Goal: Task Accomplishment & Management: Complete application form

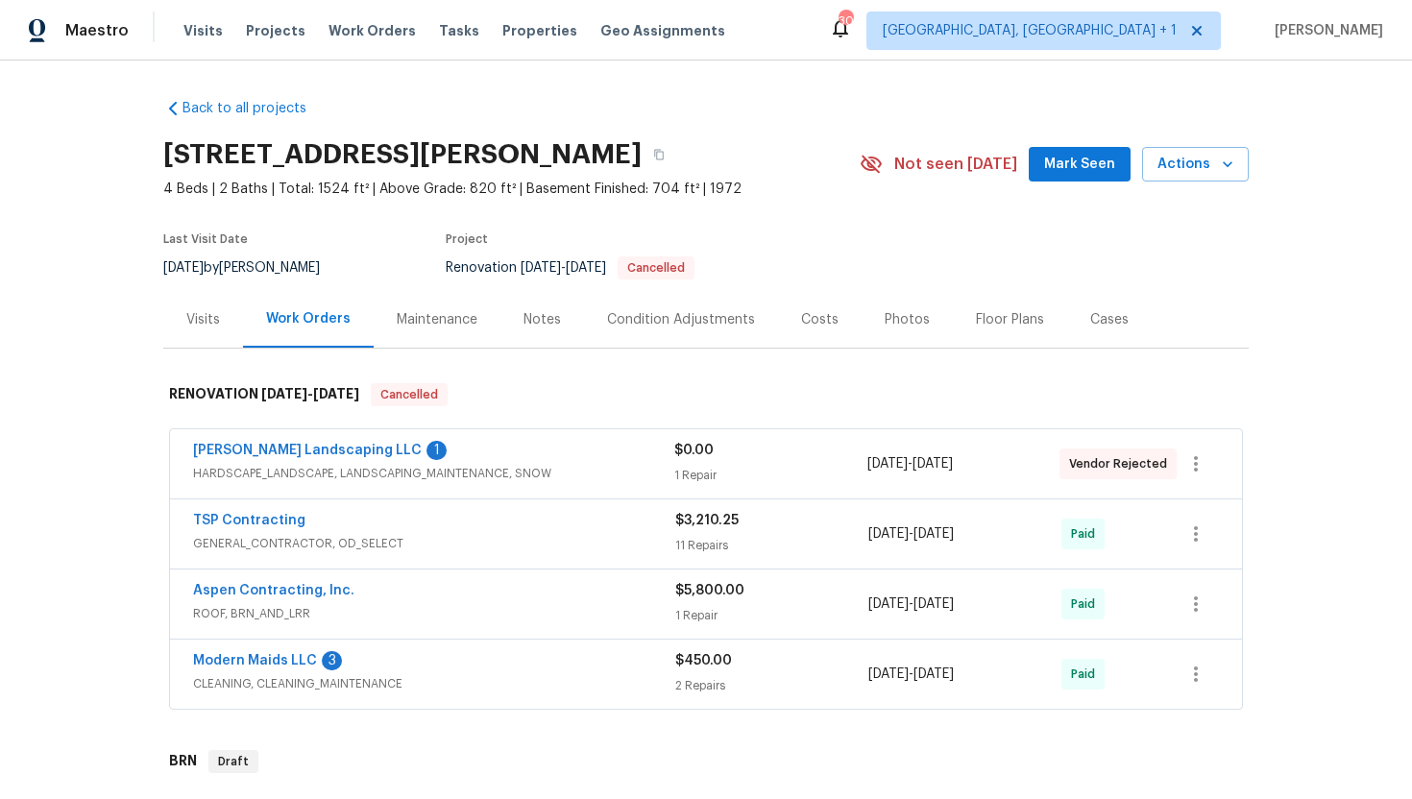
click at [559, 479] on span "HARDSCAPE_LANDSCAPE, LANDSCAPING_MAINTENANCE, SNOW" at bounding box center [433, 473] width 481 height 19
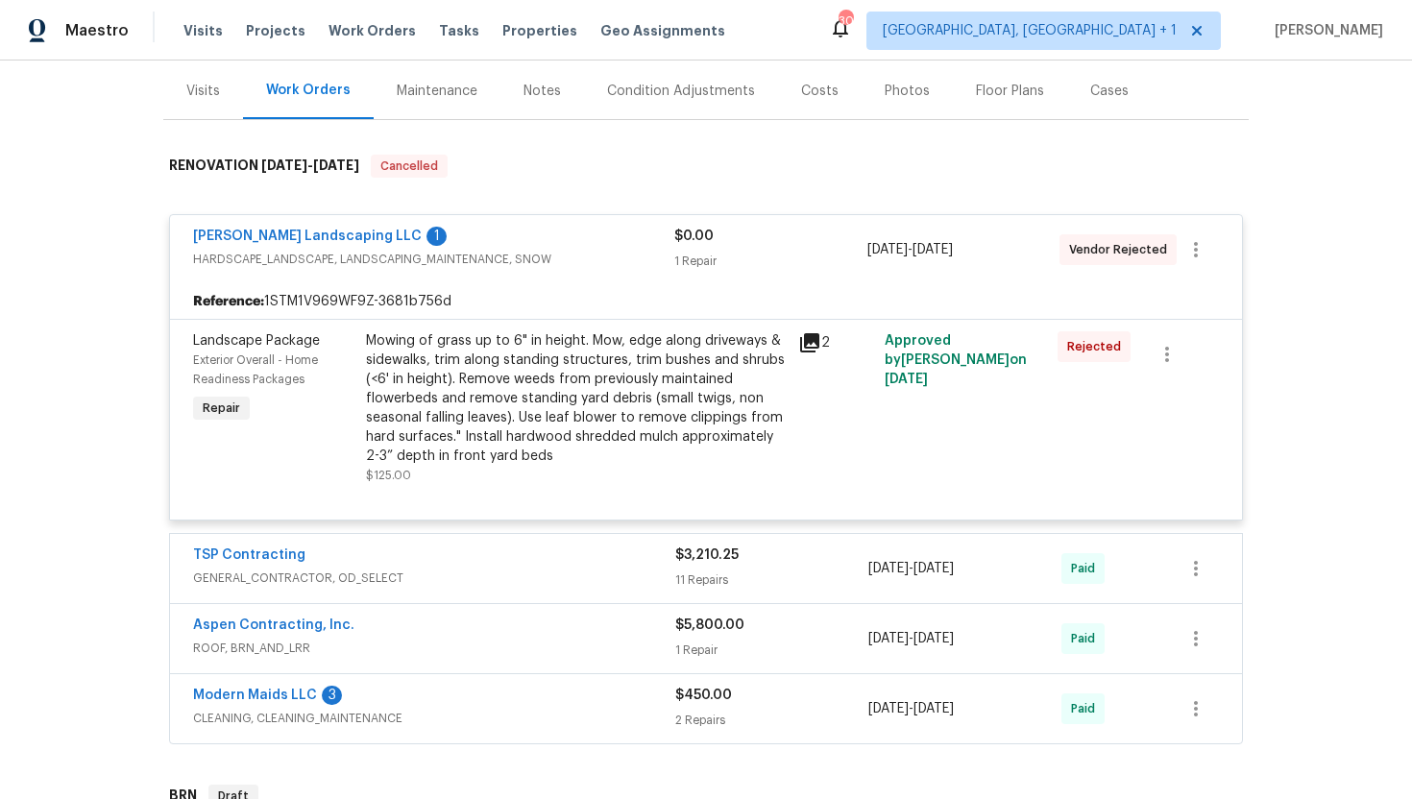
scroll to position [258, 0]
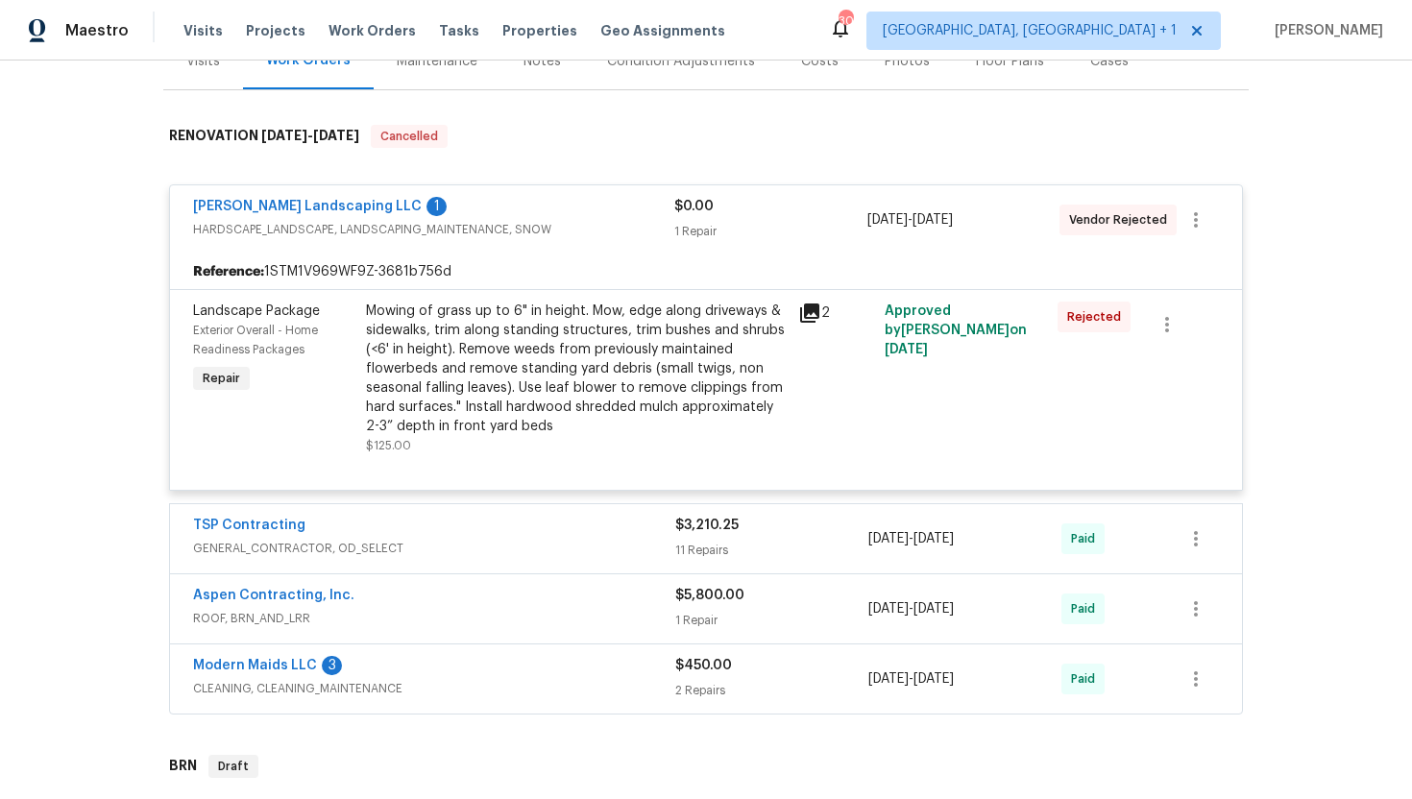
click at [812, 318] on icon at bounding box center [809, 313] width 19 height 19
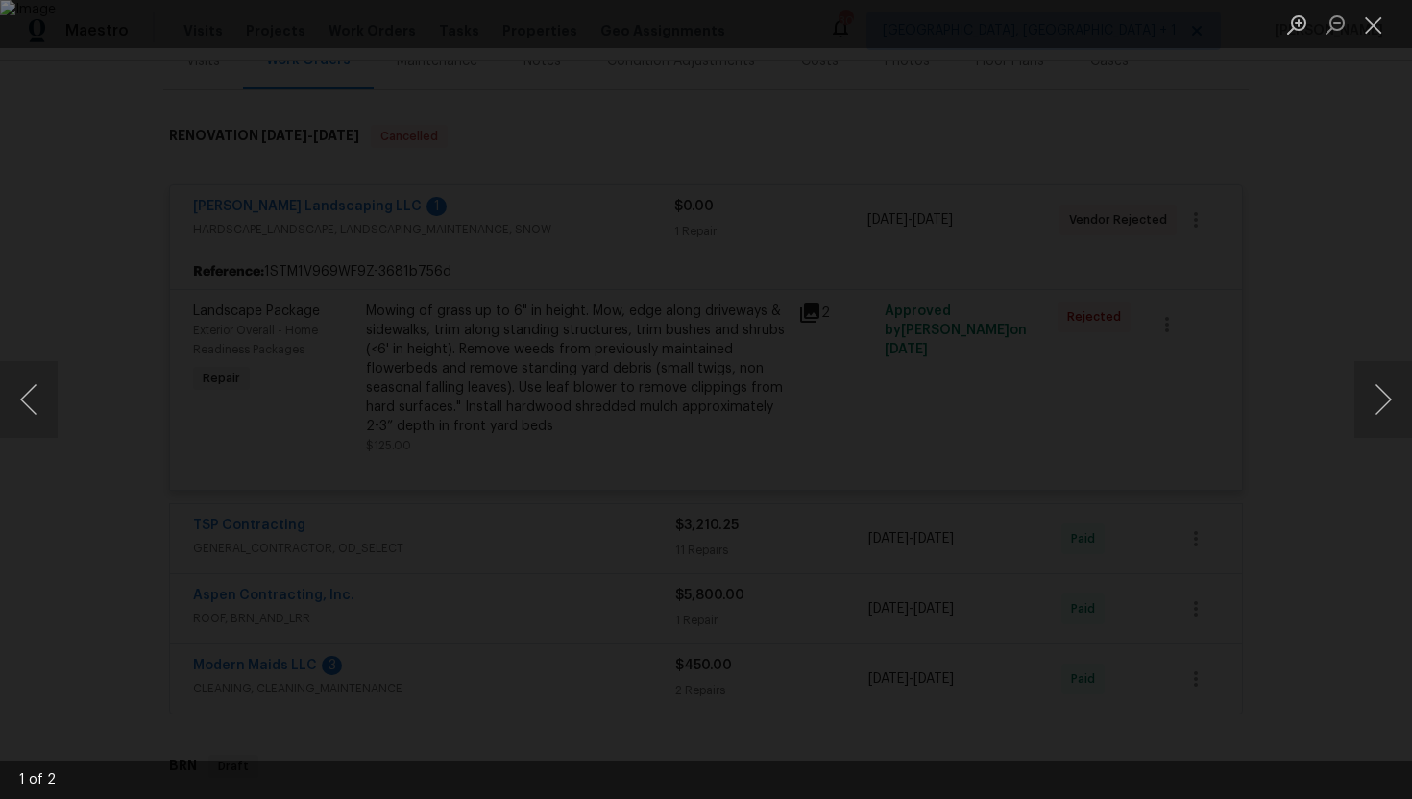
click at [1371, 208] on div "Lightbox" at bounding box center [706, 399] width 1412 height 799
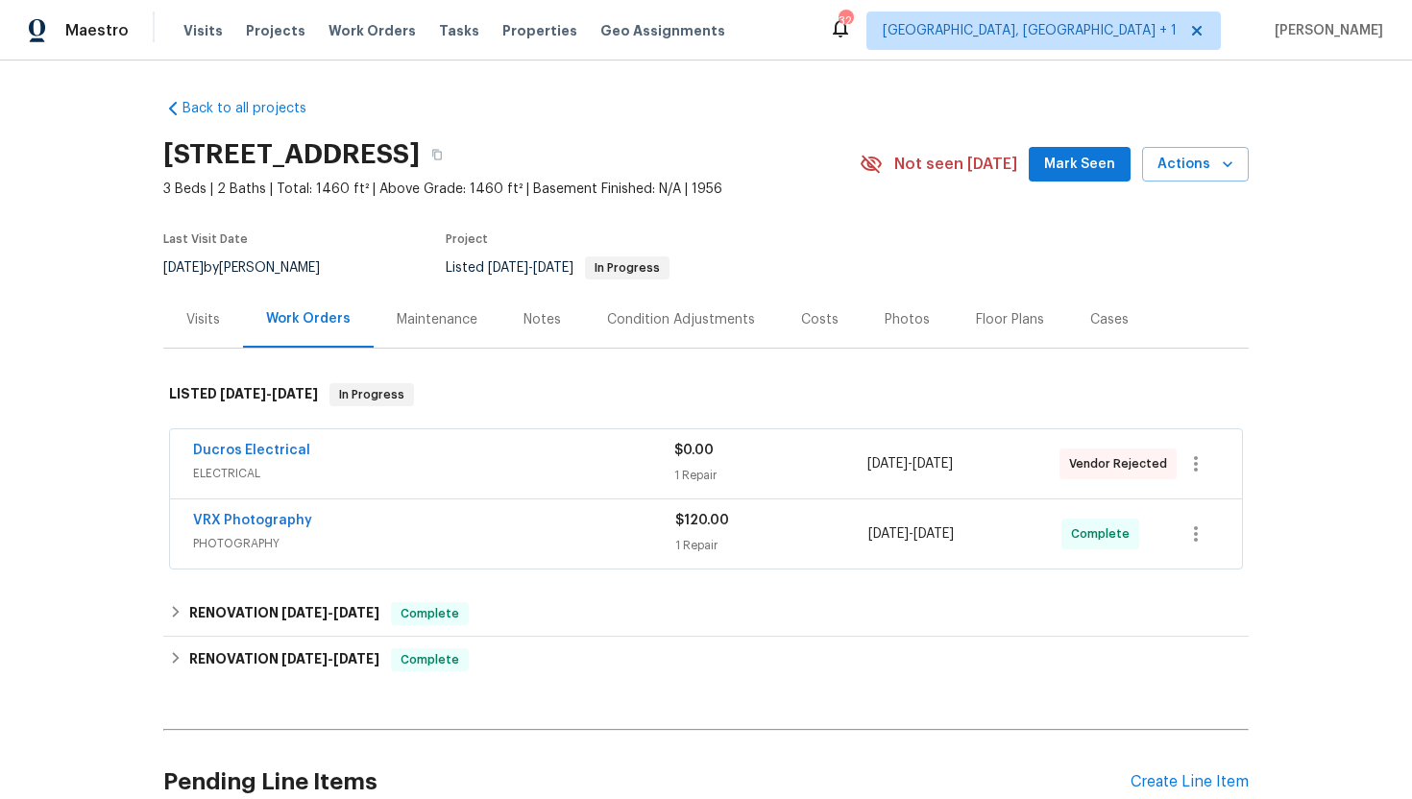
click at [208, 348] on div "Visits" at bounding box center [203, 319] width 80 height 57
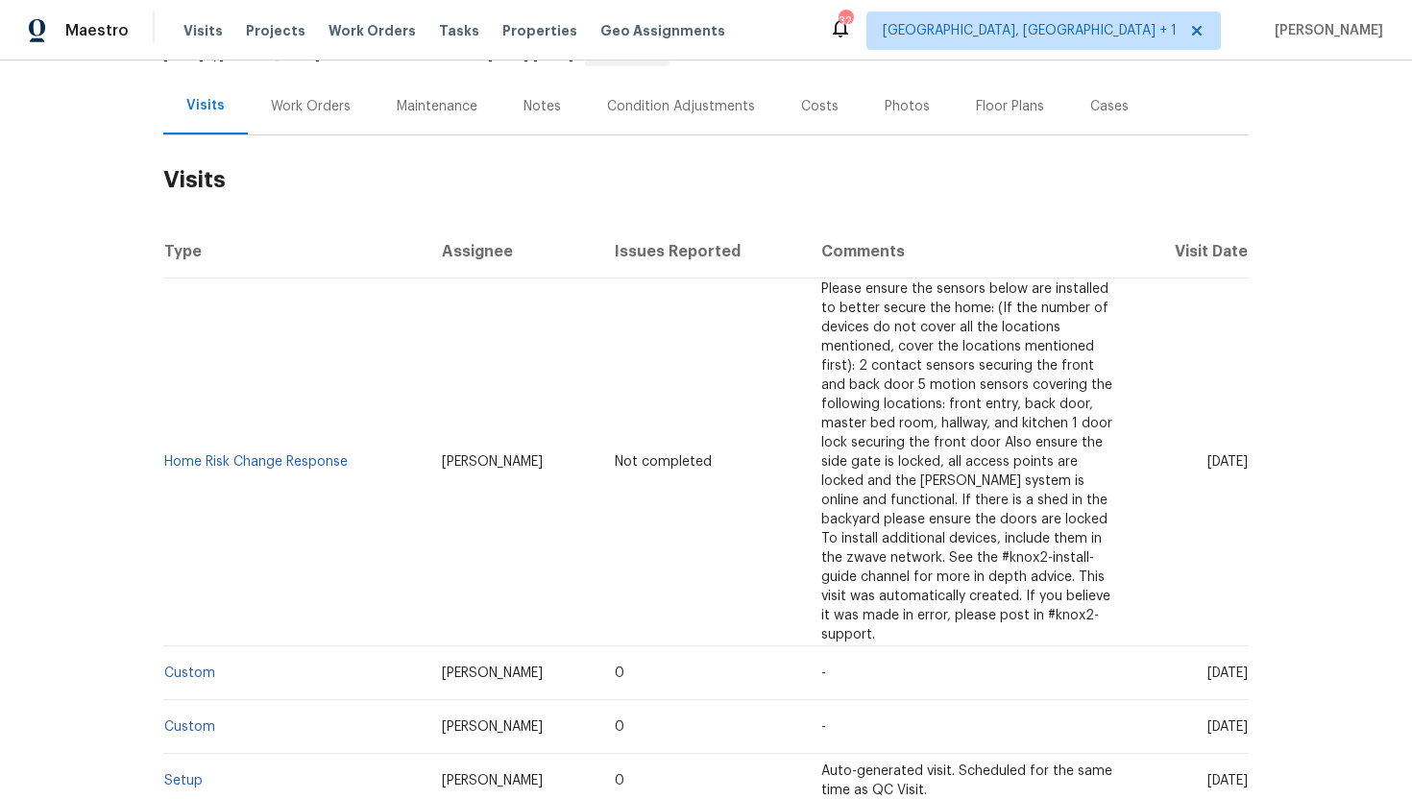
scroll to position [322, 0]
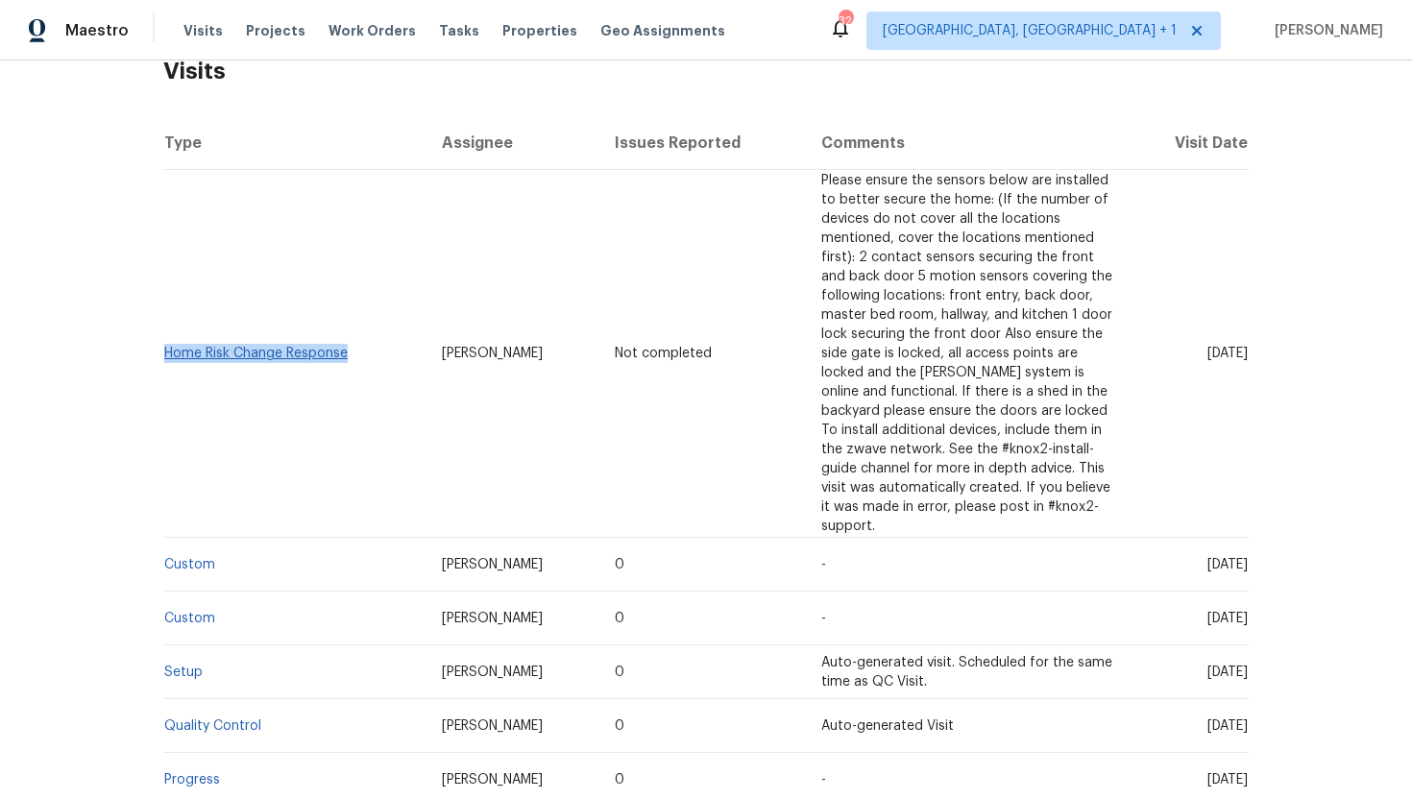
drag, startPoint x: 356, startPoint y: 363, endPoint x: 166, endPoint y: 363, distance: 190.2
click at [166, 362] on td "Home Risk Change Response" at bounding box center [294, 354] width 263 height 368
copy link "Home Risk Change Response"
click at [1208, 359] on span "Tue, Sep 09 2025" at bounding box center [1228, 353] width 40 height 13
drag, startPoint x: 1170, startPoint y: 361, endPoint x: 1245, endPoint y: 362, distance: 74.9
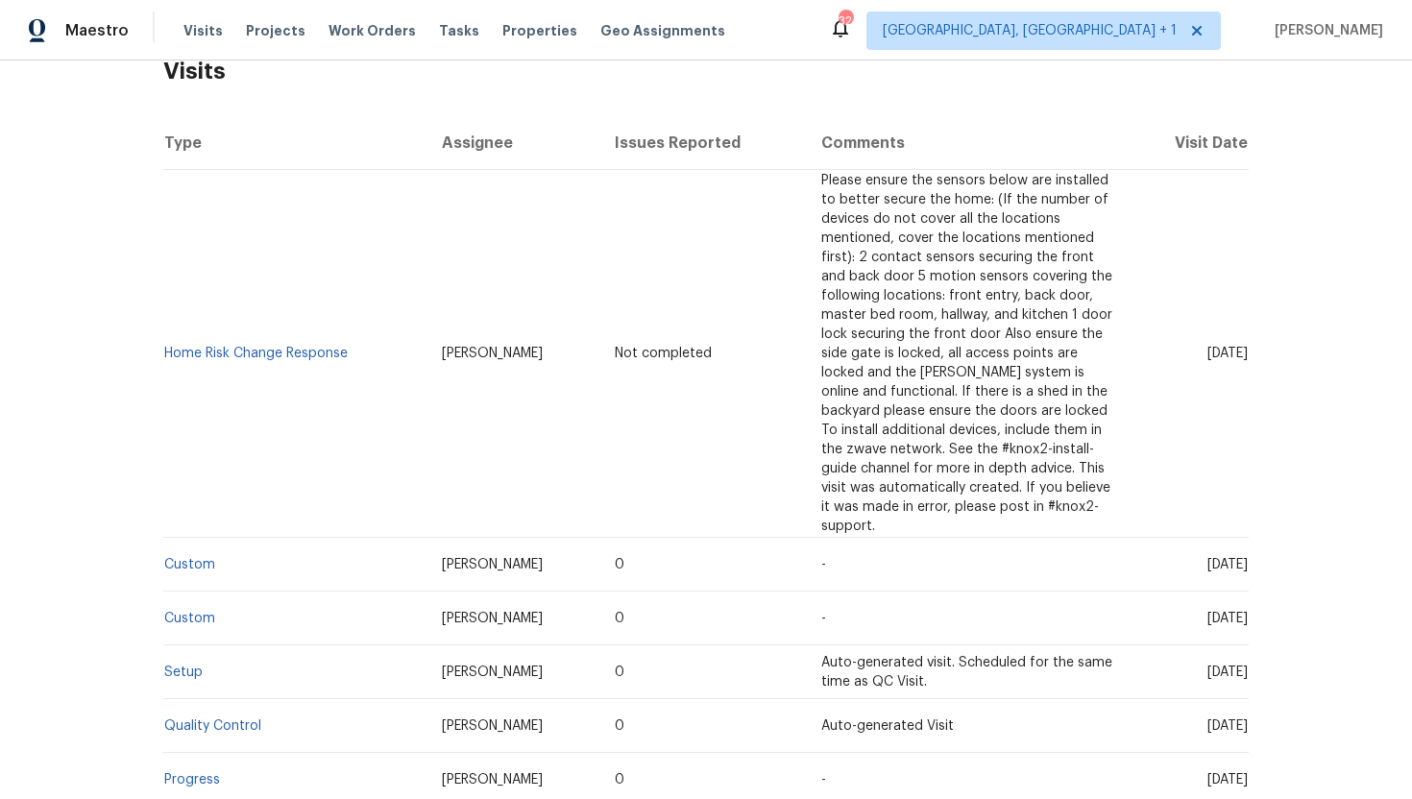
click at [1245, 360] on span "Tue, Sep 09 2025" at bounding box center [1228, 353] width 40 height 13
copy span "Sep 09 2025"
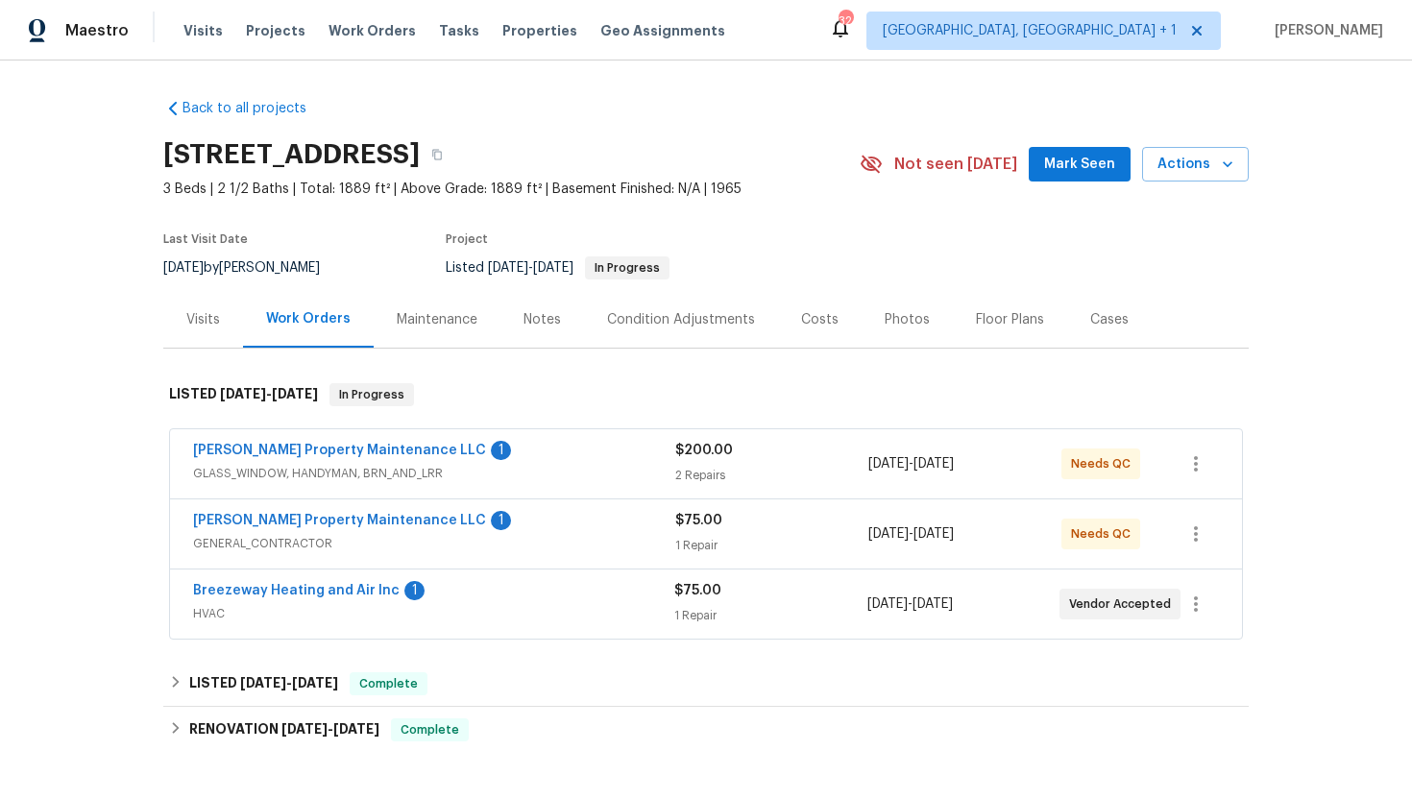
click at [567, 475] on span "GLASS_WINDOW, HANDYMAN, BRN_AND_LRR" at bounding box center [434, 473] width 482 height 19
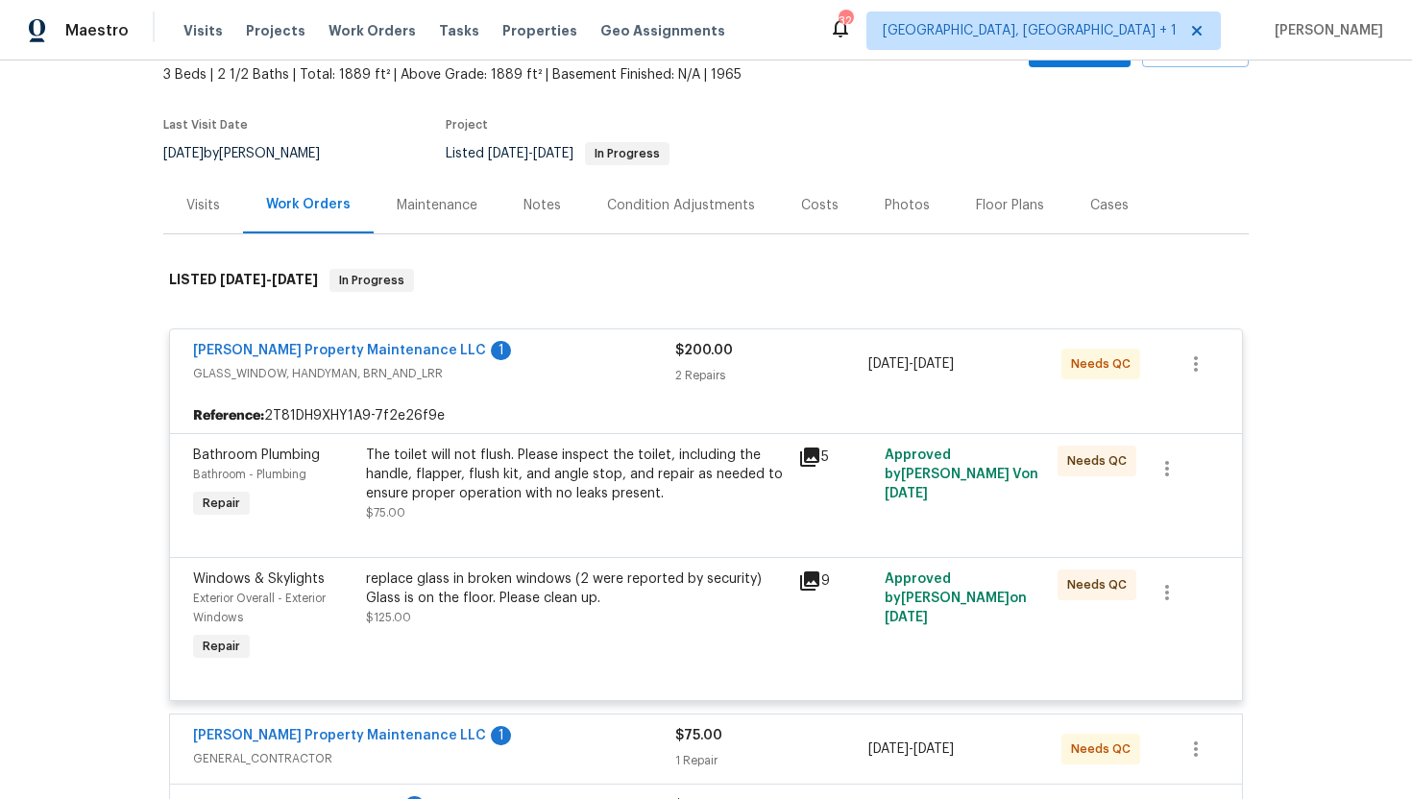
scroll to position [182, 0]
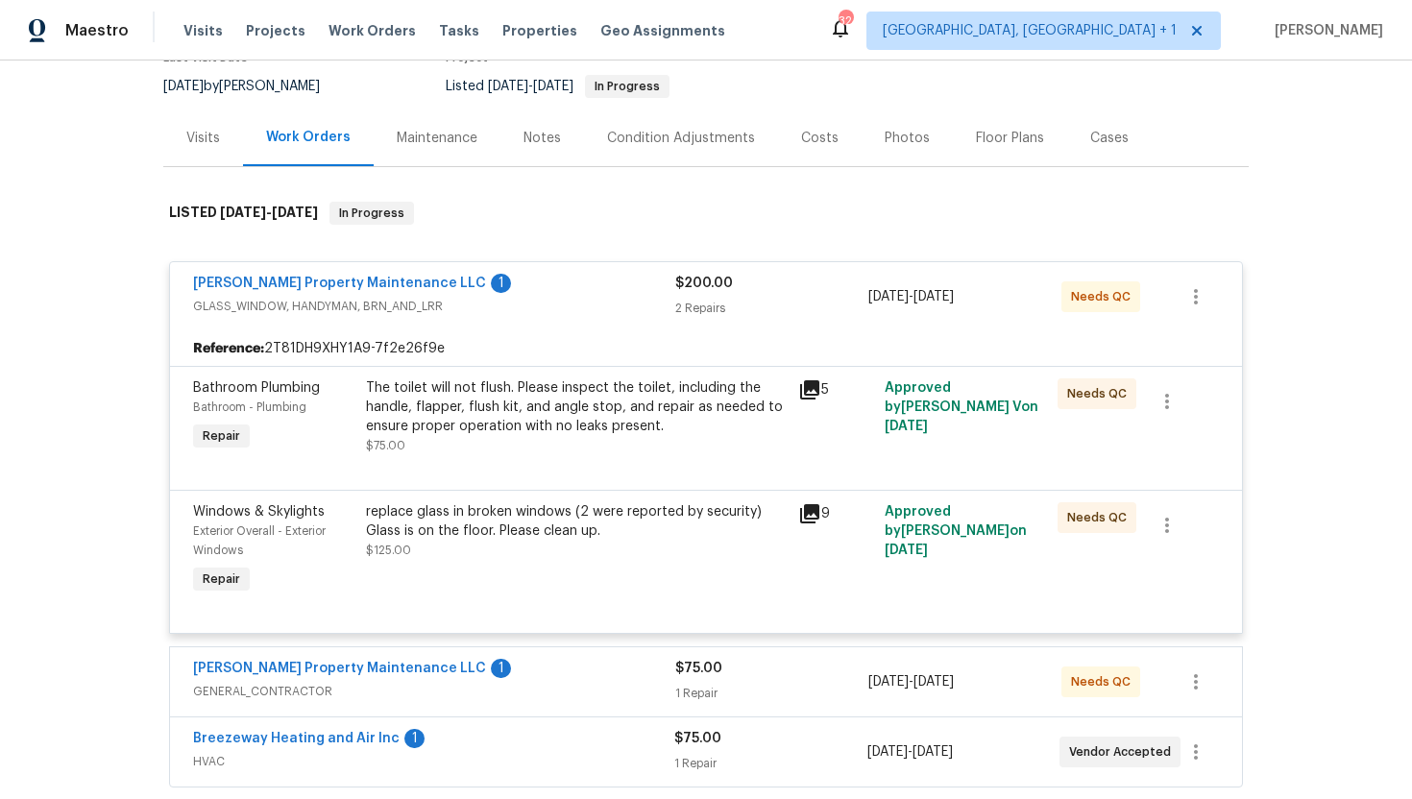
click at [804, 518] on icon at bounding box center [809, 513] width 19 height 19
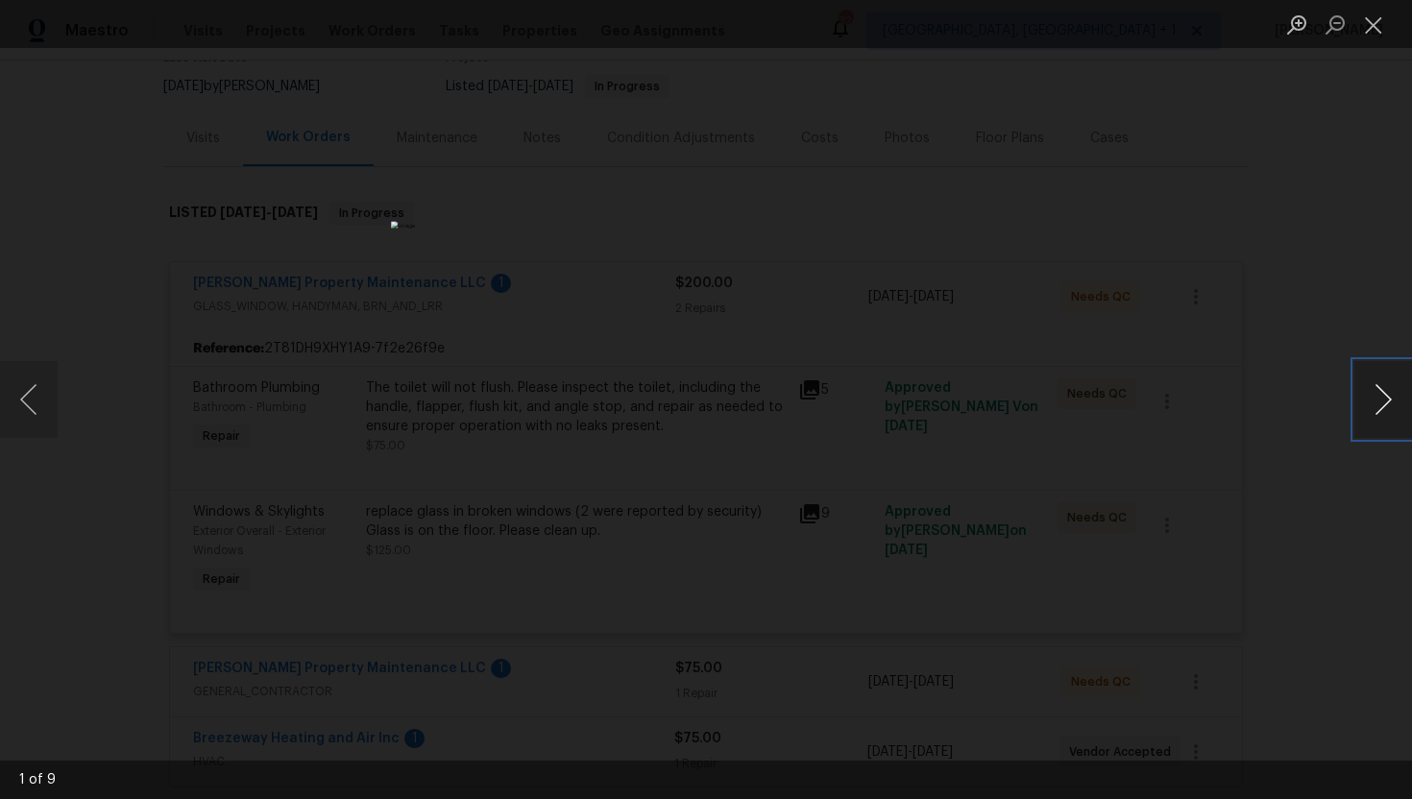
click at [1380, 393] on button "Next image" at bounding box center [1384, 399] width 58 height 77
click at [1379, 393] on button "Next image" at bounding box center [1384, 399] width 58 height 77
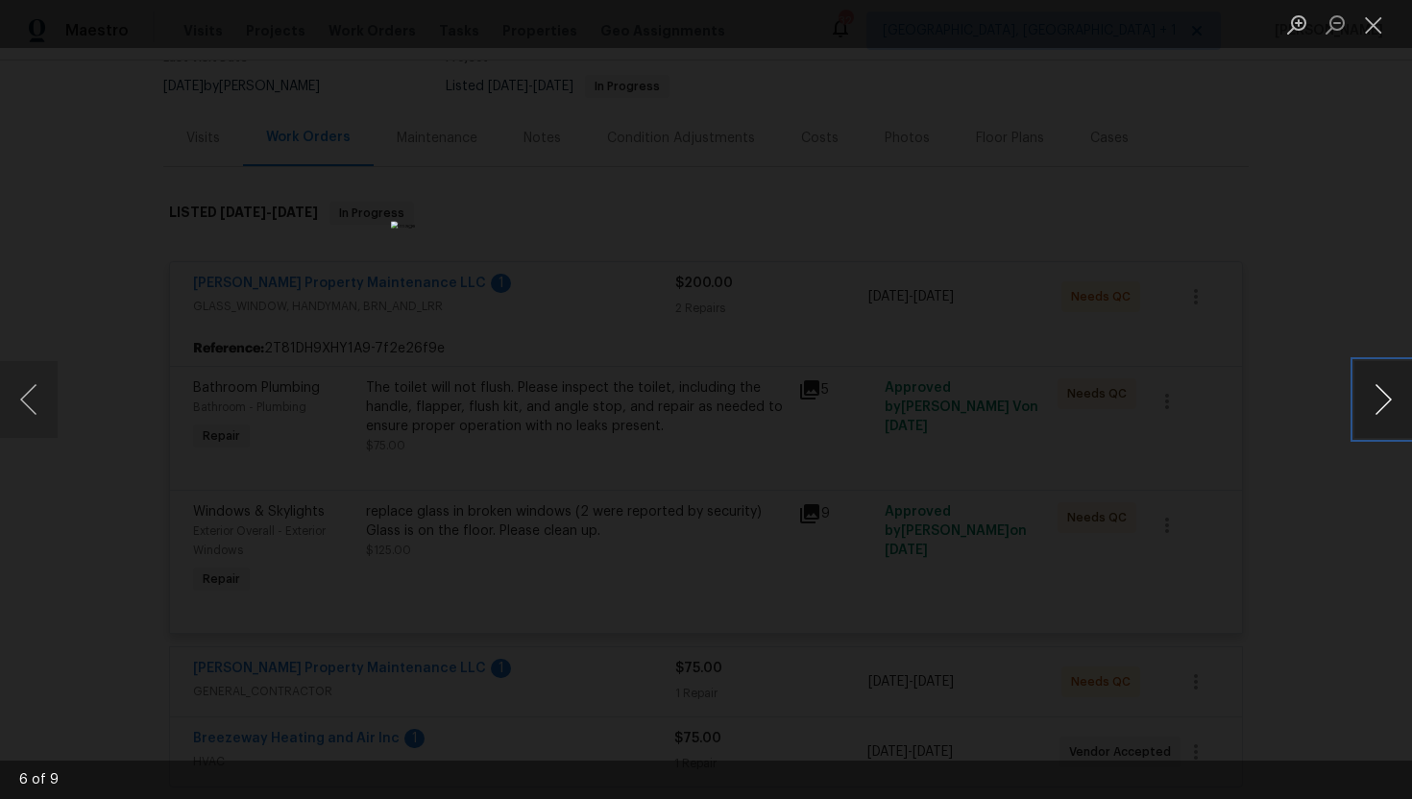
click at [1379, 393] on button "Next image" at bounding box center [1384, 399] width 58 height 77
click at [1184, 314] on div "Lightbox" at bounding box center [706, 399] width 1412 height 799
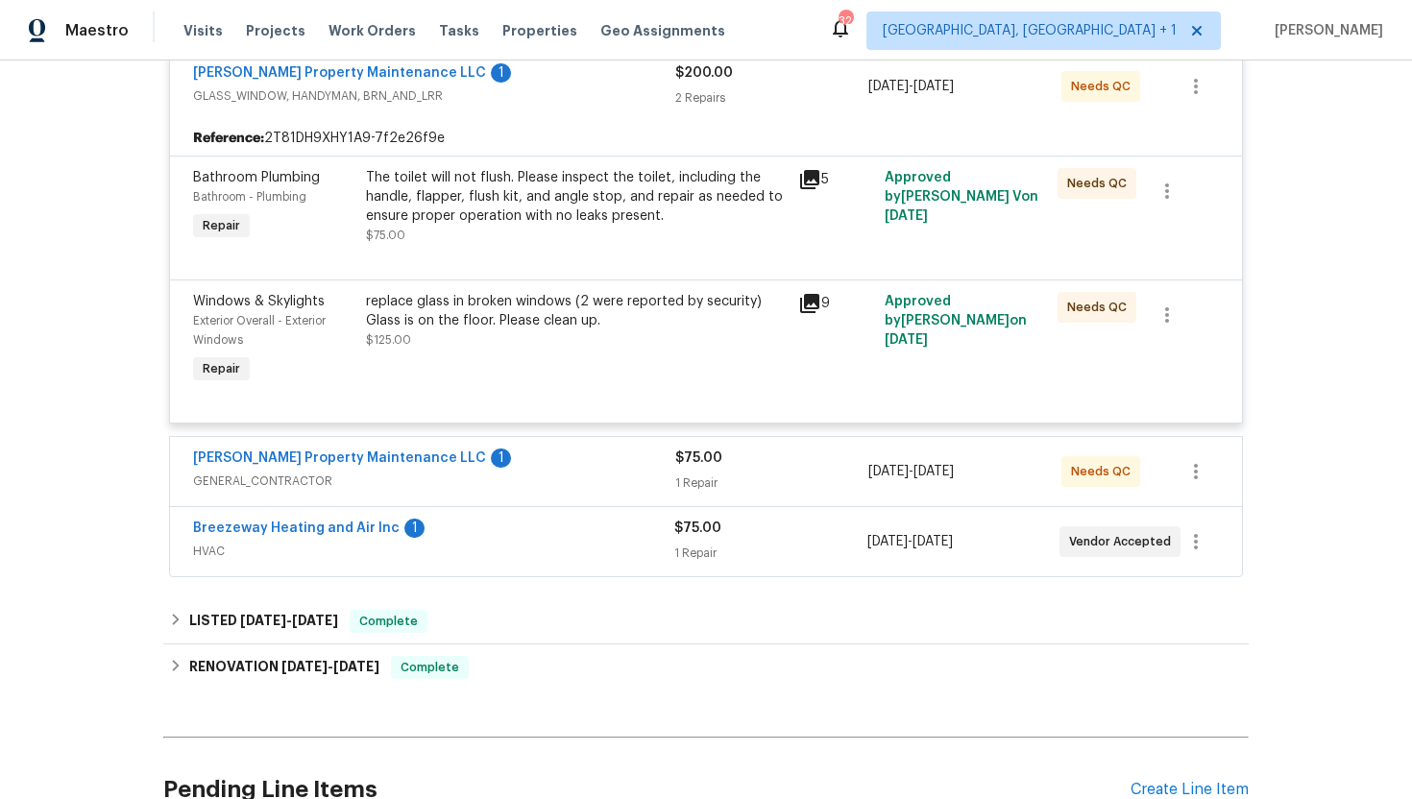
scroll to position [346, 0]
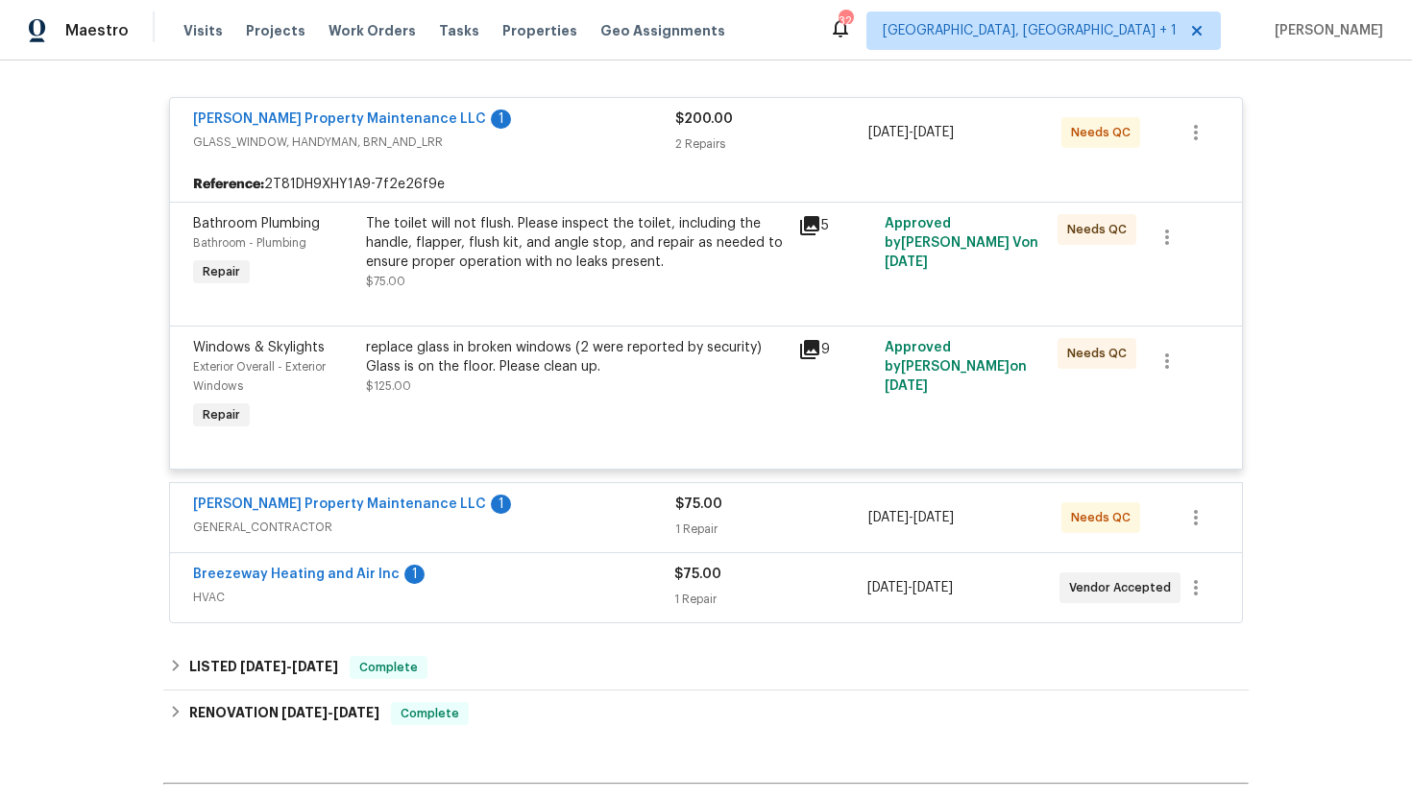
click at [815, 357] on icon at bounding box center [809, 349] width 23 height 23
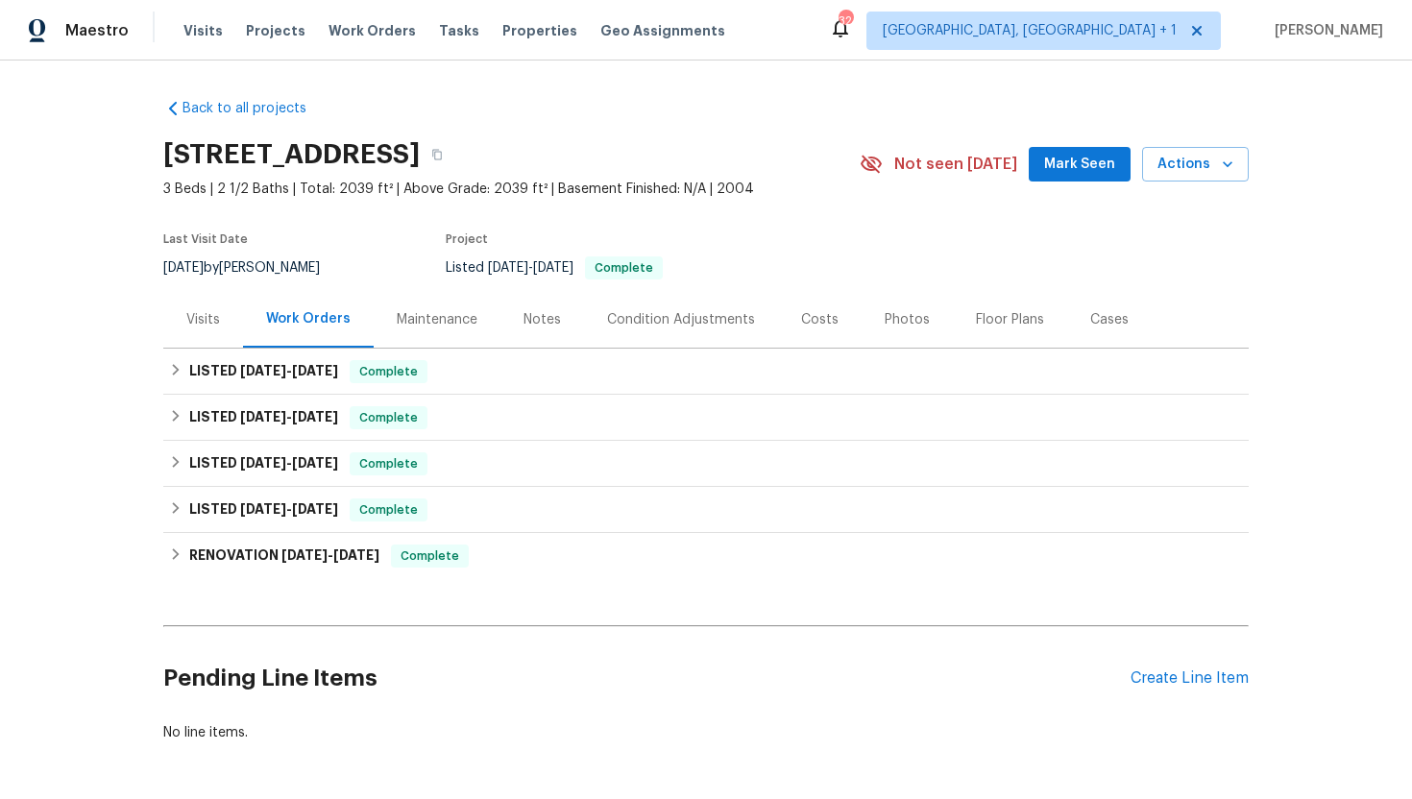
click at [205, 311] on div "Visits" at bounding box center [203, 319] width 34 height 19
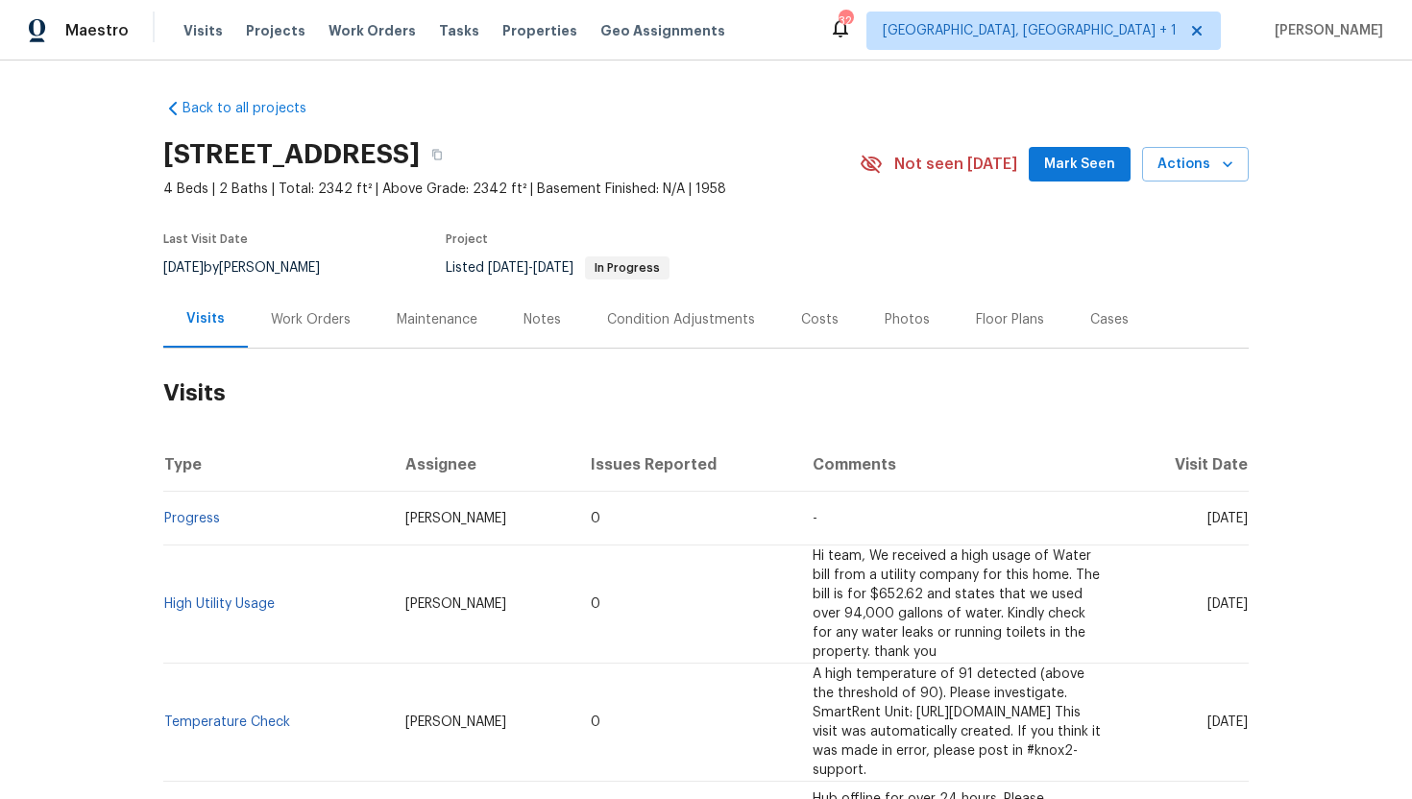
drag, startPoint x: 1170, startPoint y: 524, endPoint x: 1241, endPoint y: 526, distance: 71.1
click at [1241, 526] on td "Wed, Aug 27 2025" at bounding box center [1186, 519] width 126 height 54
click at [1196, 538] on td "Wed, Aug 27 2025" at bounding box center [1186, 519] width 126 height 54
drag, startPoint x: 1170, startPoint y: 518, endPoint x: 1244, endPoint y: 519, distance: 74.0
click at [1244, 519] on span "Wed, Aug 27 2025" at bounding box center [1228, 518] width 40 height 13
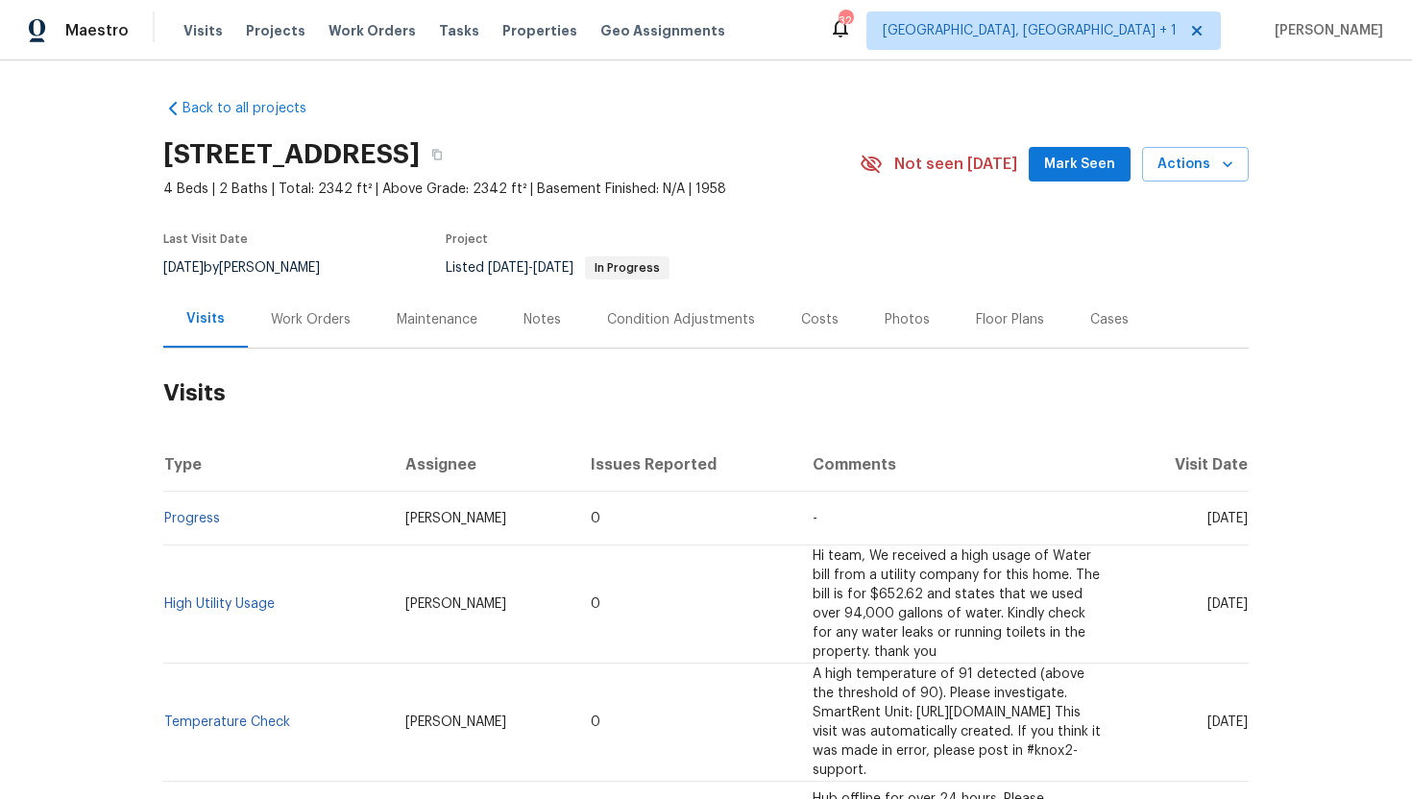
copy span "Aug 27 2025"
click at [291, 331] on div "Work Orders" at bounding box center [311, 319] width 126 height 57
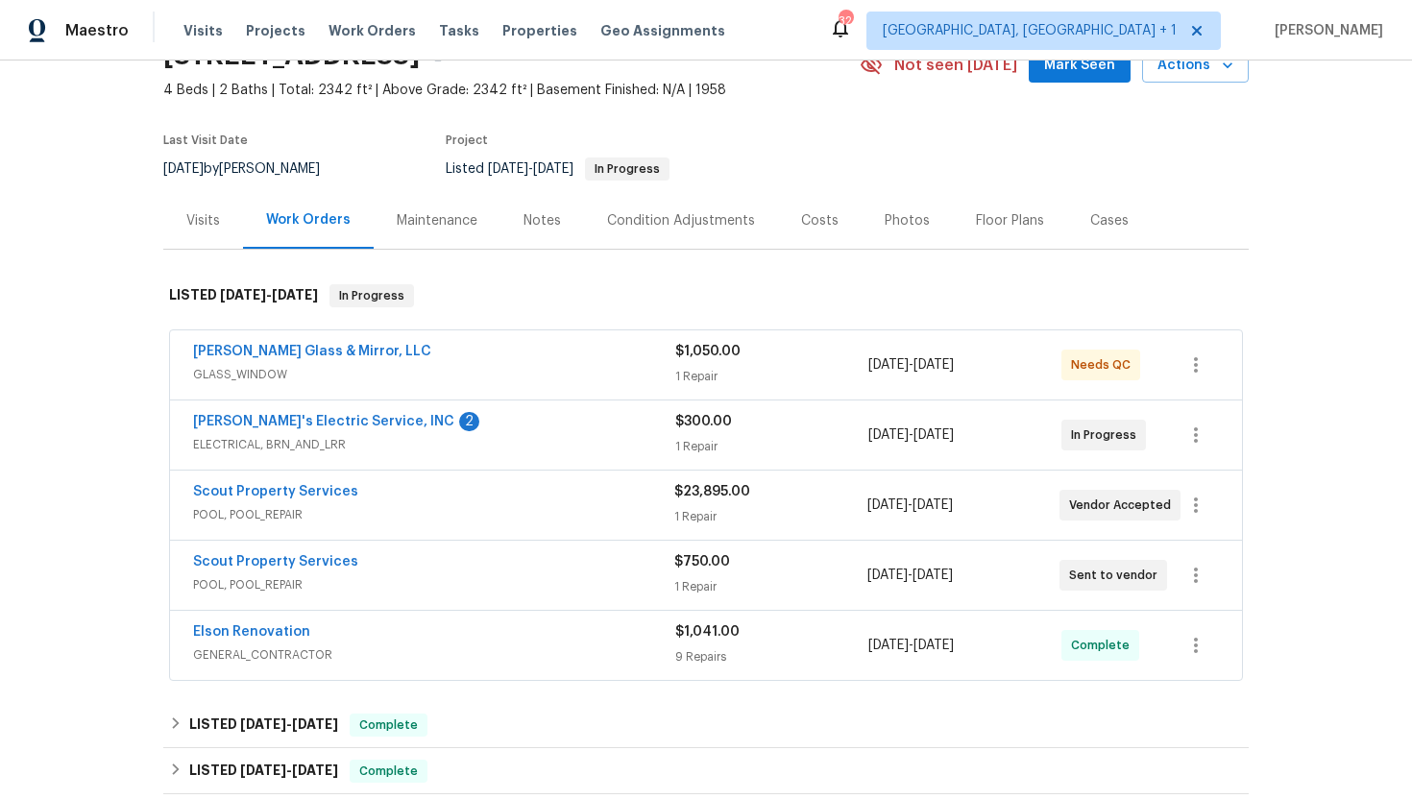
scroll to position [117, 0]
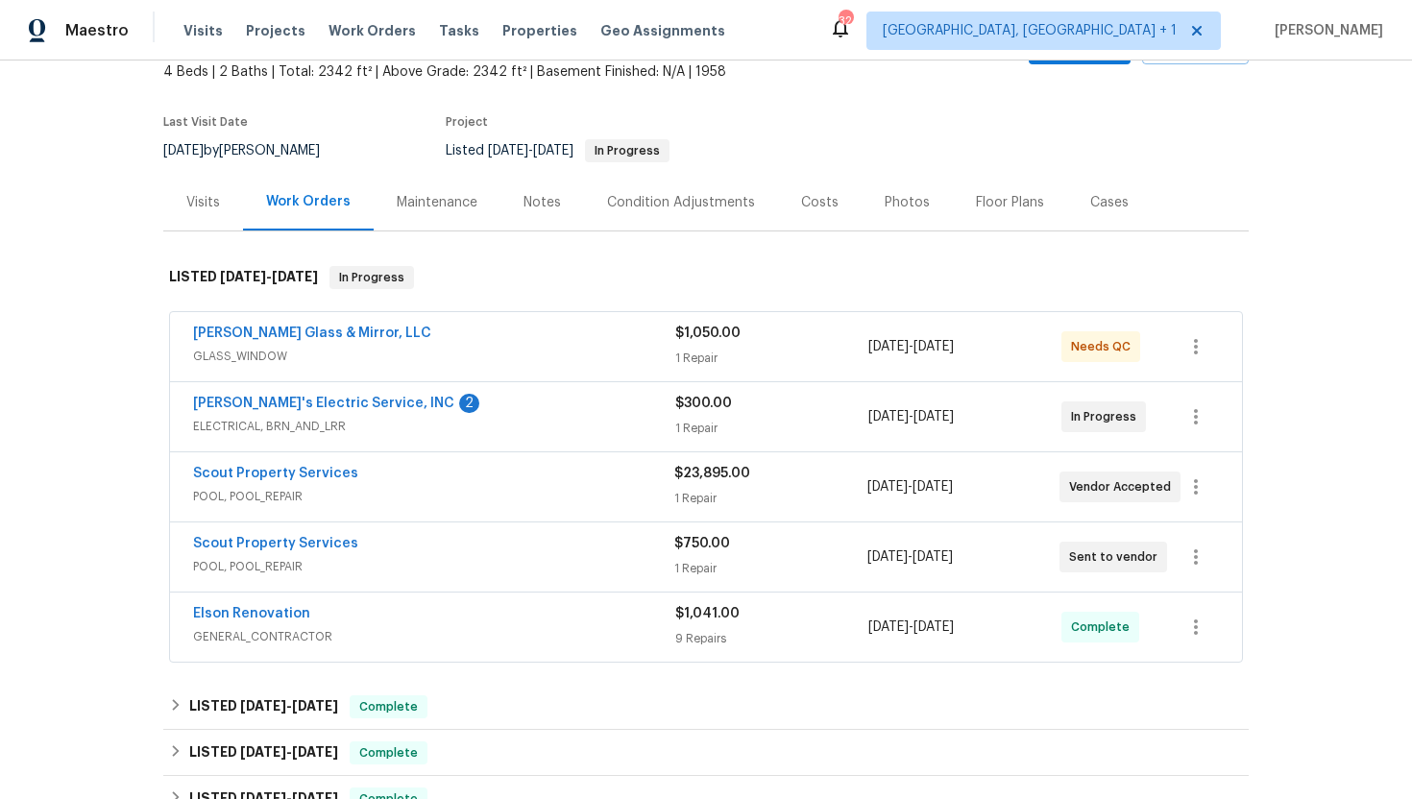
click at [426, 421] on span "ELECTRICAL, BRN_AND_LRR" at bounding box center [434, 426] width 482 height 19
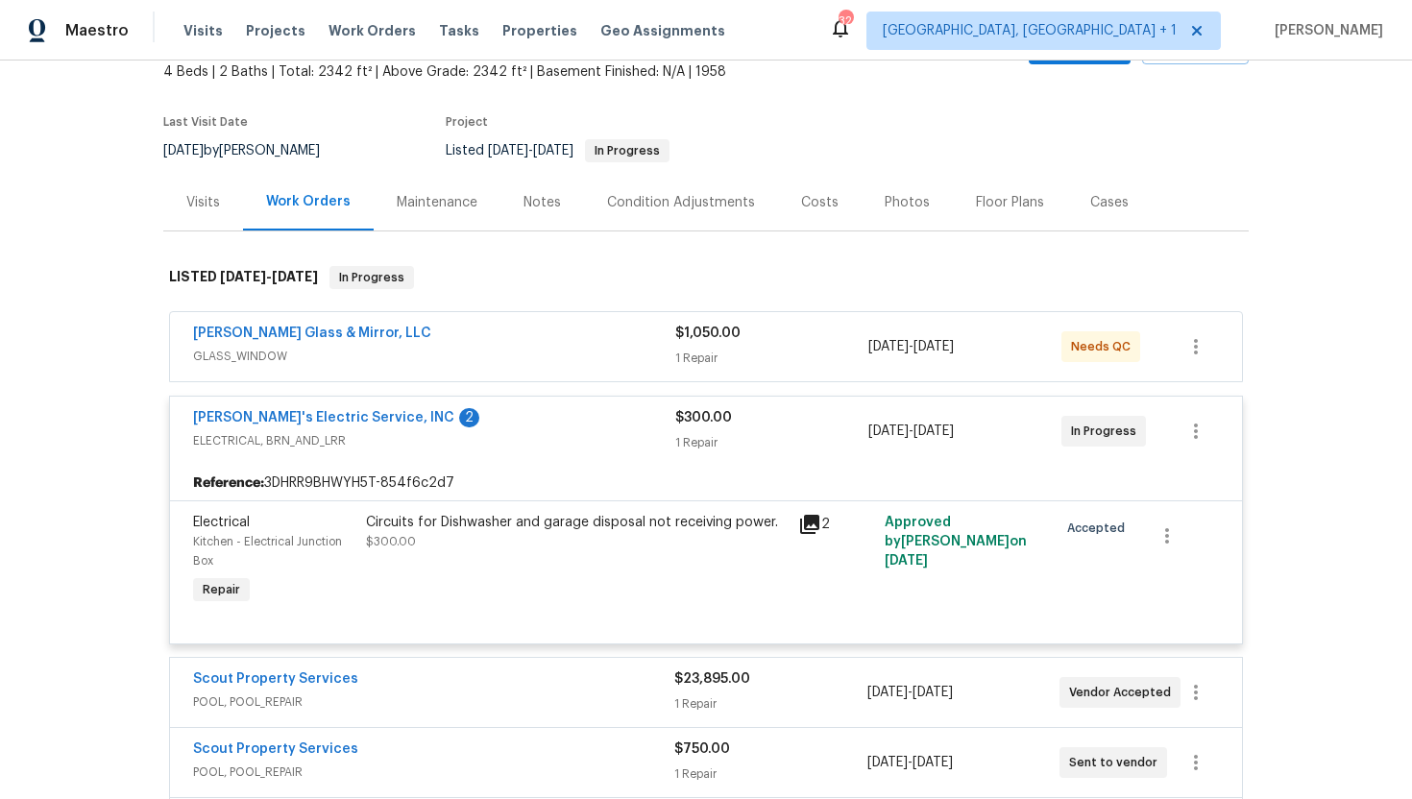
click at [464, 340] on div "Baum Glass & Mirror, LLC" at bounding box center [434, 335] width 482 height 23
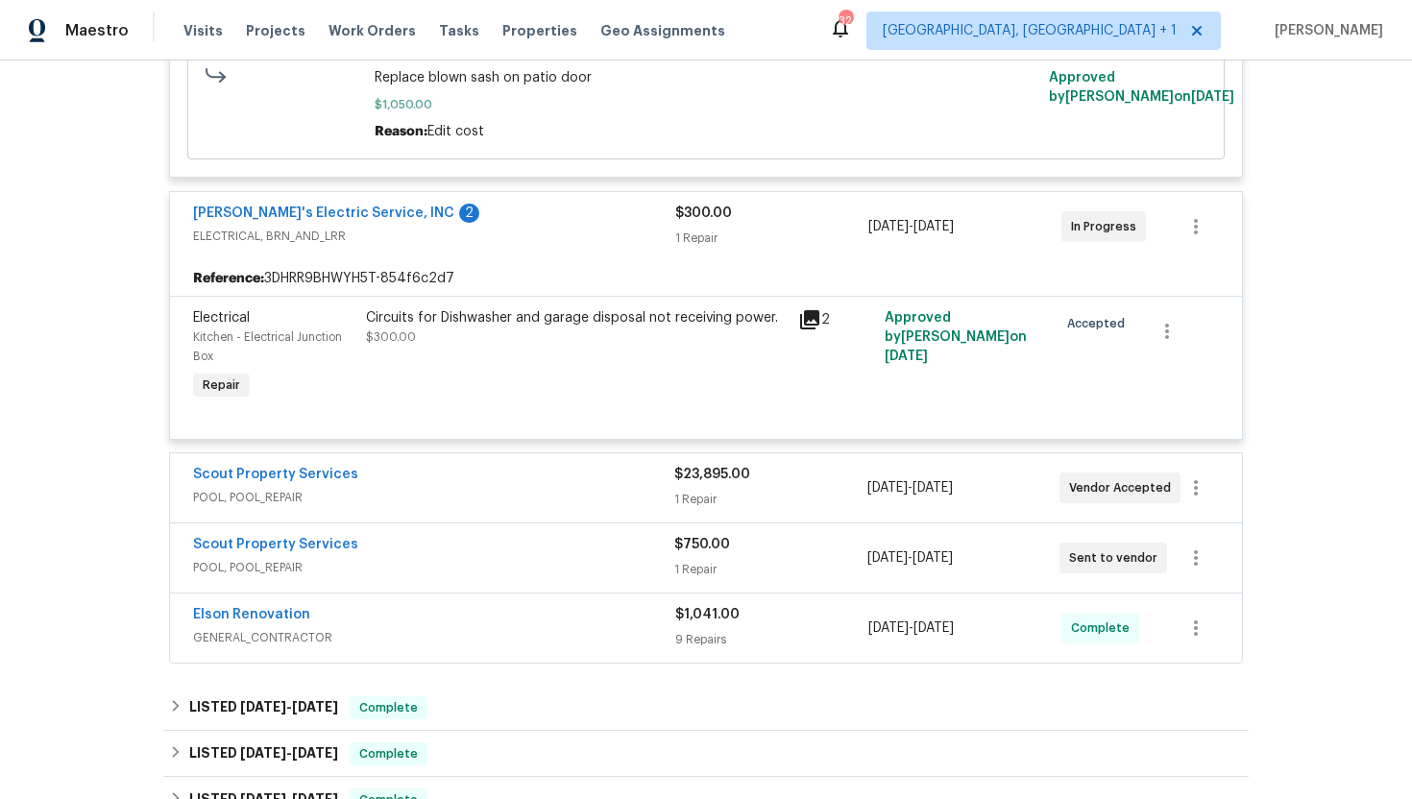
scroll to position [597, 0]
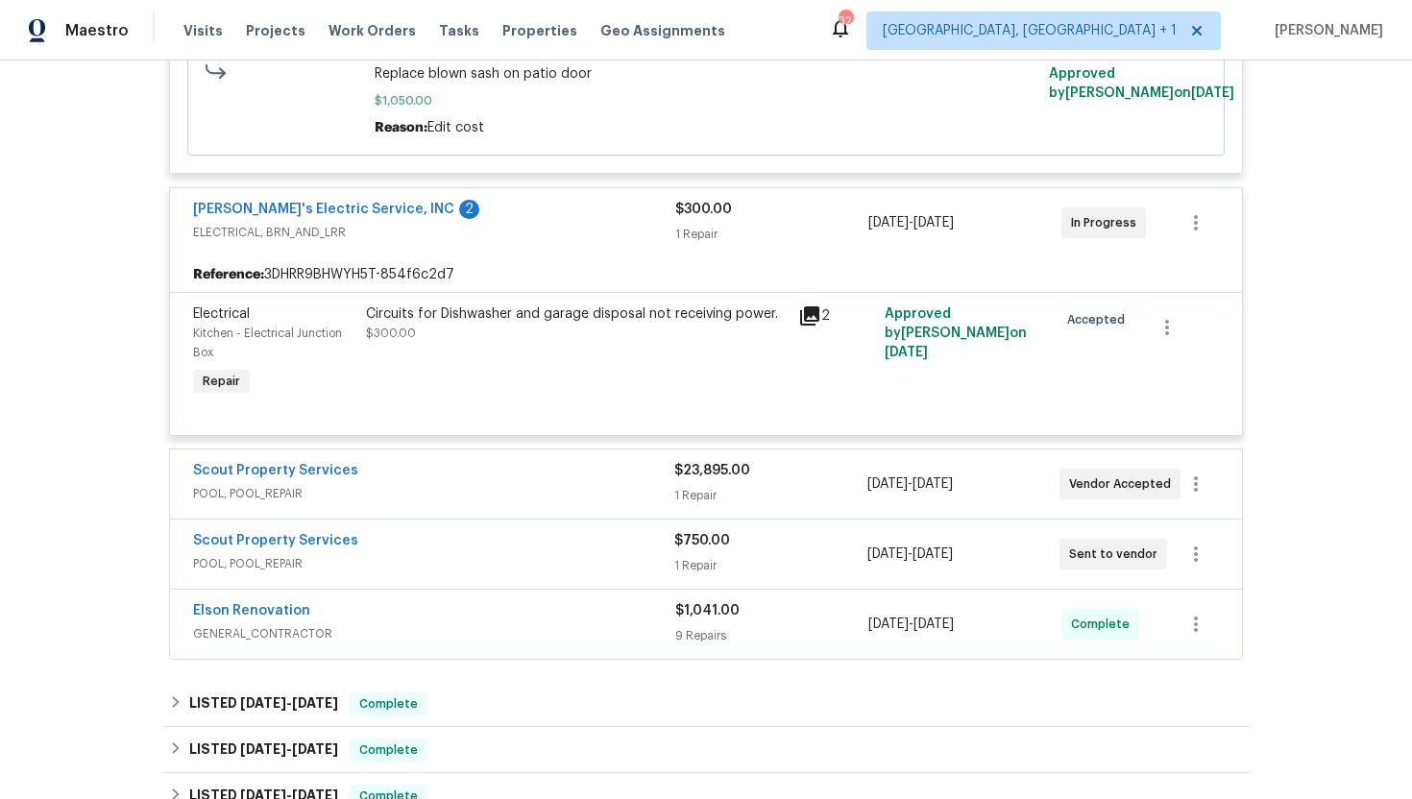
click at [453, 491] on span "POOL, POOL_REPAIR" at bounding box center [433, 493] width 481 height 19
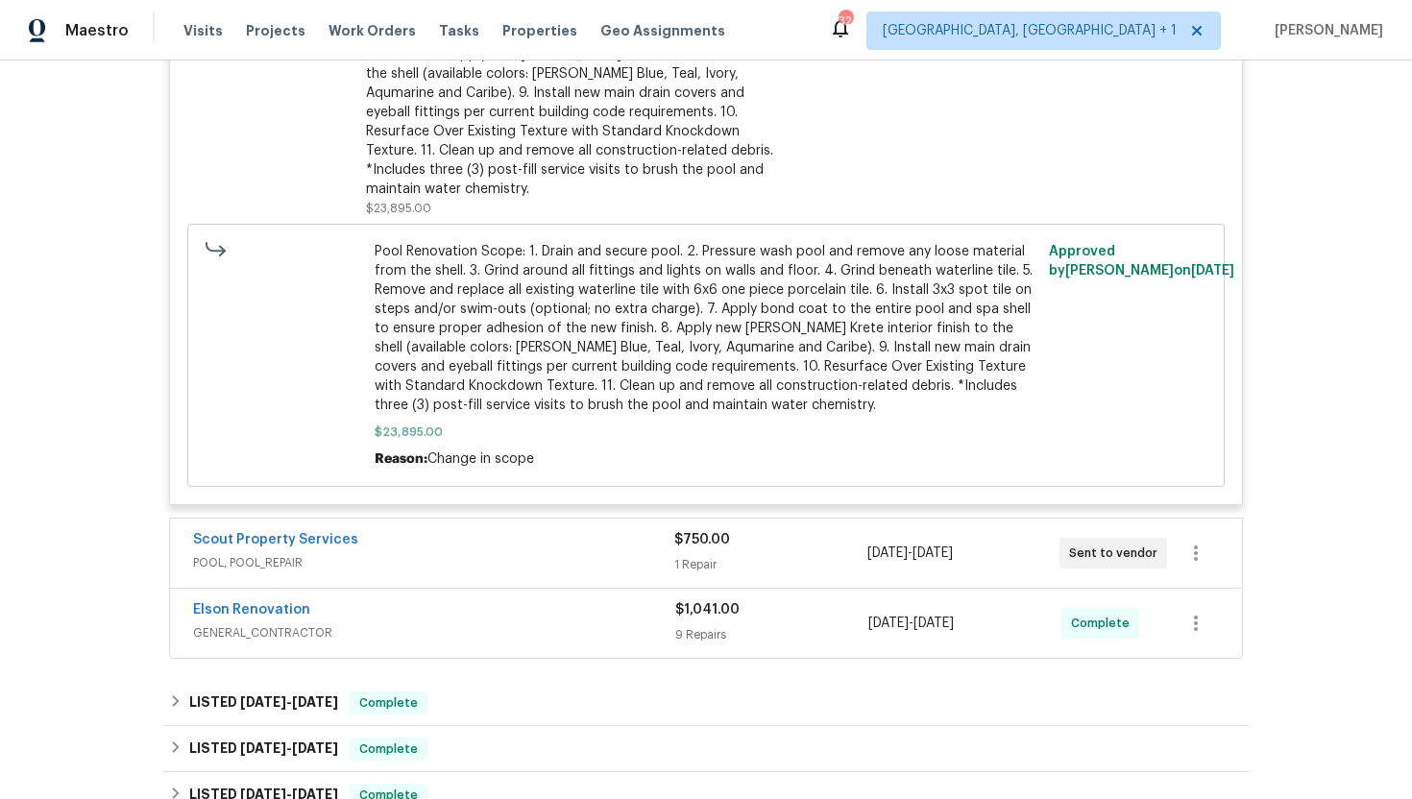
scroll to position [1262, 0]
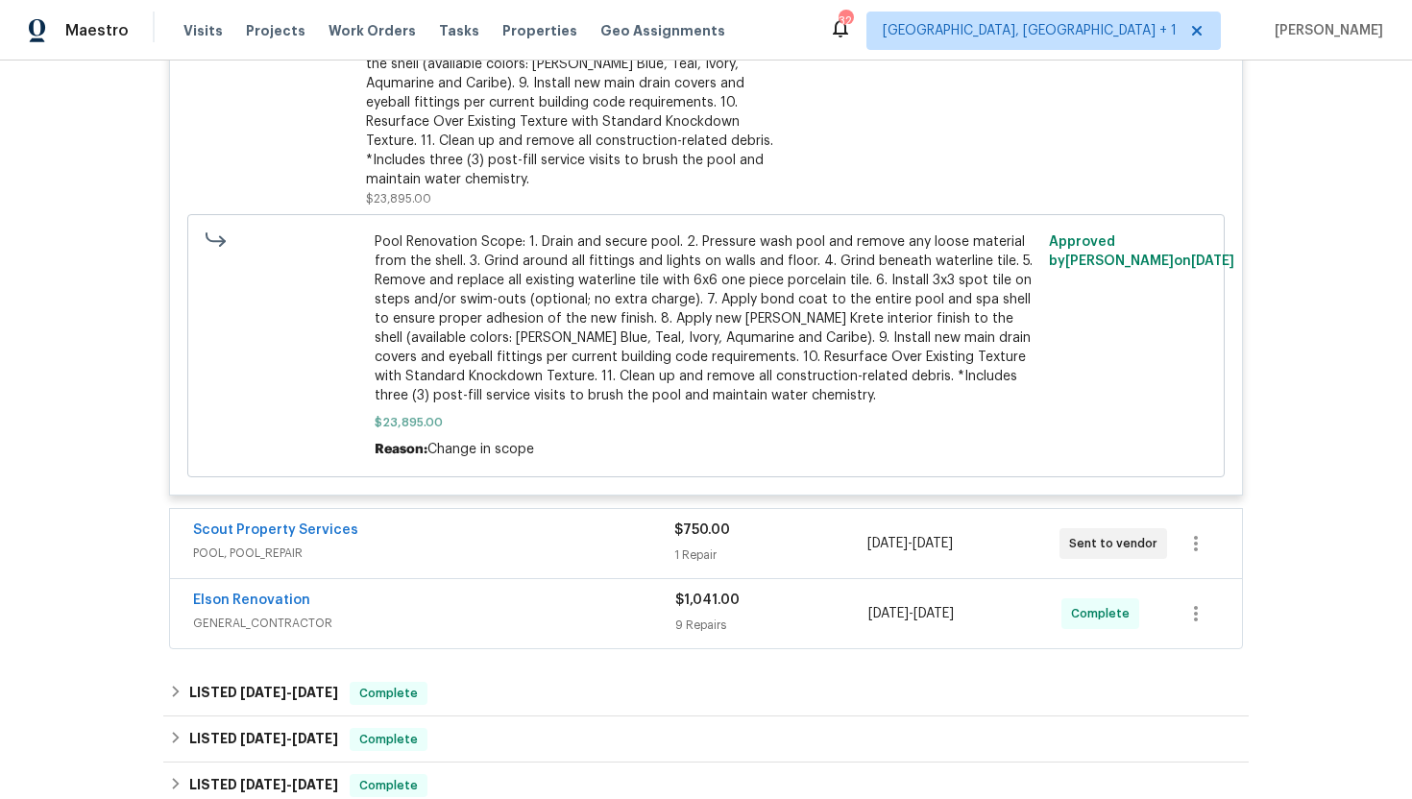
click at [457, 526] on div "Scout Property Services" at bounding box center [433, 532] width 481 height 23
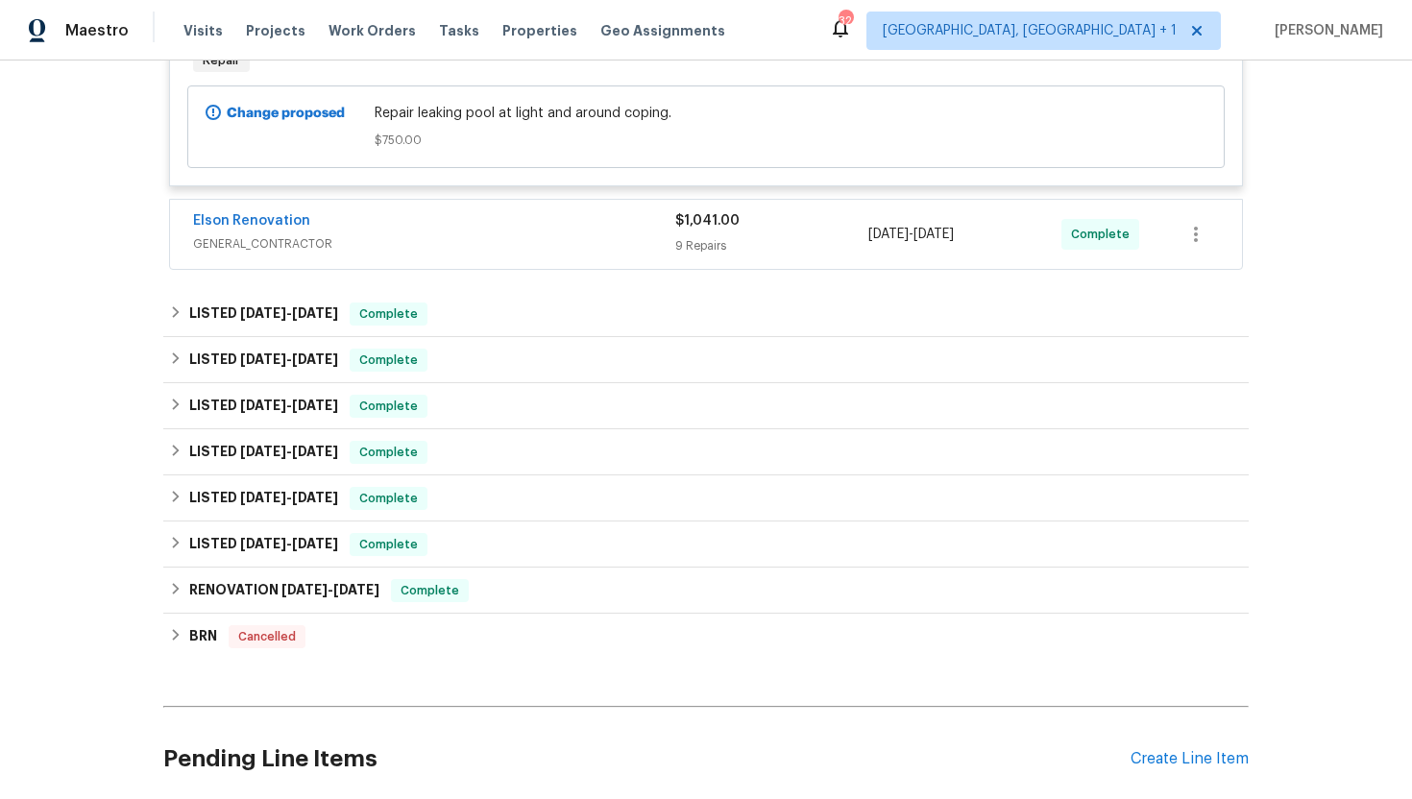
scroll to position [1997, 0]
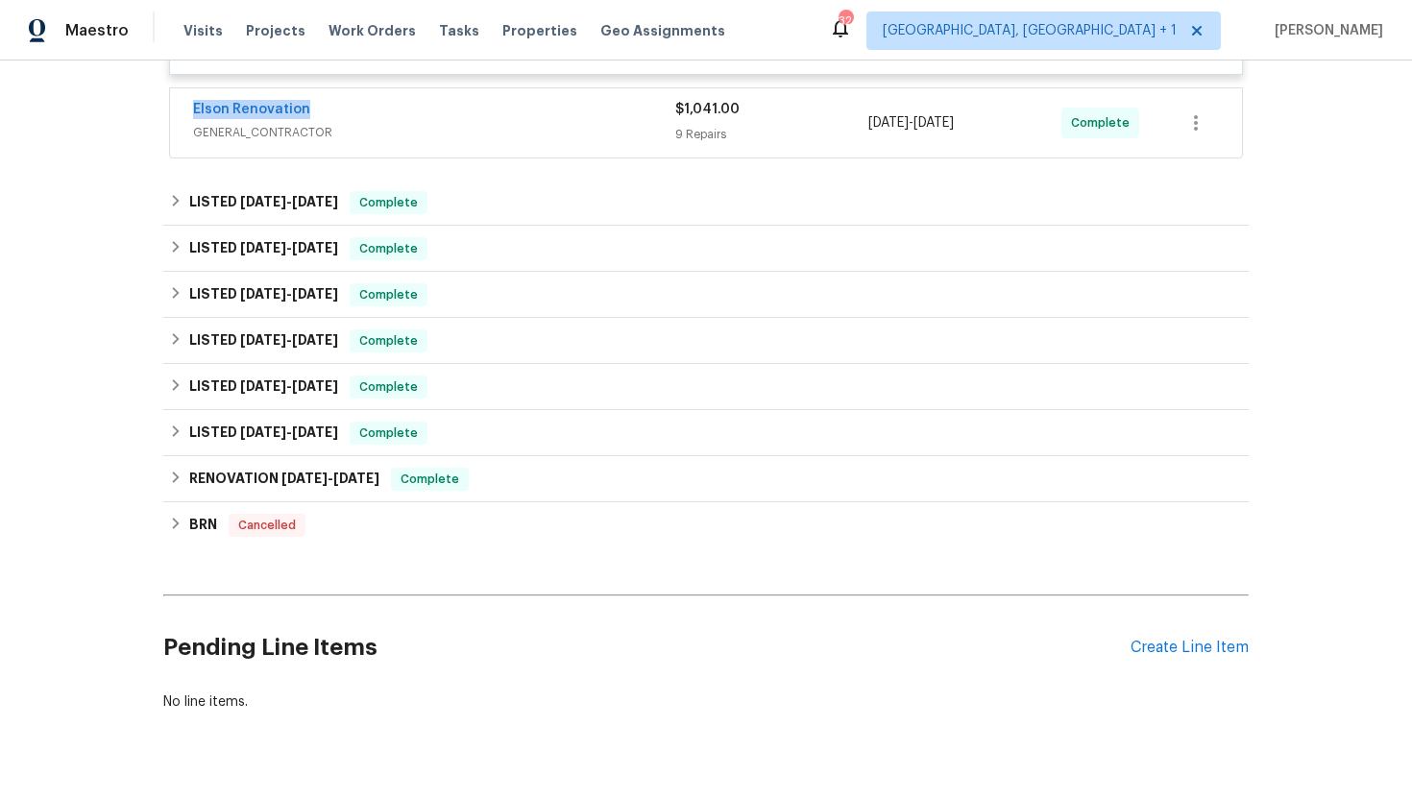
drag, startPoint x: 330, startPoint y: 97, endPoint x: 178, endPoint y: 95, distance: 152.8
click at [178, 94] on div "Elson Renovation GENERAL_CONTRACTOR $1,041.00 9 Repairs 8/27/2025 - 9/4/2025 Co…" at bounding box center [706, 122] width 1072 height 69
copy link "Elson Renovation"
drag, startPoint x: 1009, startPoint y: 103, endPoint x: 863, endPoint y: 102, distance: 146.0
click at [863, 103] on div "Elson Renovation GENERAL_CONTRACTOR $1,041.00 9 Repairs 8/27/2025 - 9/4/2025 Co…" at bounding box center [683, 123] width 980 height 46
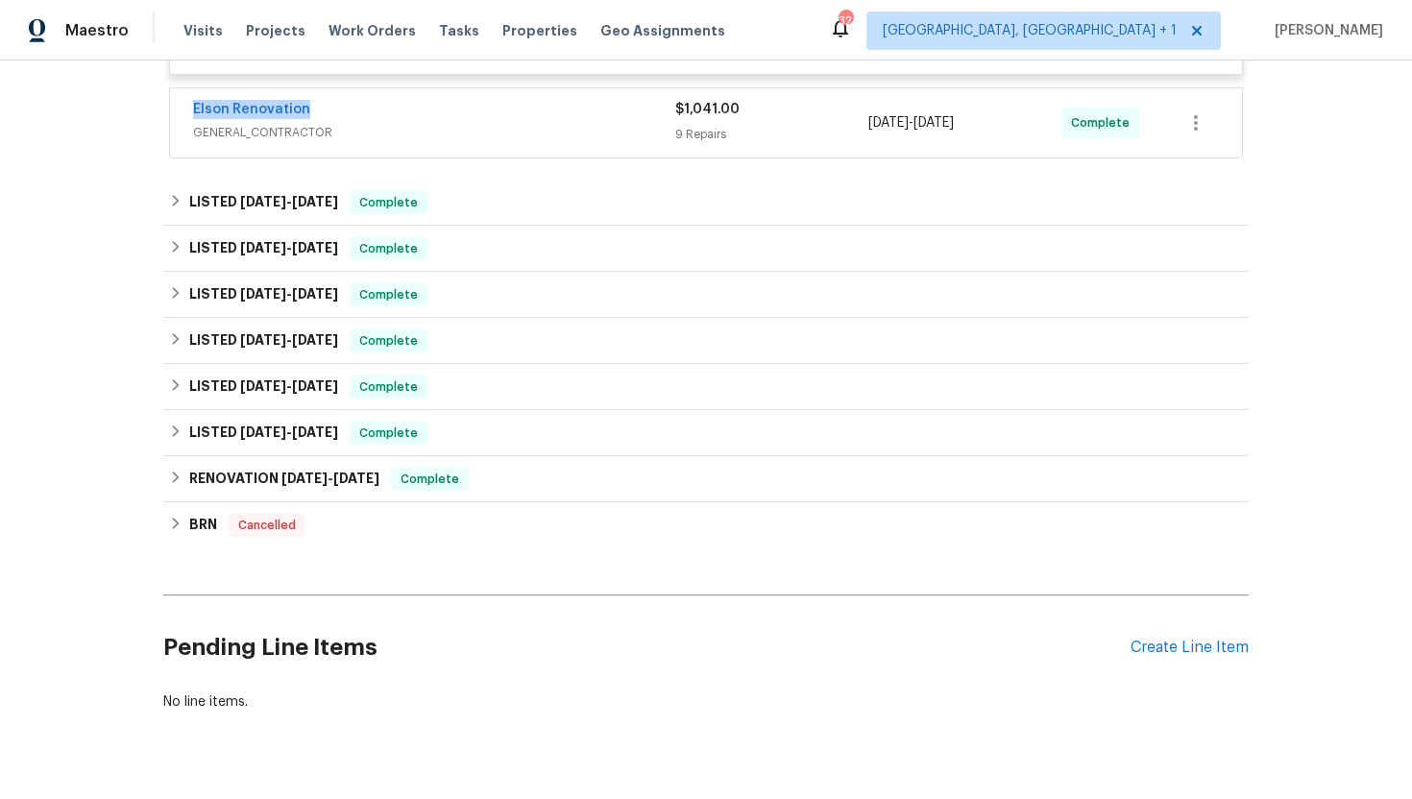
copy div "9 Repairs 8/27/2025 - 9/4/2025"
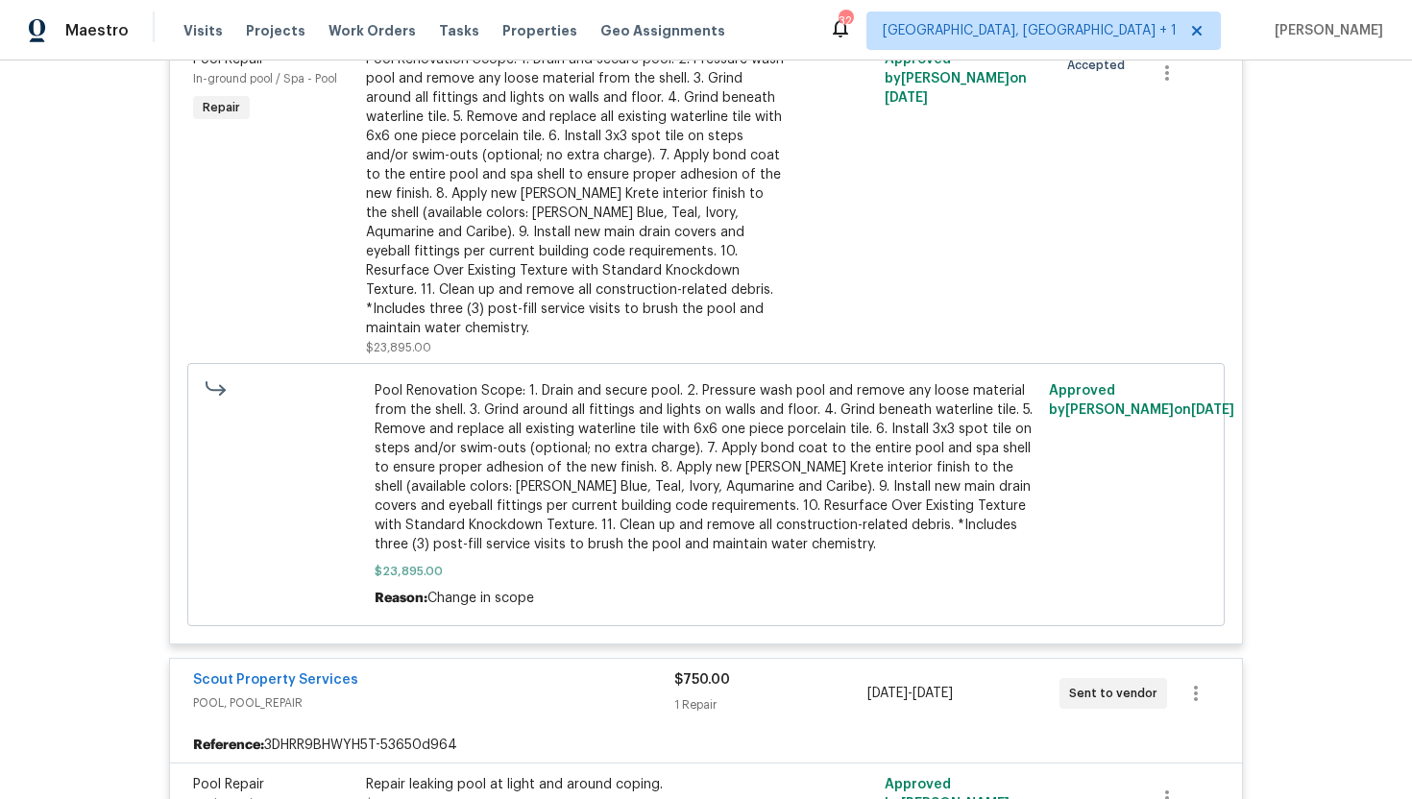
scroll to position [0, 0]
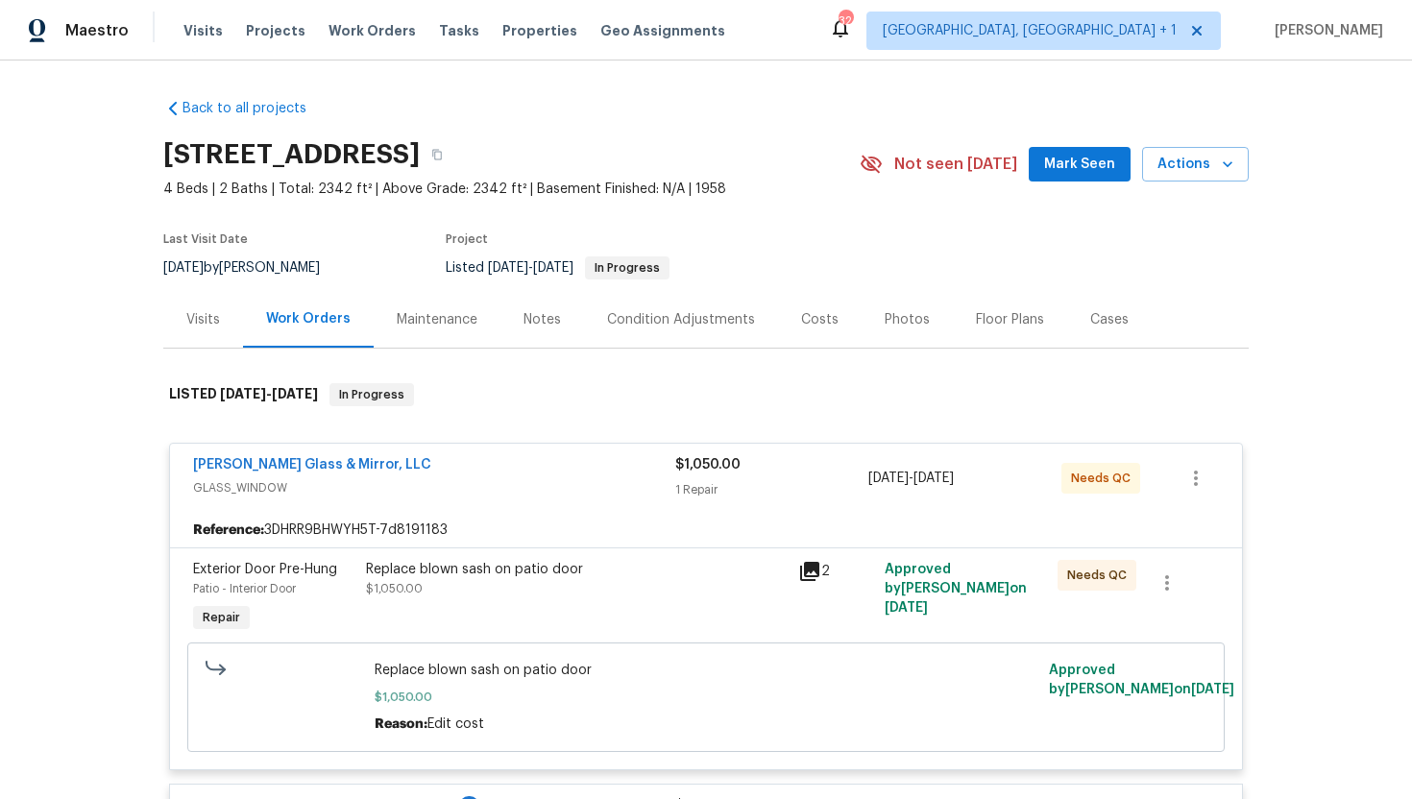
click at [189, 331] on div "Visits" at bounding box center [203, 319] width 80 height 57
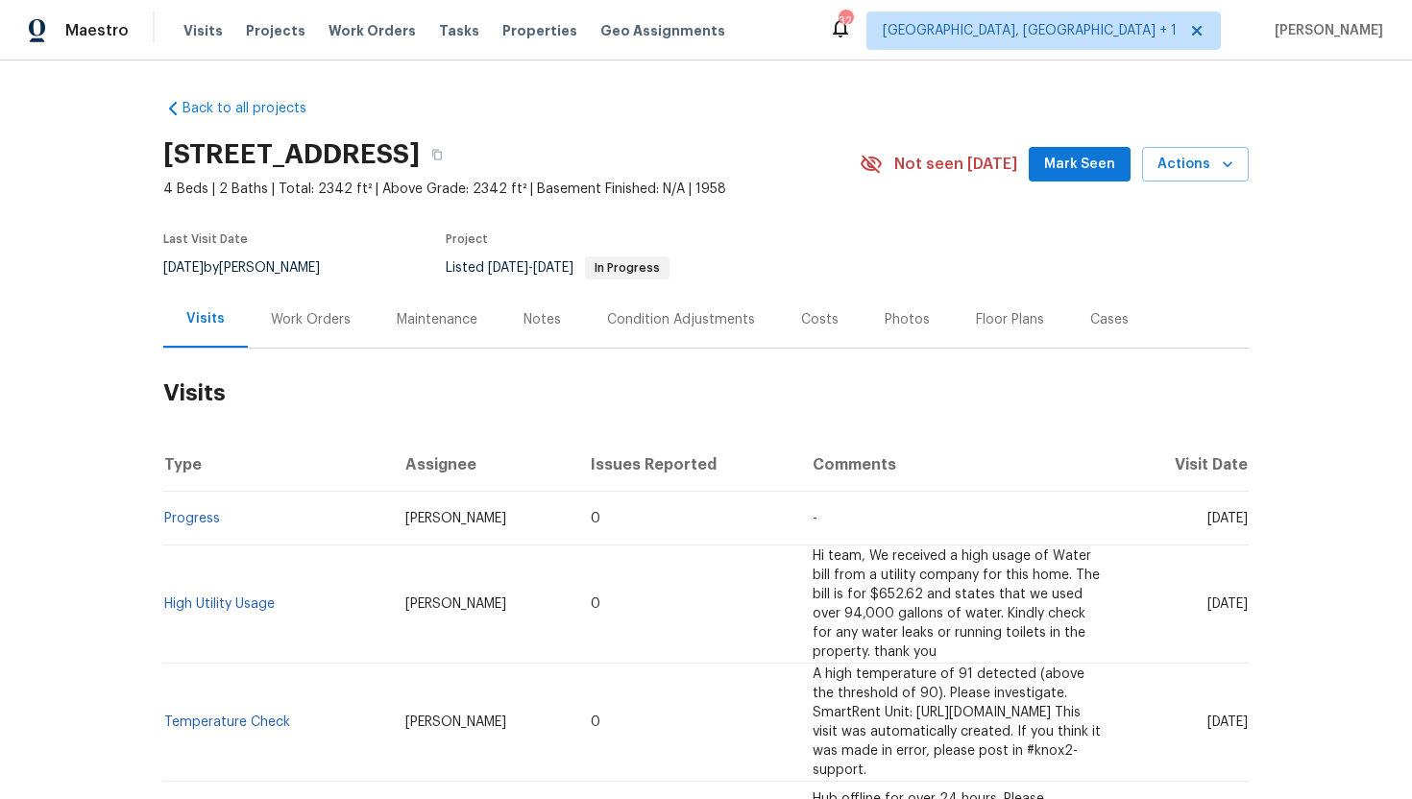
click at [1116, 323] on div "Cases" at bounding box center [1109, 319] width 38 height 19
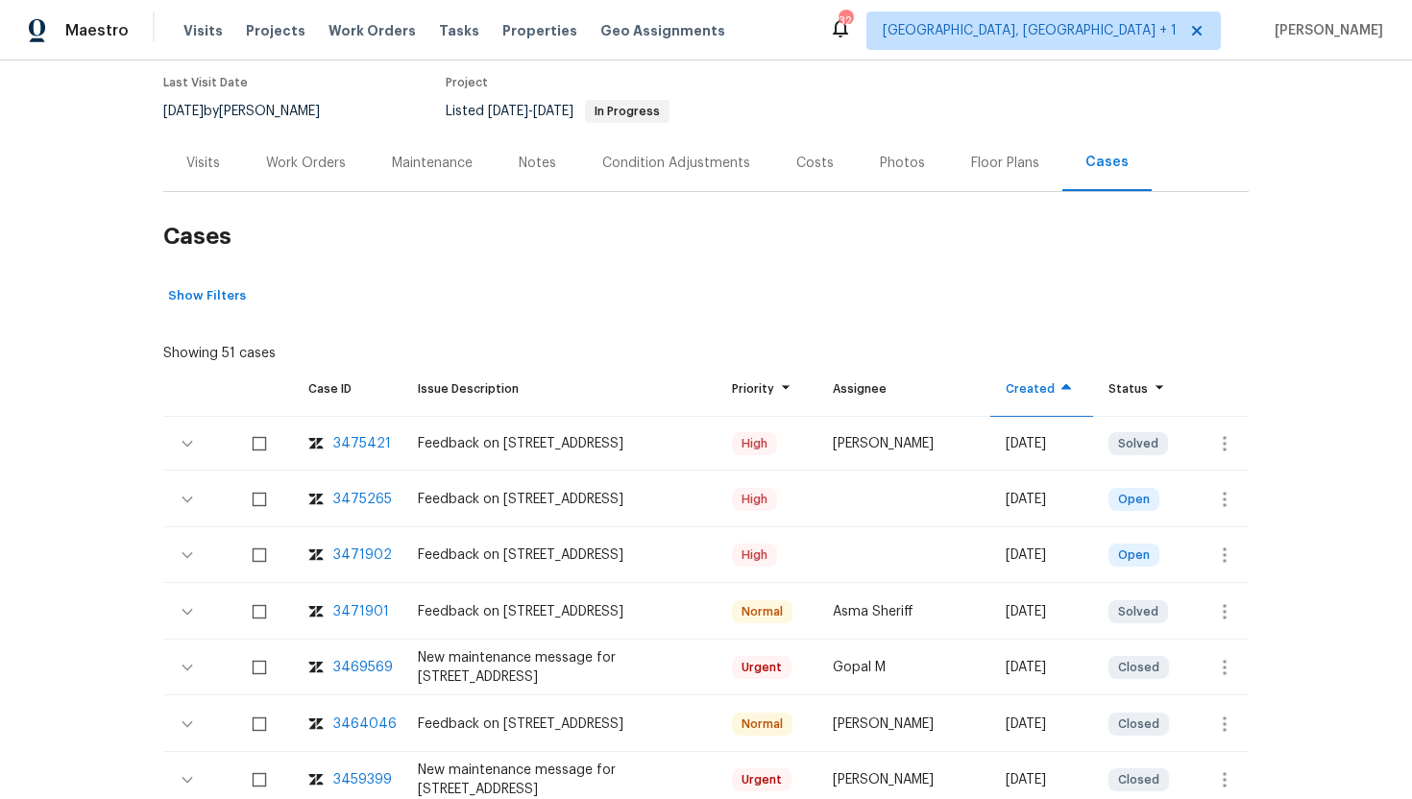
scroll to position [185, 0]
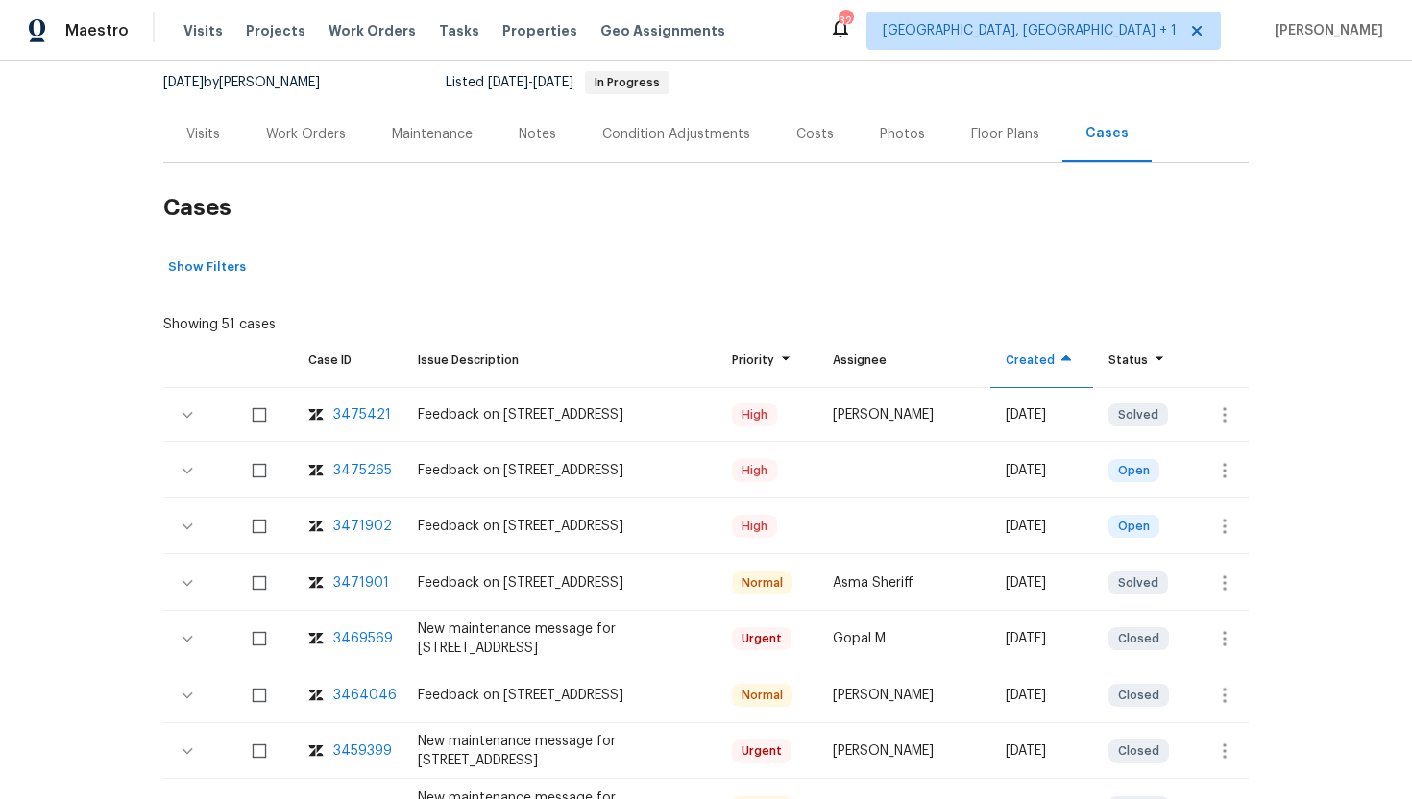
click at [360, 529] on div "3471902" at bounding box center [362, 526] width 59 height 19
click at [1222, 473] on icon "button" at bounding box center [1224, 470] width 23 height 23
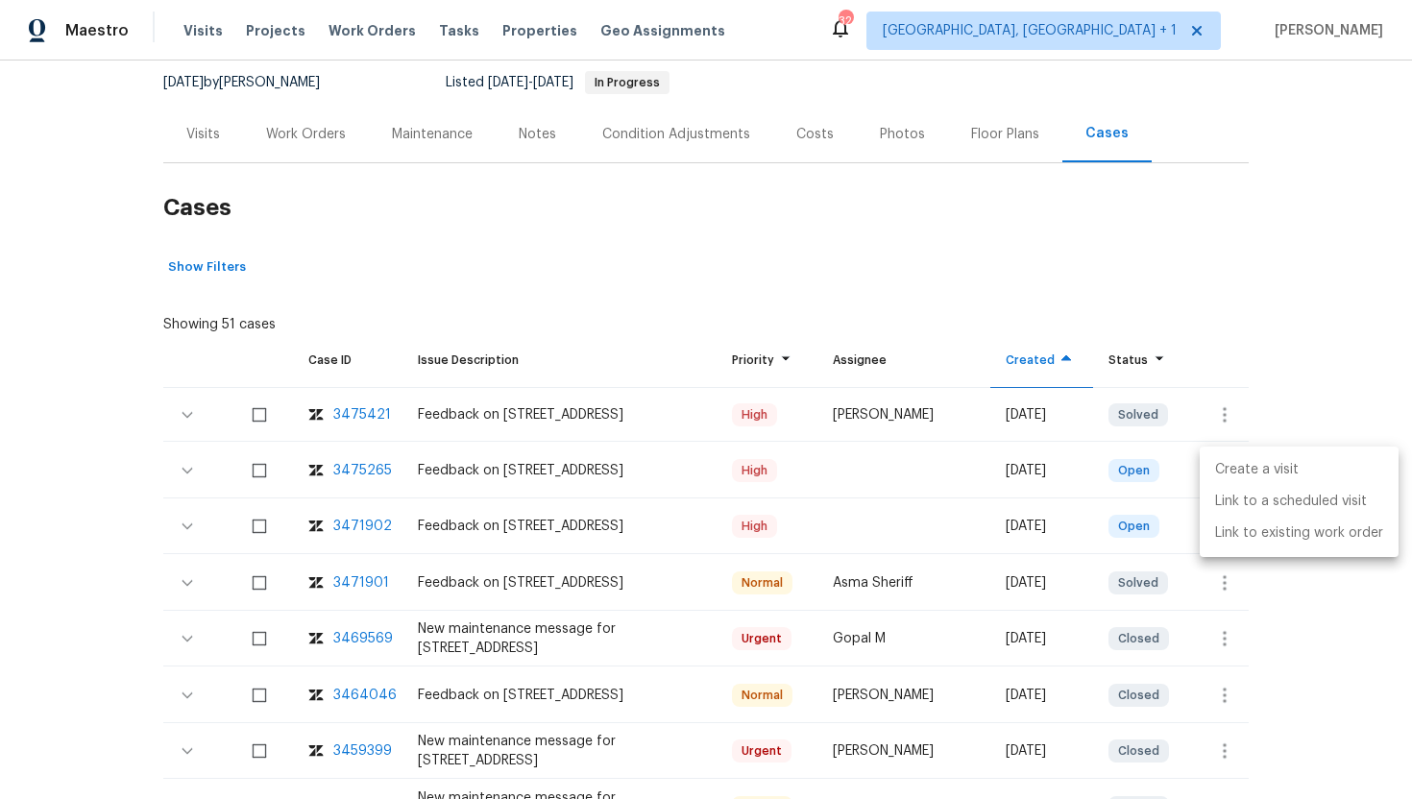
click at [1253, 470] on li "Create a visit" at bounding box center [1299, 470] width 199 height 32
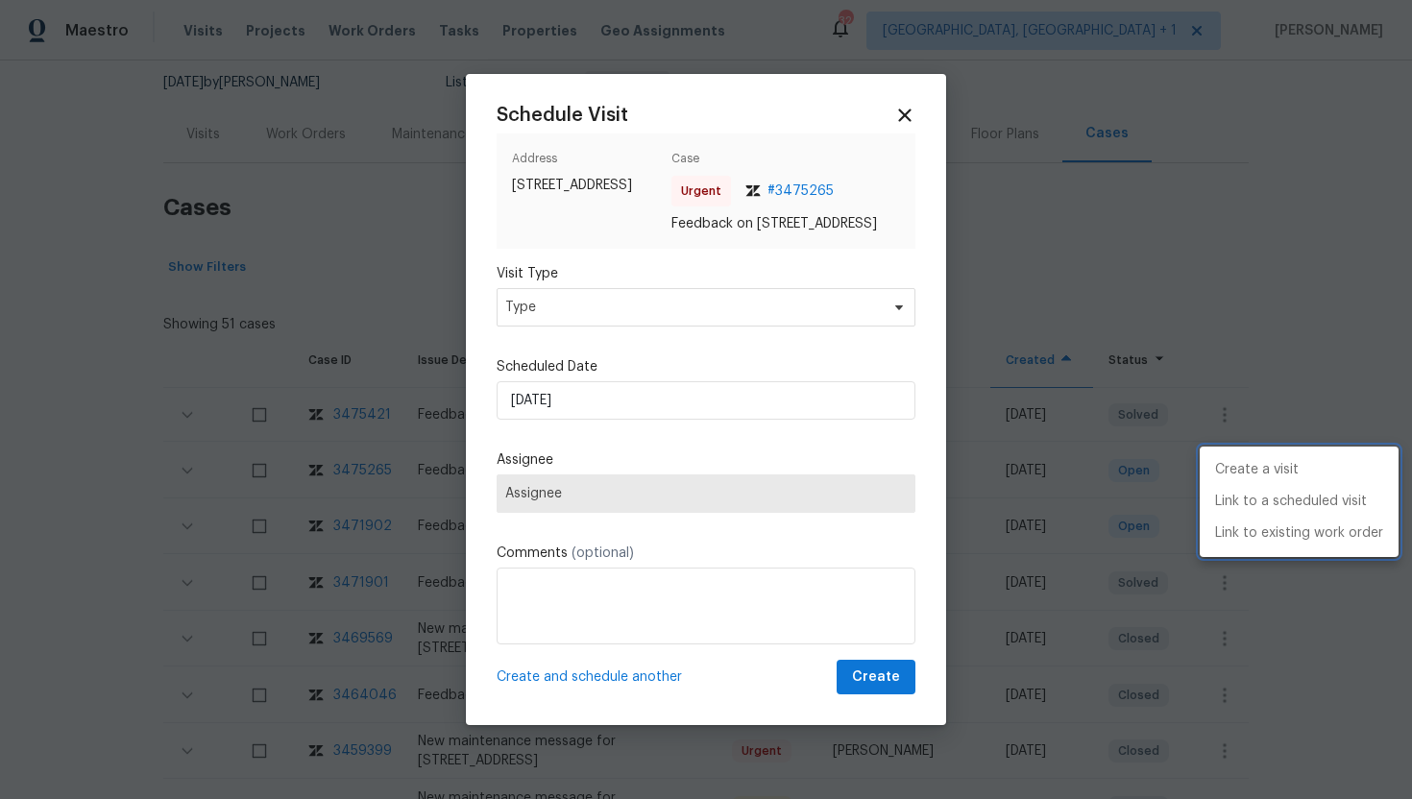
click at [577, 307] on div at bounding box center [706, 399] width 1412 height 799
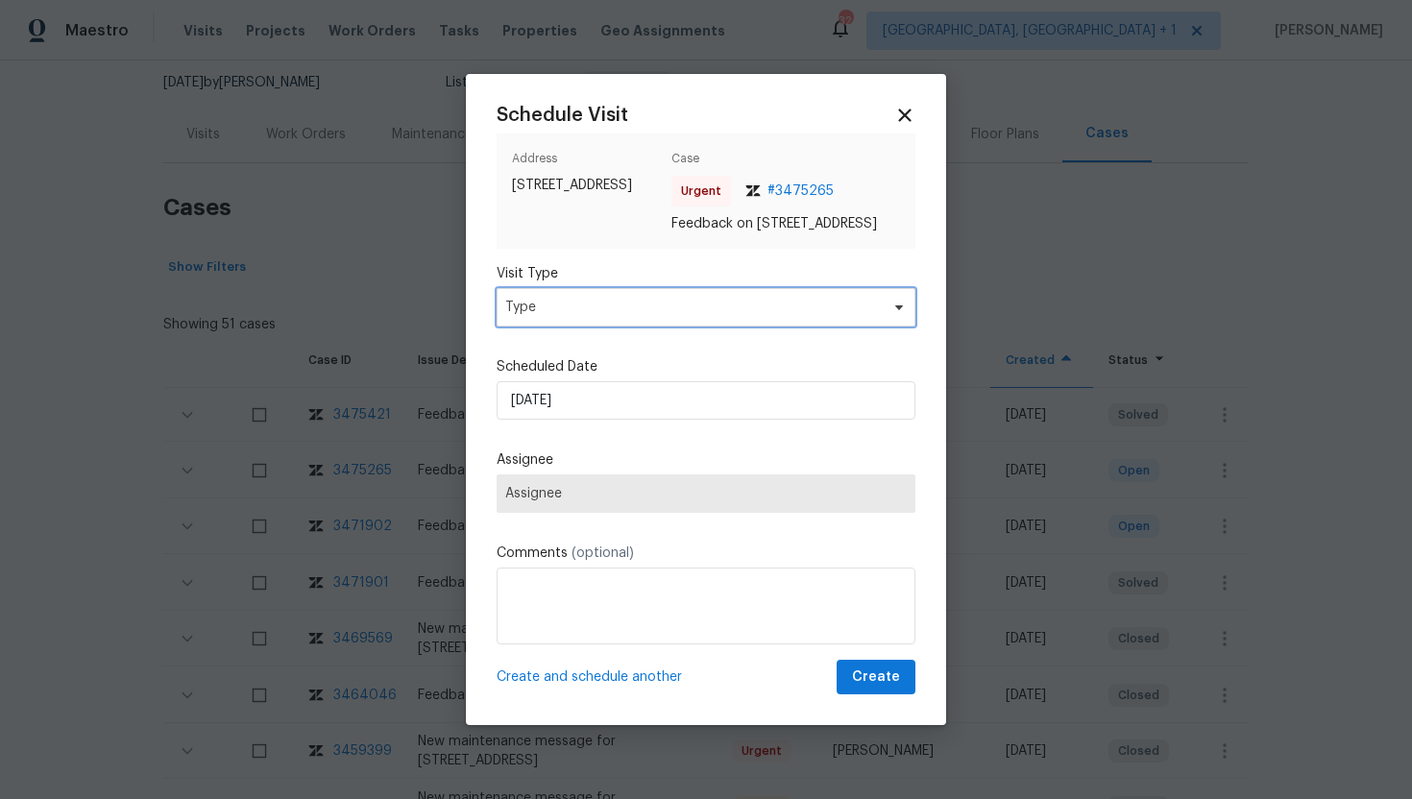
click at [577, 314] on span "Type" at bounding box center [692, 307] width 374 height 19
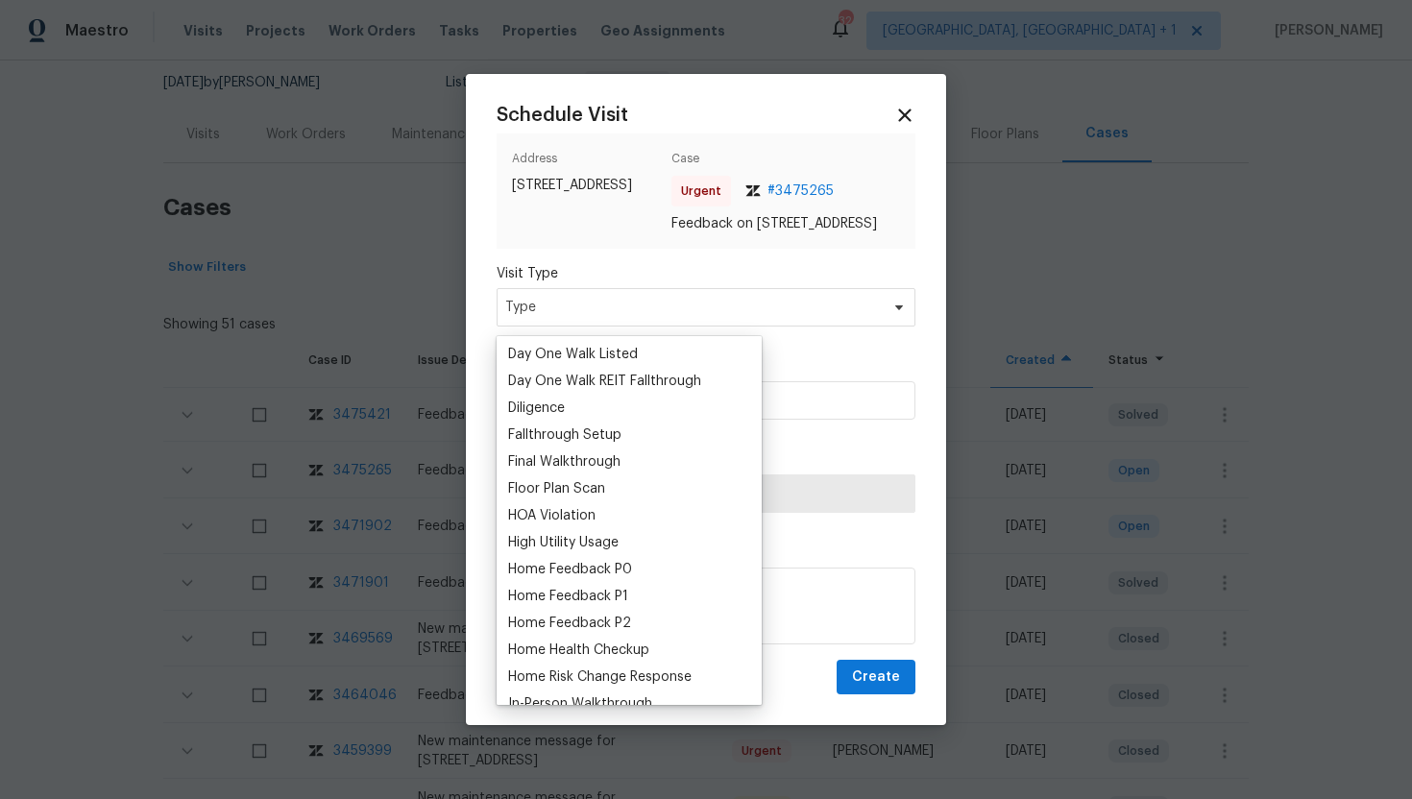
scroll to position [381, 0]
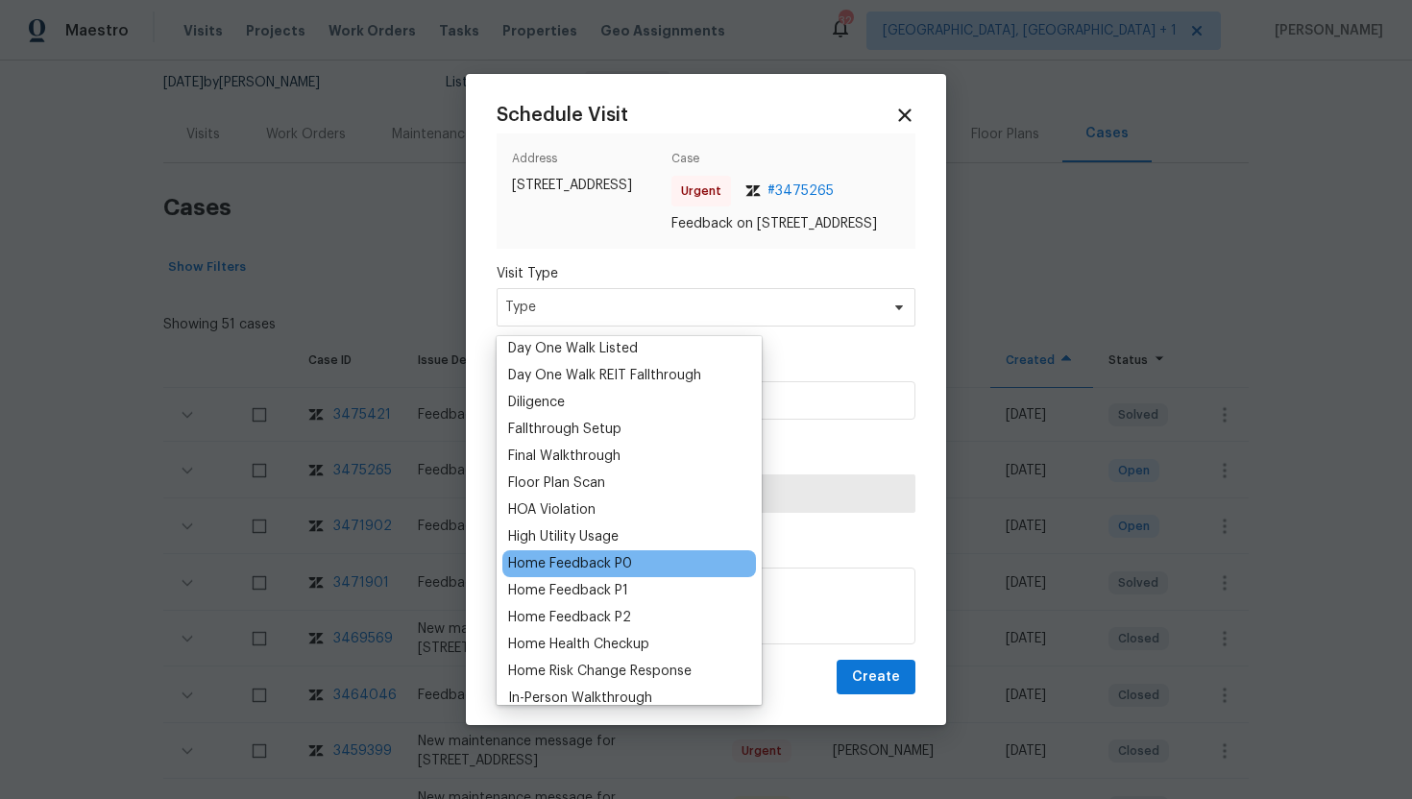
click at [600, 564] on div "Home Feedback P0" at bounding box center [570, 563] width 124 height 19
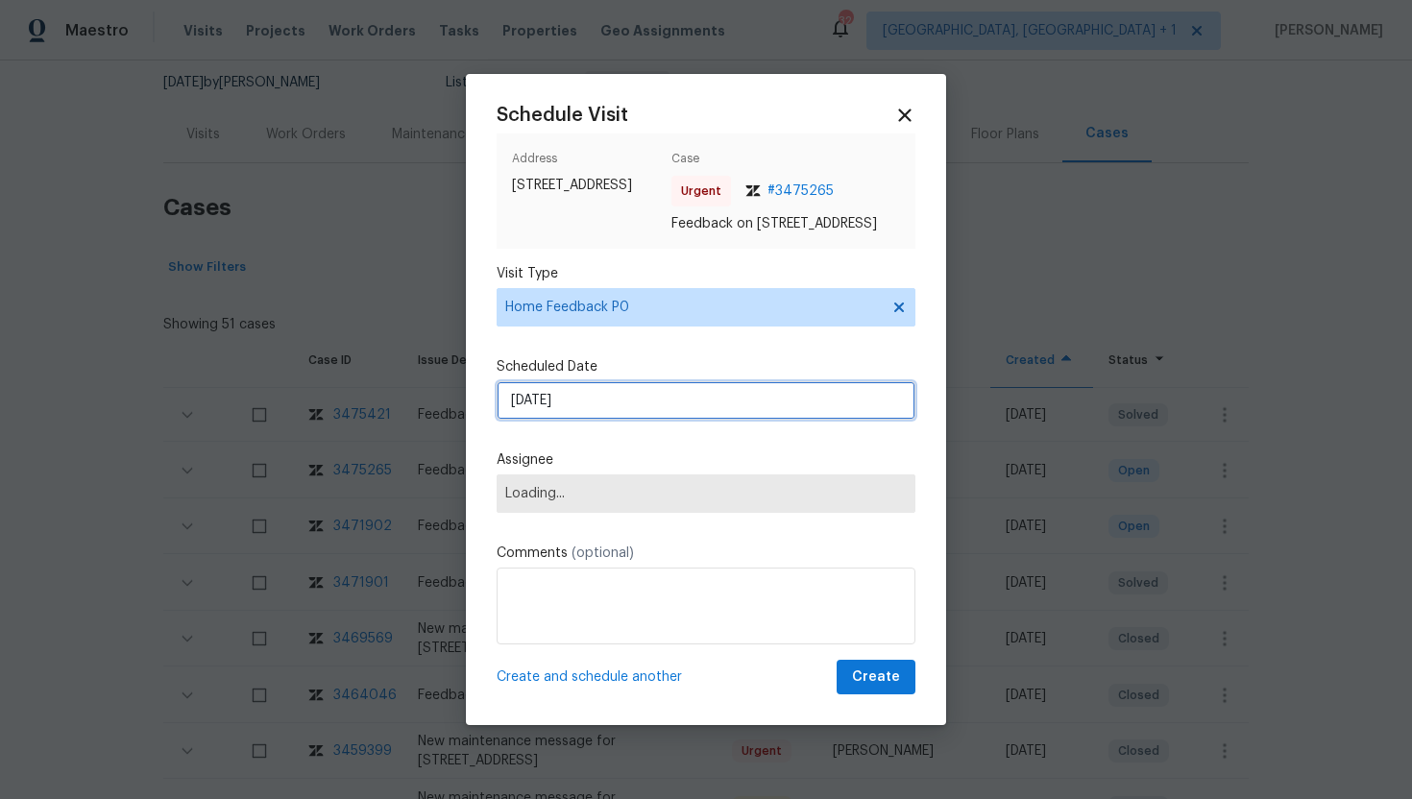
click at [587, 415] on input "9/9/2025" at bounding box center [706, 400] width 419 height 38
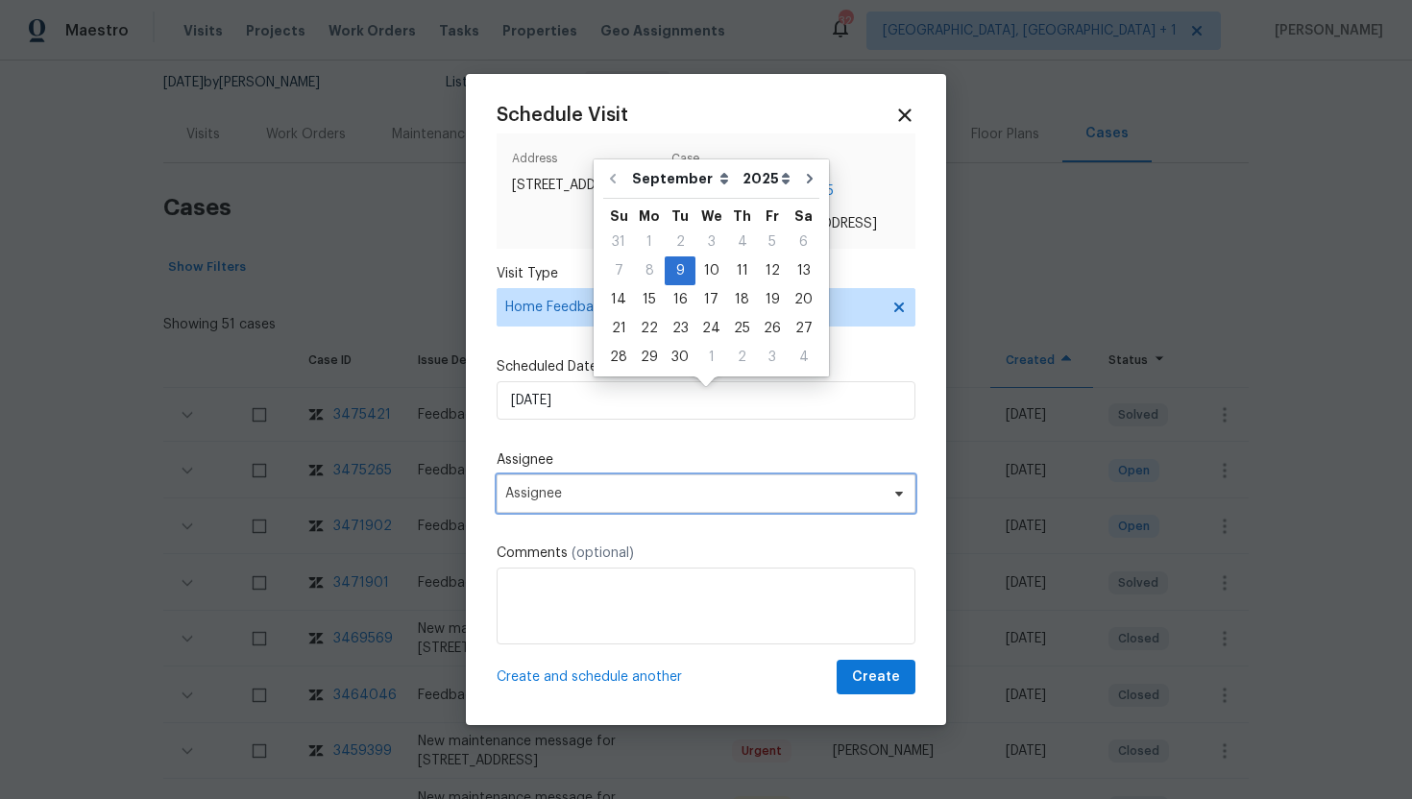
click at [588, 490] on span "Assignee" at bounding box center [706, 494] width 419 height 38
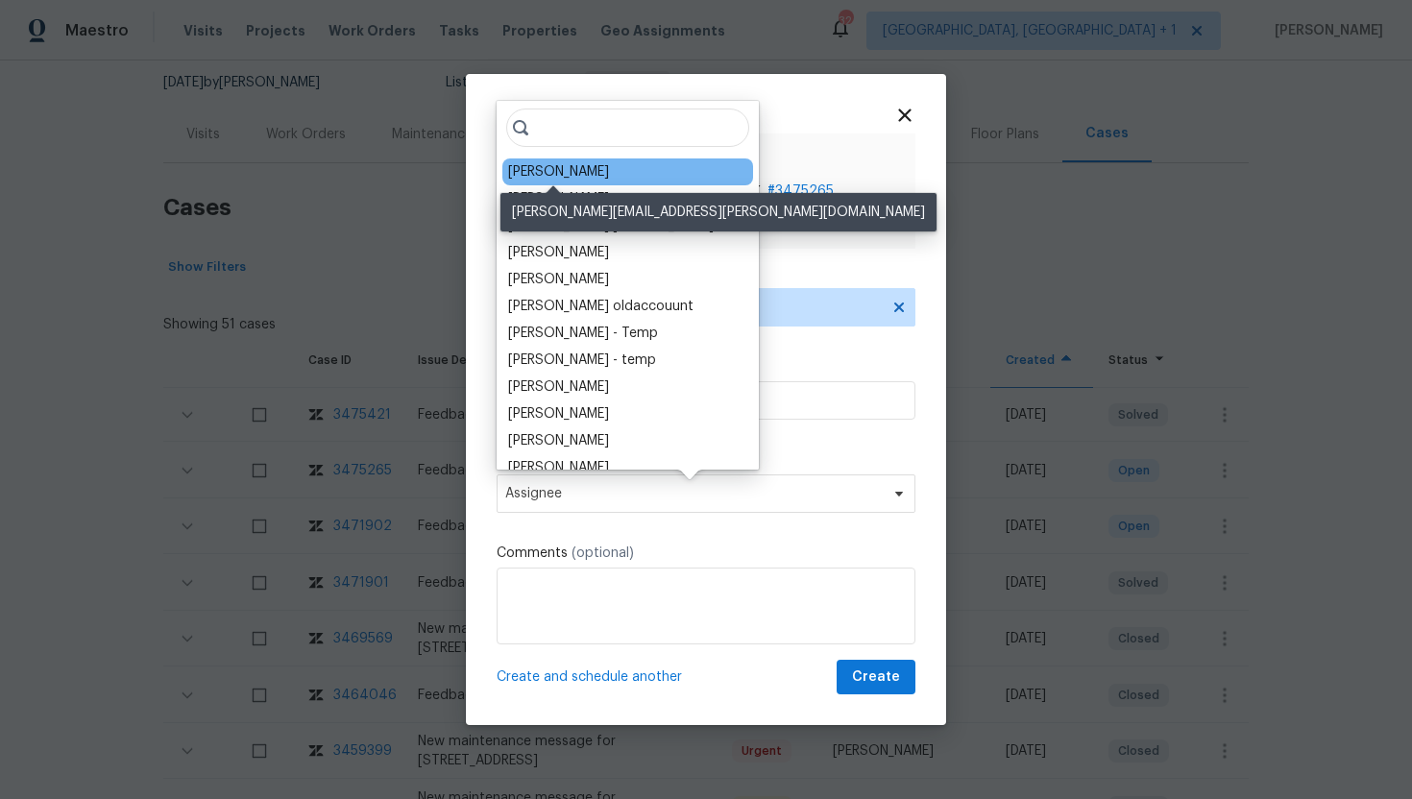
click at [553, 166] on div "William Sparks" at bounding box center [558, 171] width 101 height 19
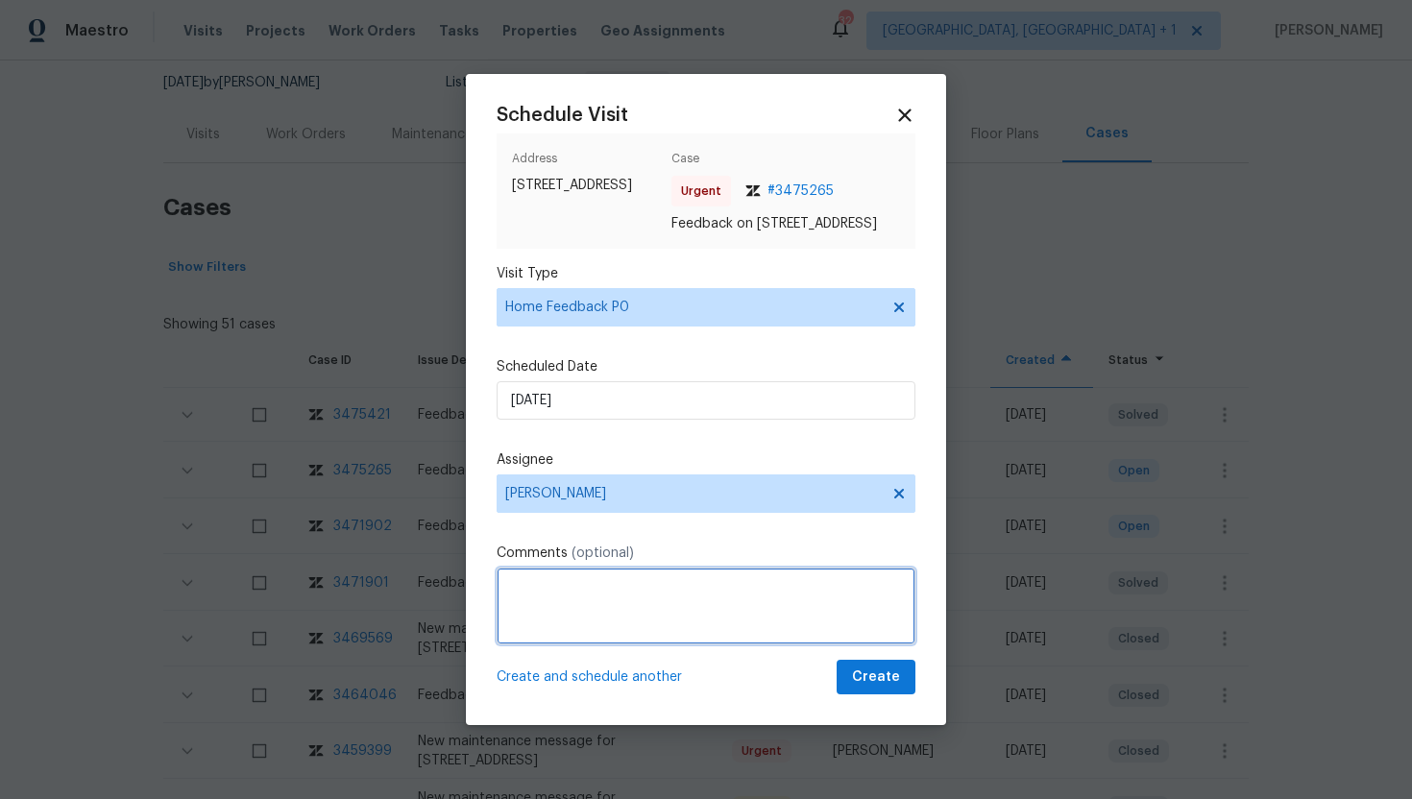
click at [540, 610] on textarea at bounding box center [706, 606] width 419 height 77
paste textarea "Feedback Message: The back door latch is broken on the sliding door. The house …"
type textarea "Feedback Message: The back door latch is broken on the sliding door. The house …"
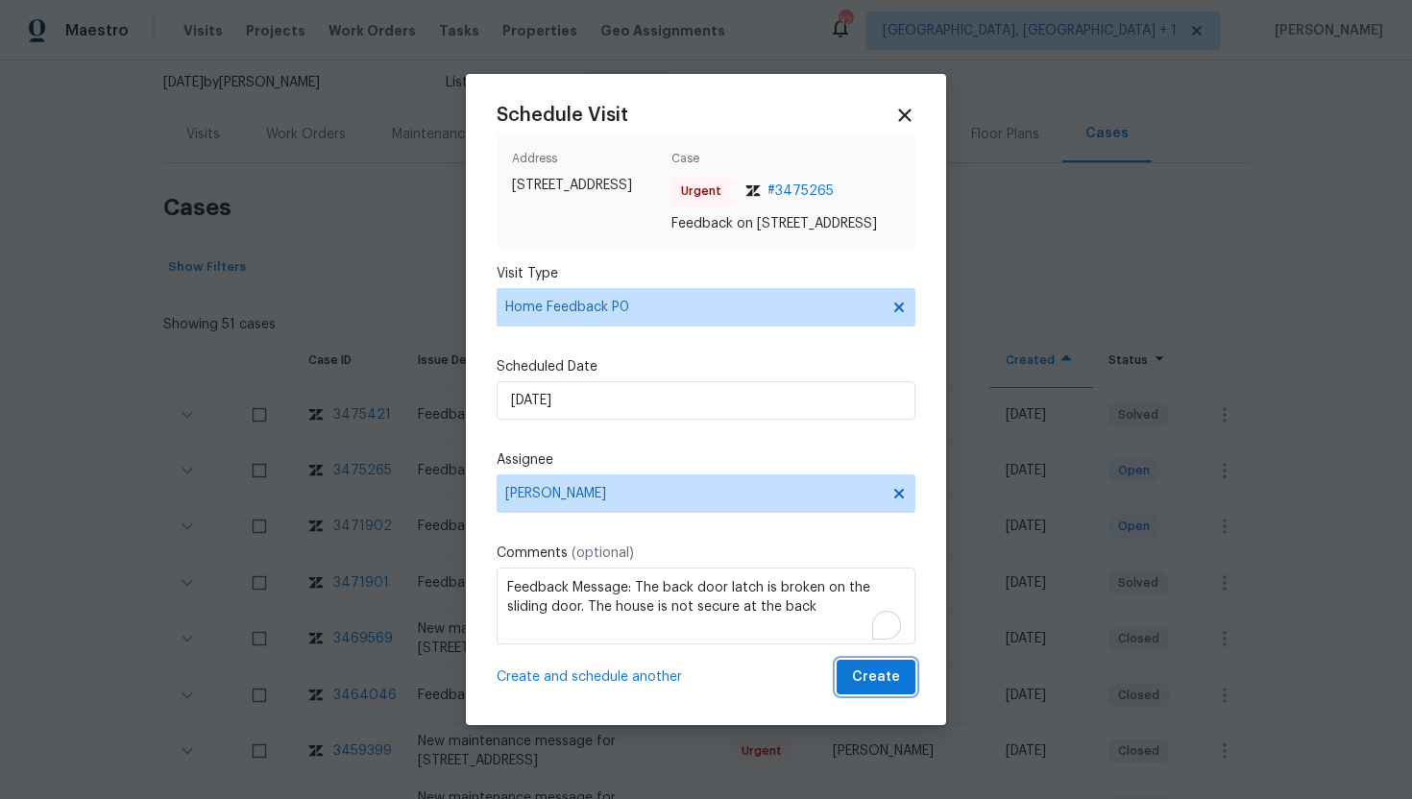
click at [874, 689] on span "Create" at bounding box center [876, 678] width 48 height 24
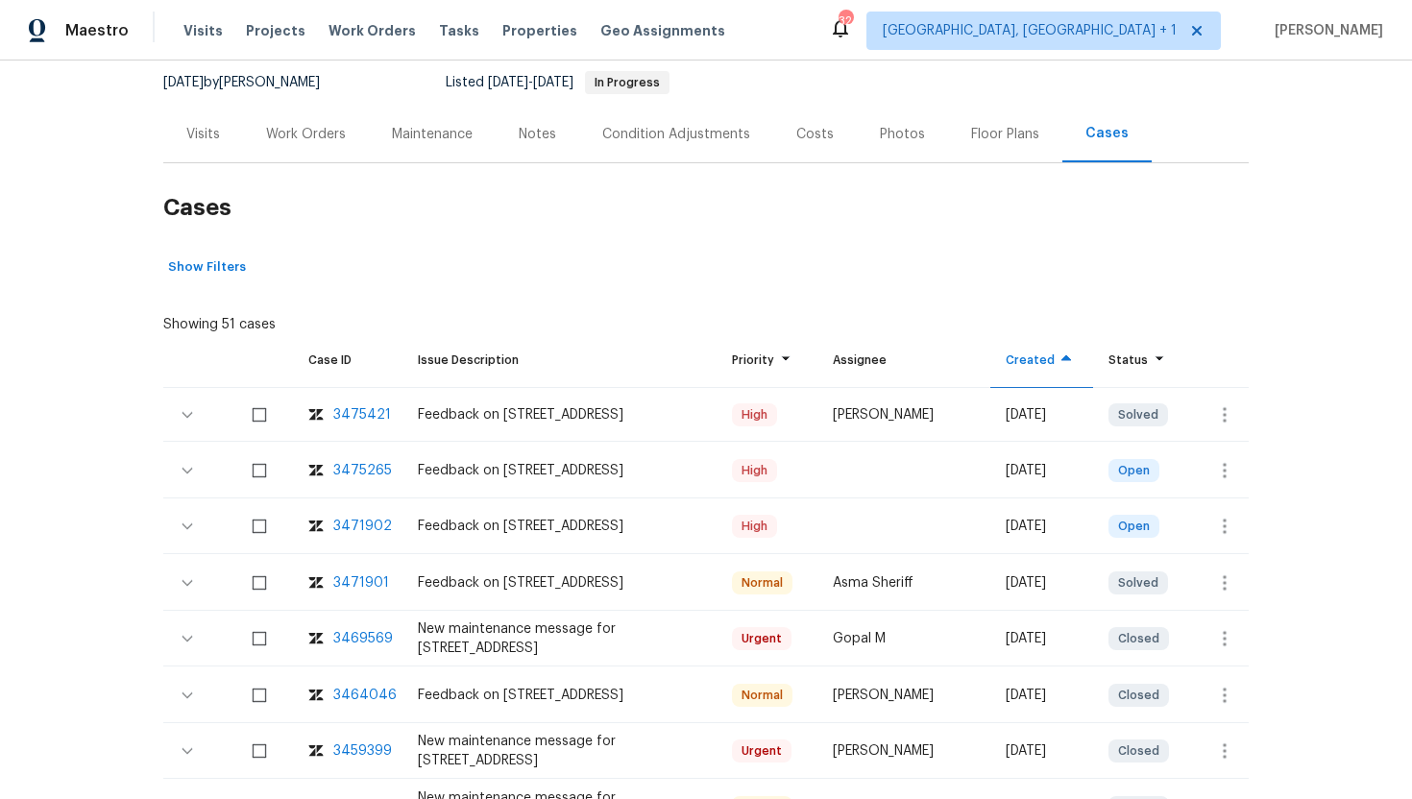
click at [198, 129] on div "Visits" at bounding box center [203, 134] width 34 height 19
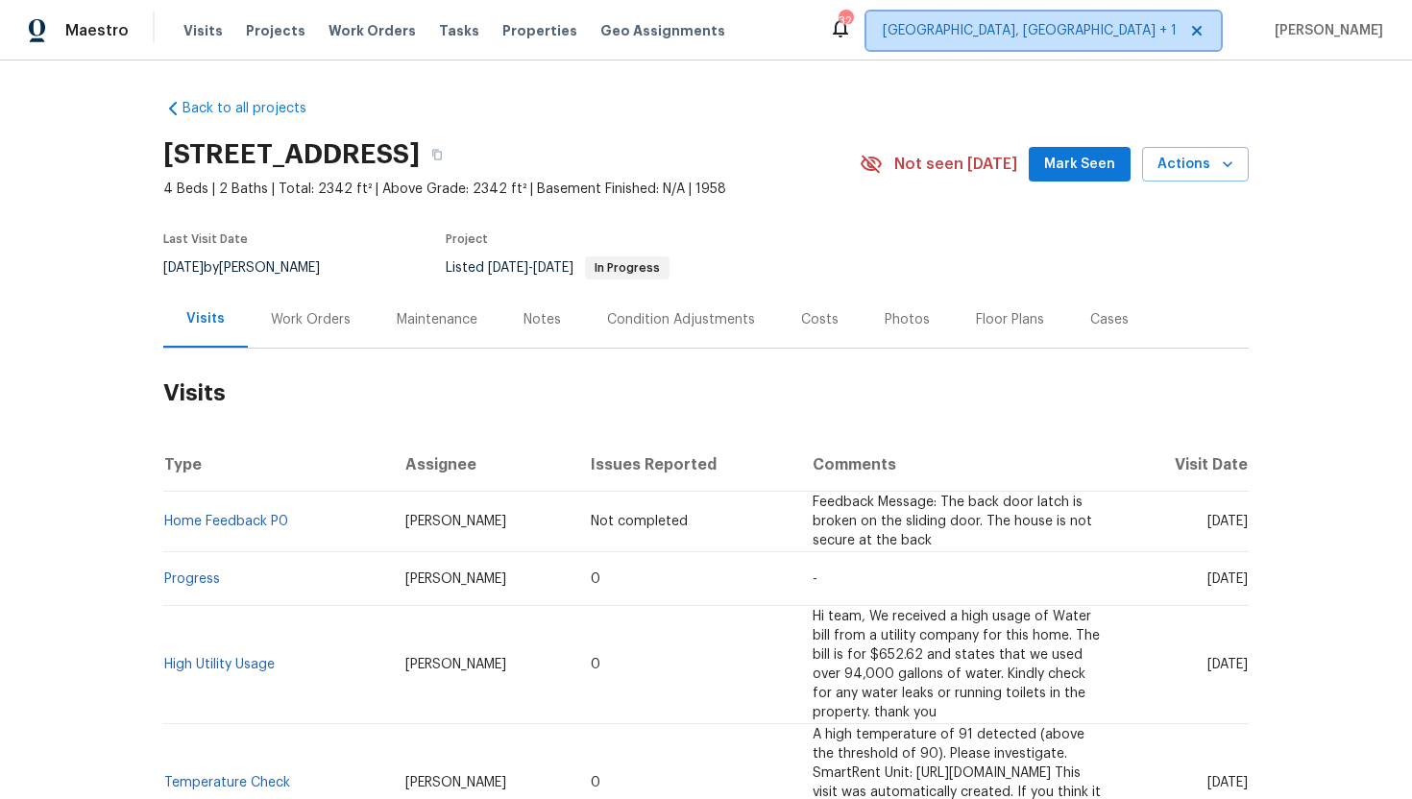
click at [1094, 29] on span "[GEOGRAPHIC_DATA], [GEOGRAPHIC_DATA] + 1" at bounding box center [1030, 30] width 294 height 19
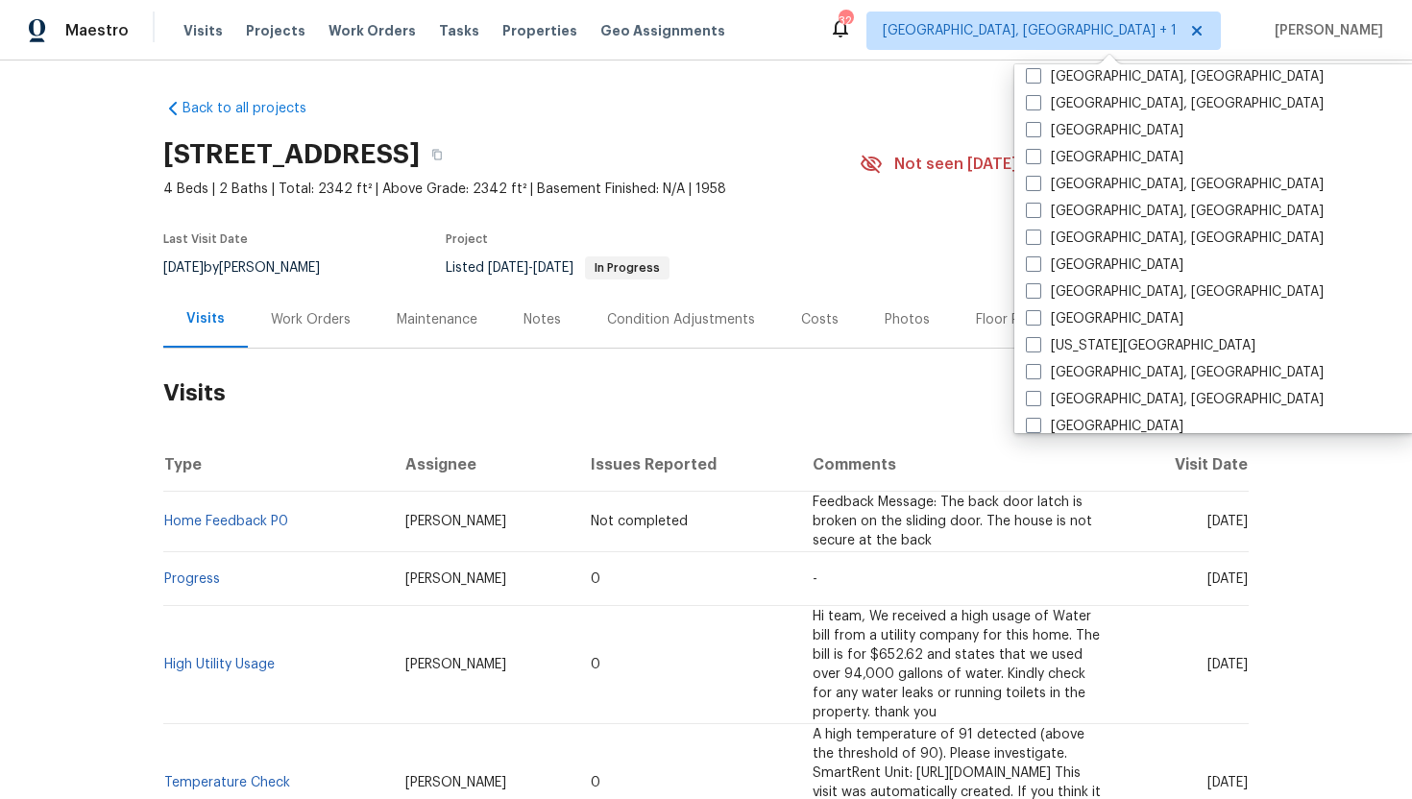
scroll to position [499, 0]
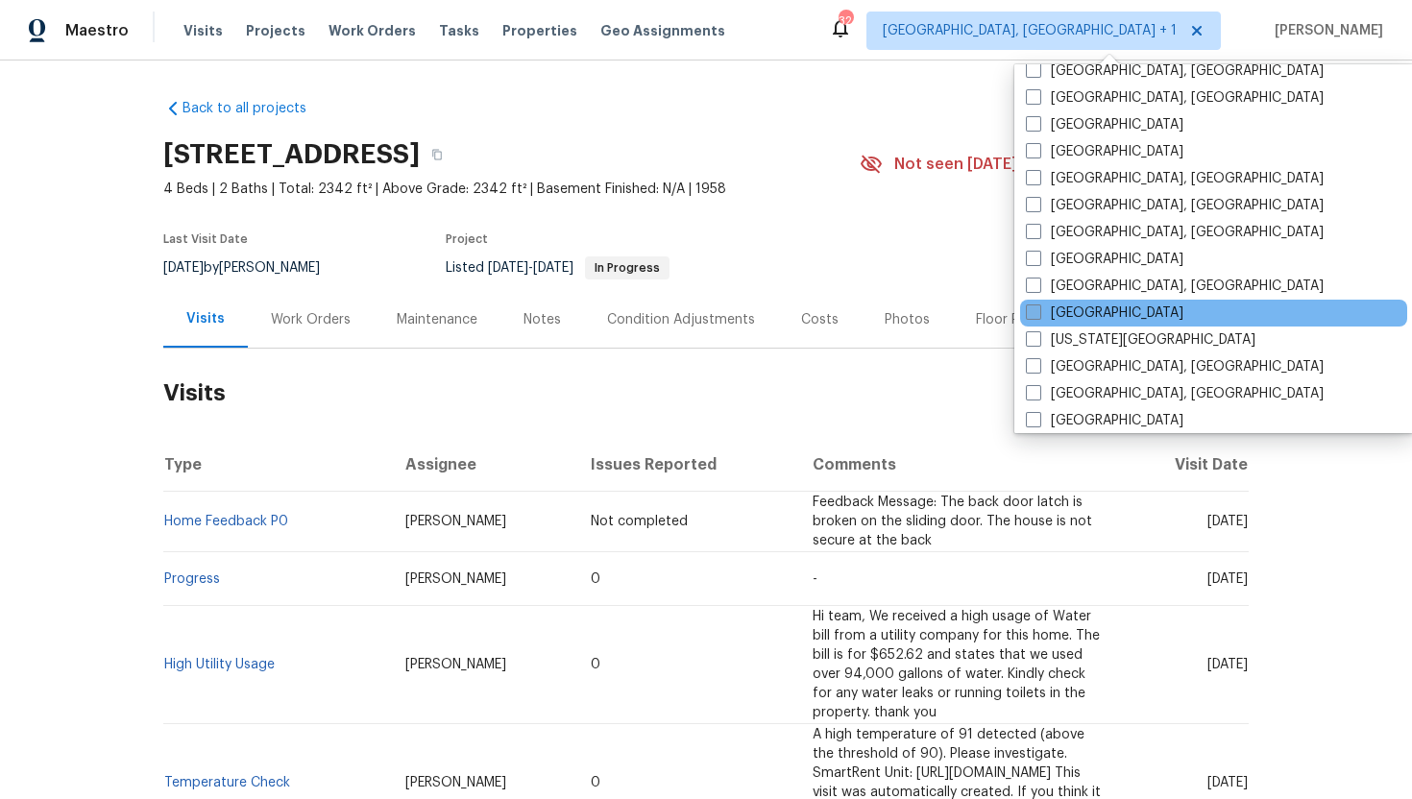
click at [1035, 311] on span at bounding box center [1033, 312] width 15 height 15
click at [1035, 311] on input "Jacksonville" at bounding box center [1032, 310] width 12 height 12
checkbox input "true"
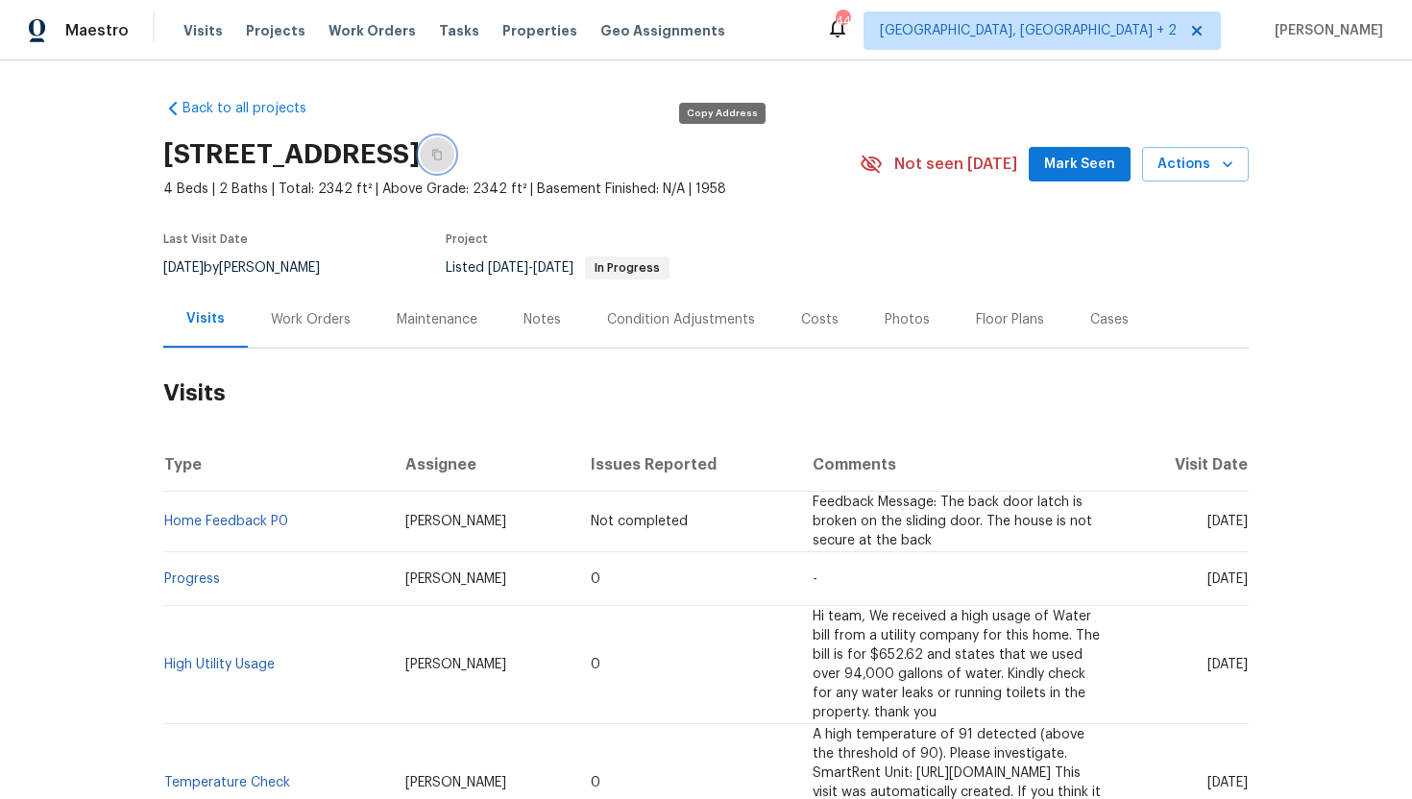
click at [454, 152] on button "button" at bounding box center [437, 154] width 35 height 35
click at [197, 31] on span "Visits" at bounding box center [203, 30] width 39 height 19
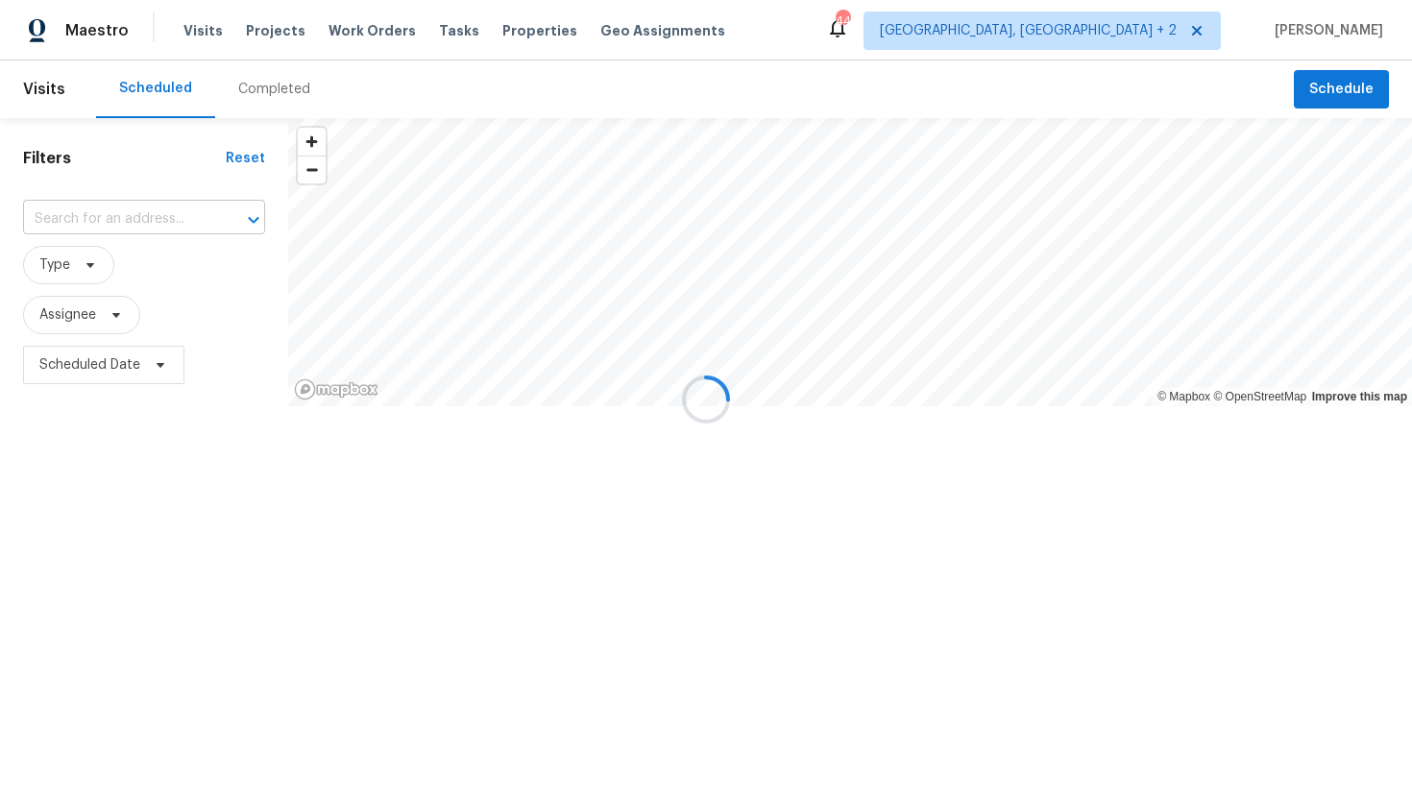
click at [115, 233] on input "text" at bounding box center [117, 220] width 188 height 30
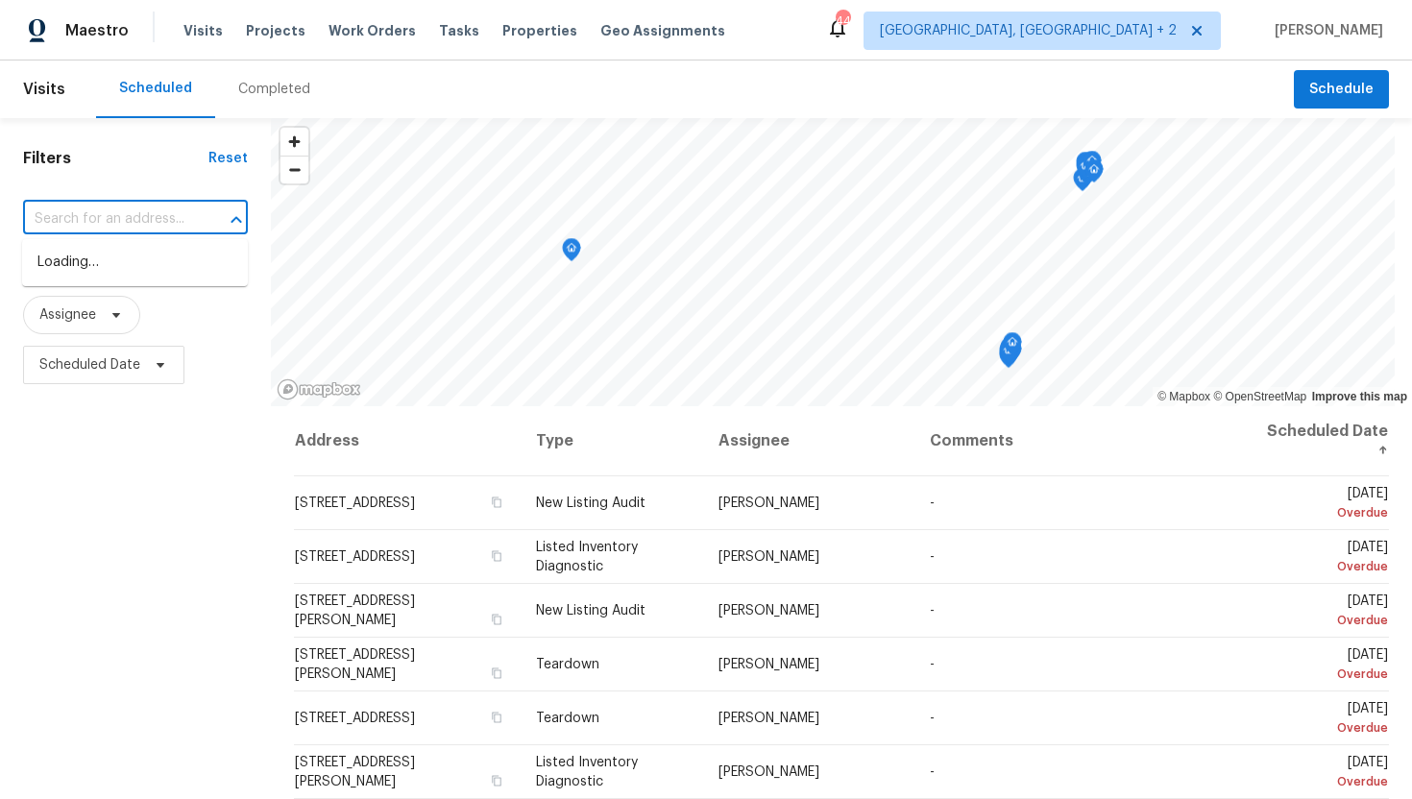
click at [115, 229] on input "text" at bounding box center [108, 220] width 171 height 30
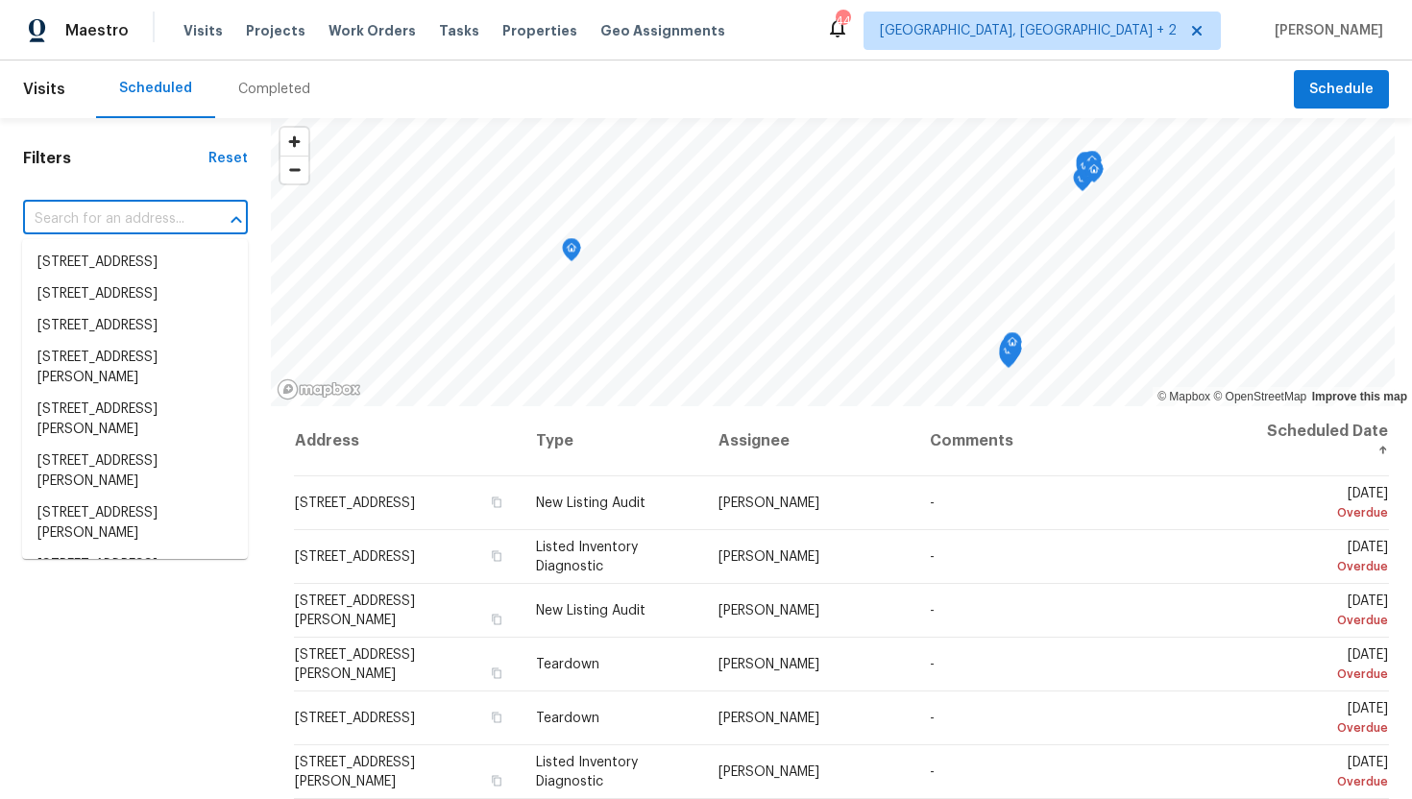
click at [115, 229] on input "text" at bounding box center [108, 220] width 171 height 30
paste input "2922 Madrid Ave E, Jacksonville, FL 32217"
type input "2922 Madrid Ave E, Jacksonville, FL 32217"
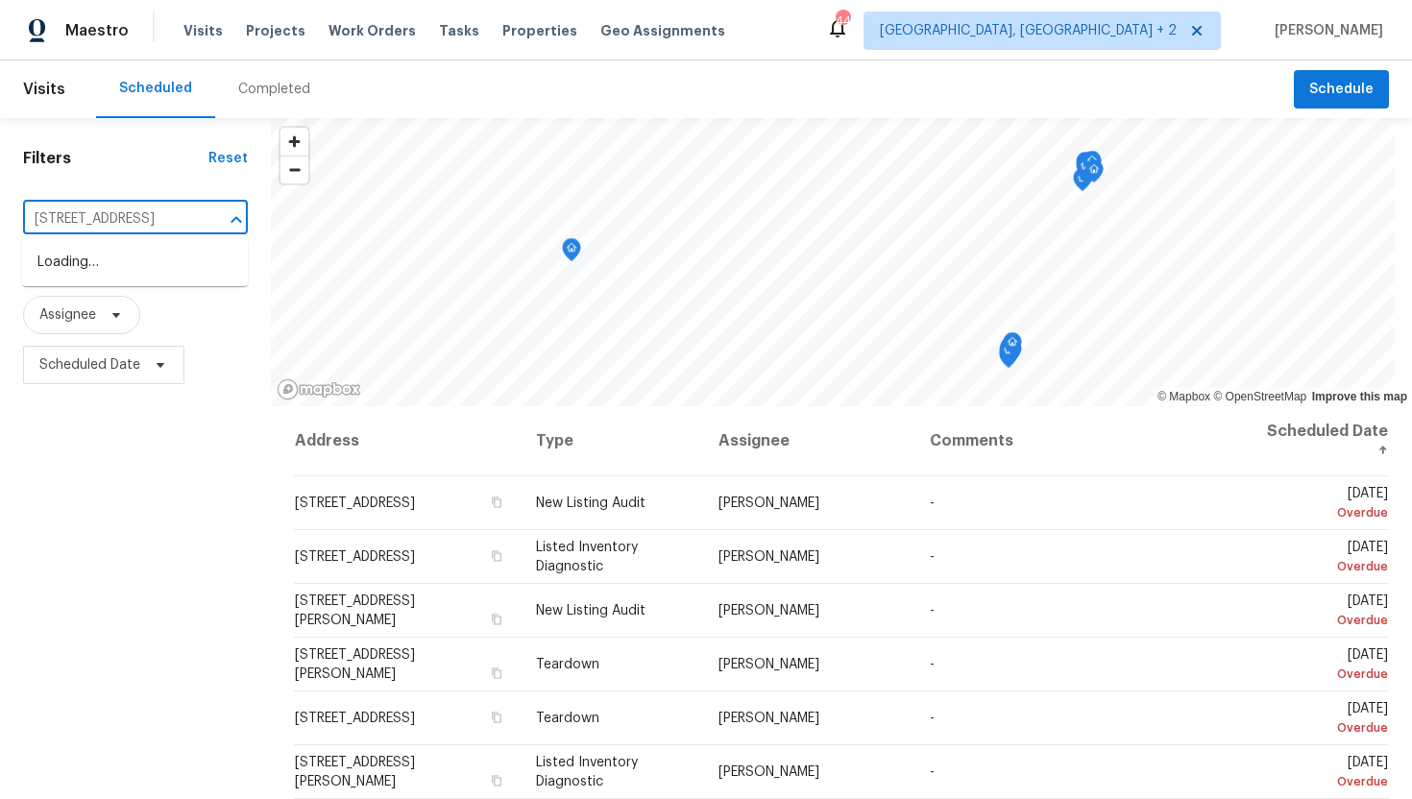
scroll to position [0, 99]
click at [152, 279] on li "2922 Madrid Ave E, Jacksonville, FL 32217" at bounding box center [135, 263] width 226 height 32
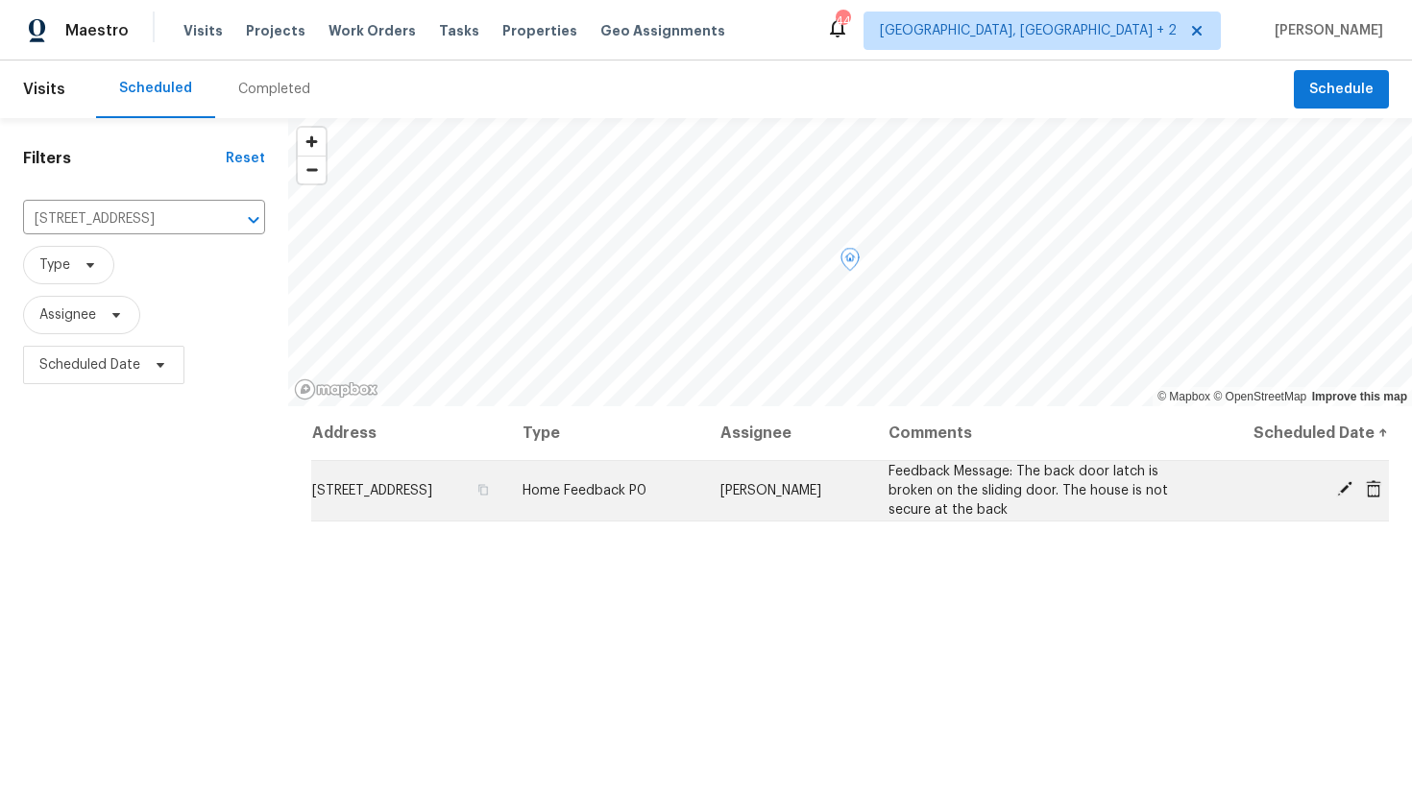
click at [1373, 487] on icon at bounding box center [1373, 488] width 17 height 17
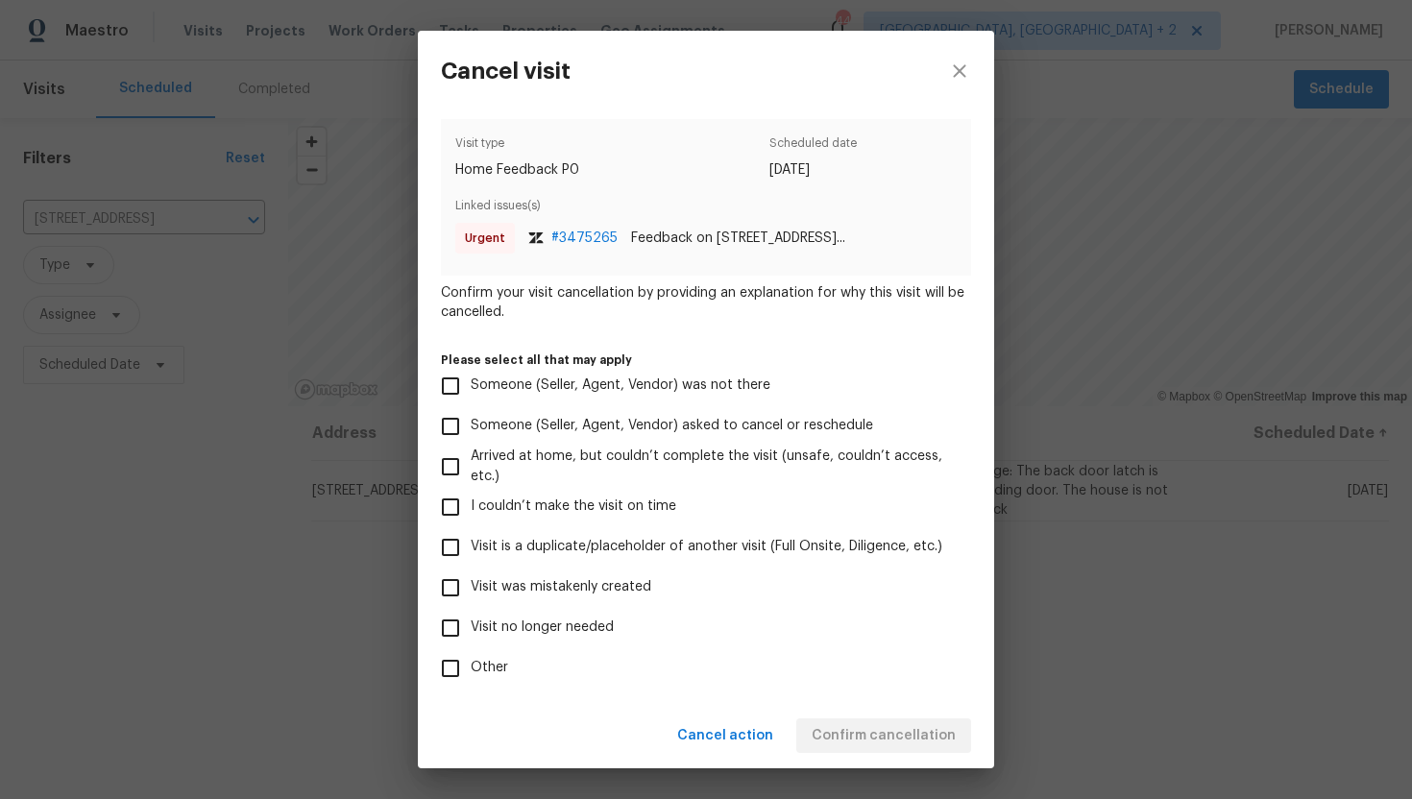
click at [453, 587] on input "Visit was mistakenly created" at bounding box center [450, 588] width 40 height 40
checkbox input "true"
click at [849, 732] on span "Confirm cancellation" at bounding box center [884, 736] width 144 height 24
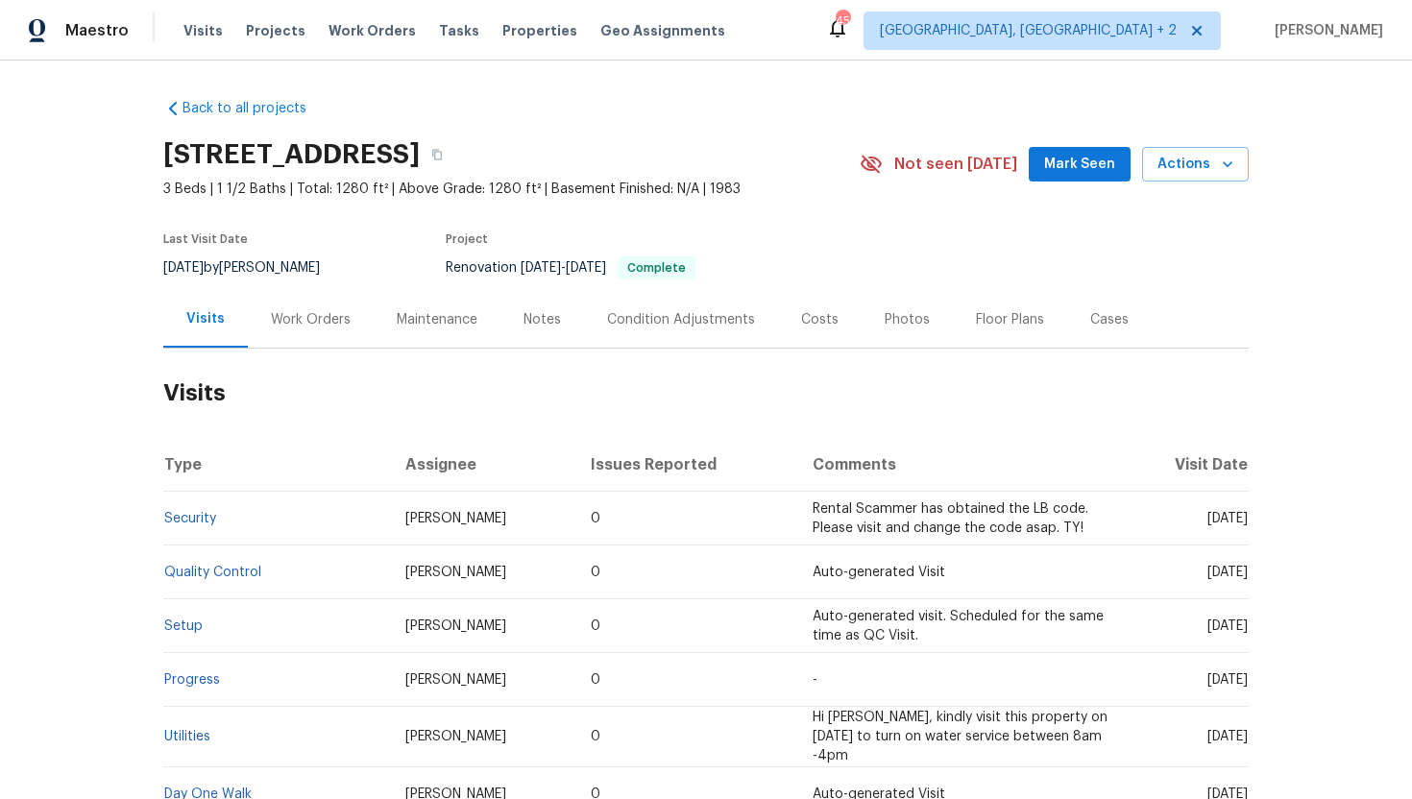
click at [309, 331] on div "Work Orders" at bounding box center [311, 319] width 126 height 57
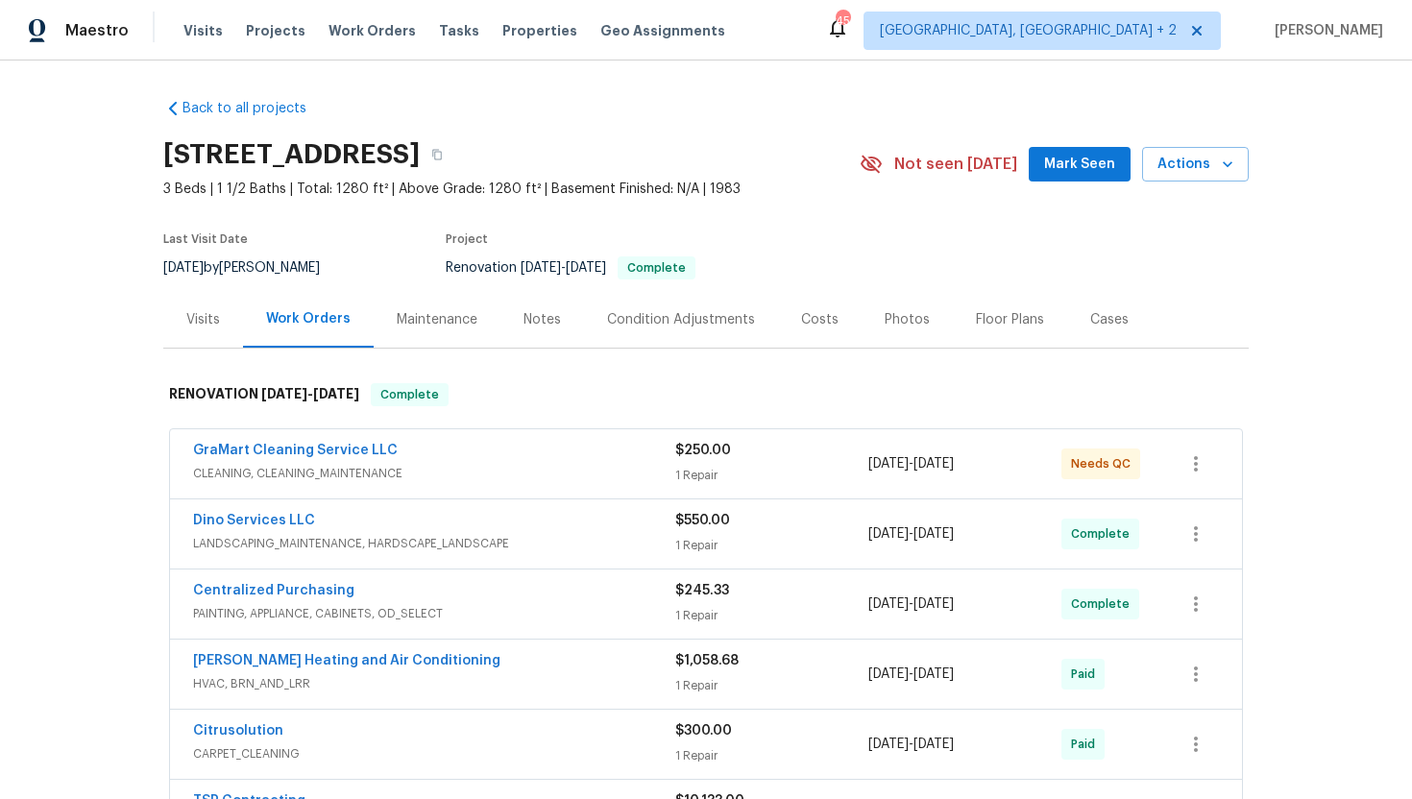
scroll to position [157, 0]
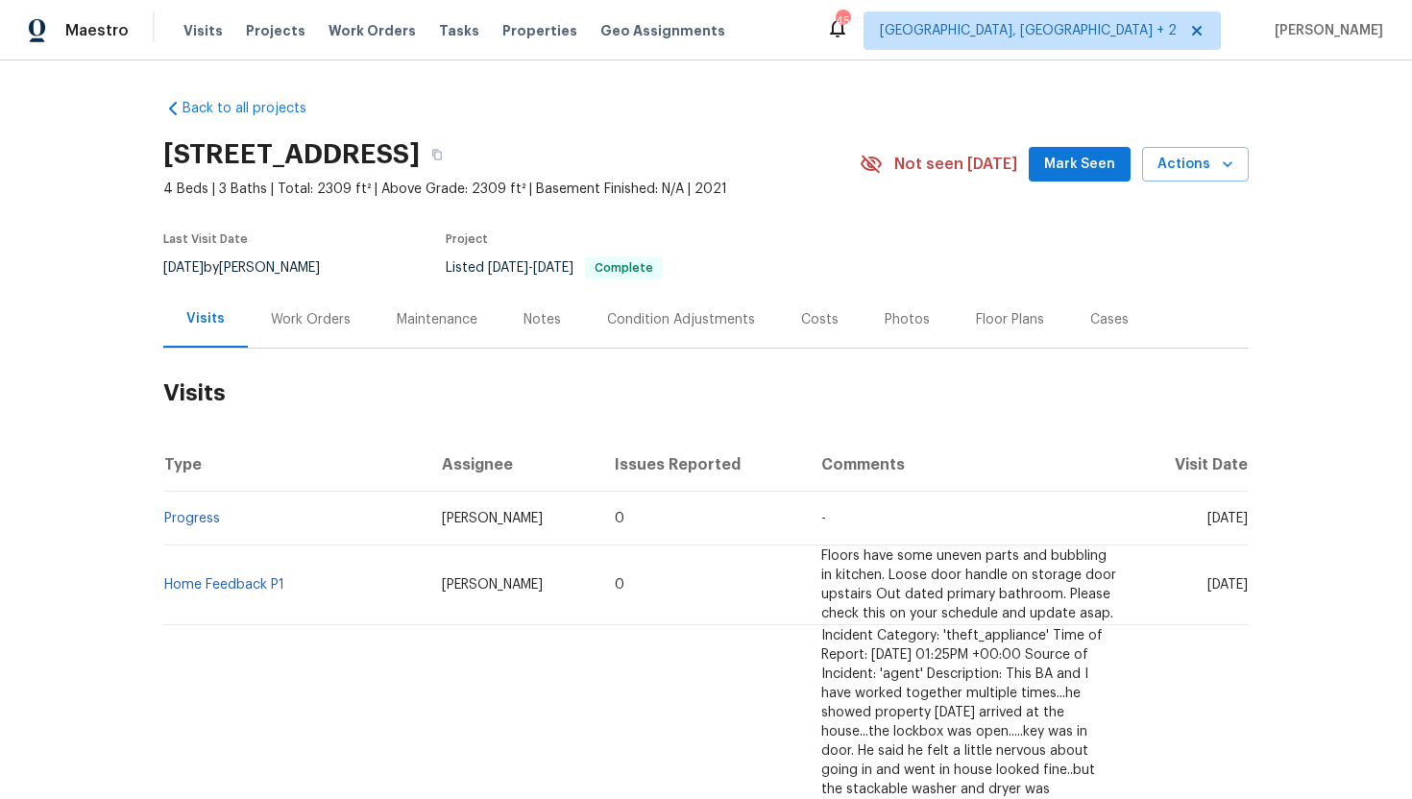
click at [1106, 318] on div "Cases" at bounding box center [1109, 319] width 38 height 19
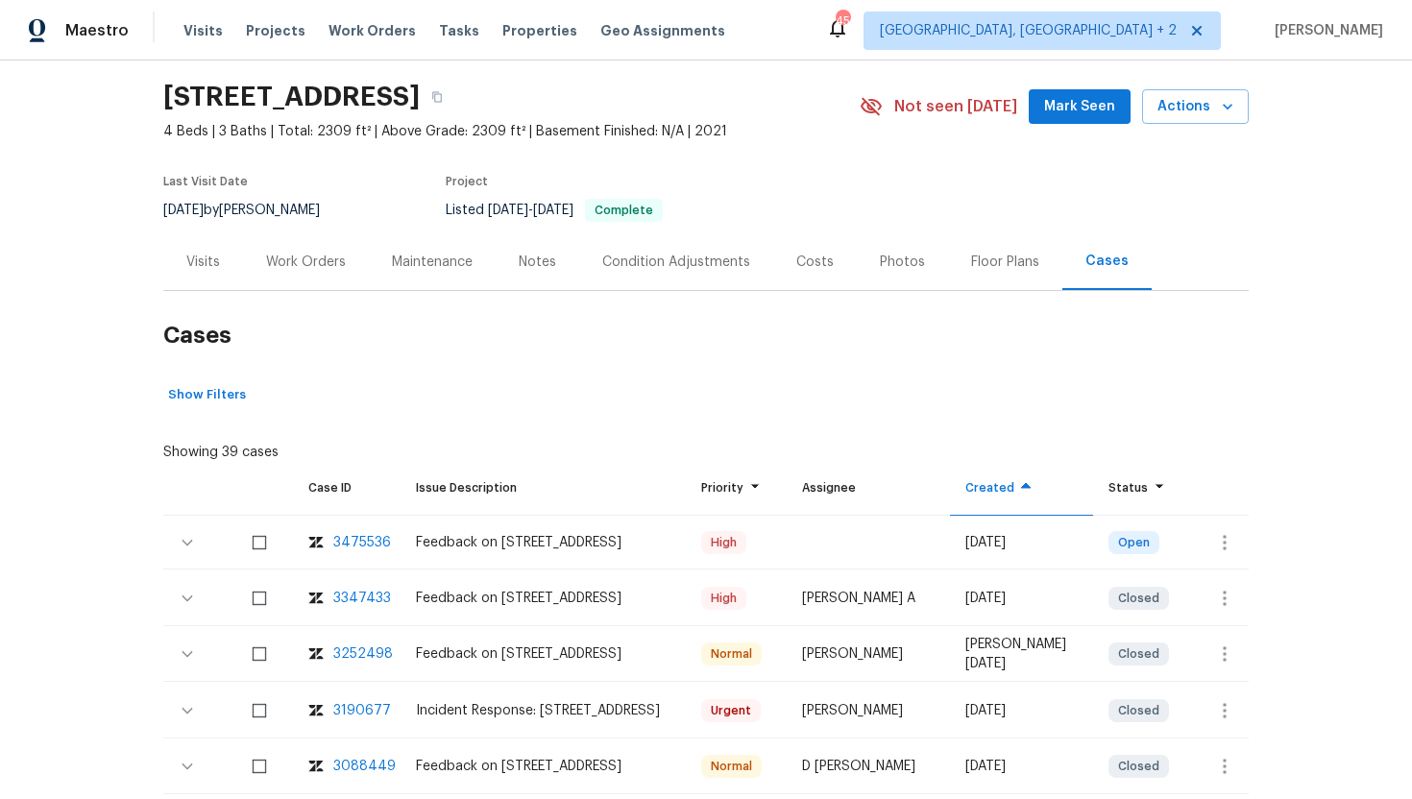
scroll to position [86, 0]
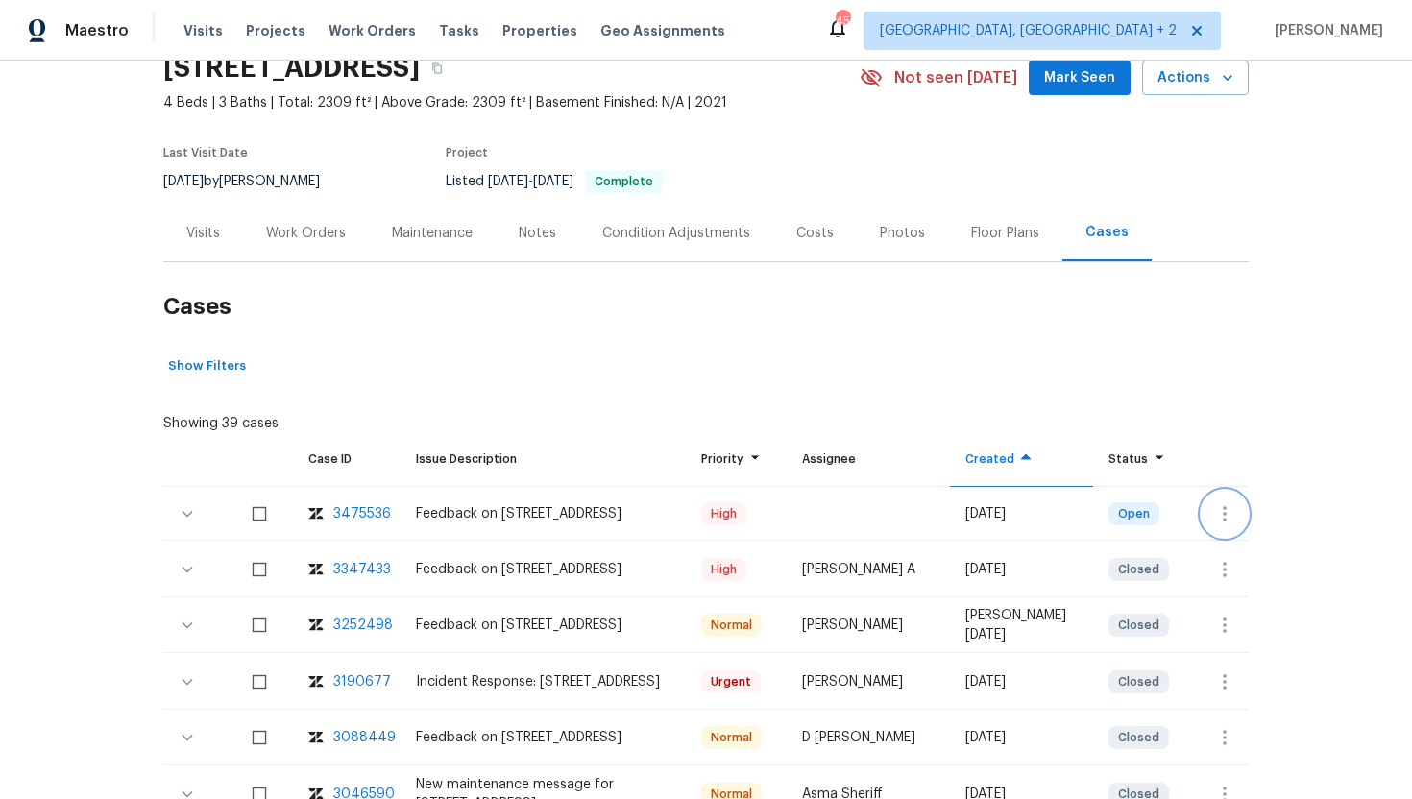
click at [1222, 502] on icon "button" at bounding box center [1224, 513] width 23 height 23
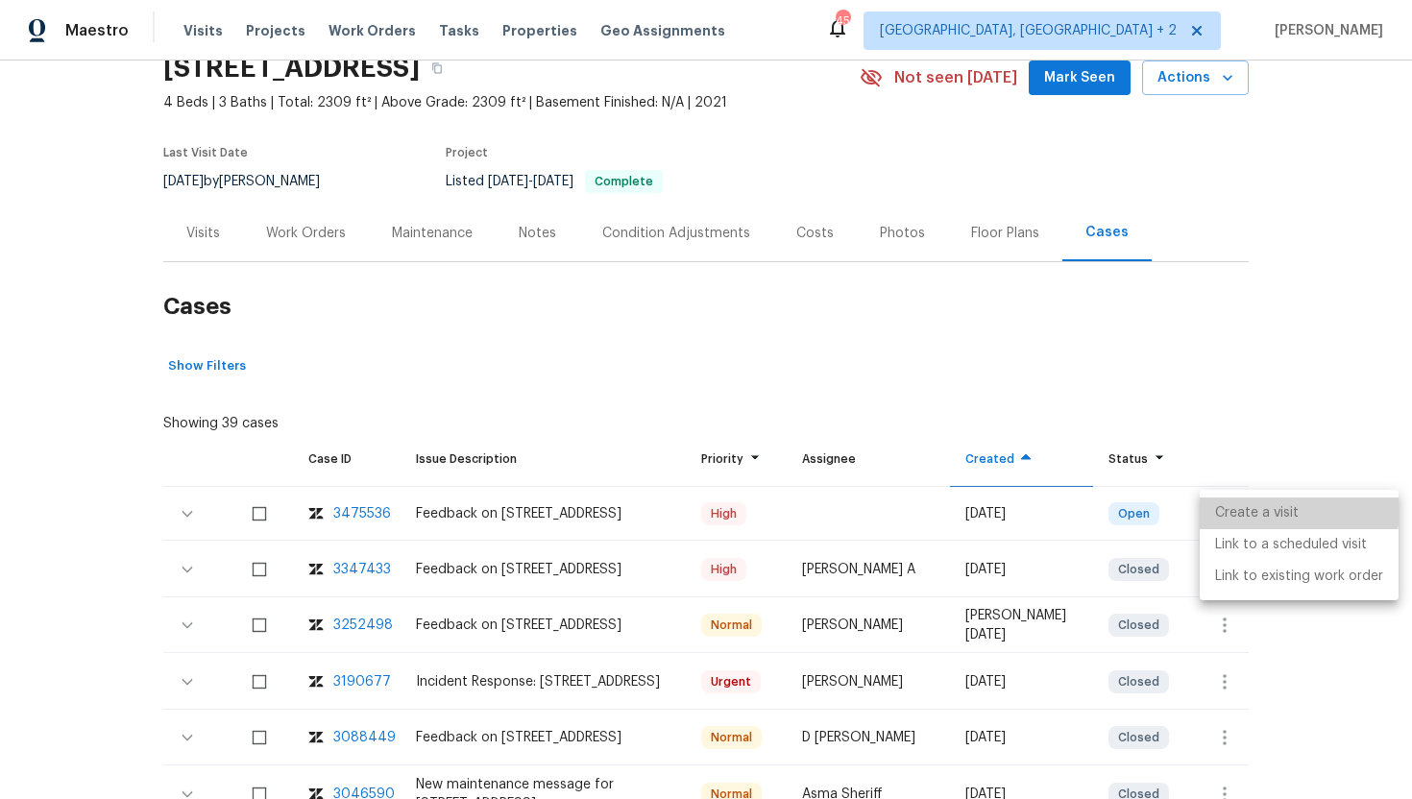
click at [1256, 508] on li "Create a visit" at bounding box center [1299, 514] width 199 height 32
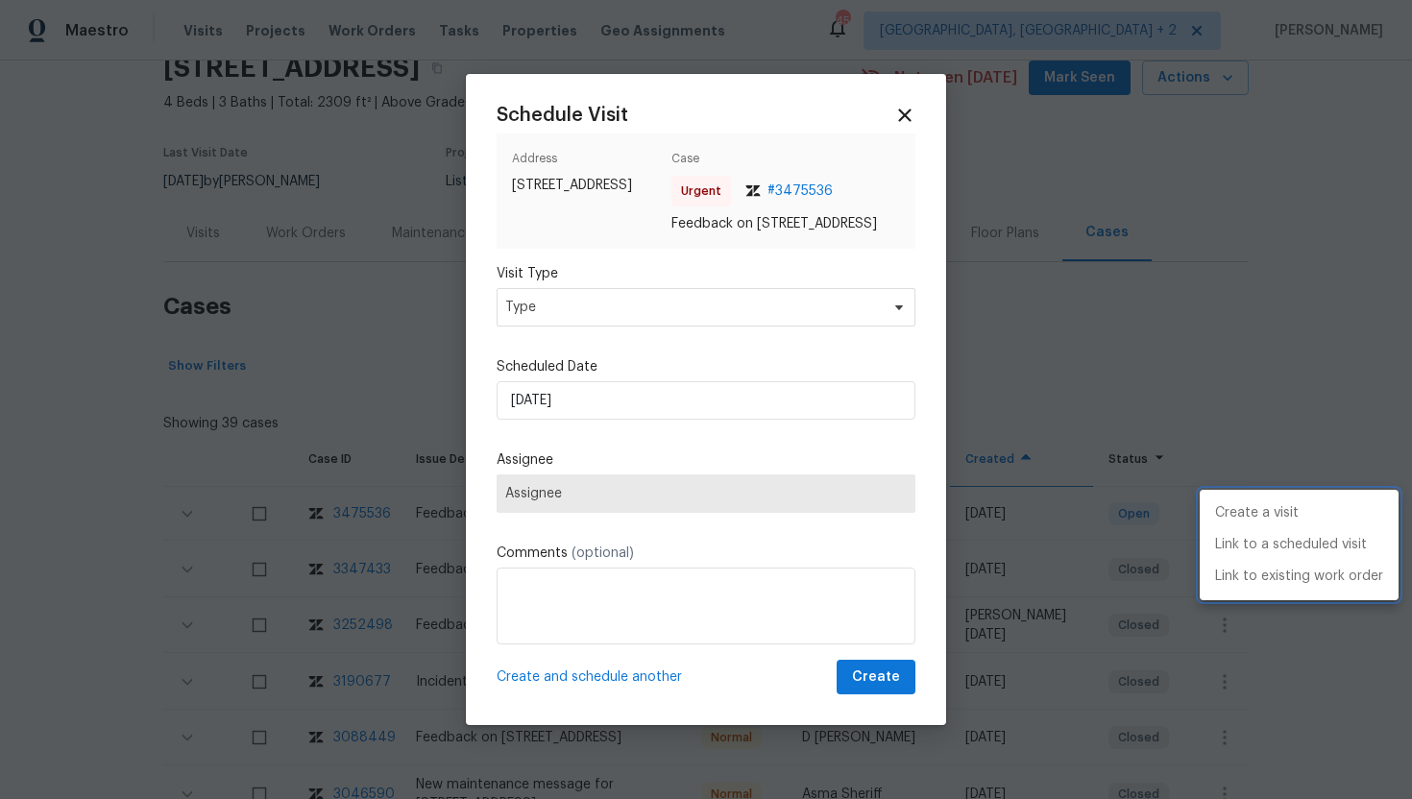
click at [559, 317] on div at bounding box center [706, 399] width 1412 height 799
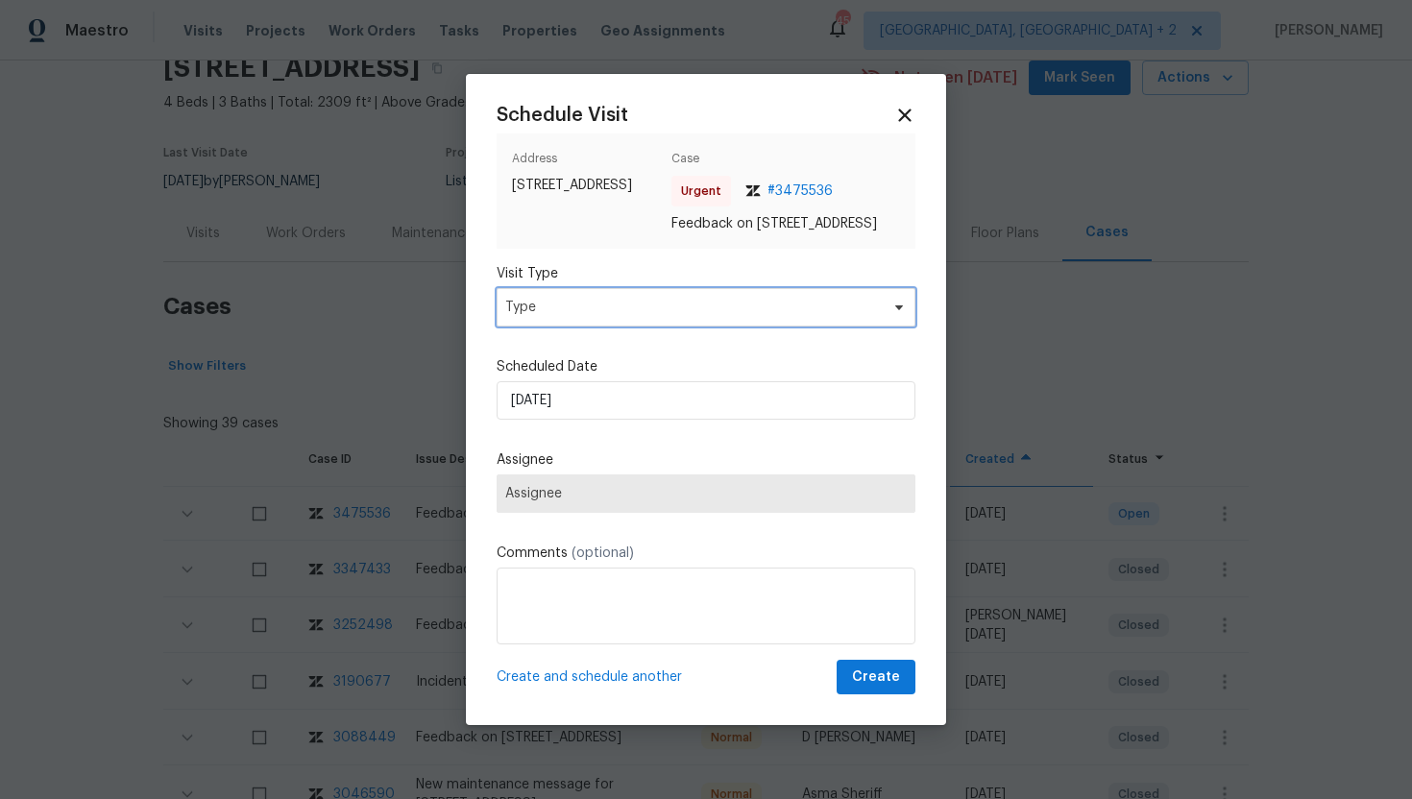
click at [559, 313] on span "Type" at bounding box center [692, 307] width 374 height 19
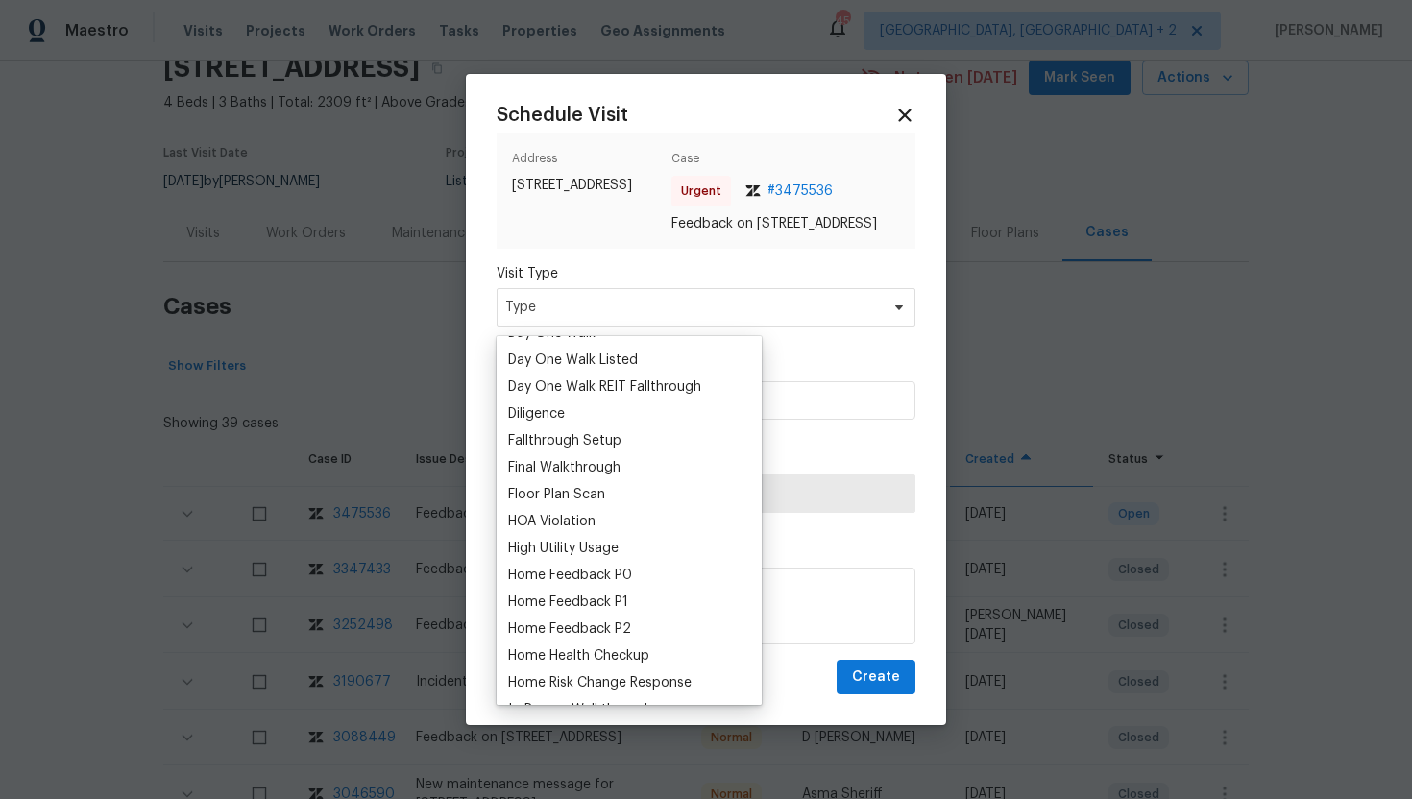
scroll to position [407, 0]
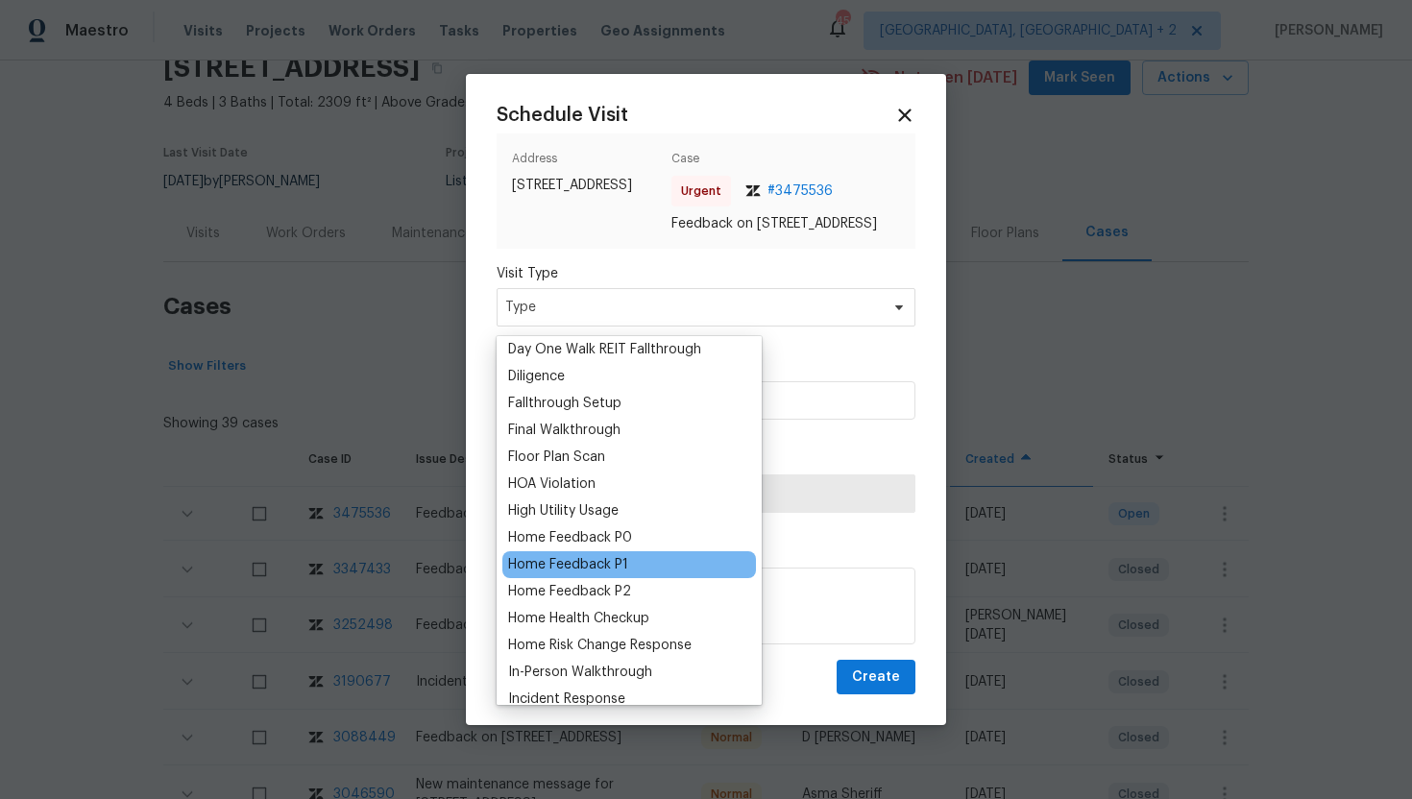
click at [600, 563] on div "Home Feedback P1" at bounding box center [568, 564] width 120 height 19
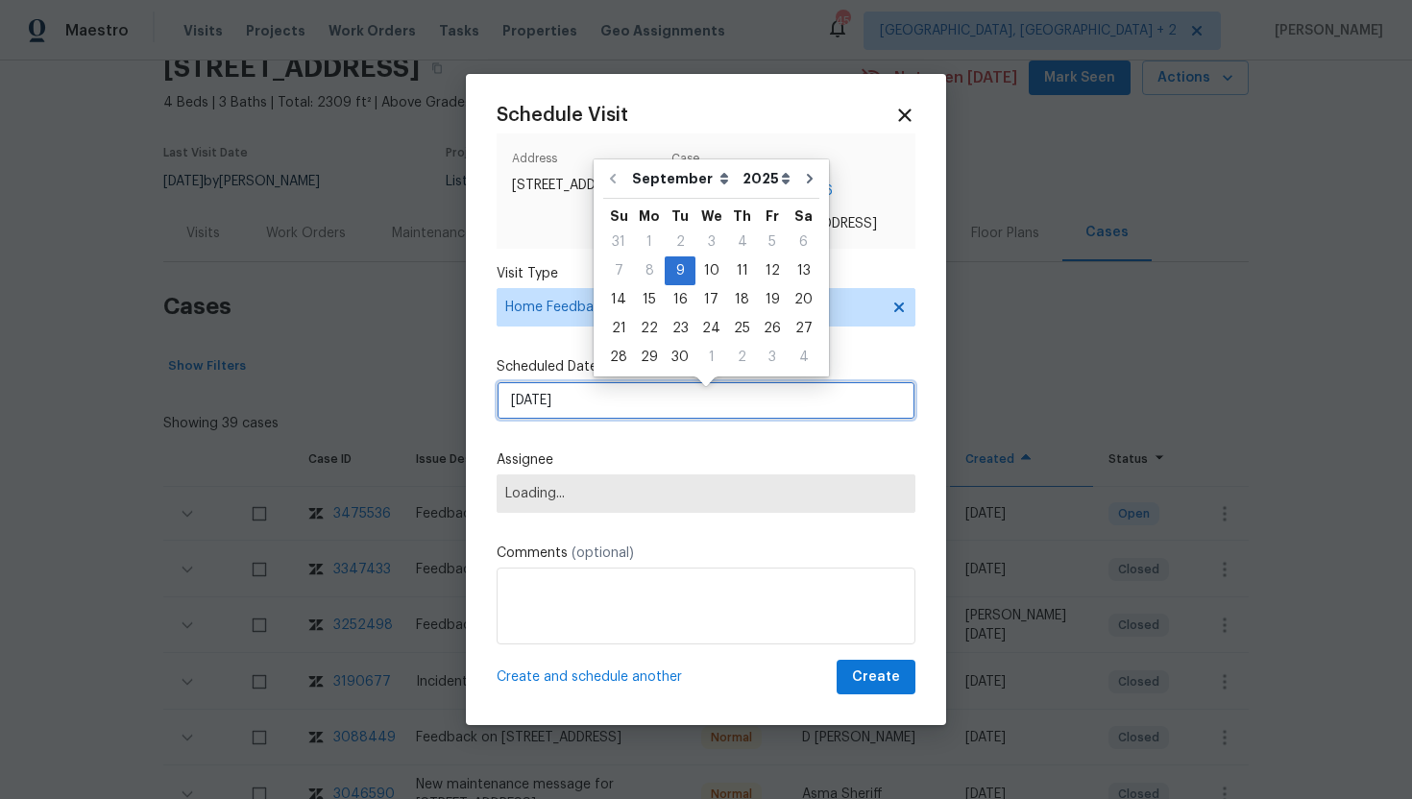
click at [598, 411] on input "9/9/2025" at bounding box center [706, 400] width 419 height 38
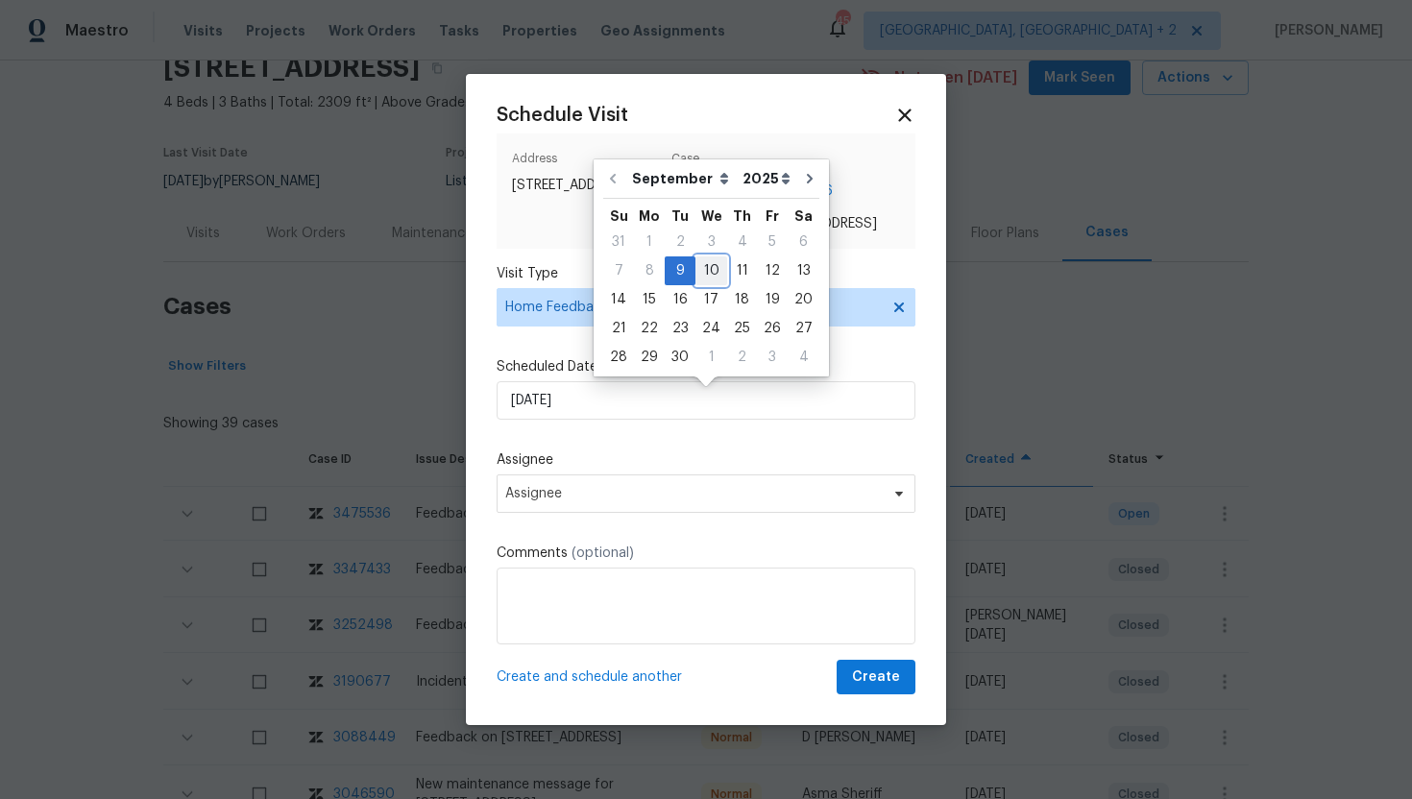
click at [703, 277] on div "10" at bounding box center [712, 270] width 32 height 27
type input "9/10/2025"
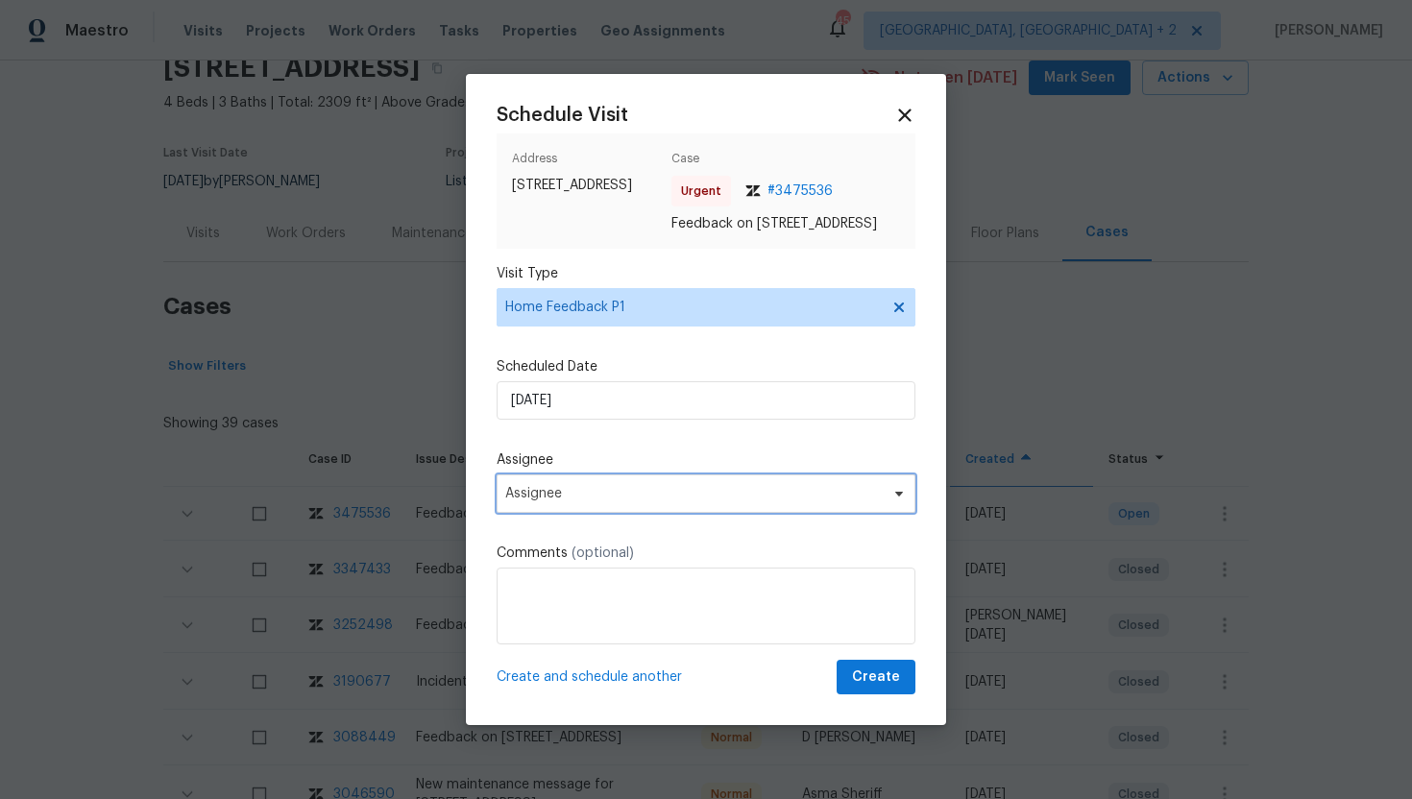
click at [614, 502] on span "Assignee" at bounding box center [693, 493] width 377 height 15
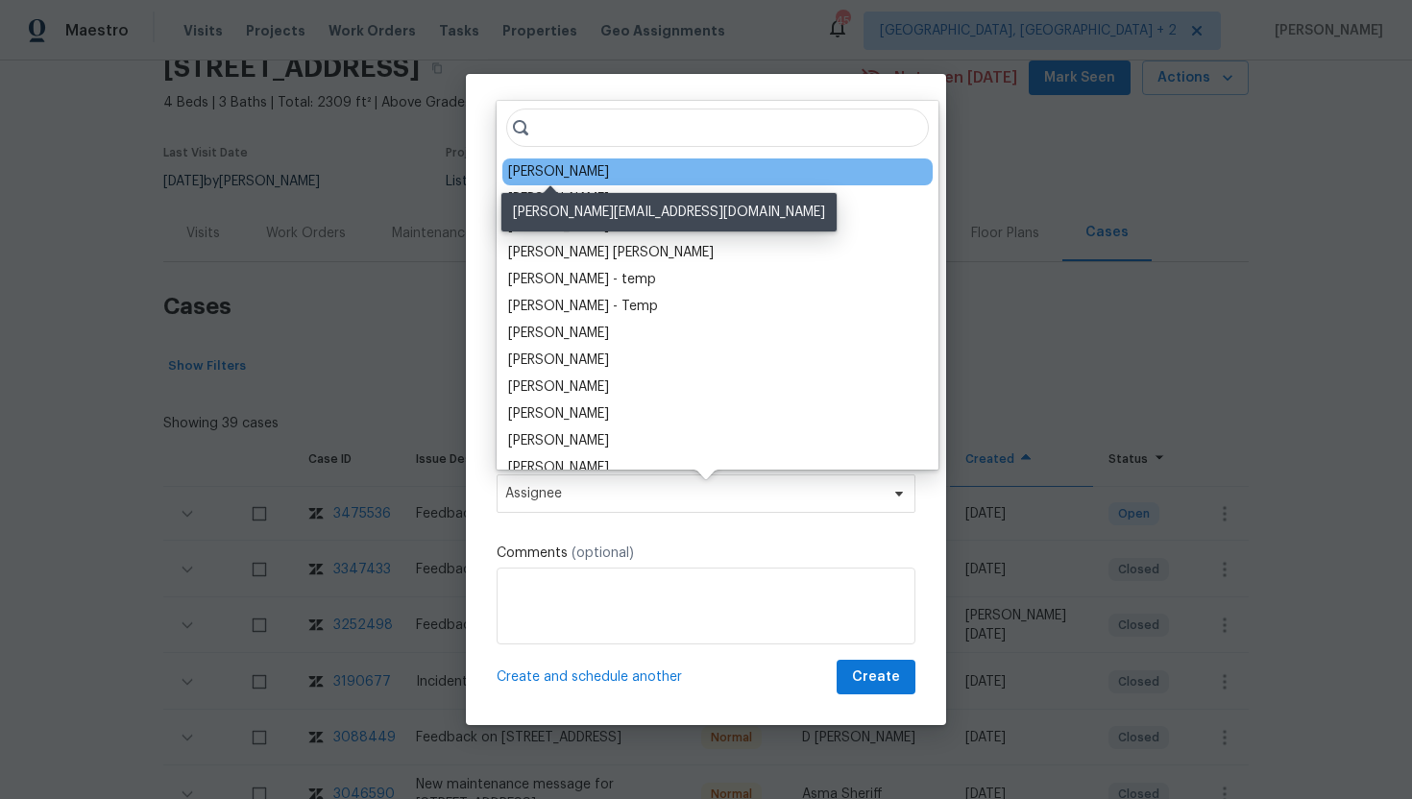
click at [574, 176] on div "Joseph White" at bounding box center [558, 171] width 101 height 19
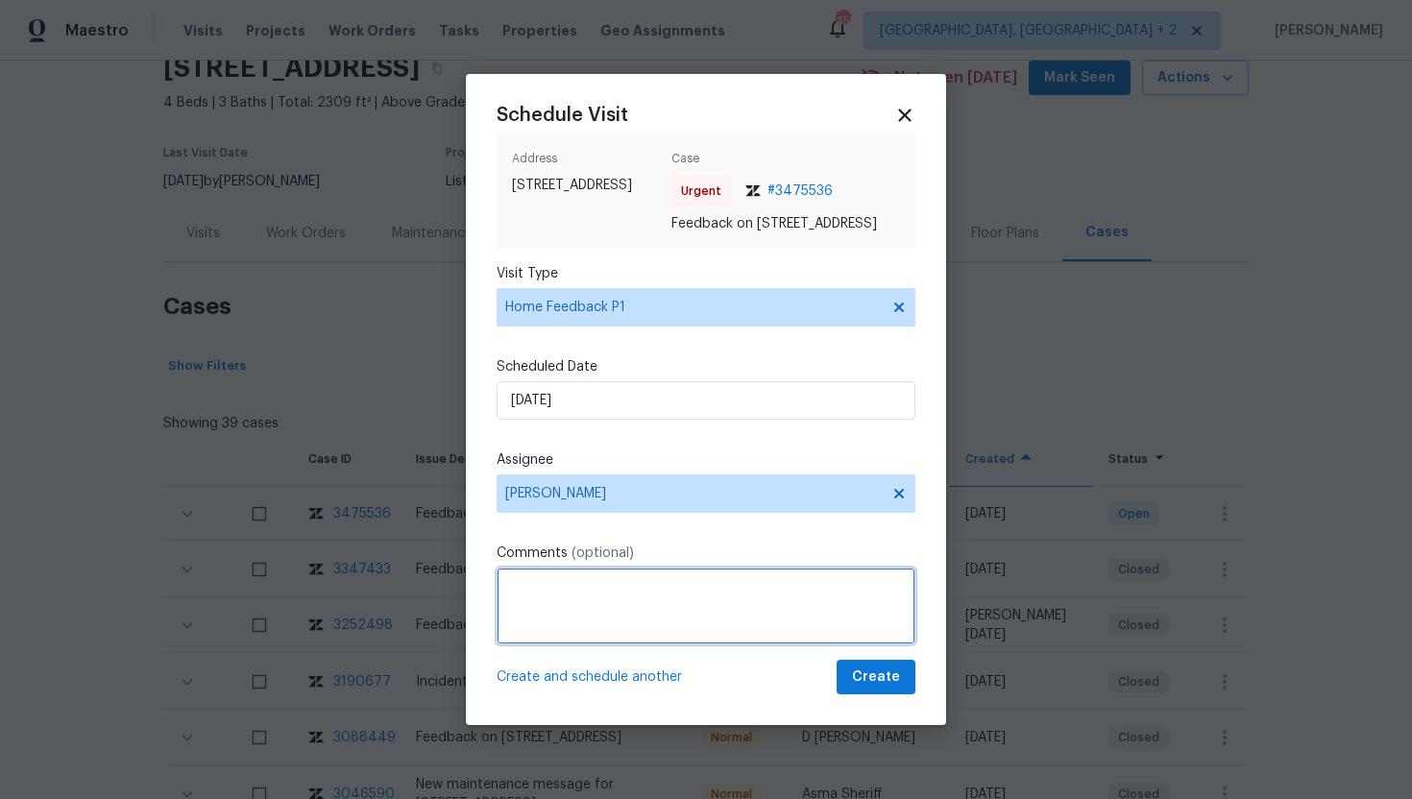
click at [559, 599] on textarea at bounding box center [706, 606] width 419 height 77
paste textarea "Feedback Message: The house has a bad odor"
type textarea "Feedback Message: The house has a bad odor"
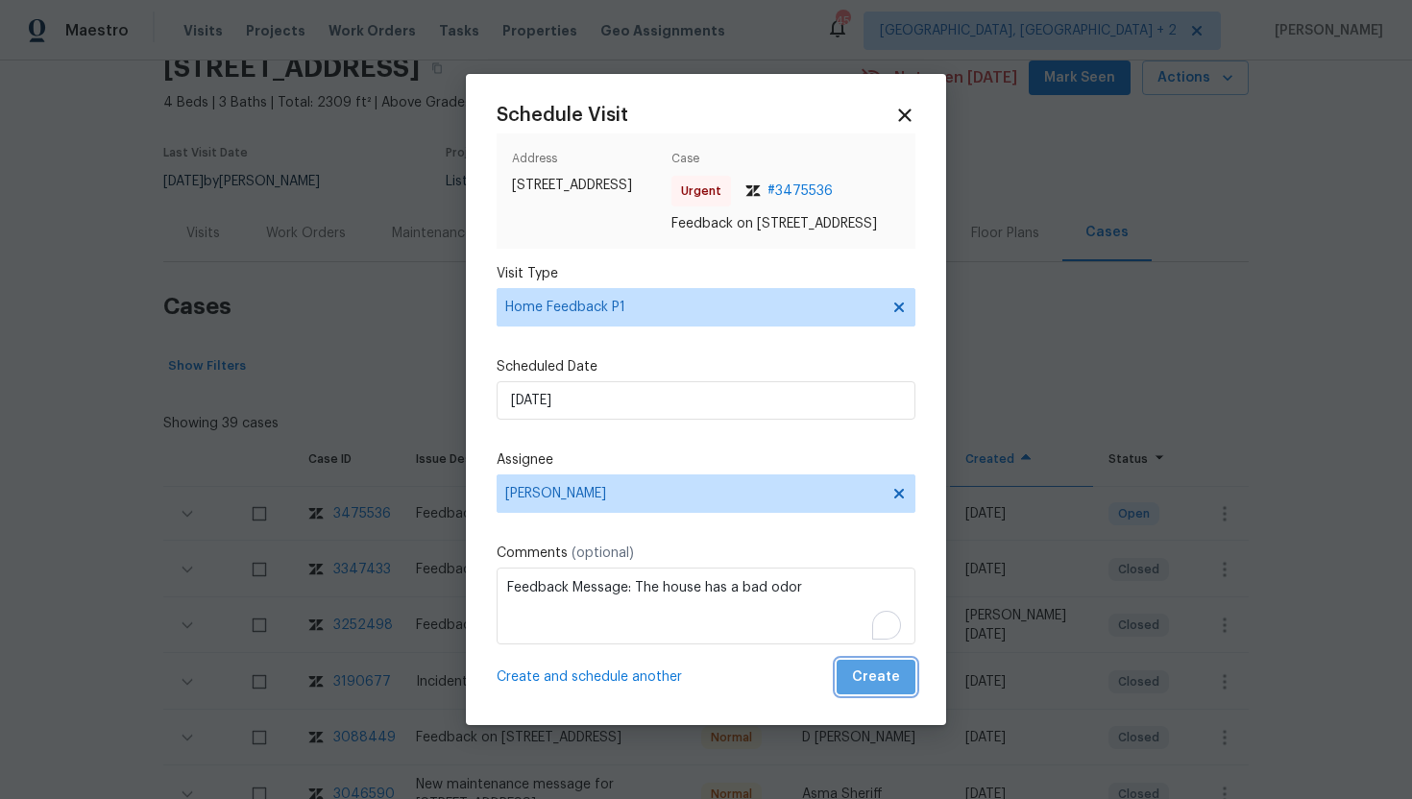
click at [886, 690] on span "Create" at bounding box center [876, 678] width 48 height 24
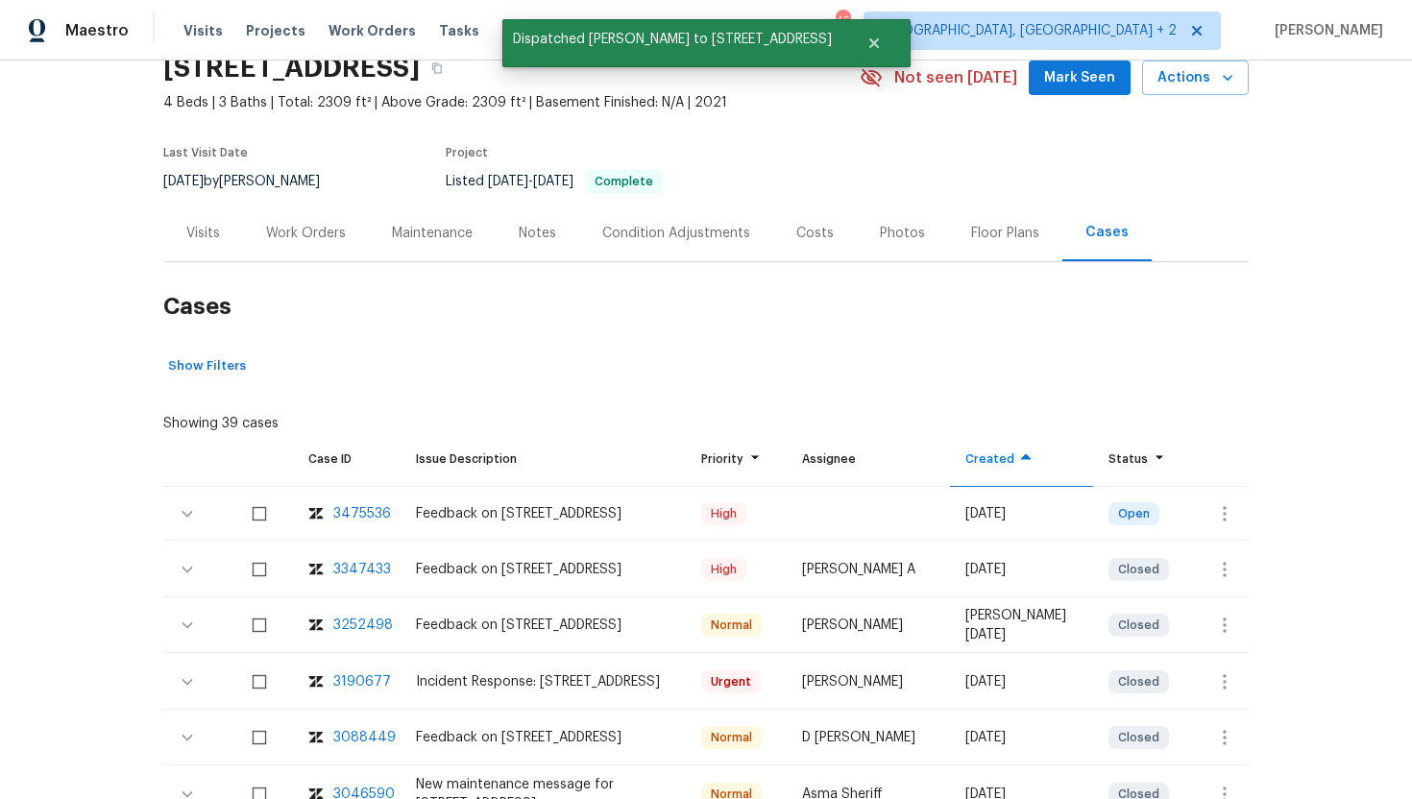
click at [195, 243] on div "Visits" at bounding box center [203, 233] width 80 height 57
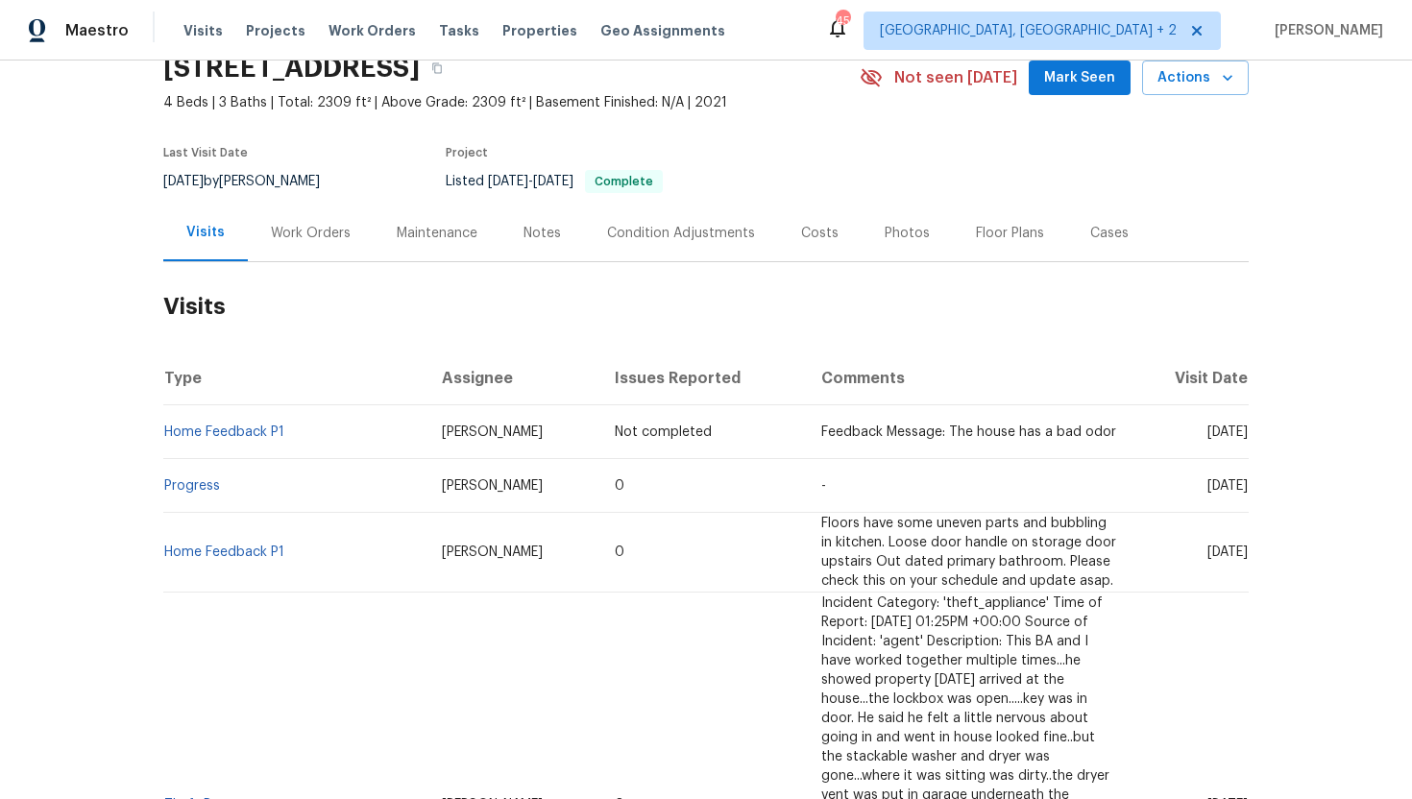
drag, startPoint x: 1168, startPoint y: 485, endPoint x: 1245, endPoint y: 487, distance: 76.9
click at [1246, 488] on span "Fri, Aug 01 2025" at bounding box center [1228, 485] width 40 height 13
copy span "Aug 01 2025"
click at [289, 236] on div "Work Orders" at bounding box center [311, 233] width 80 height 19
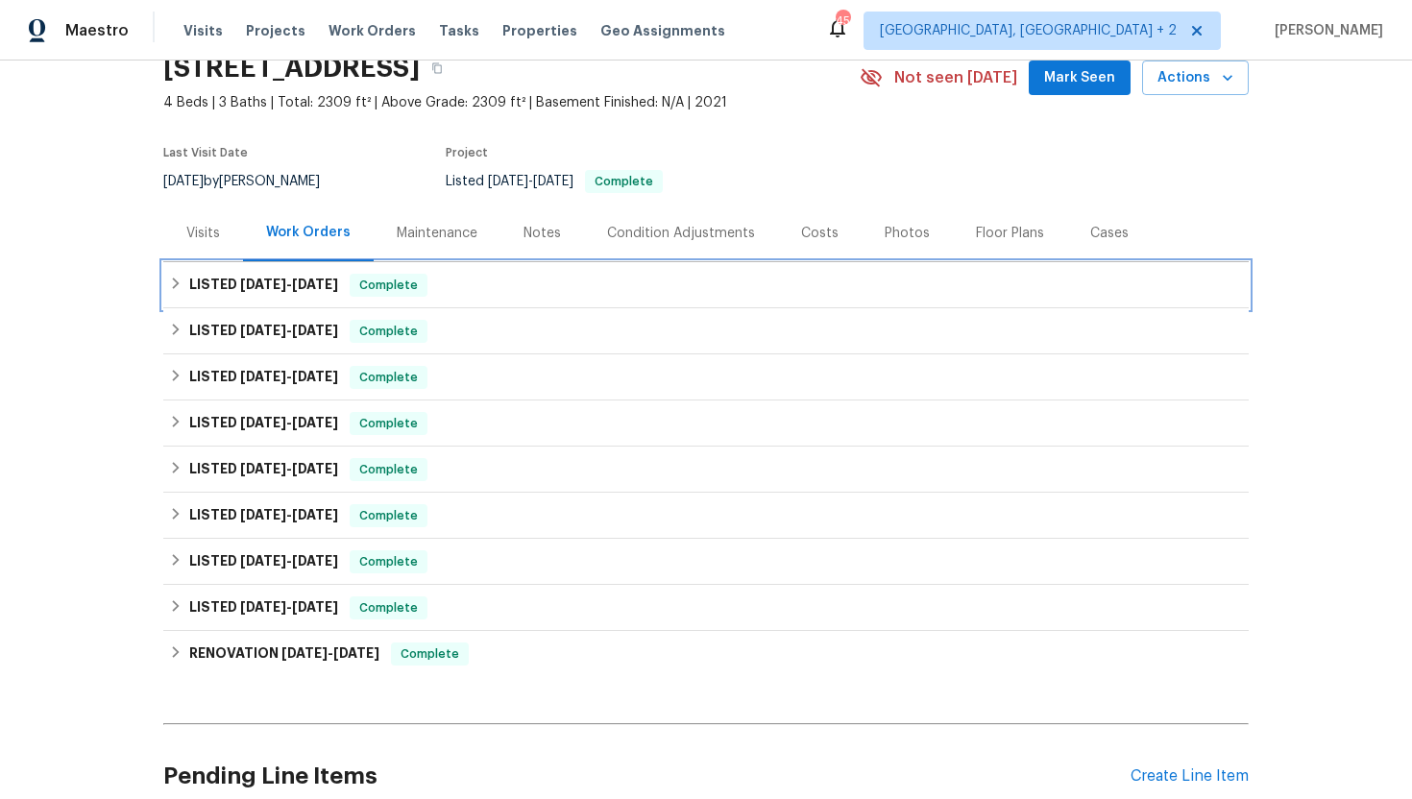
click at [328, 305] on div "LISTED 7/23/25 - 7/31/25 Complete" at bounding box center [706, 285] width 1086 height 46
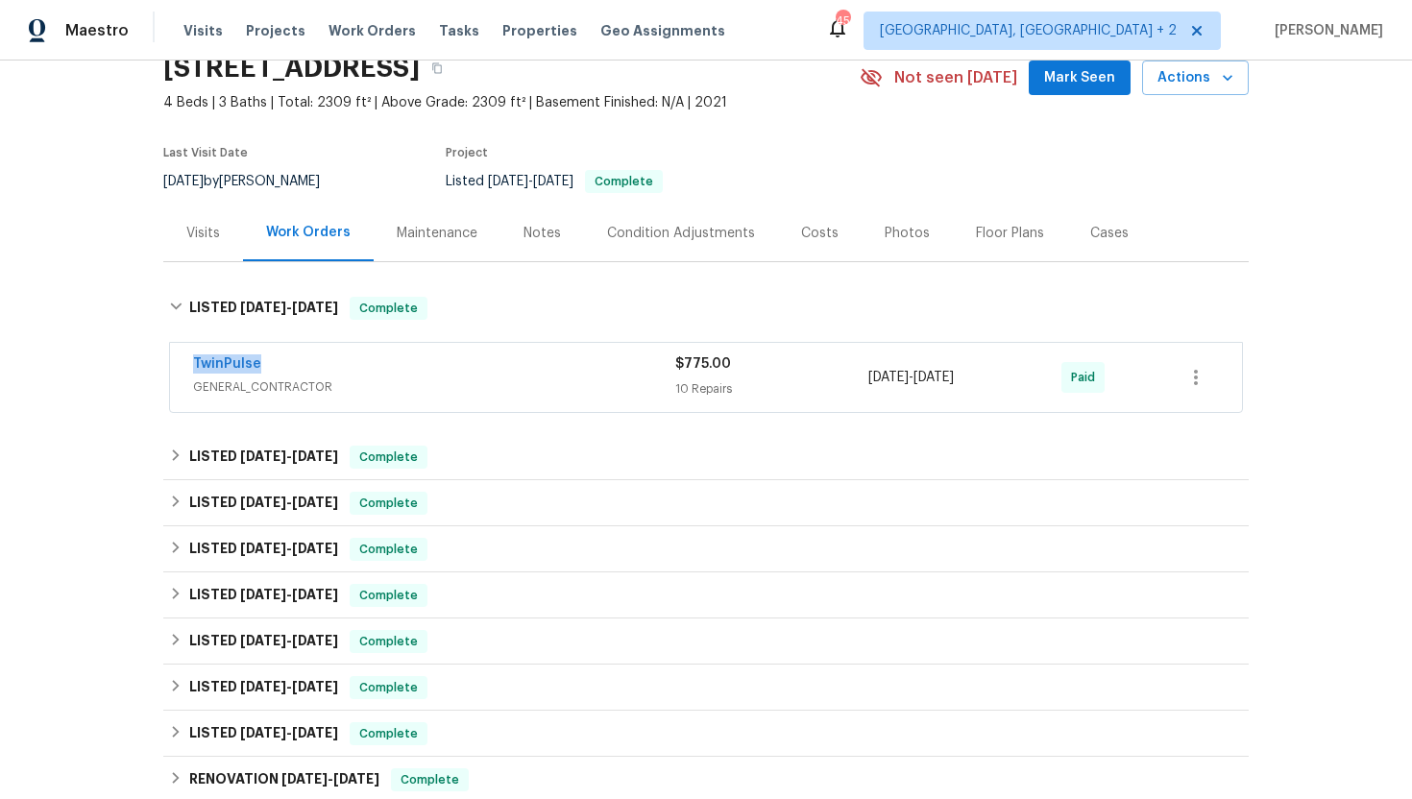
drag, startPoint x: 302, startPoint y: 370, endPoint x: 159, endPoint y: 367, distance: 142.2
click at [159, 367] on div "Back to all projects 95 Cinnamon Teal Way, Youngsville, NC 27596 4 Beds | 3 Bat…" at bounding box center [706, 430] width 1412 height 739
copy link "TwinPulse"
drag, startPoint x: 1013, startPoint y: 383, endPoint x: 863, endPoint y: 382, distance: 149.9
click at [862, 382] on div "TwinPulse GENERAL_CONTRACTOR $775.00 10 Repairs 7/23/2025 - 7/31/2025 Paid" at bounding box center [683, 378] width 980 height 46
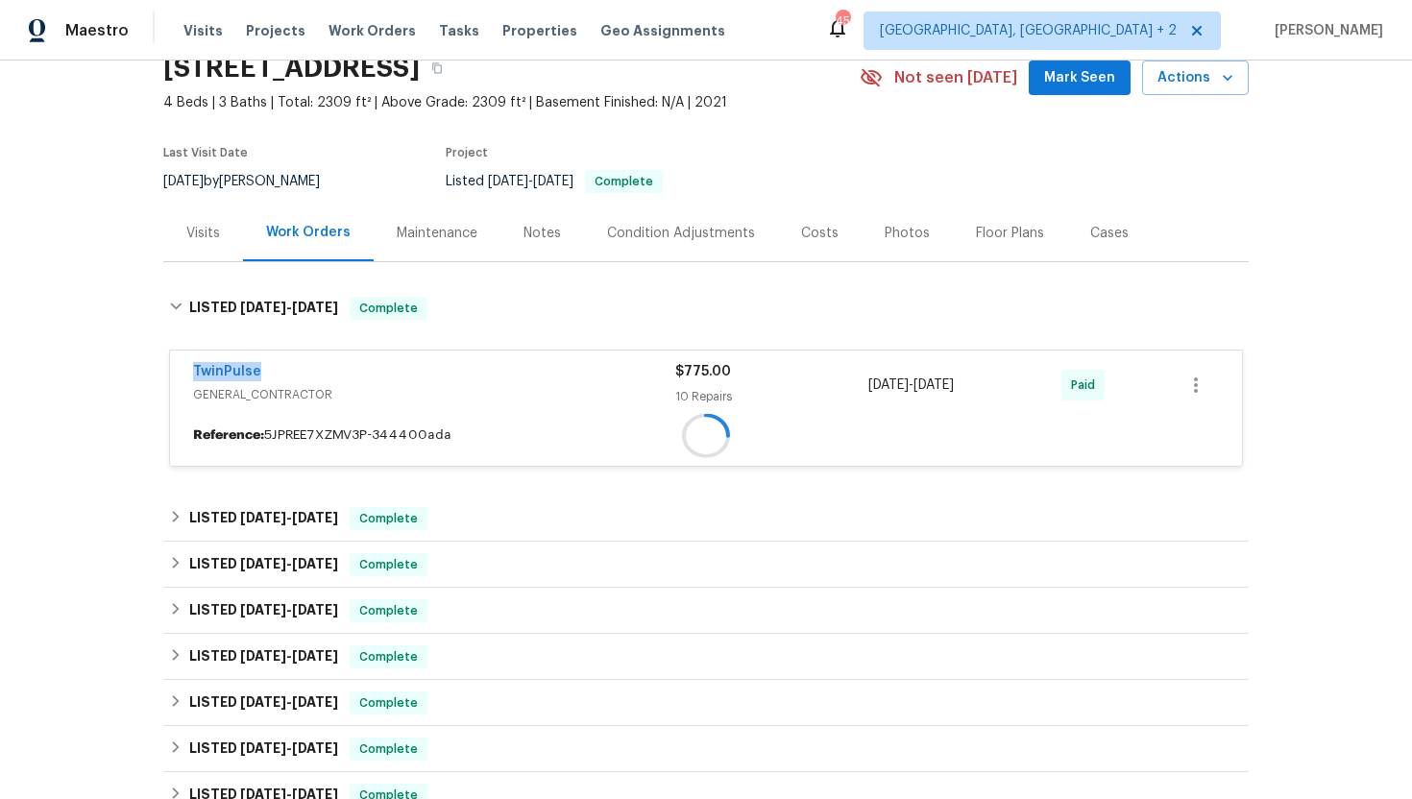
copy div "7/23/2025 - 7/31/2025"
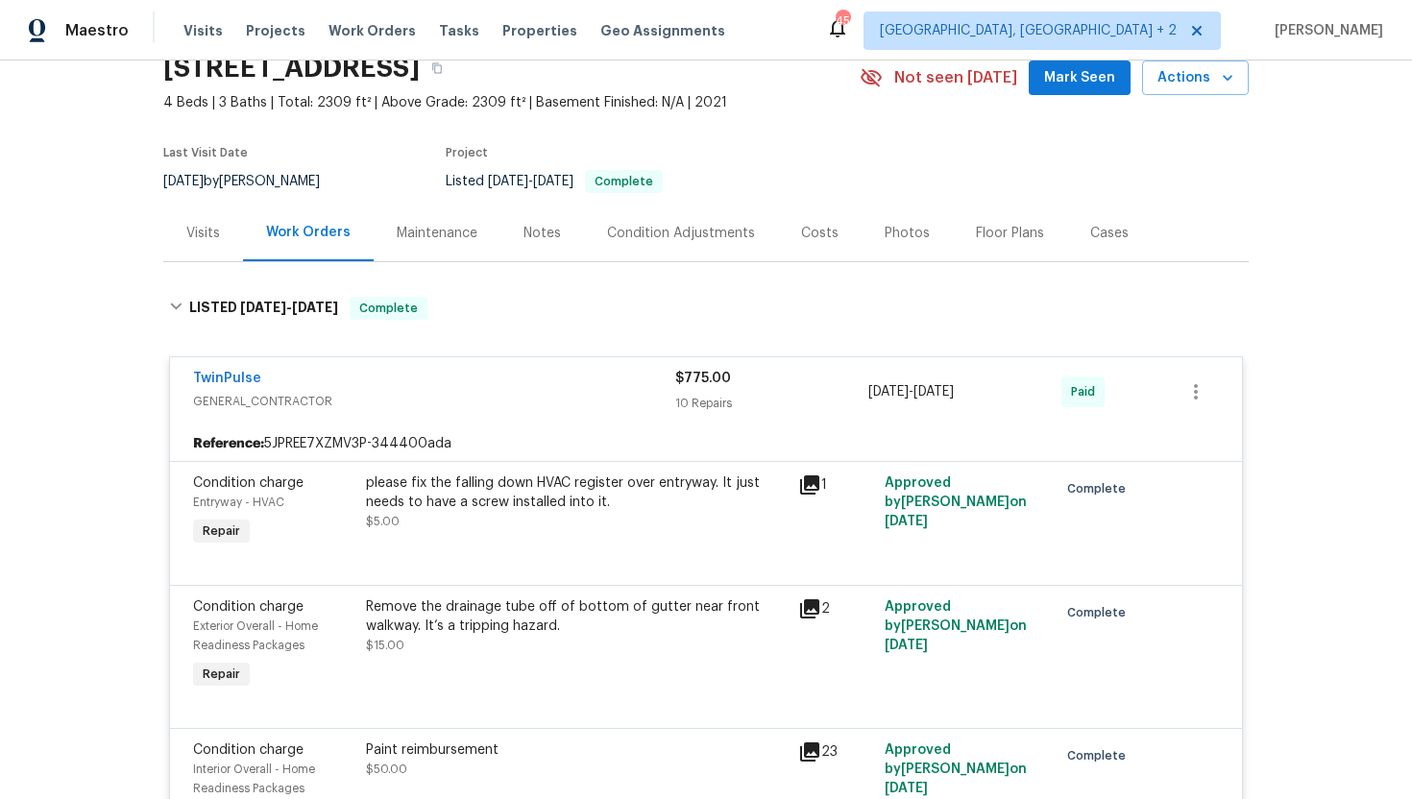
click at [191, 247] on div "Visits" at bounding box center [203, 233] width 80 height 57
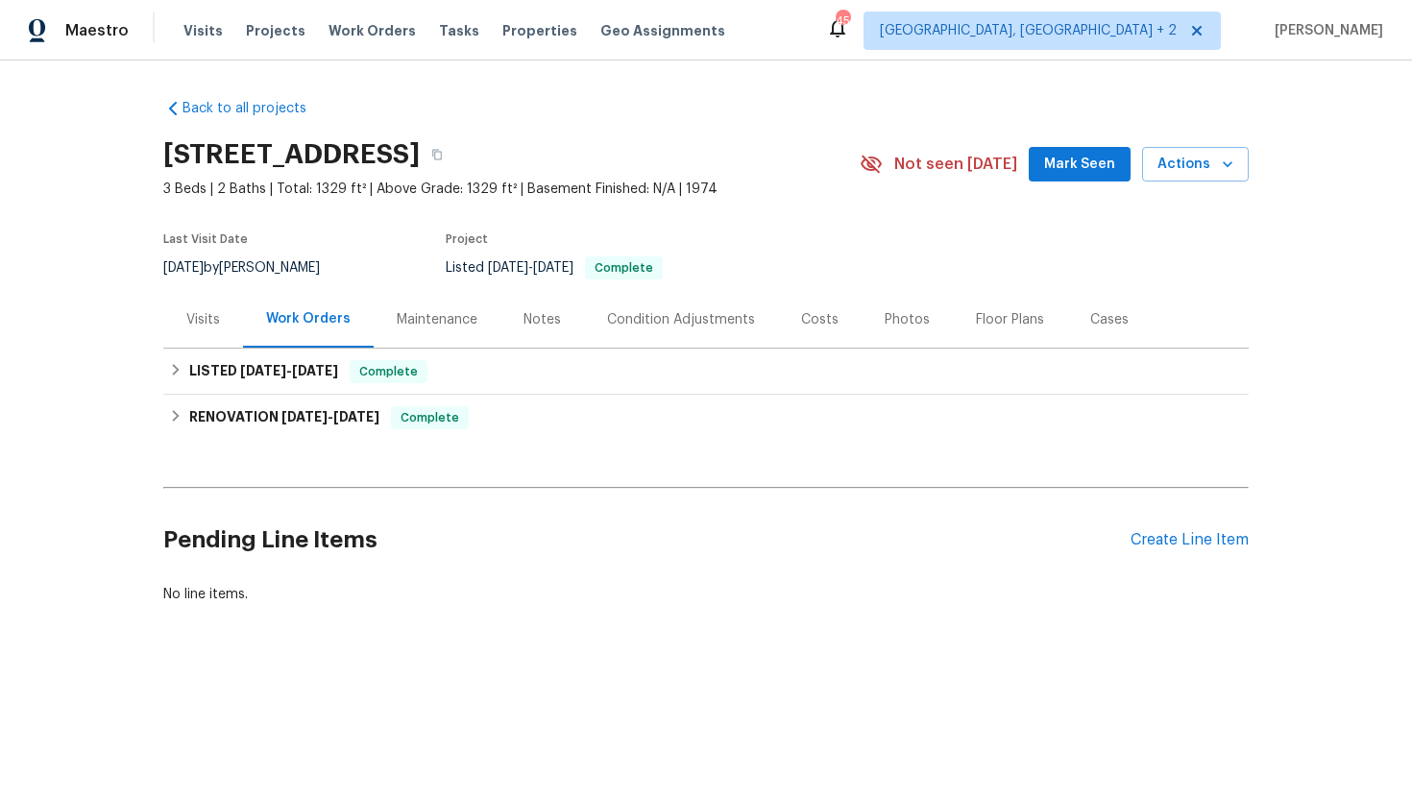
click at [203, 323] on div "Visits" at bounding box center [203, 319] width 34 height 19
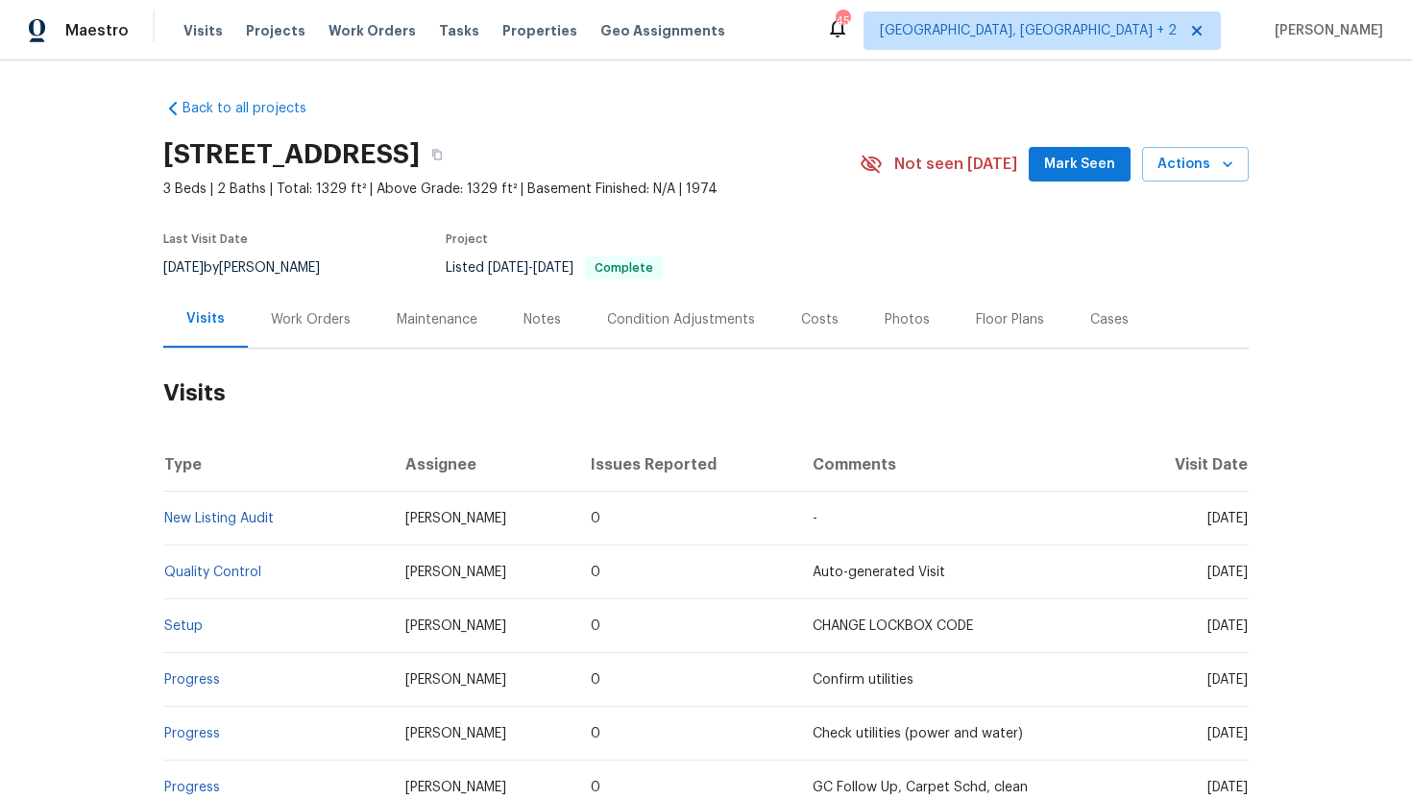
click at [317, 315] on div "Work Orders" at bounding box center [311, 319] width 80 height 19
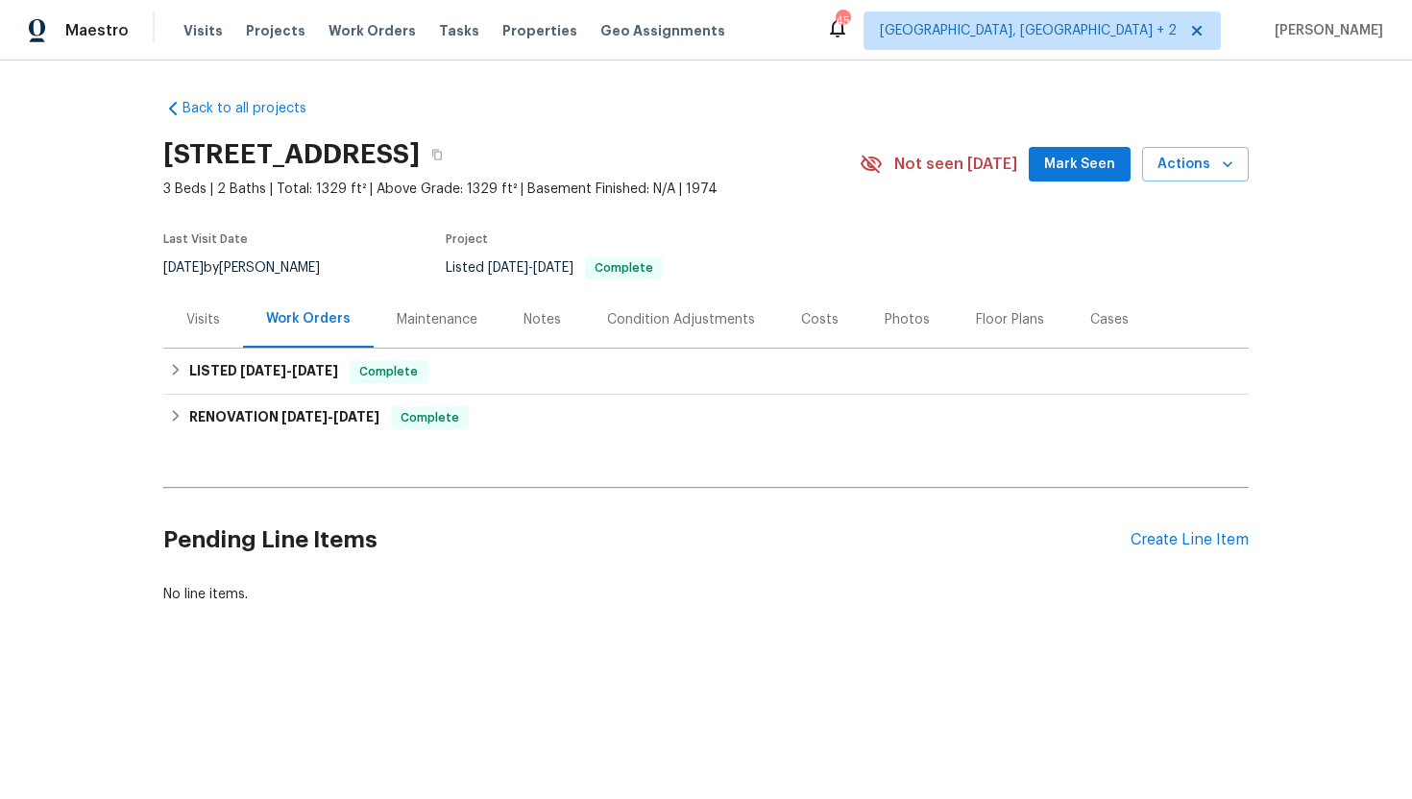
click at [192, 308] on div "Visits" at bounding box center [203, 319] width 80 height 57
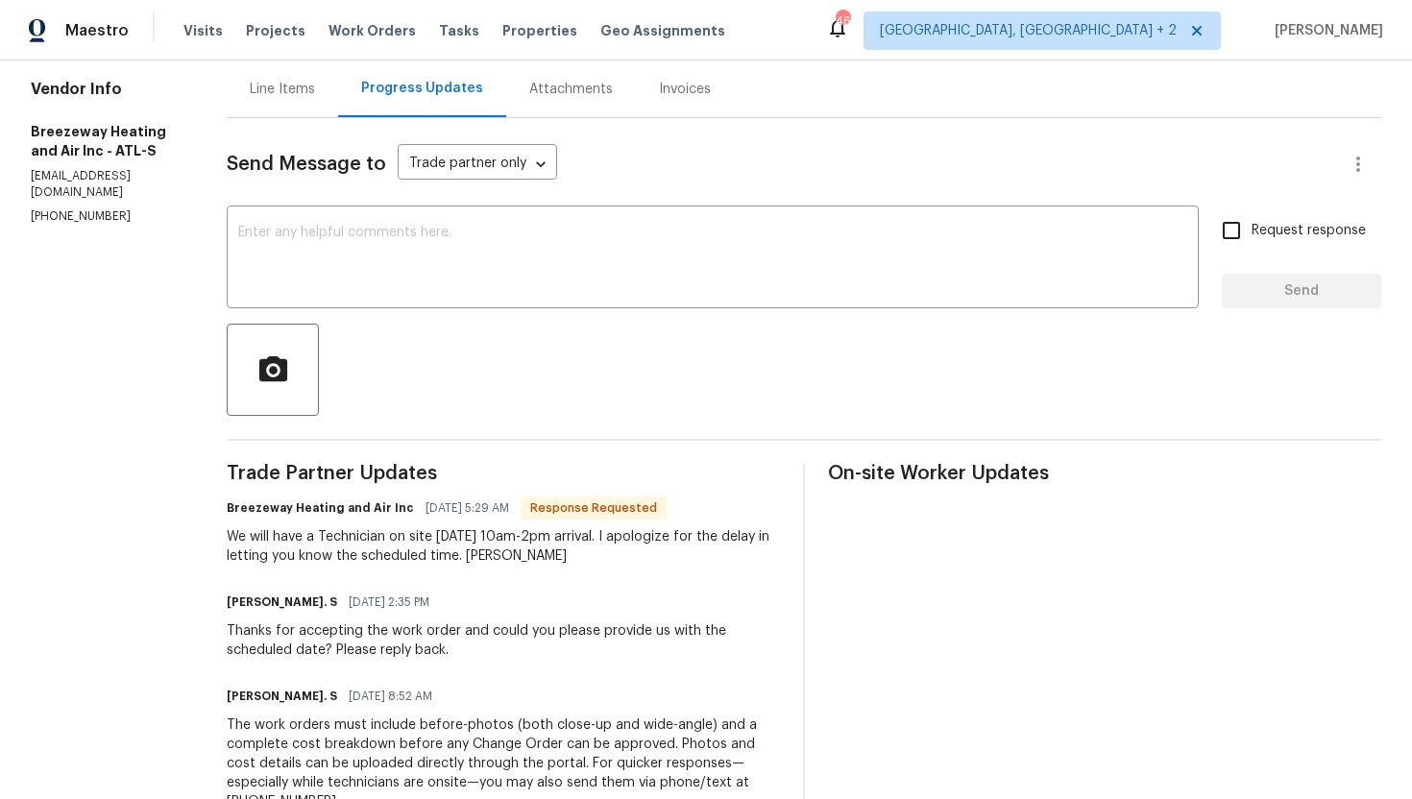
scroll to position [161, 0]
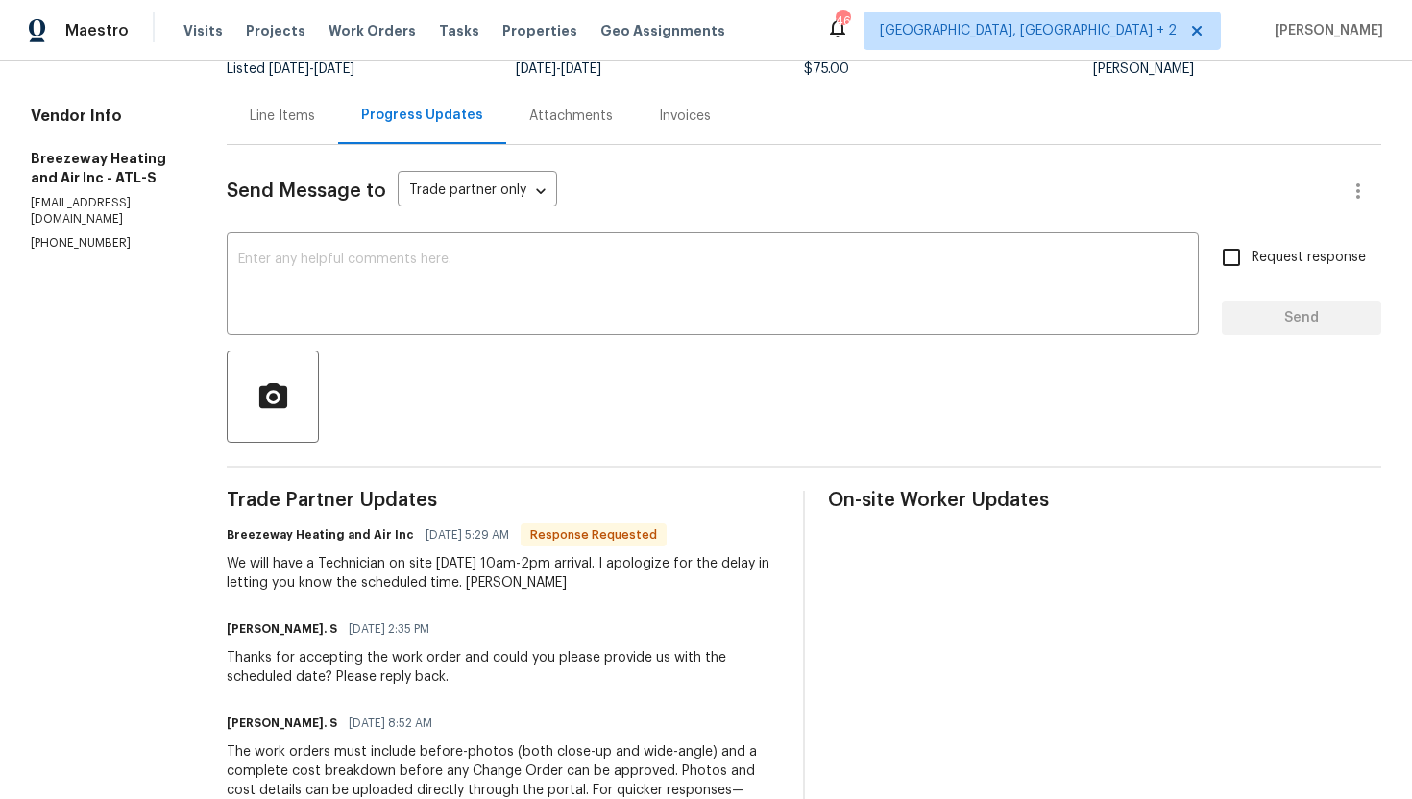
click at [282, 119] on div "Line Items" at bounding box center [282, 116] width 65 height 19
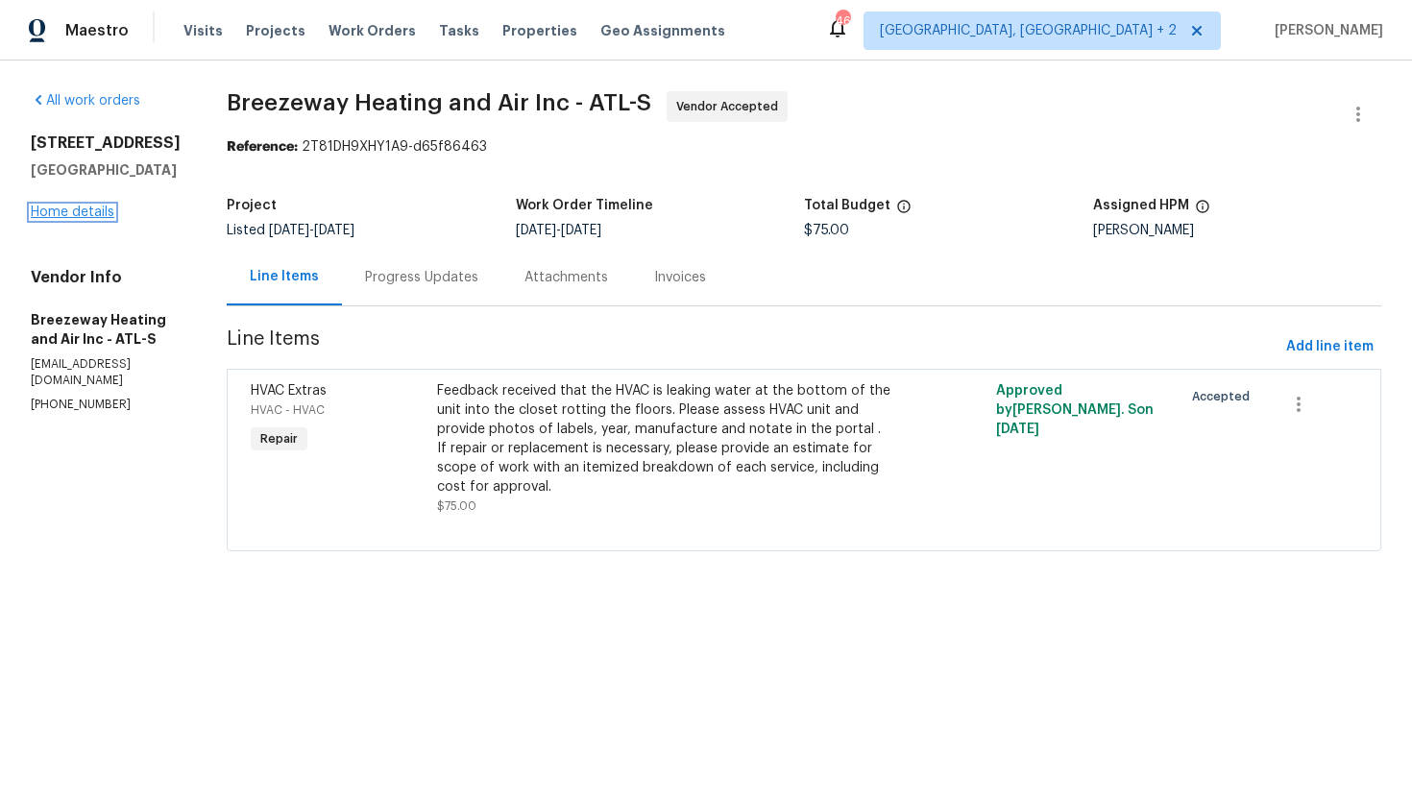
click at [66, 219] on link "Home details" at bounding box center [73, 212] width 84 height 13
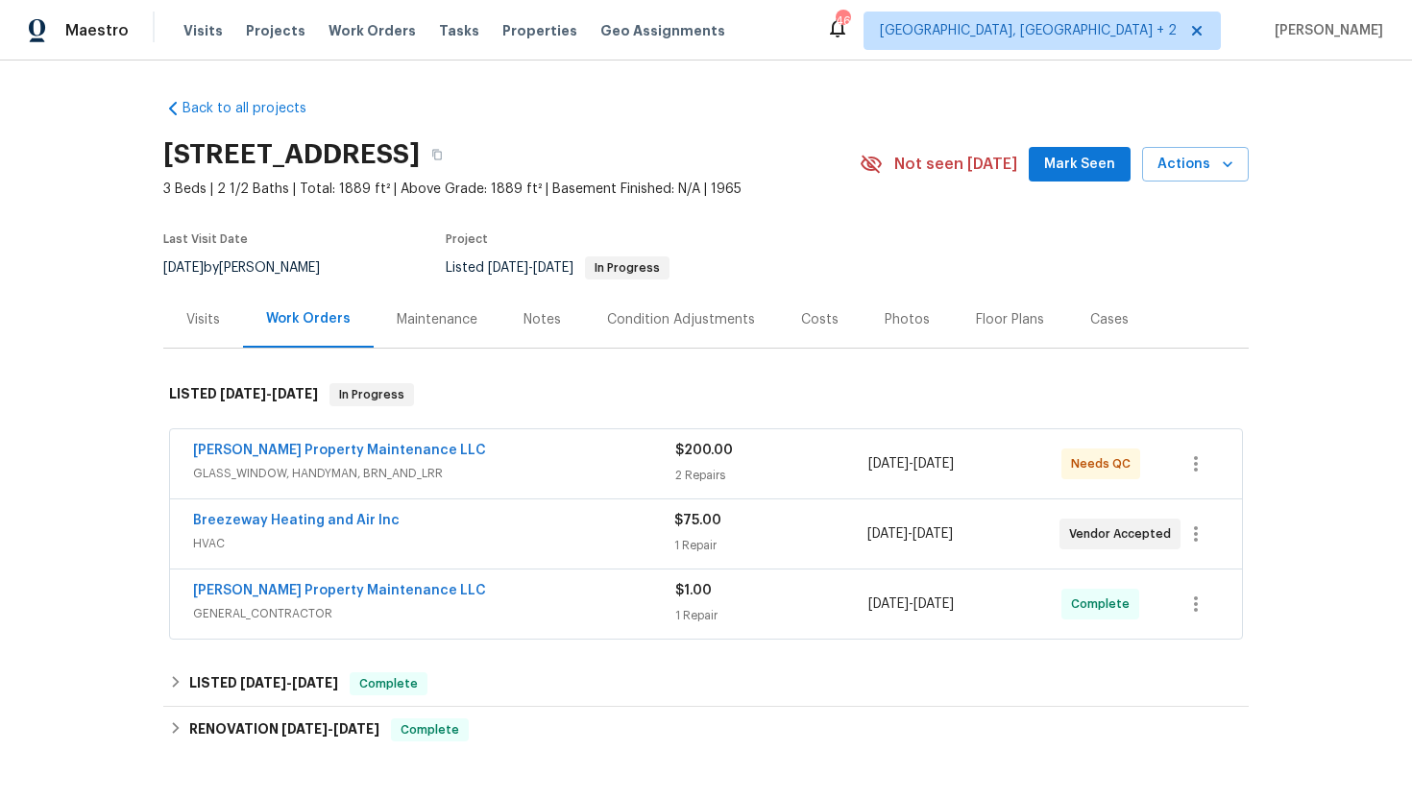
click at [489, 479] on span "GLASS_WINDOW, HANDYMAN, BRN_AND_LRR" at bounding box center [434, 473] width 482 height 19
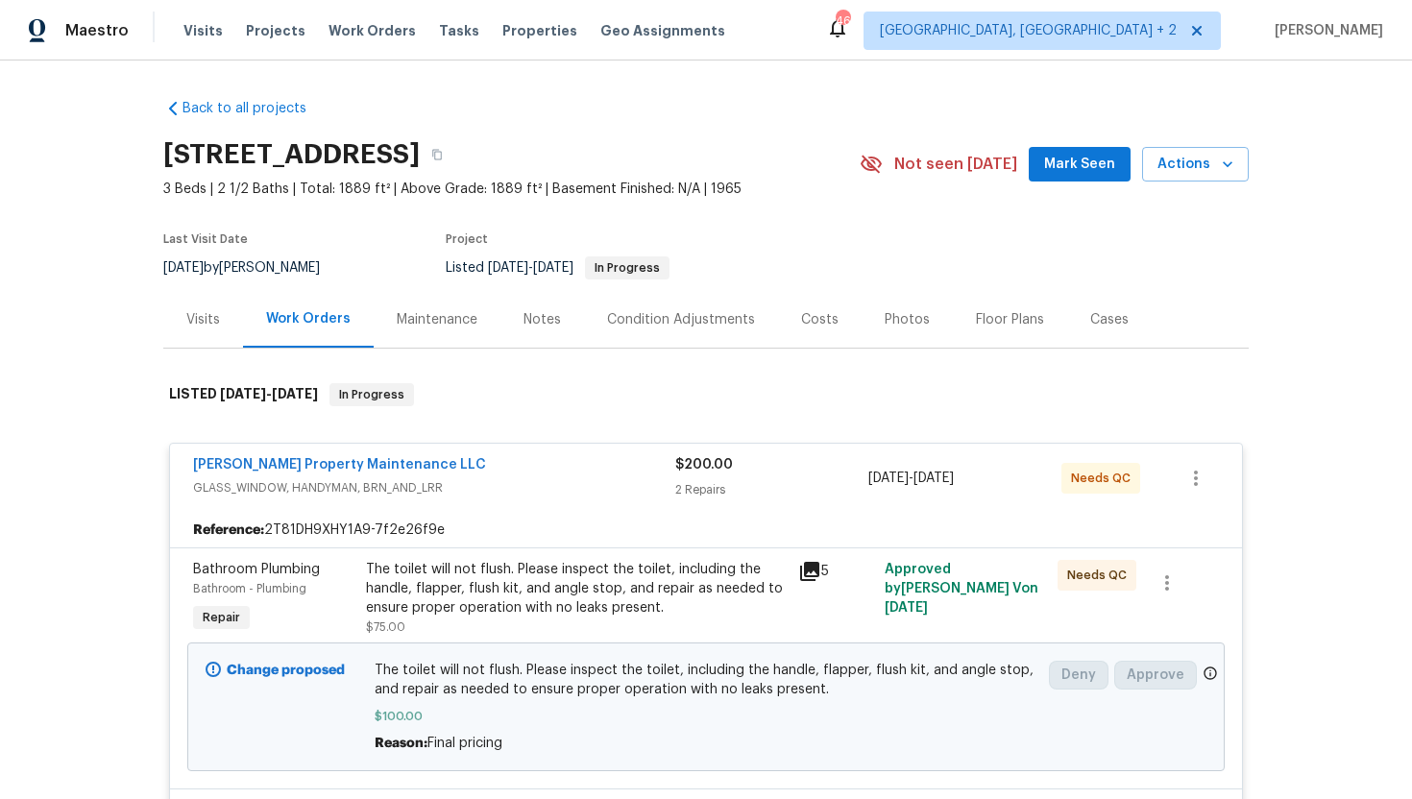
click at [812, 571] on icon at bounding box center [809, 571] width 19 height 19
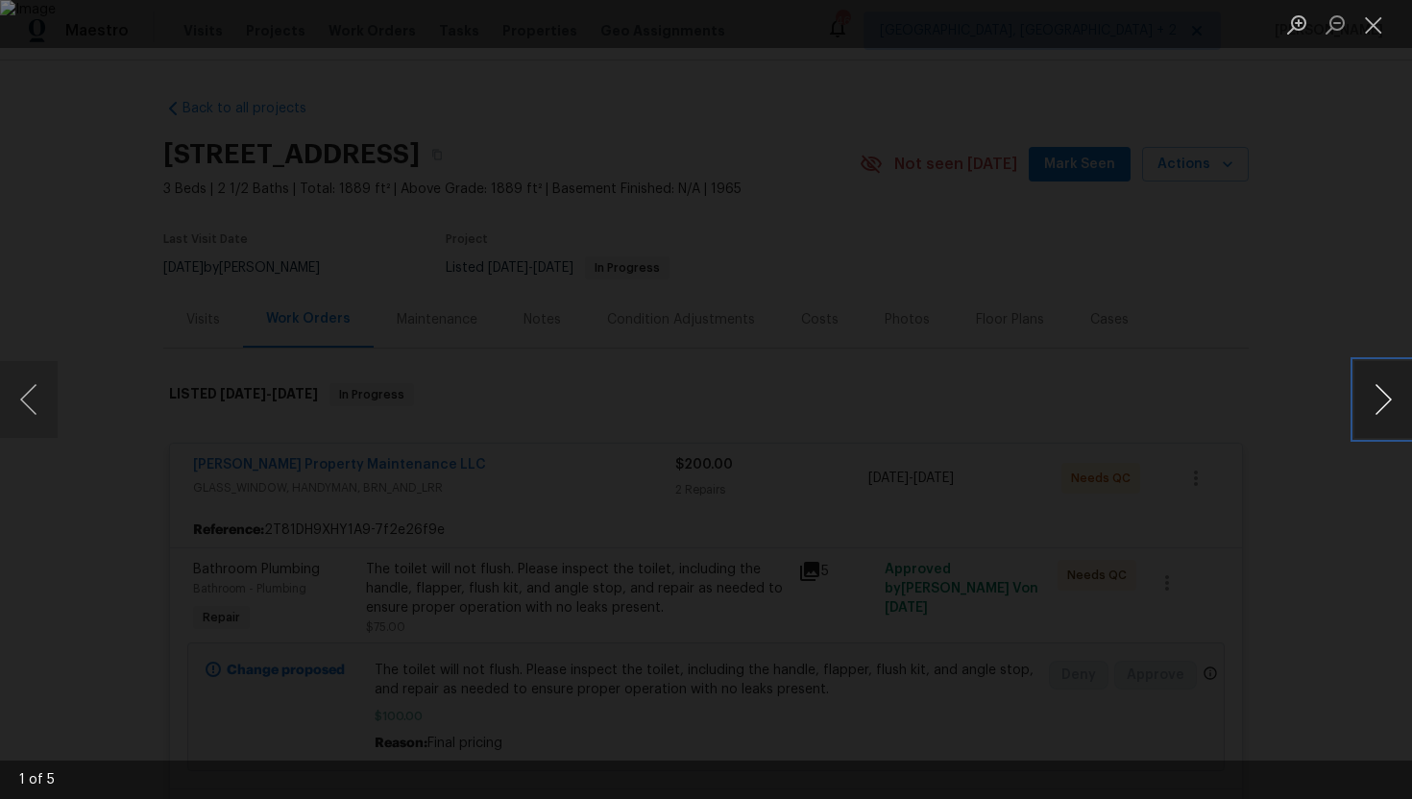
click at [1376, 404] on button "Next image" at bounding box center [1384, 399] width 58 height 77
click at [1374, 404] on button "Next image" at bounding box center [1384, 399] width 58 height 77
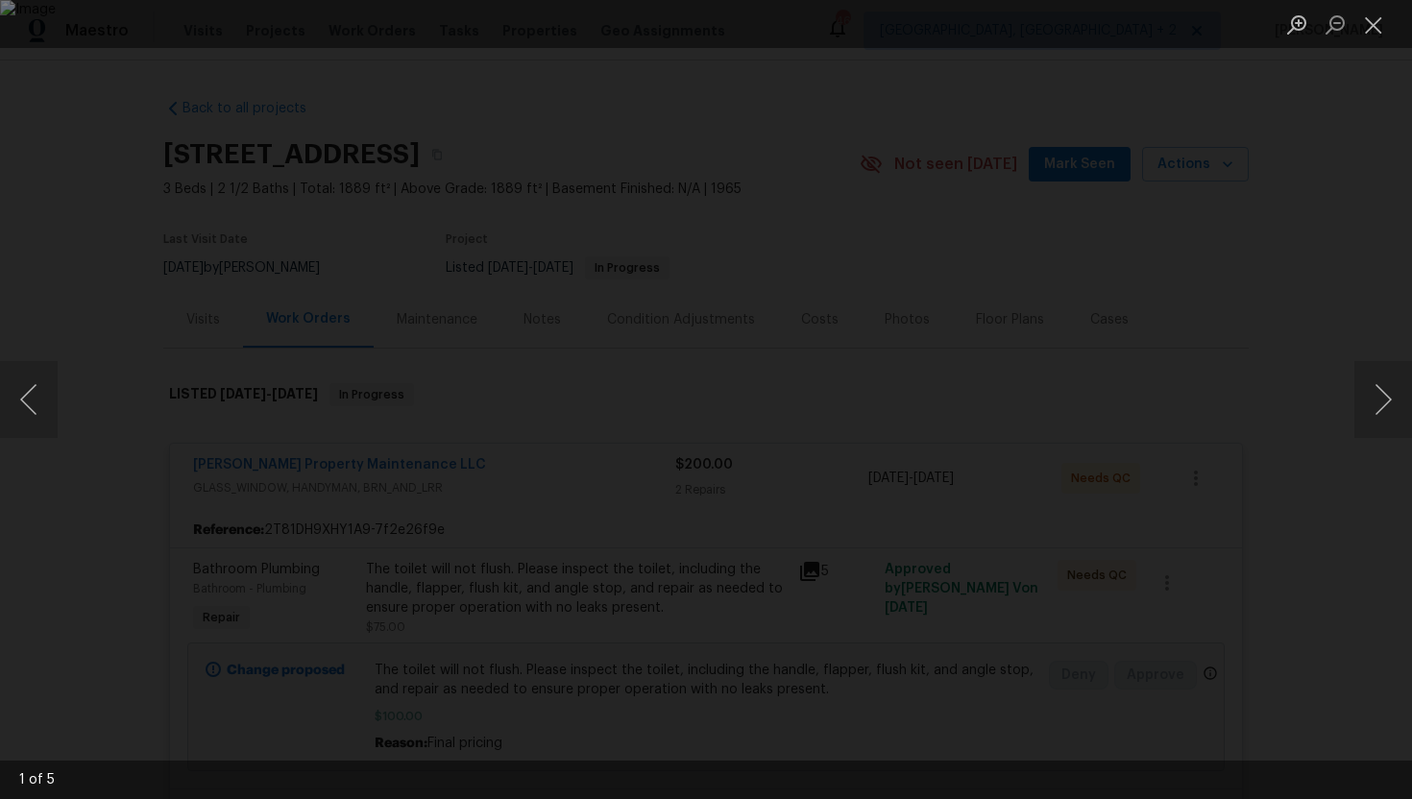
click at [1312, 259] on div "Lightbox" at bounding box center [706, 399] width 1412 height 799
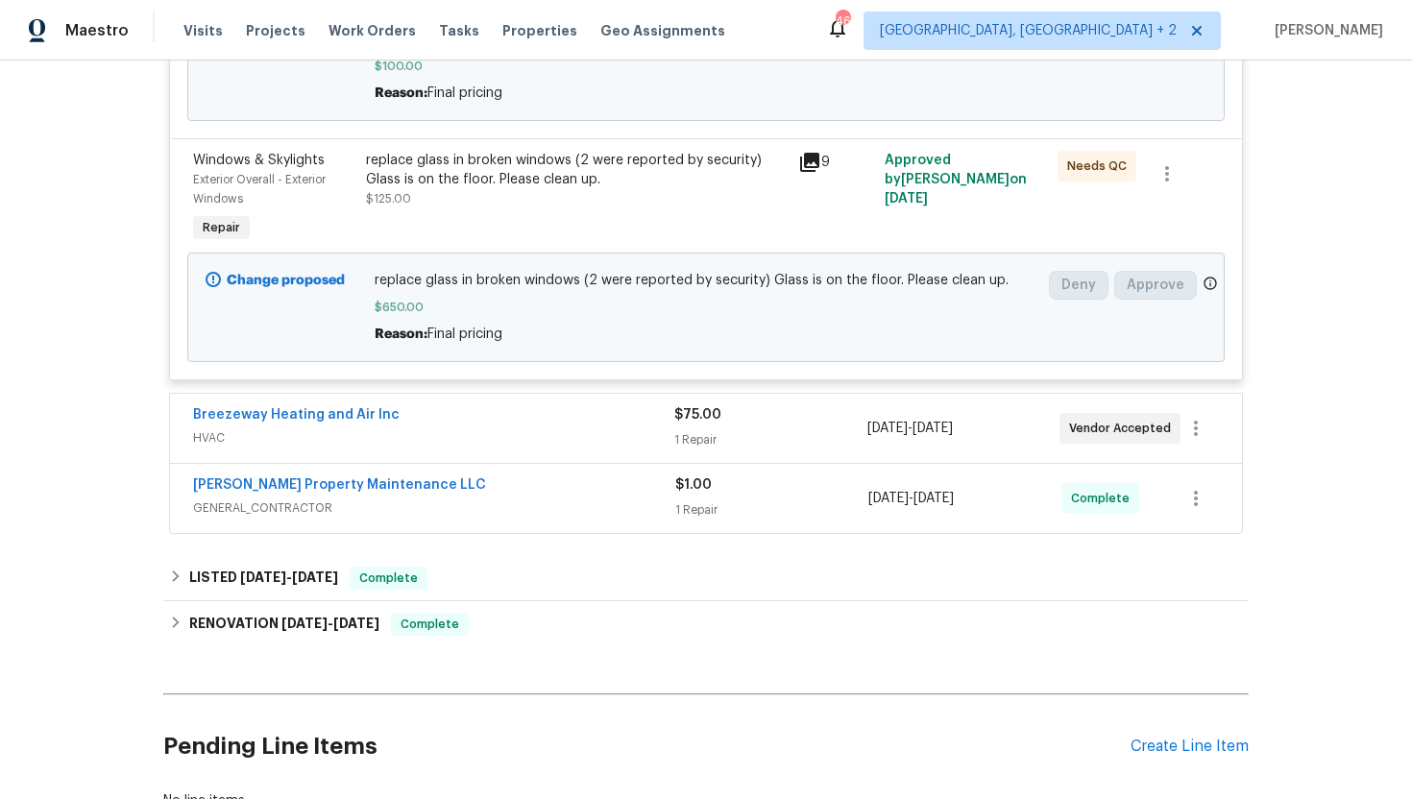
scroll to position [658, 0]
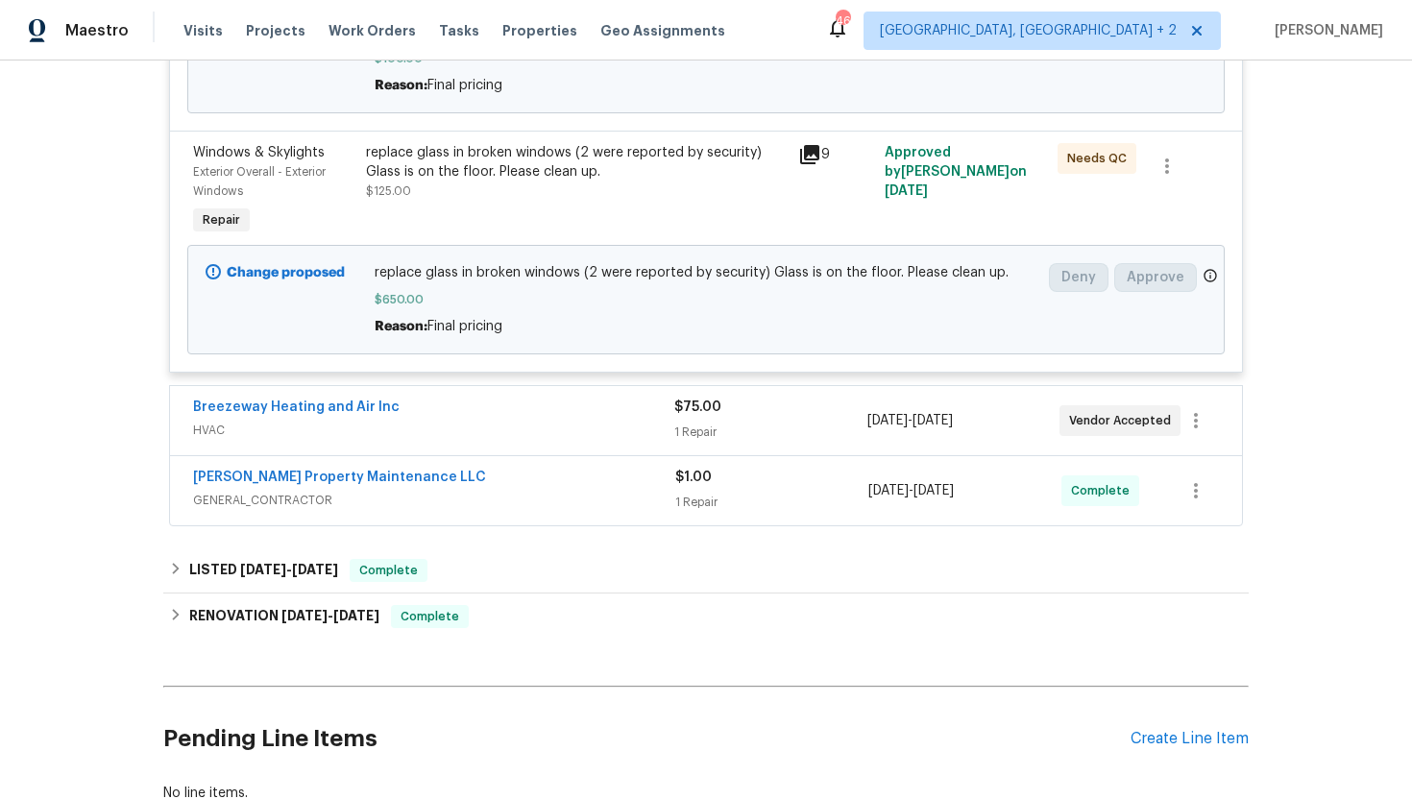
click at [623, 491] on div "Glen Property Maintenance LLC" at bounding box center [434, 479] width 482 height 23
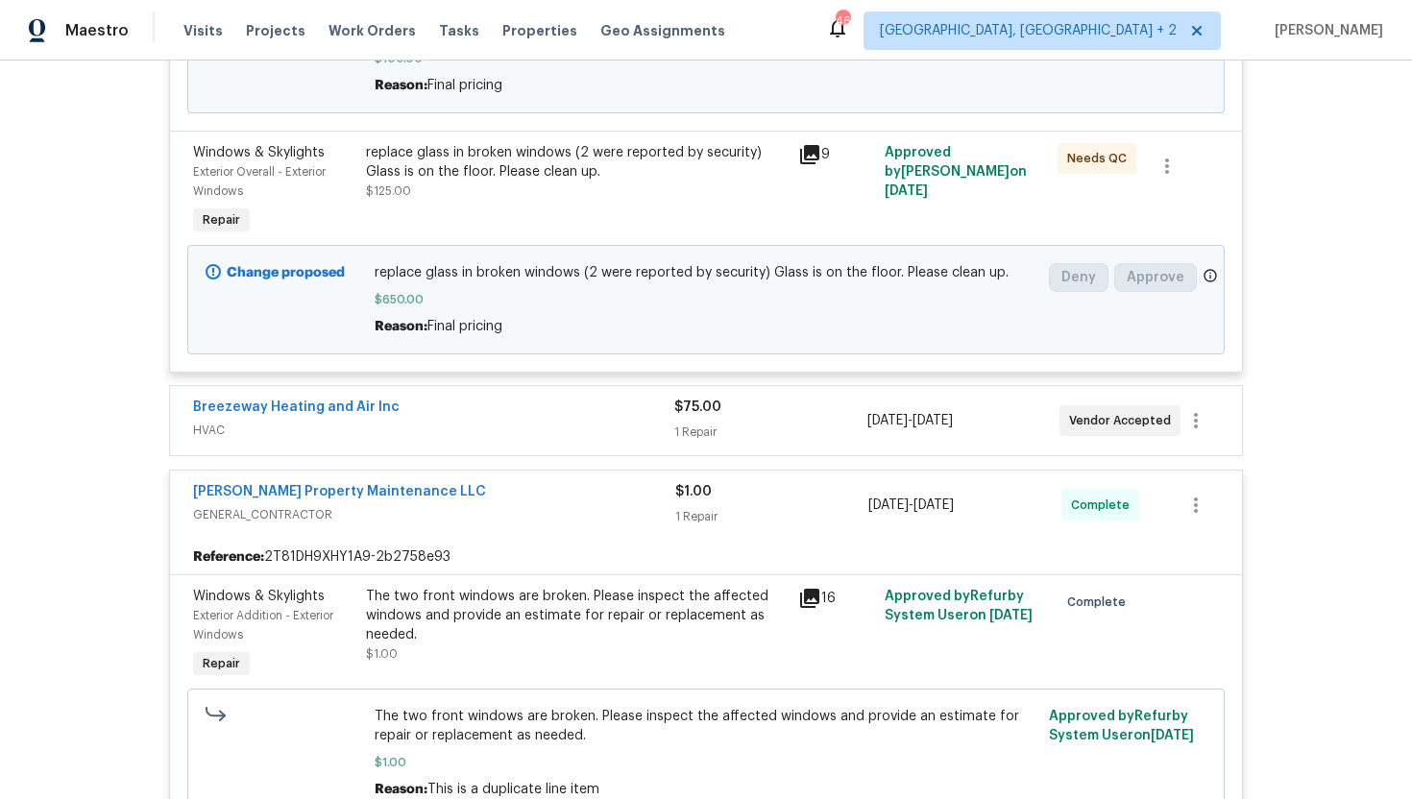
click at [810, 600] on icon at bounding box center [809, 598] width 19 height 19
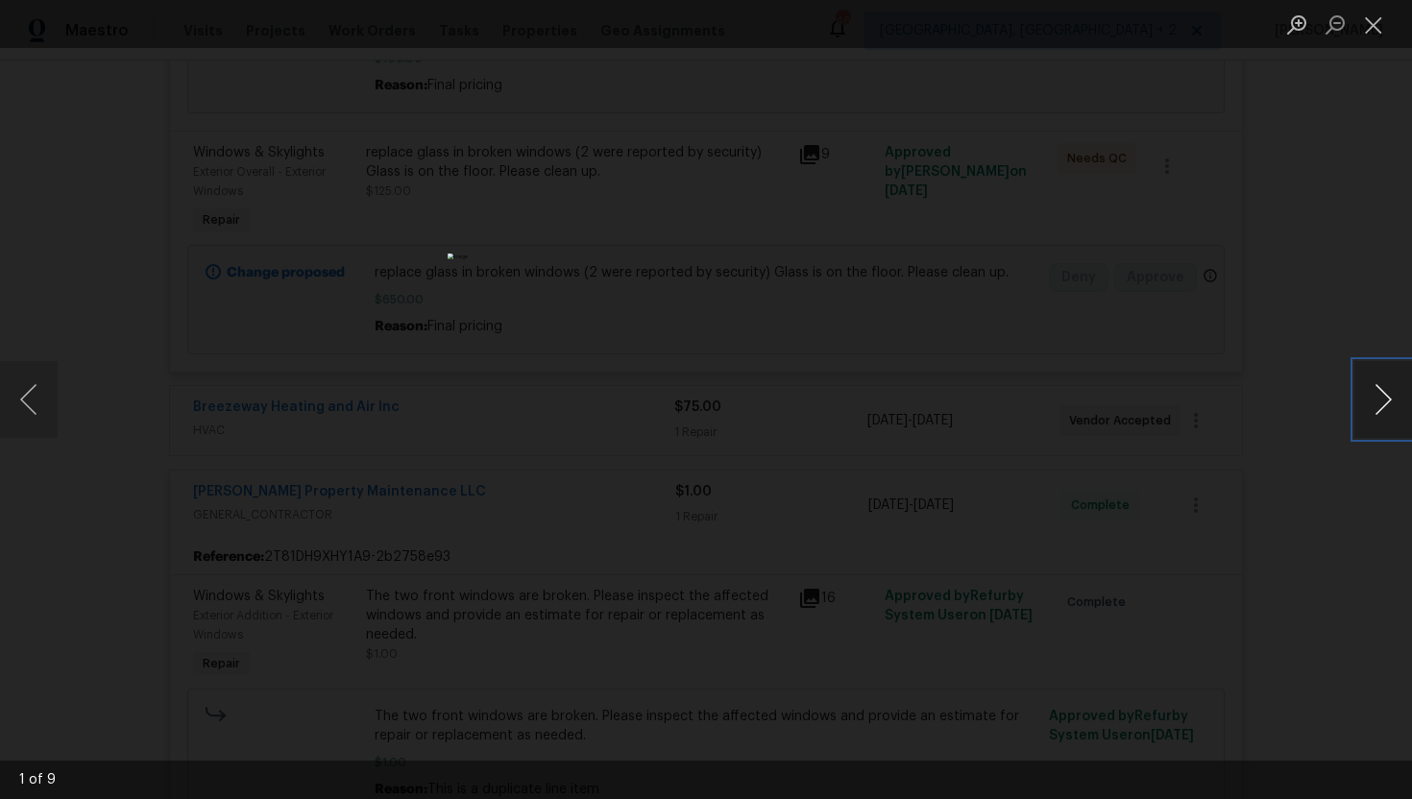
click at [1374, 385] on button "Next image" at bounding box center [1384, 399] width 58 height 77
click at [1374, 386] on button "Next image" at bounding box center [1384, 399] width 58 height 77
click at [309, 180] on div "Lightbox" at bounding box center [706, 399] width 1412 height 799
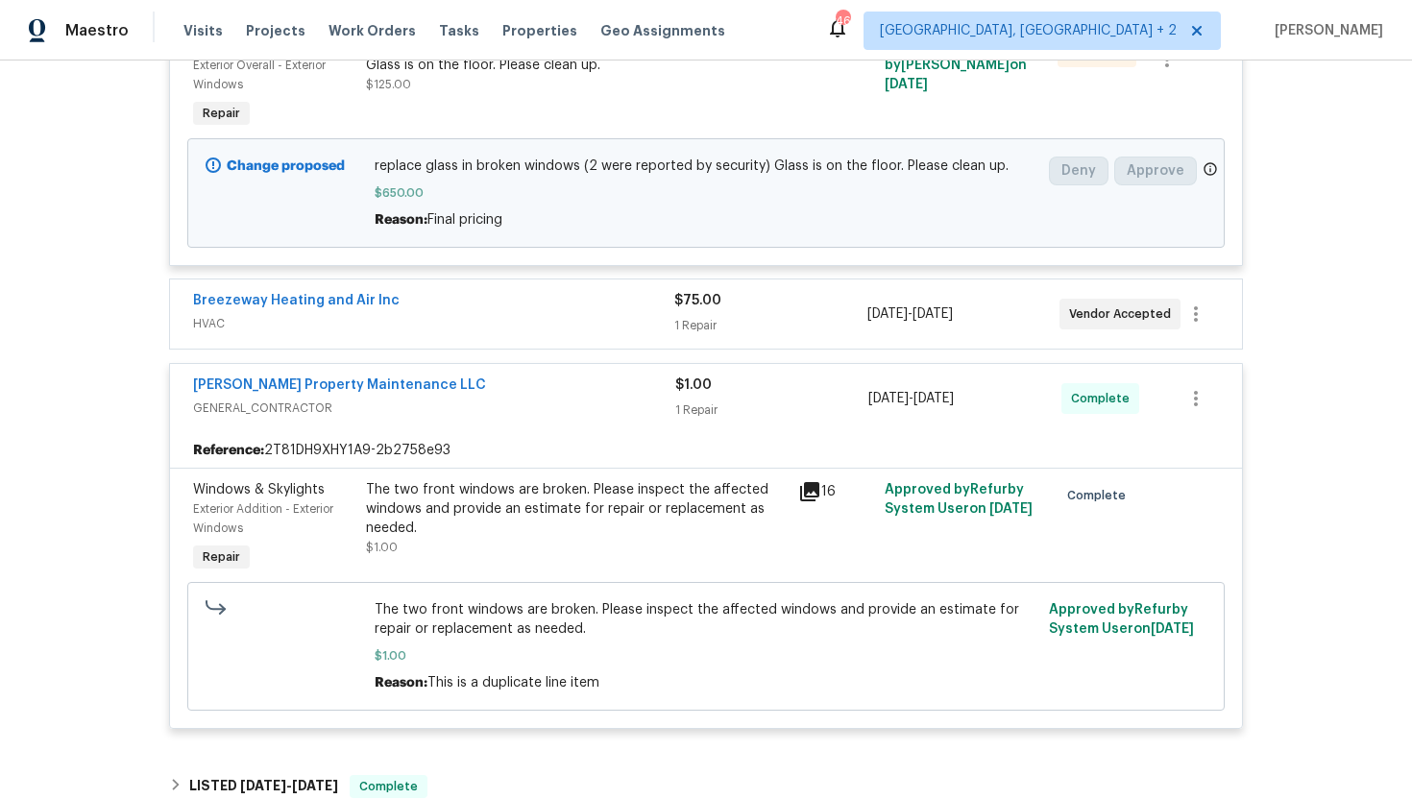
scroll to position [775, 0]
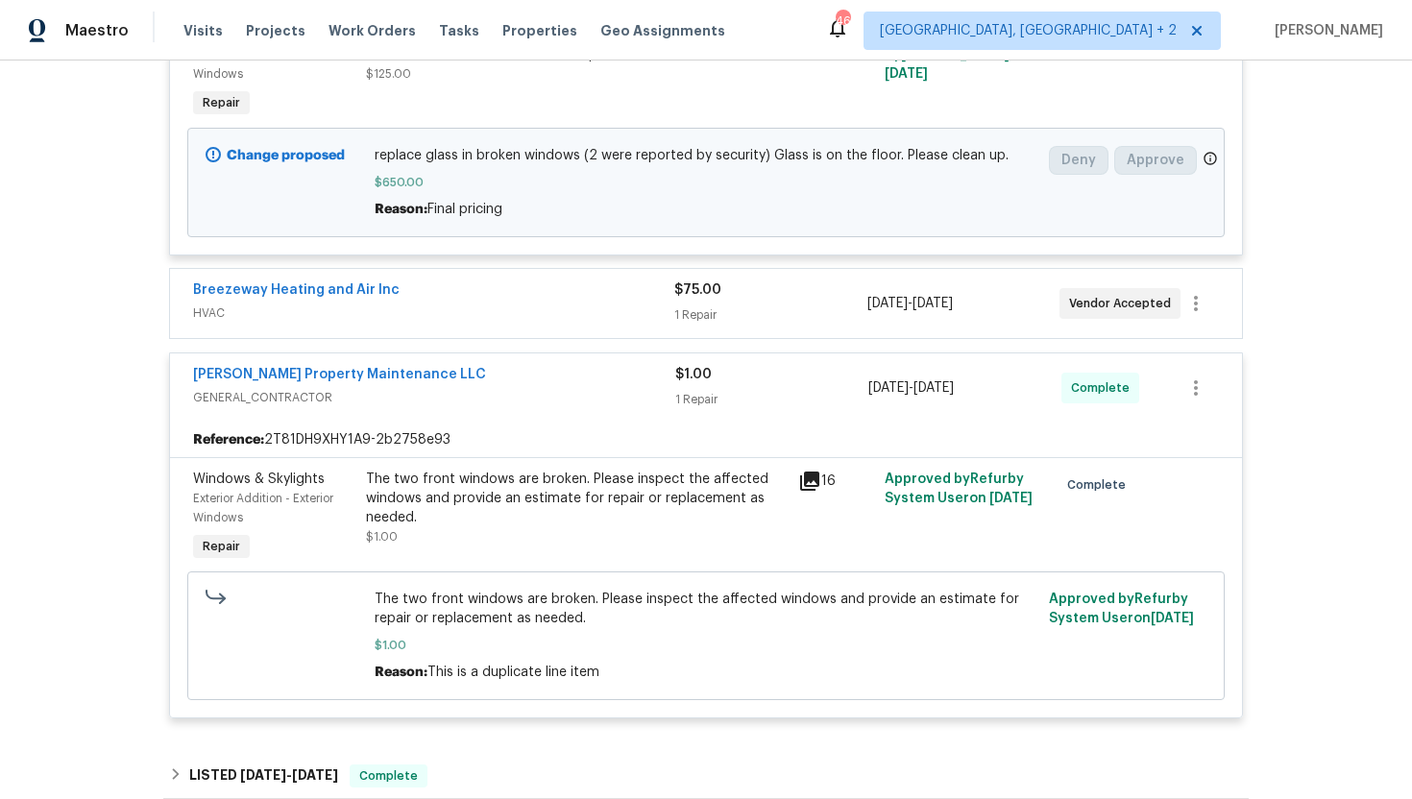
click at [814, 482] on icon at bounding box center [809, 481] width 19 height 19
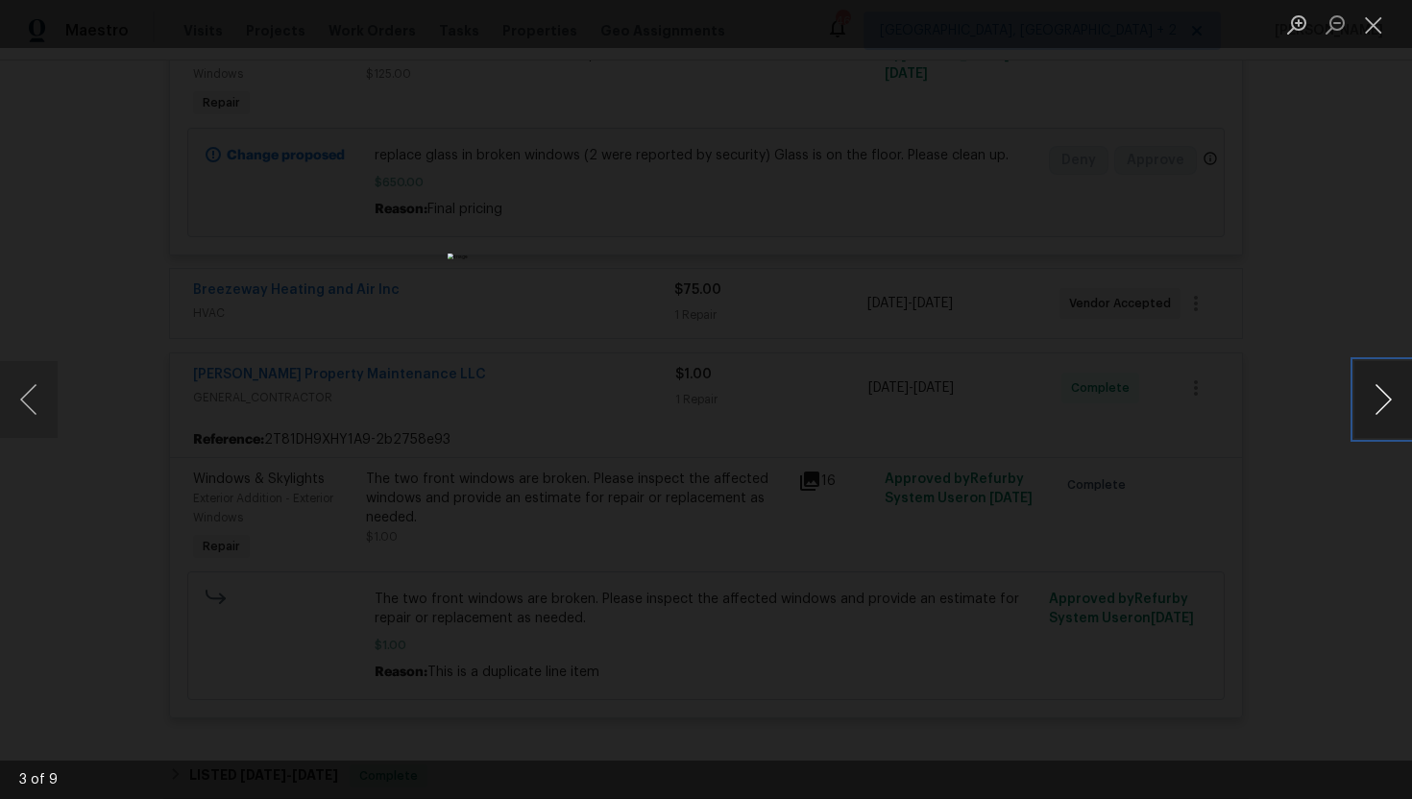
click at [1399, 405] on button "Next image" at bounding box center [1384, 399] width 58 height 77
click at [1398, 405] on button "Next image" at bounding box center [1384, 399] width 58 height 77
click at [1396, 411] on button "Next image" at bounding box center [1384, 399] width 58 height 77
click at [1395, 412] on button "Next image" at bounding box center [1384, 399] width 58 height 77
click at [1220, 426] on div "Lightbox" at bounding box center [706, 399] width 1412 height 799
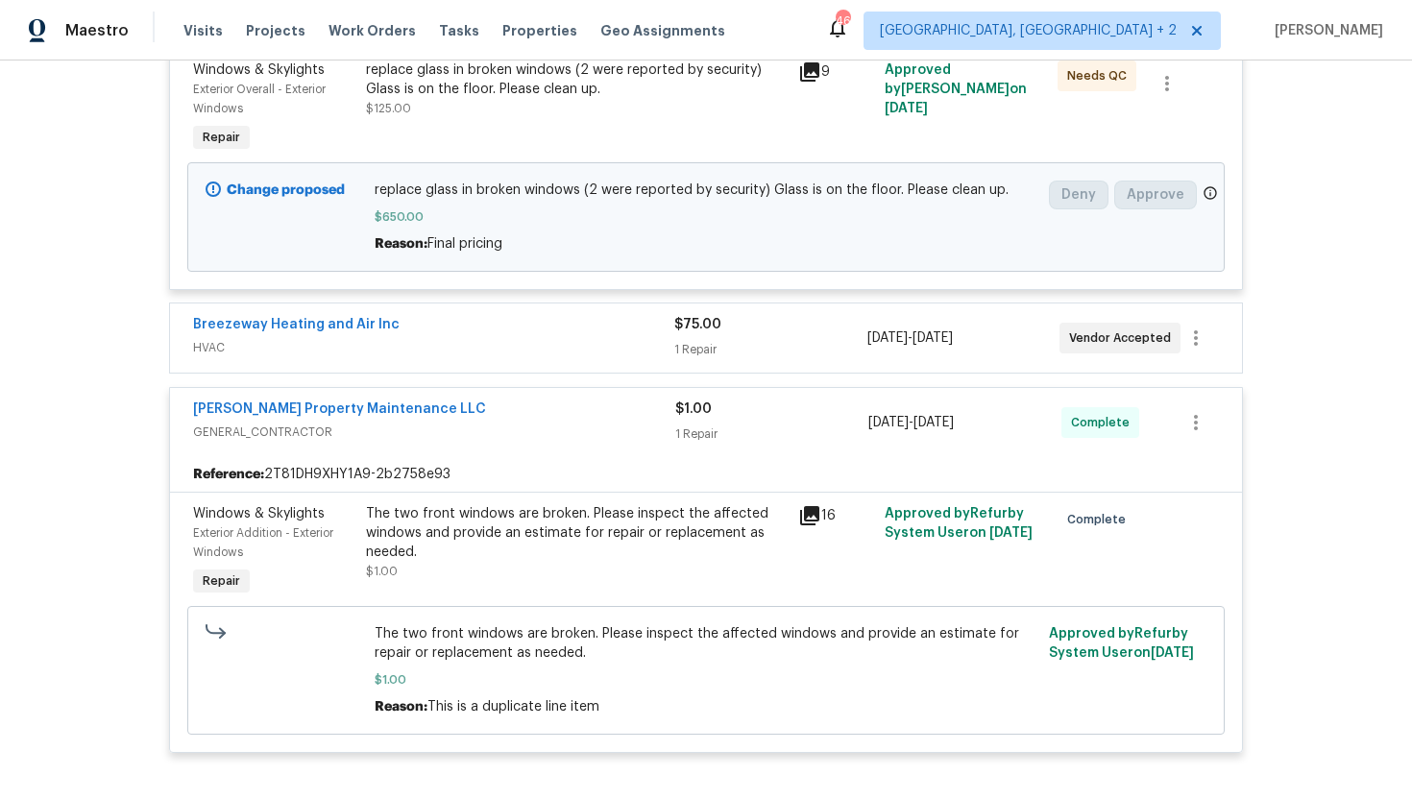
scroll to position [747, 0]
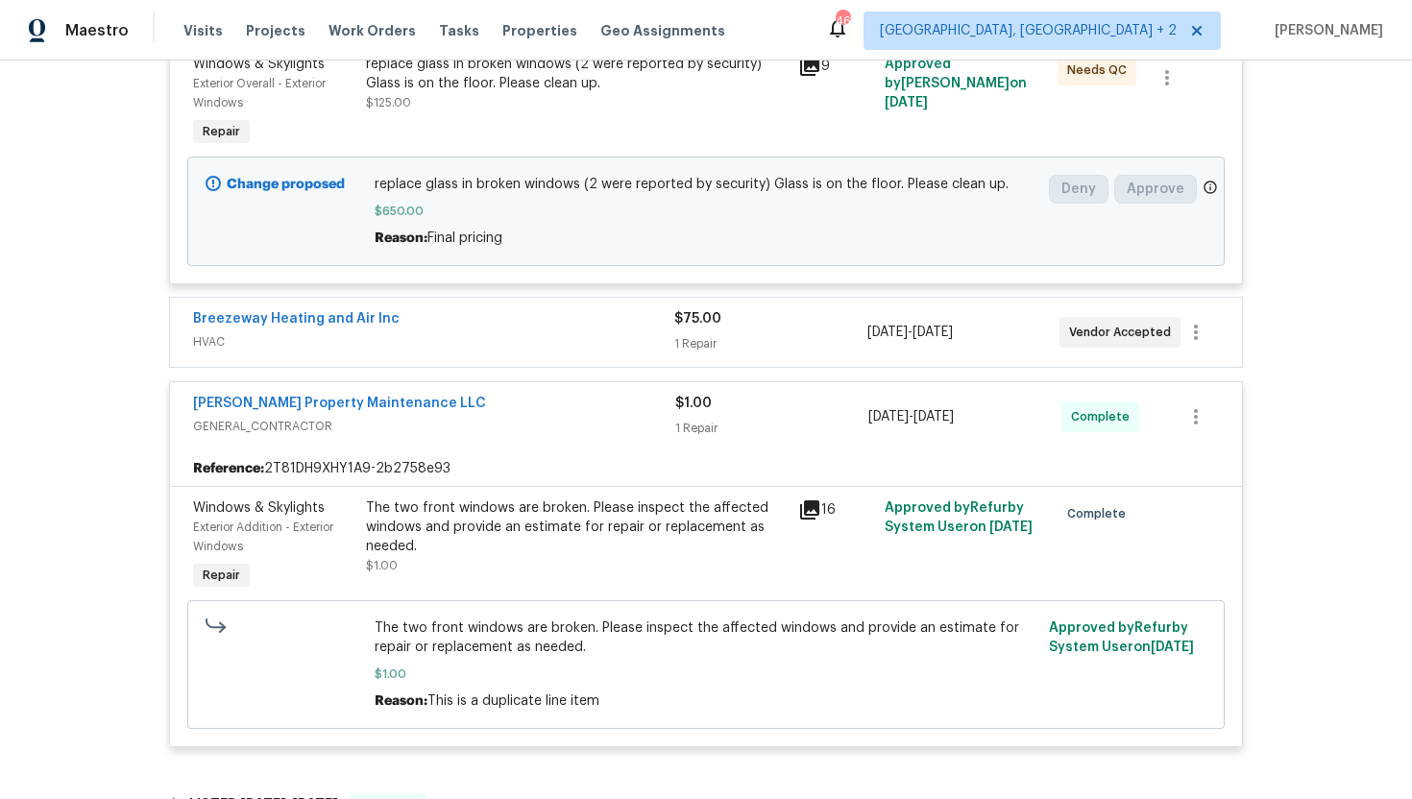
click at [615, 548] on div "The two front windows are broken. Please inspect the affected windows and provi…" at bounding box center [576, 528] width 421 height 58
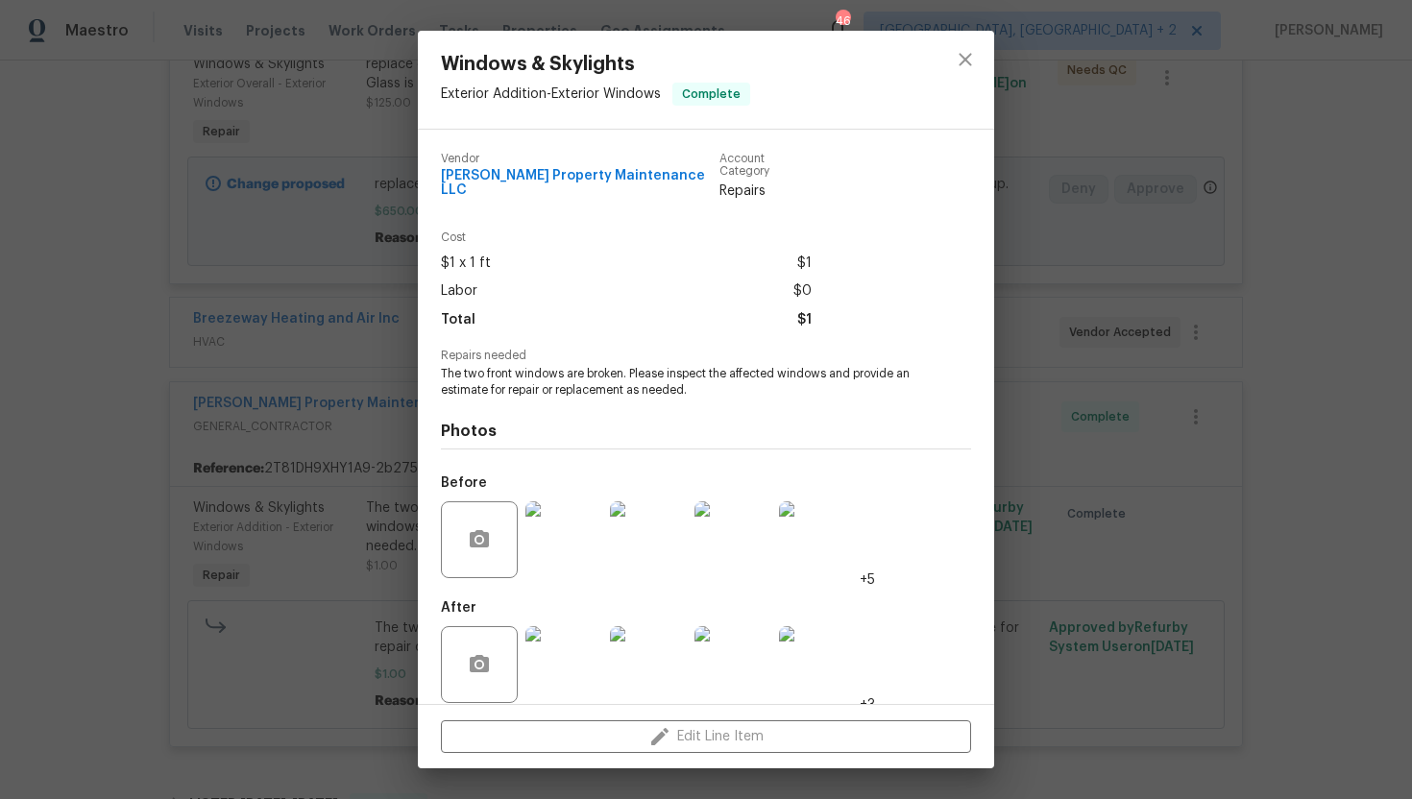
scroll to position [6, 0]
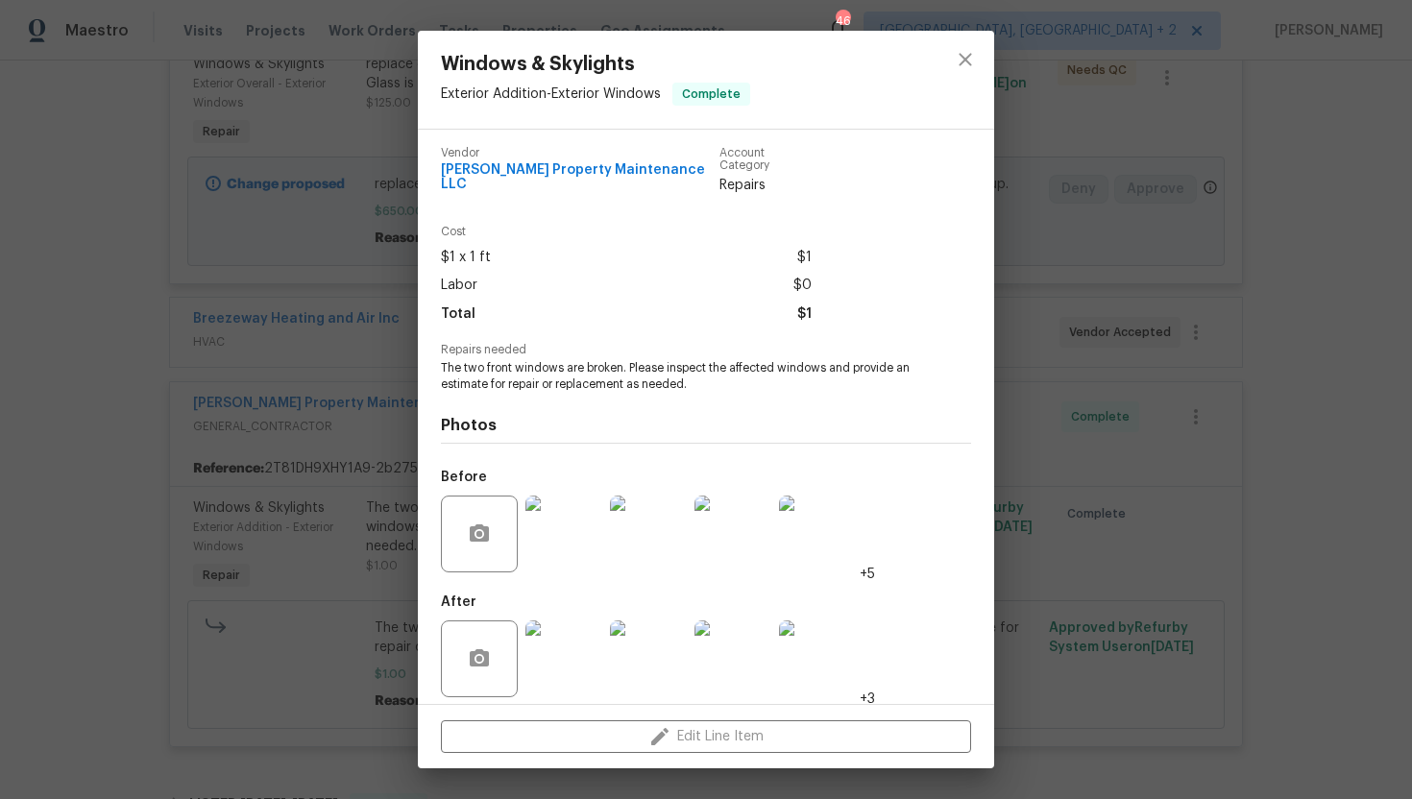
click at [591, 678] on img at bounding box center [564, 659] width 77 height 77
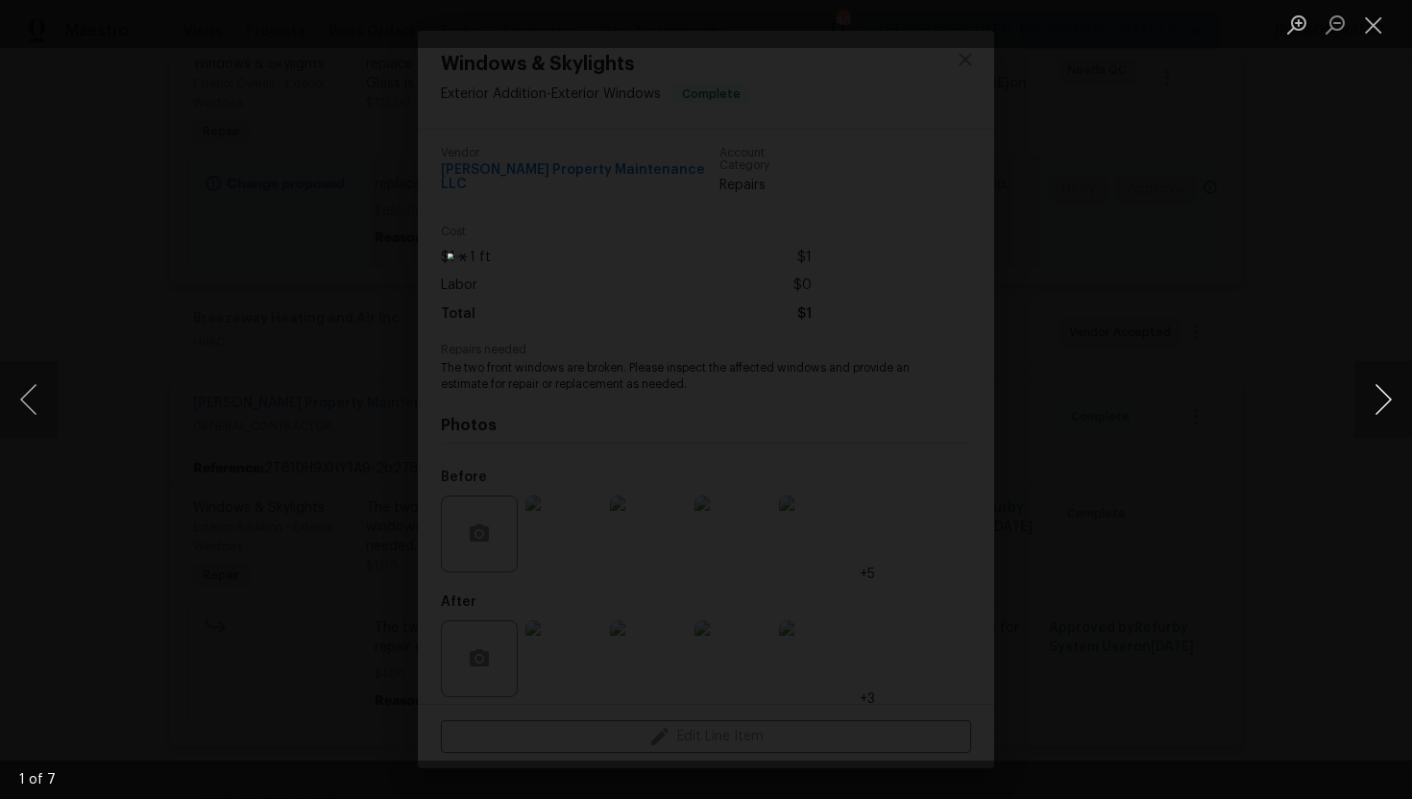
click at [1380, 410] on button "Next image" at bounding box center [1384, 399] width 58 height 77
click at [1387, 410] on button "Next image" at bounding box center [1384, 399] width 58 height 77
click at [1386, 411] on button "Next image" at bounding box center [1384, 399] width 58 height 77
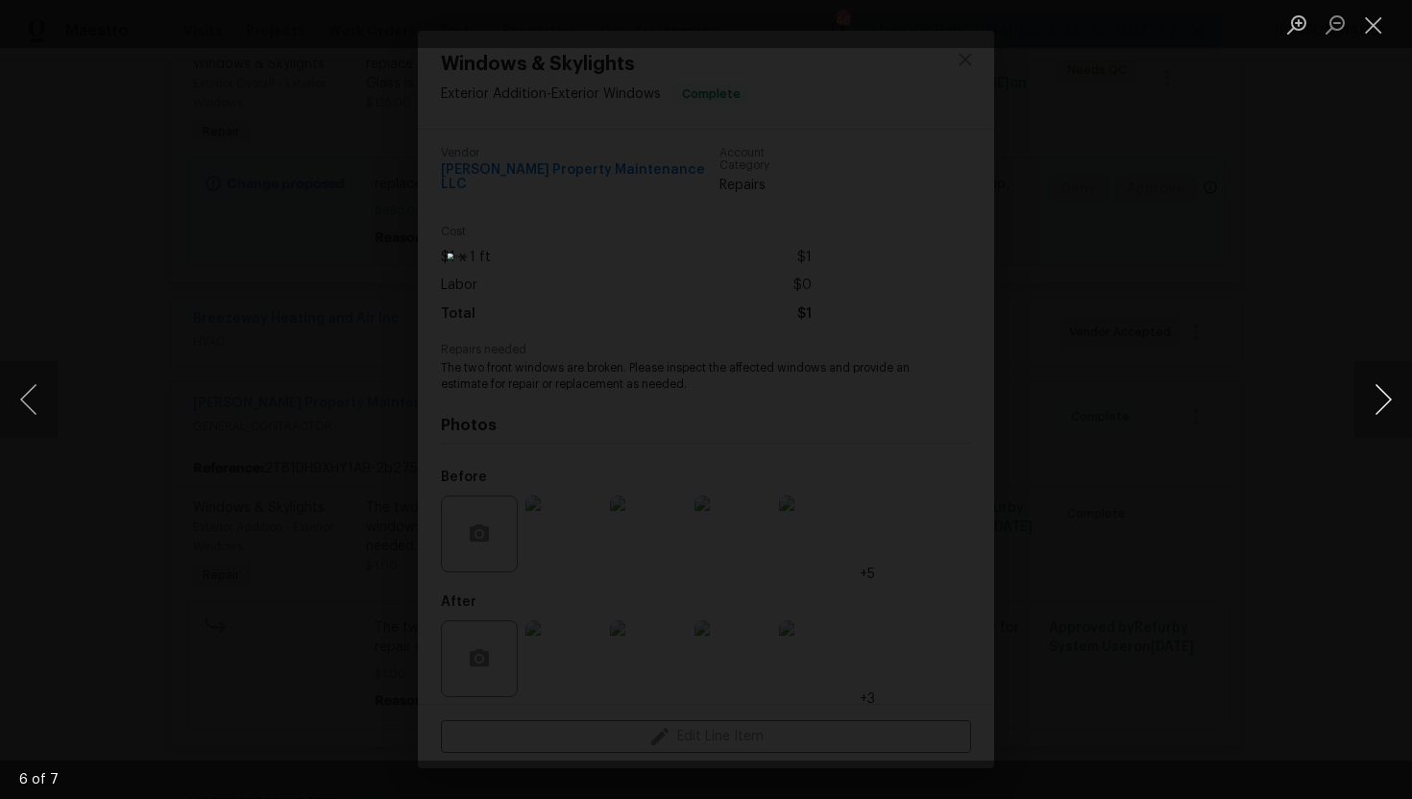
click at [1386, 411] on button "Next image" at bounding box center [1384, 399] width 58 height 77
click at [1296, 411] on div "Lightbox" at bounding box center [706, 399] width 1412 height 799
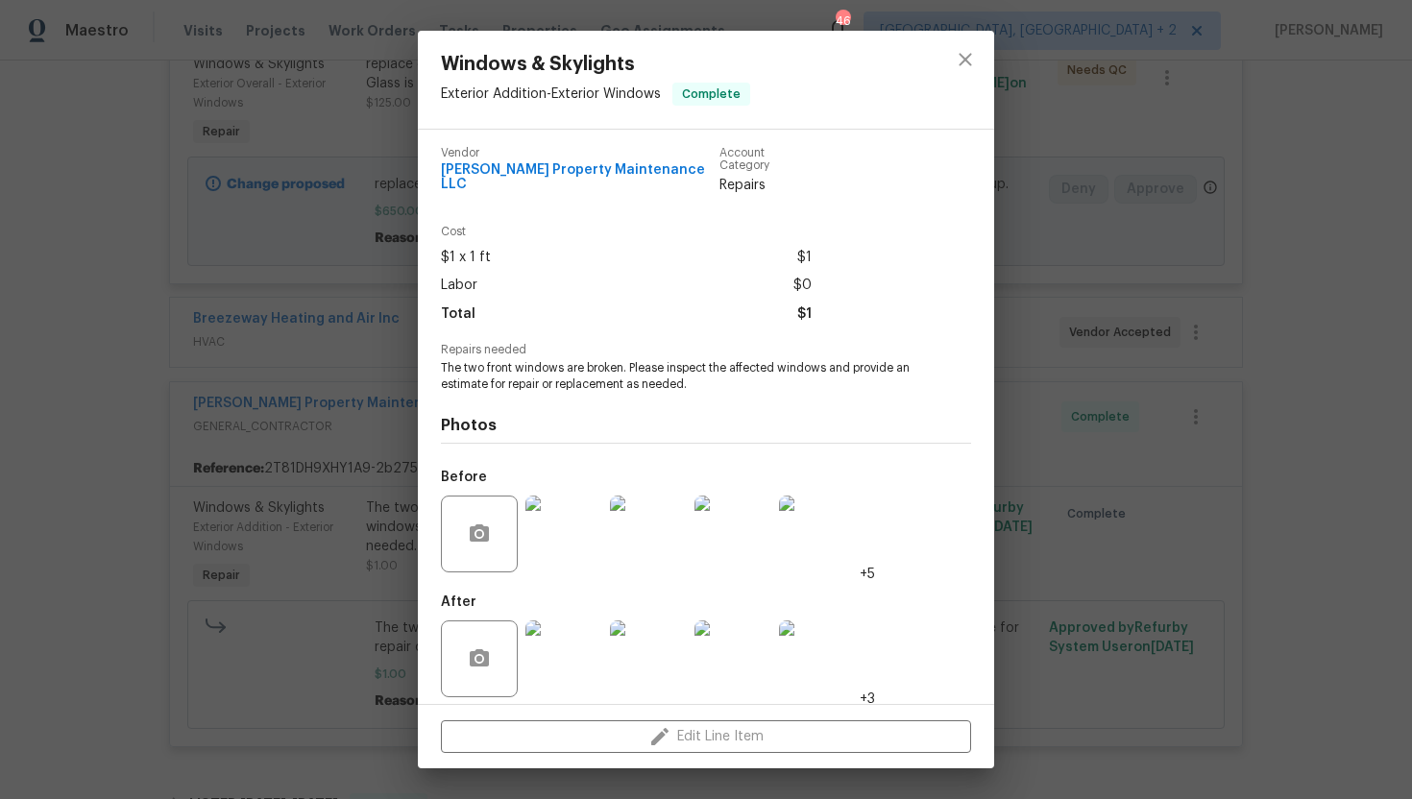
click at [326, 135] on div "Windows & Skylights Exterior Addition - Exterior Windows Complete Vendor Glen P…" at bounding box center [706, 399] width 1412 height 799
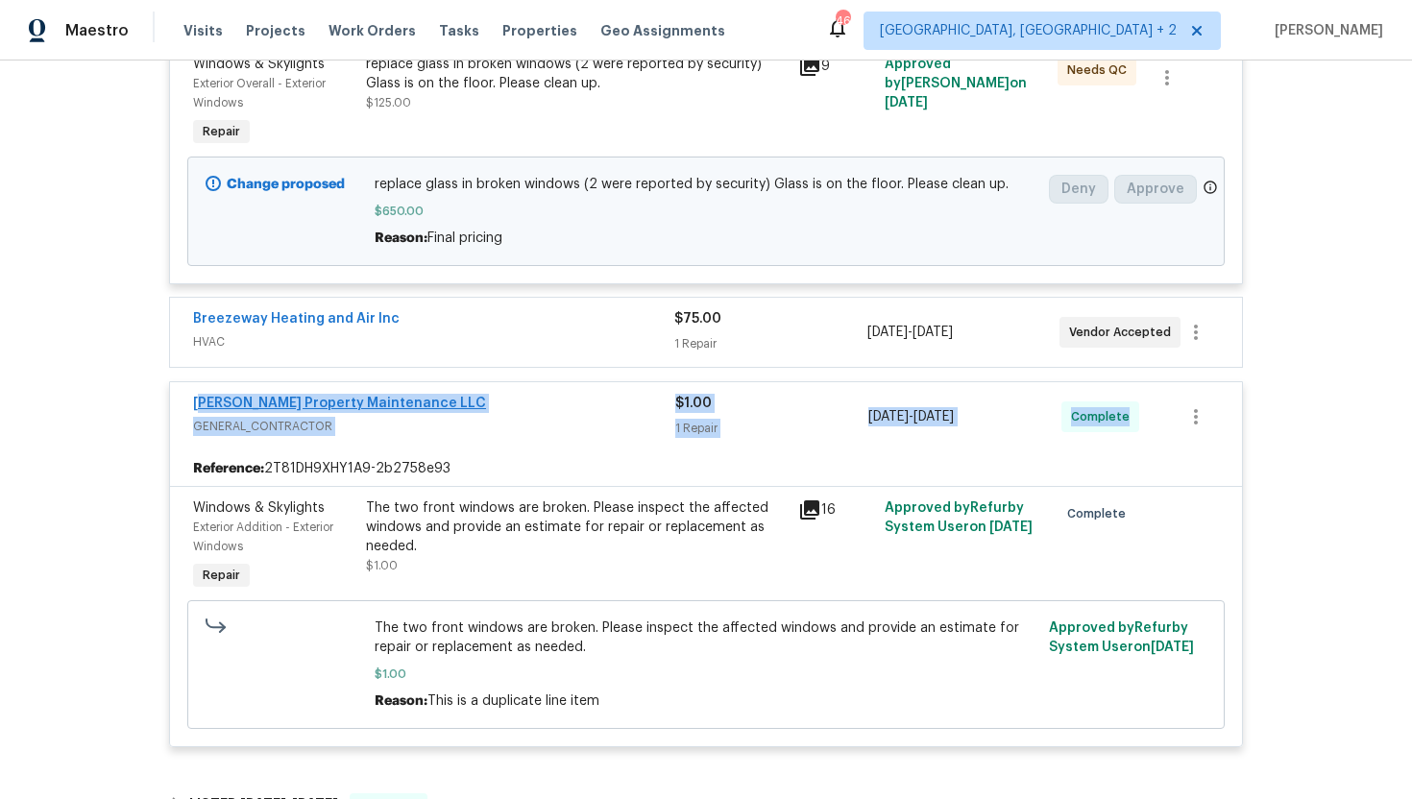
drag, startPoint x: 1095, startPoint y: 424, endPoint x: 203, endPoint y: 401, distance: 892.8
click at [202, 401] on div "Glen Property Maintenance LLC GENERAL_CONTRACTOR $1.00 1 Repair 9/5/2025 - 9/9/…" at bounding box center [683, 417] width 980 height 46
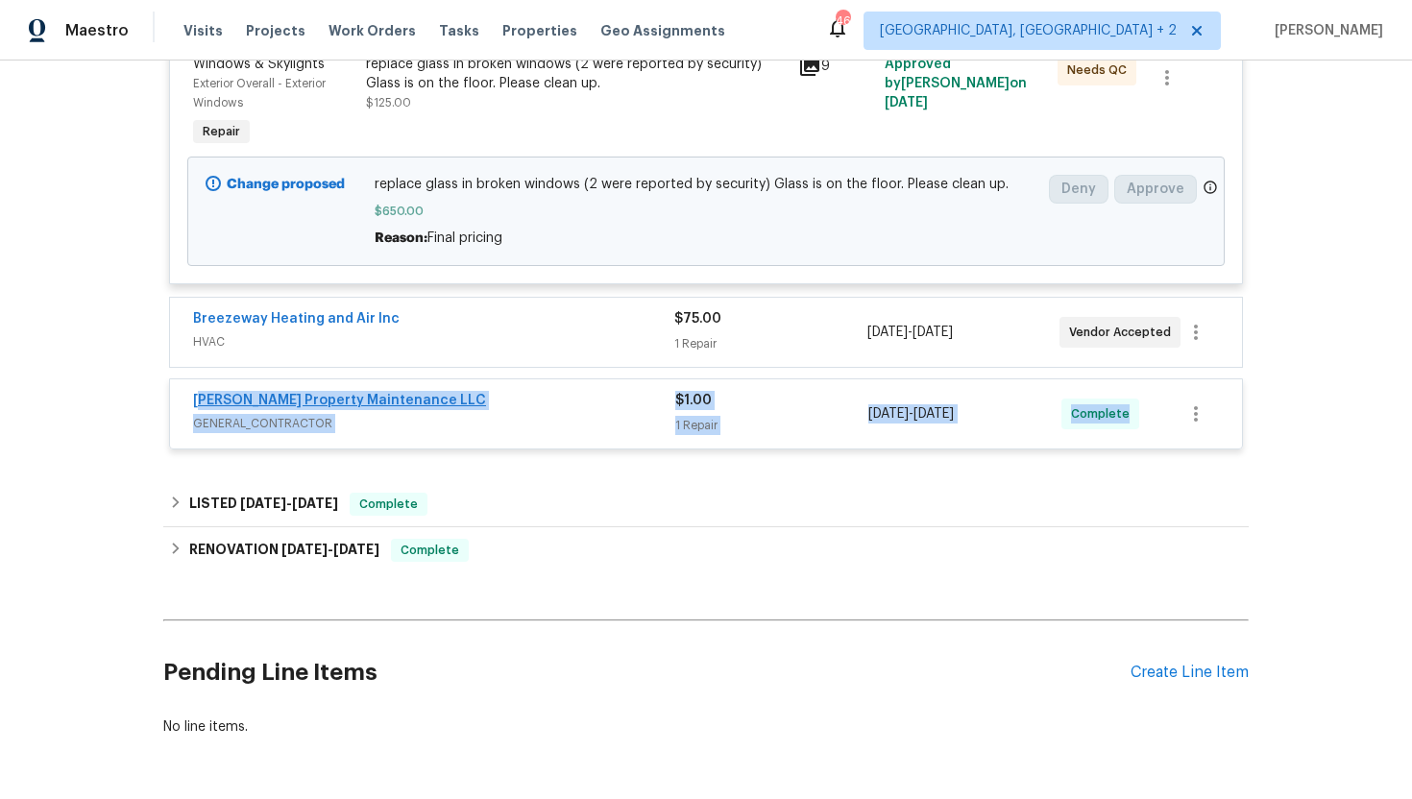
copy div "len Property Maintenance LLC GENERAL_CONTRACTOR $1.00 1 Repair 9/5/2025 - 9/9/2…"
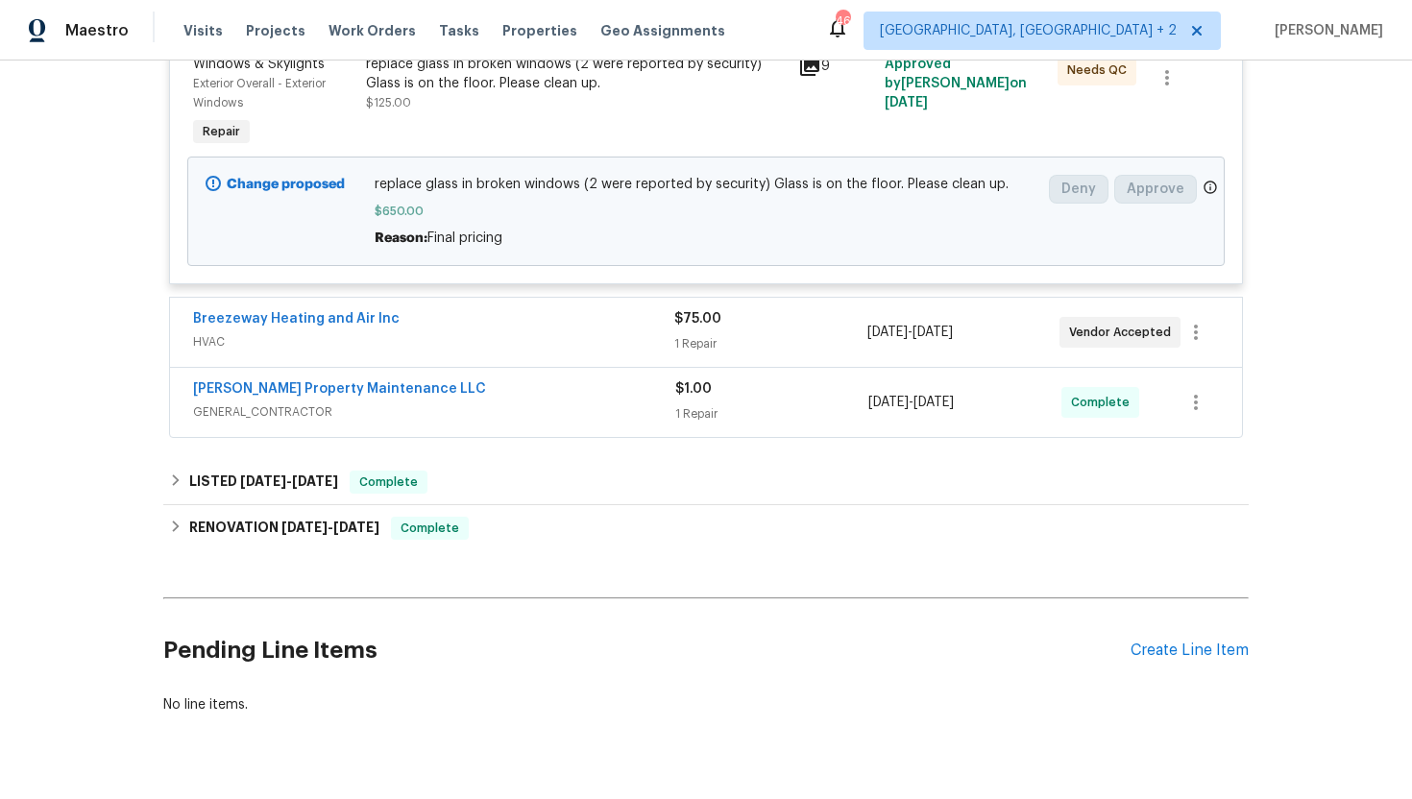
click at [548, 416] on span "GENERAL_CONTRACTOR" at bounding box center [434, 412] width 482 height 19
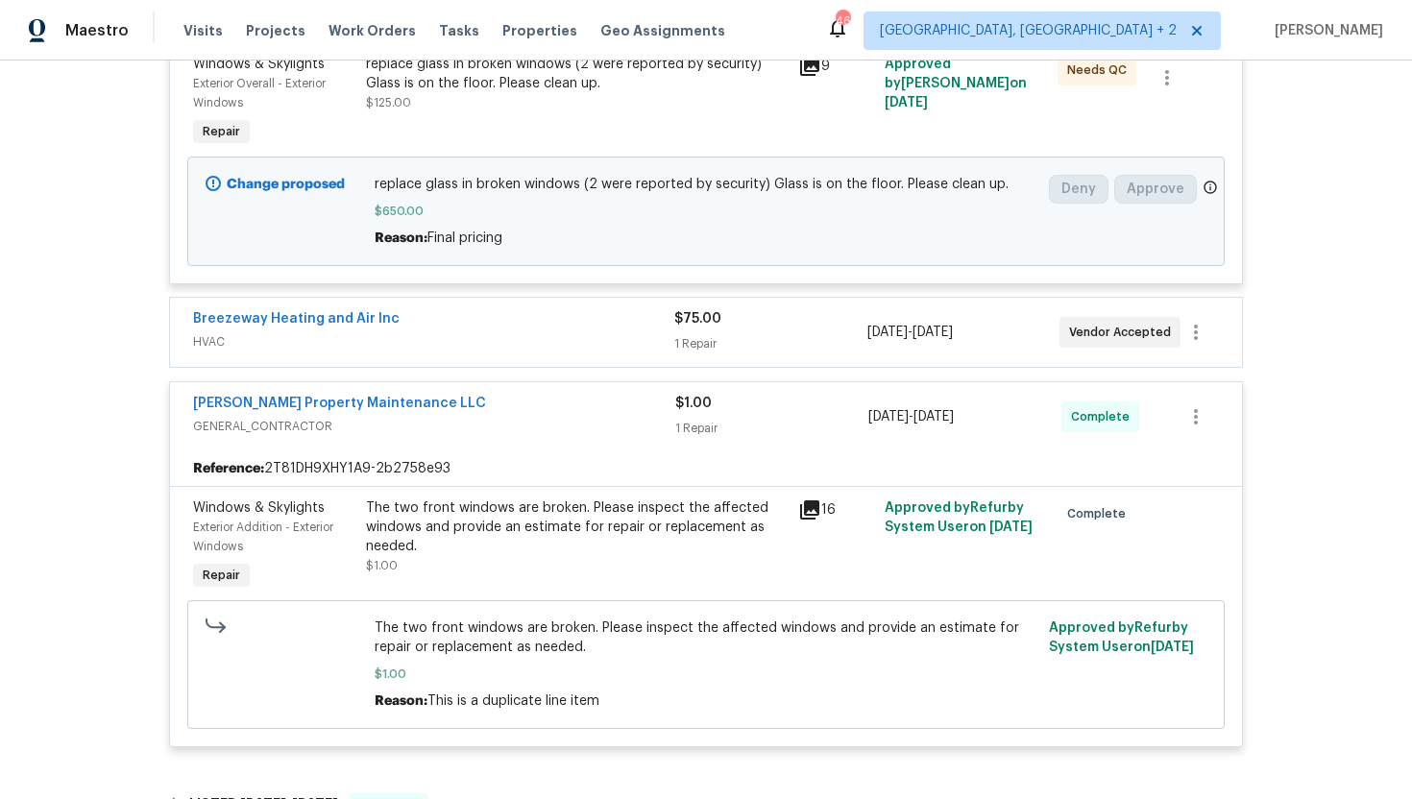
click at [804, 515] on icon at bounding box center [809, 510] width 19 height 19
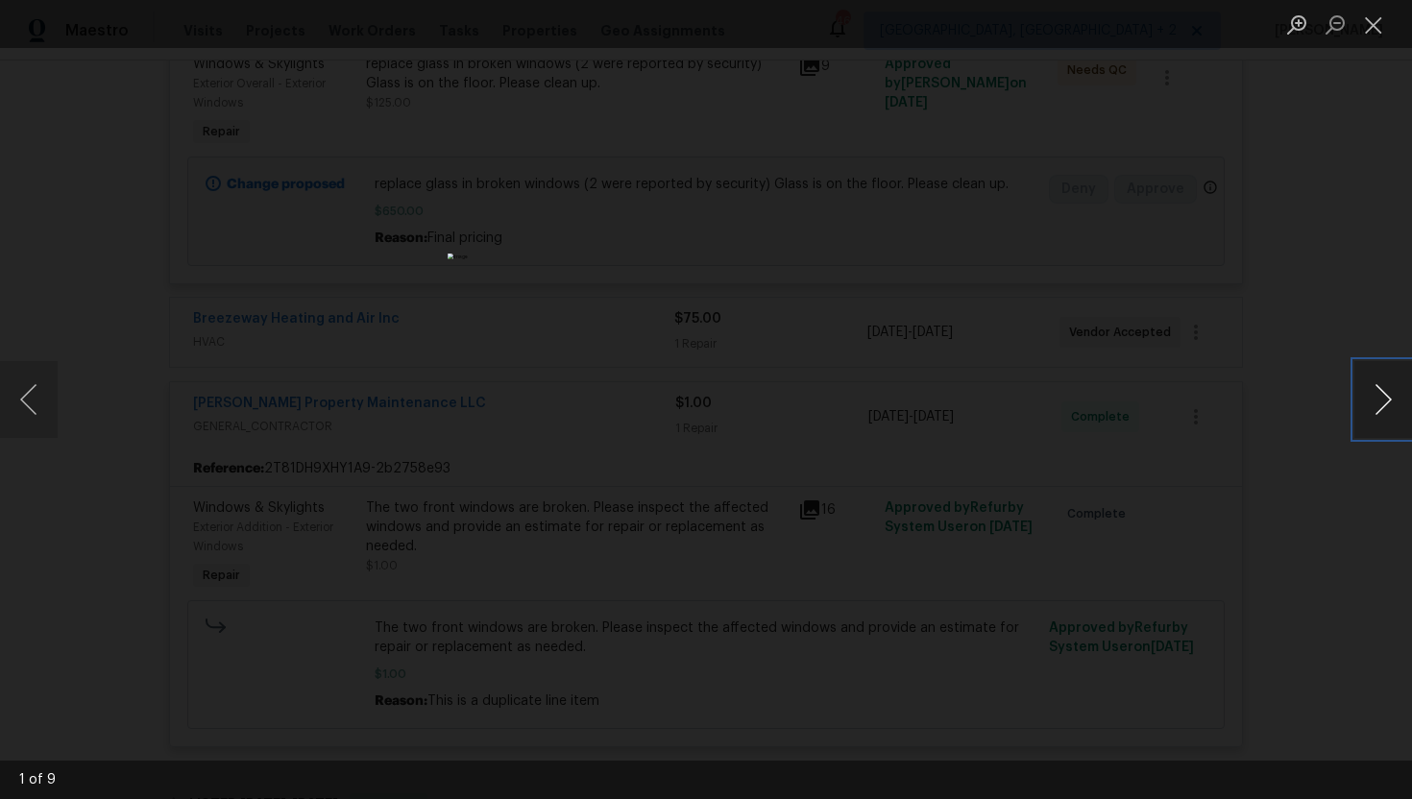
click at [1369, 408] on button "Next image" at bounding box center [1384, 399] width 58 height 77
click at [1398, 404] on button "Next image" at bounding box center [1384, 399] width 58 height 77
click at [1260, 429] on div "Lightbox" at bounding box center [706, 399] width 1412 height 799
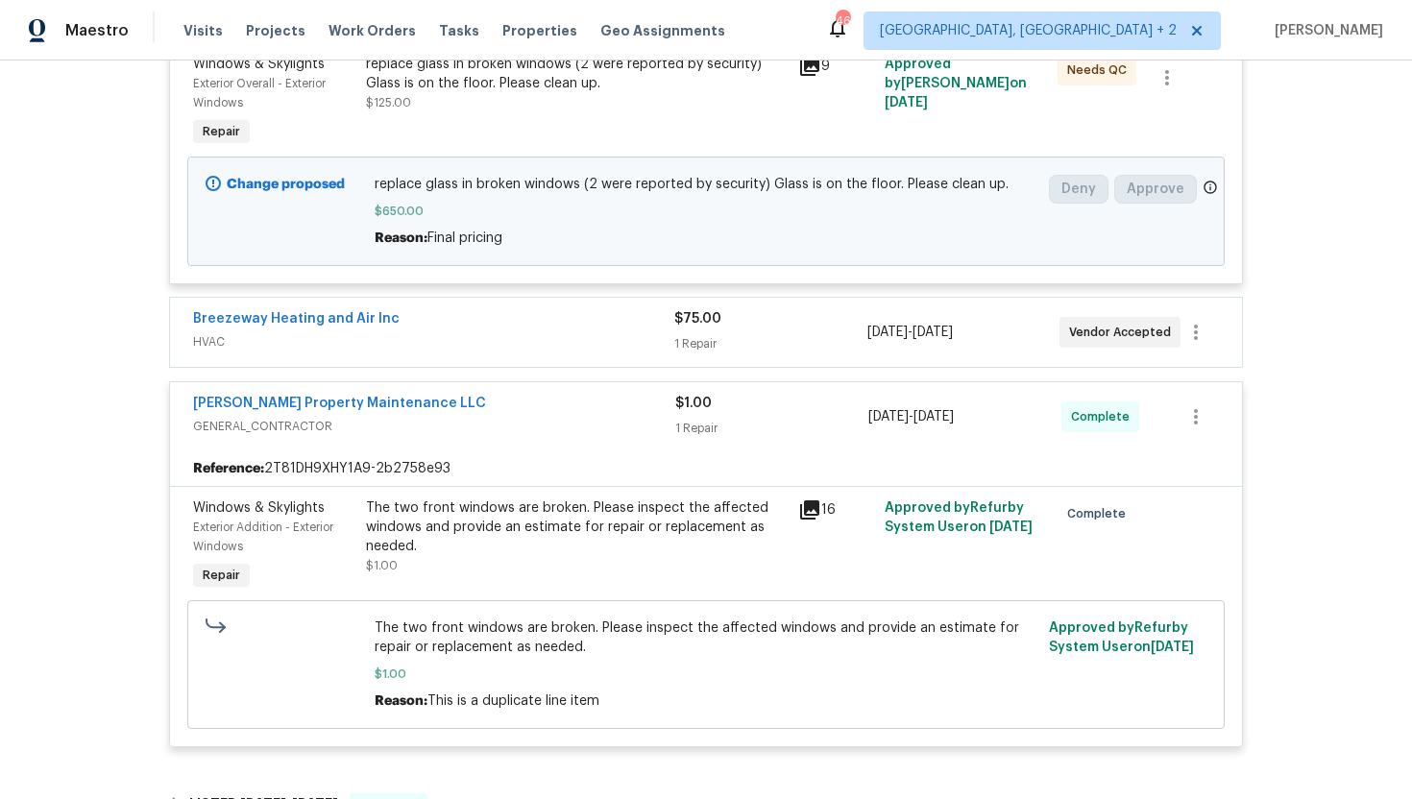
click at [811, 512] on icon at bounding box center [809, 510] width 19 height 19
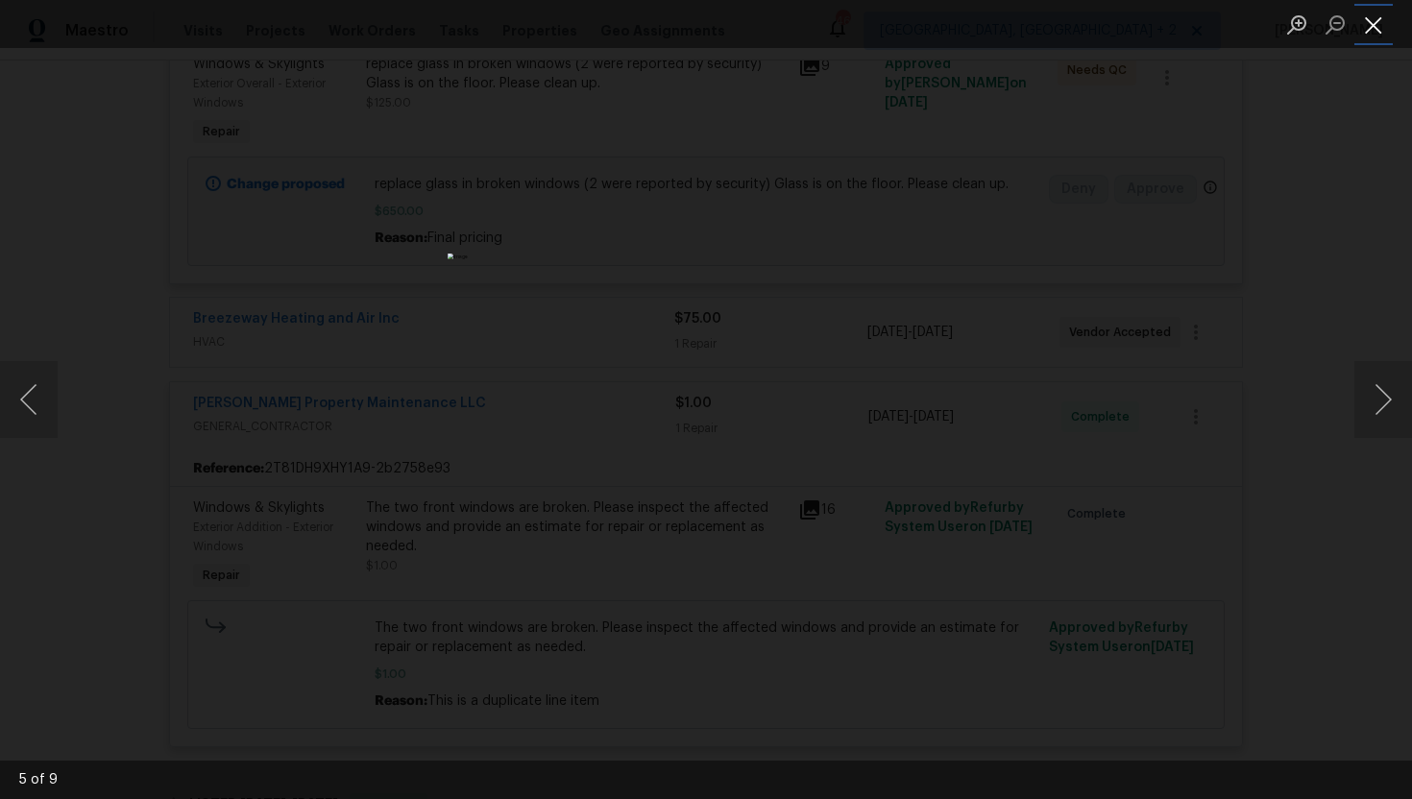
click at [1375, 27] on button "Close lightbox" at bounding box center [1374, 25] width 38 height 34
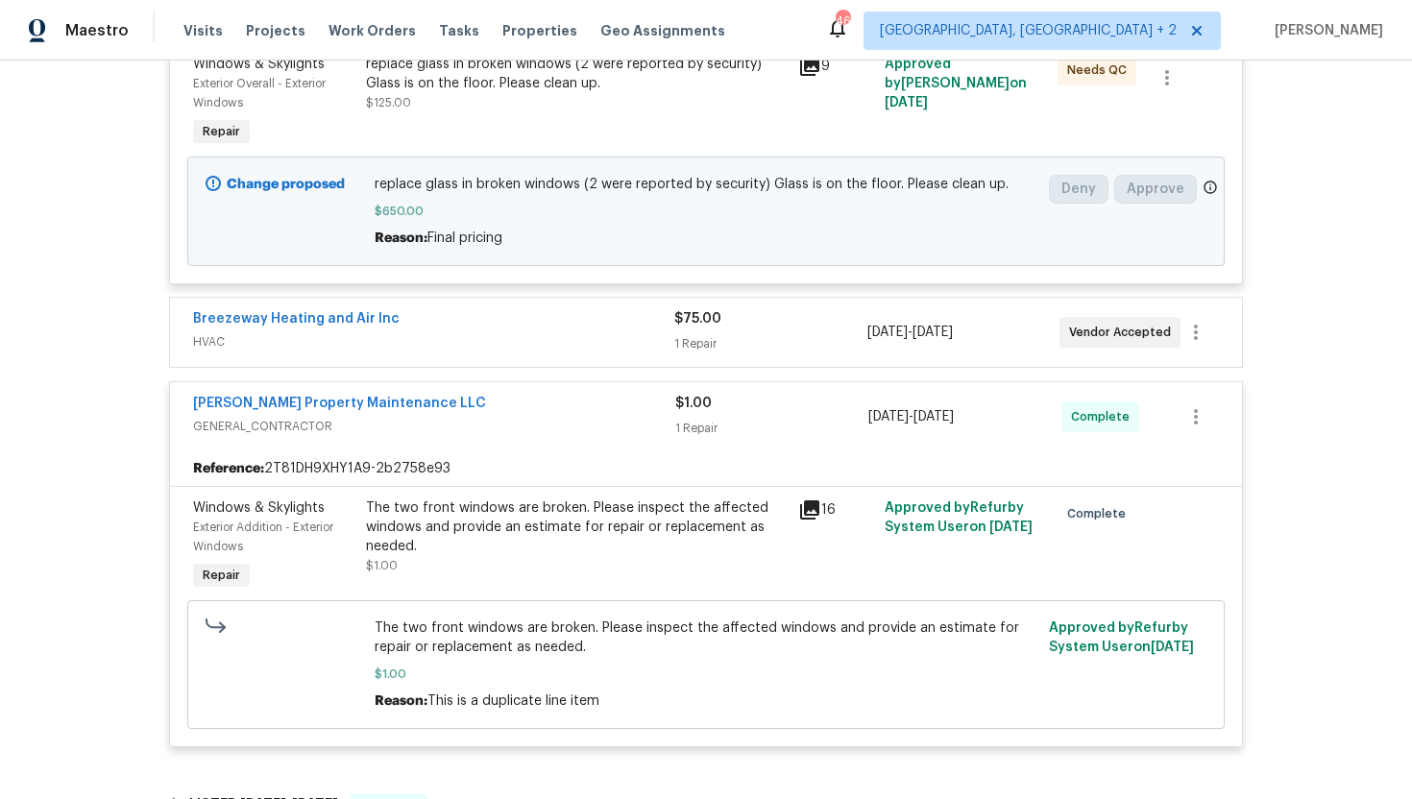
click at [548, 586] on div "The two front windows are broken. Please inspect the affected windows and provi…" at bounding box center [576, 547] width 432 height 108
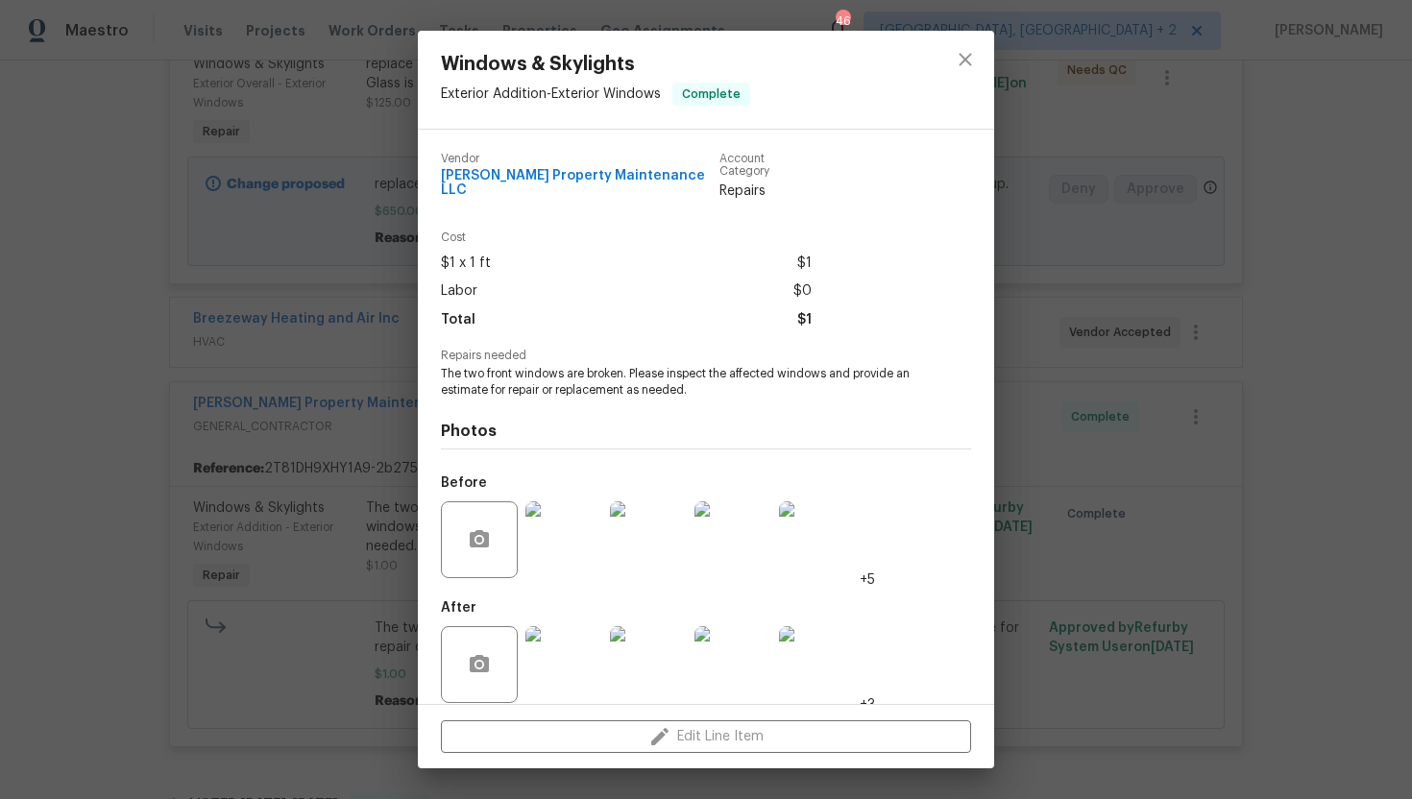
click at [569, 650] on img at bounding box center [564, 664] width 77 height 77
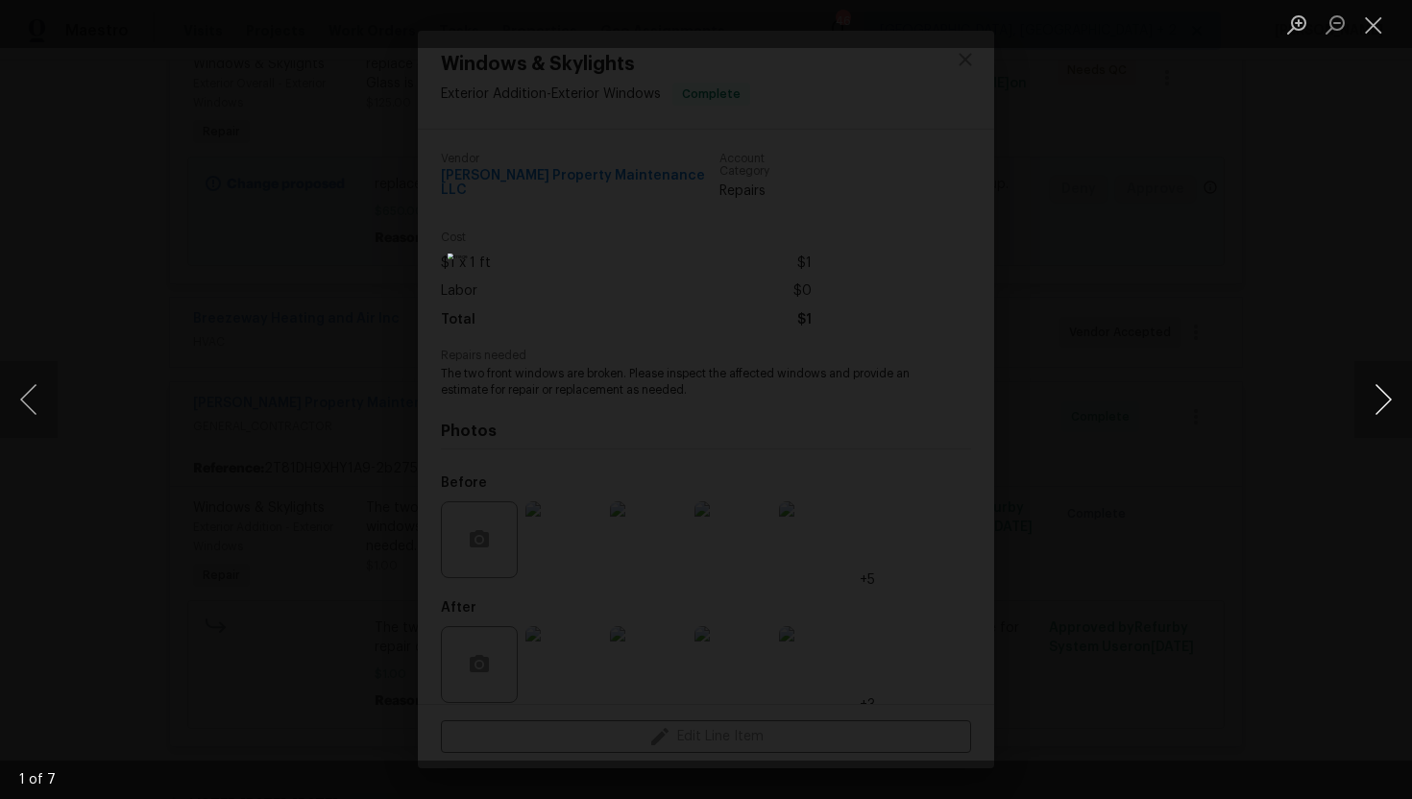
click at [1387, 410] on button "Next image" at bounding box center [1384, 399] width 58 height 77
click at [1384, 403] on button "Next image" at bounding box center [1384, 399] width 58 height 77
click at [1395, 416] on button "Next image" at bounding box center [1384, 399] width 58 height 77
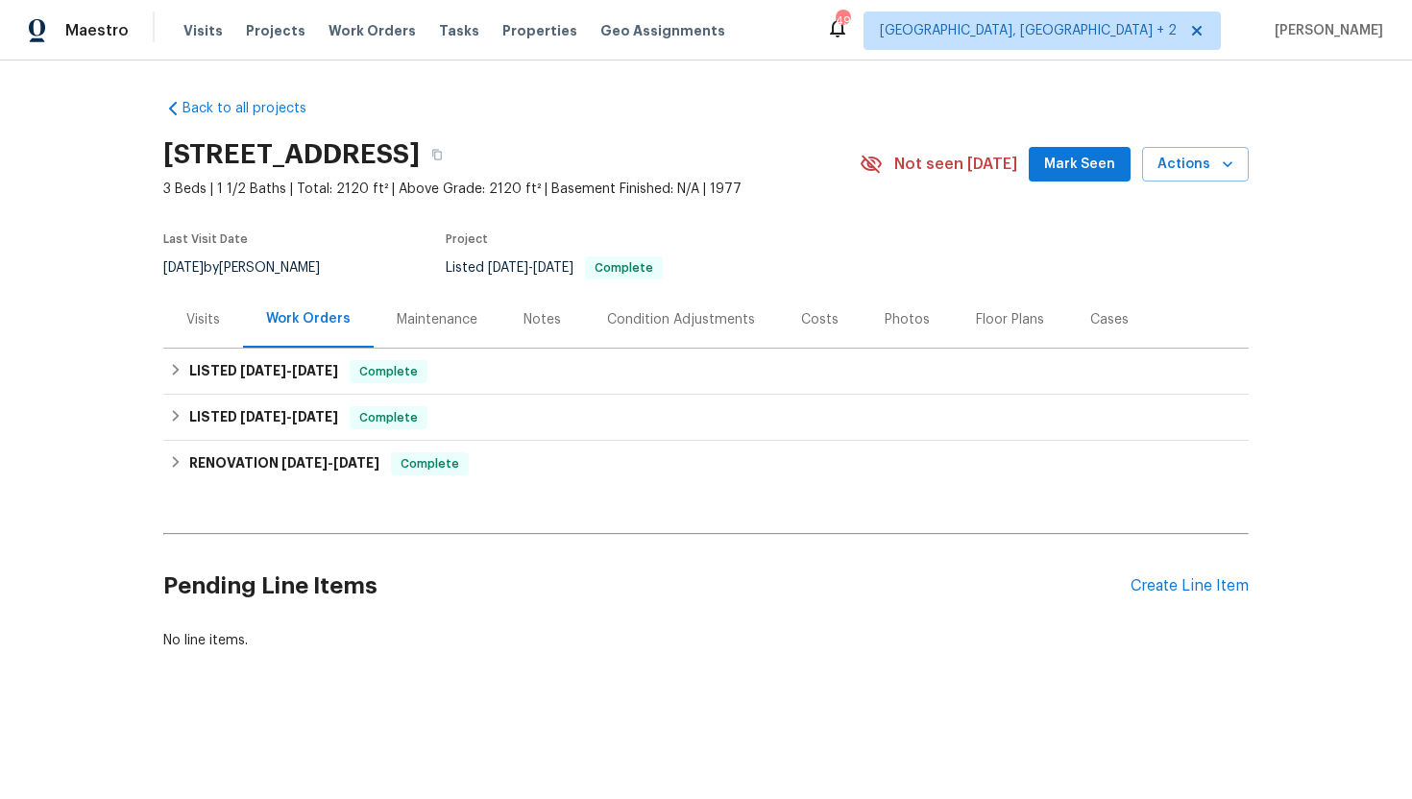
click at [219, 329] on div "Visits" at bounding box center [203, 319] width 80 height 57
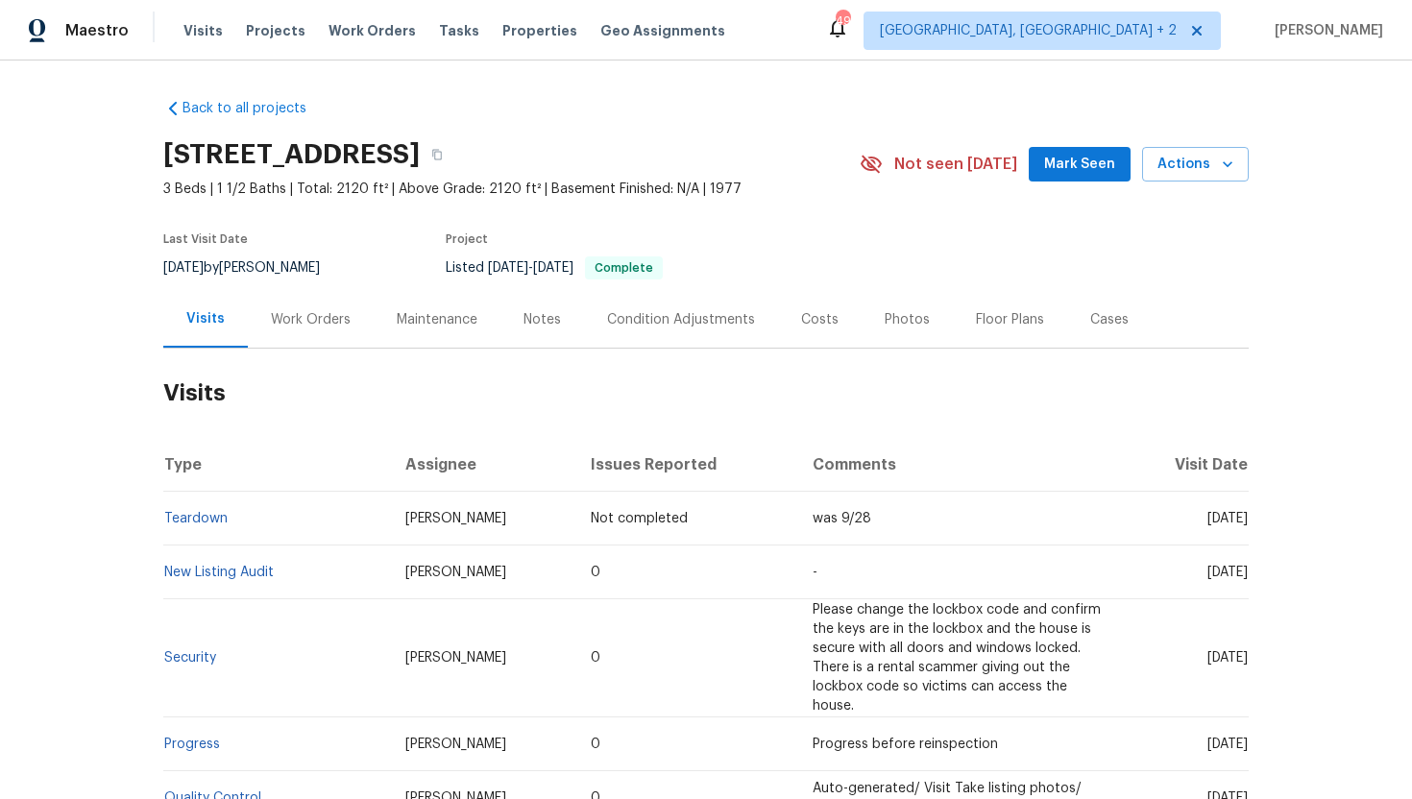
click at [318, 327] on div "Work Orders" at bounding box center [311, 319] width 80 height 19
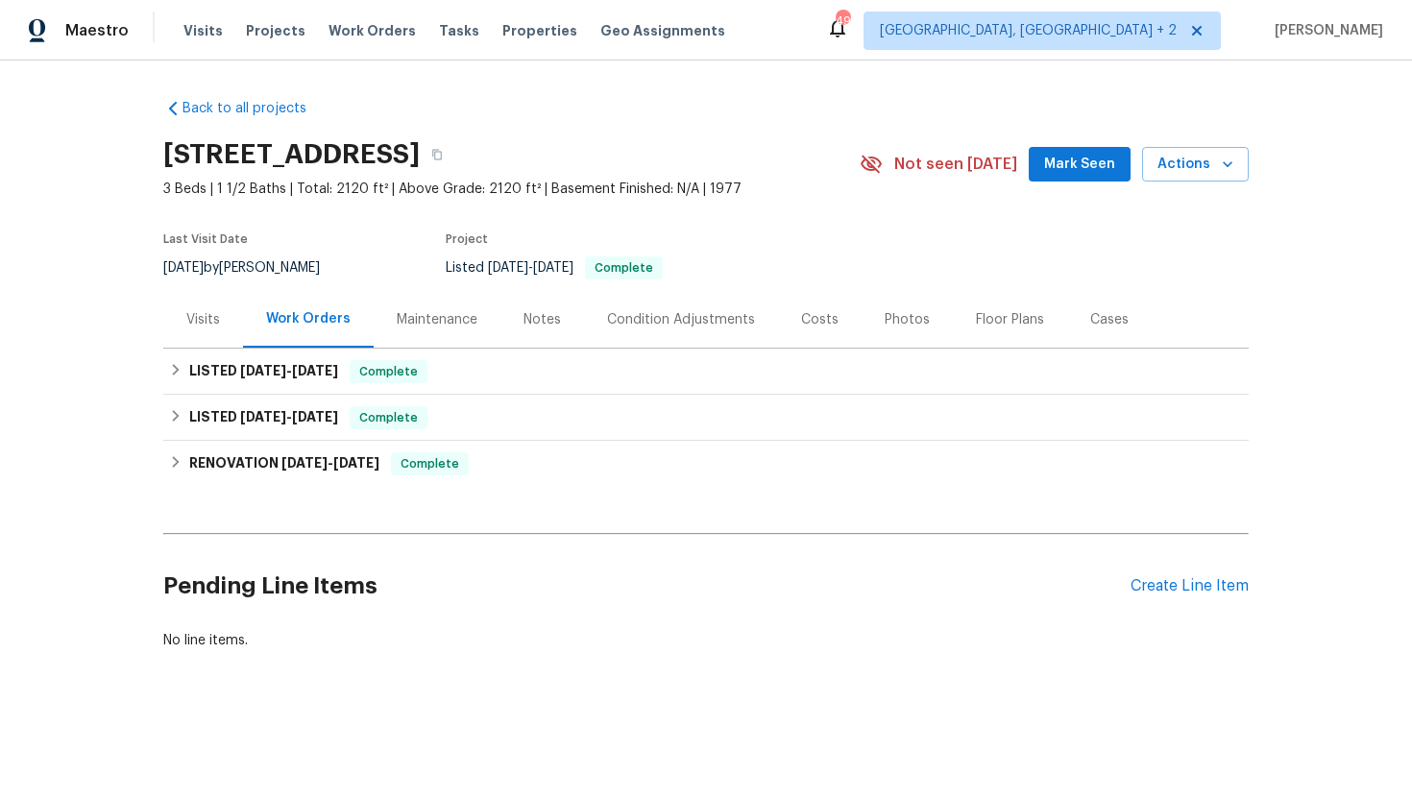
click at [199, 312] on div "Visits" at bounding box center [203, 319] width 34 height 19
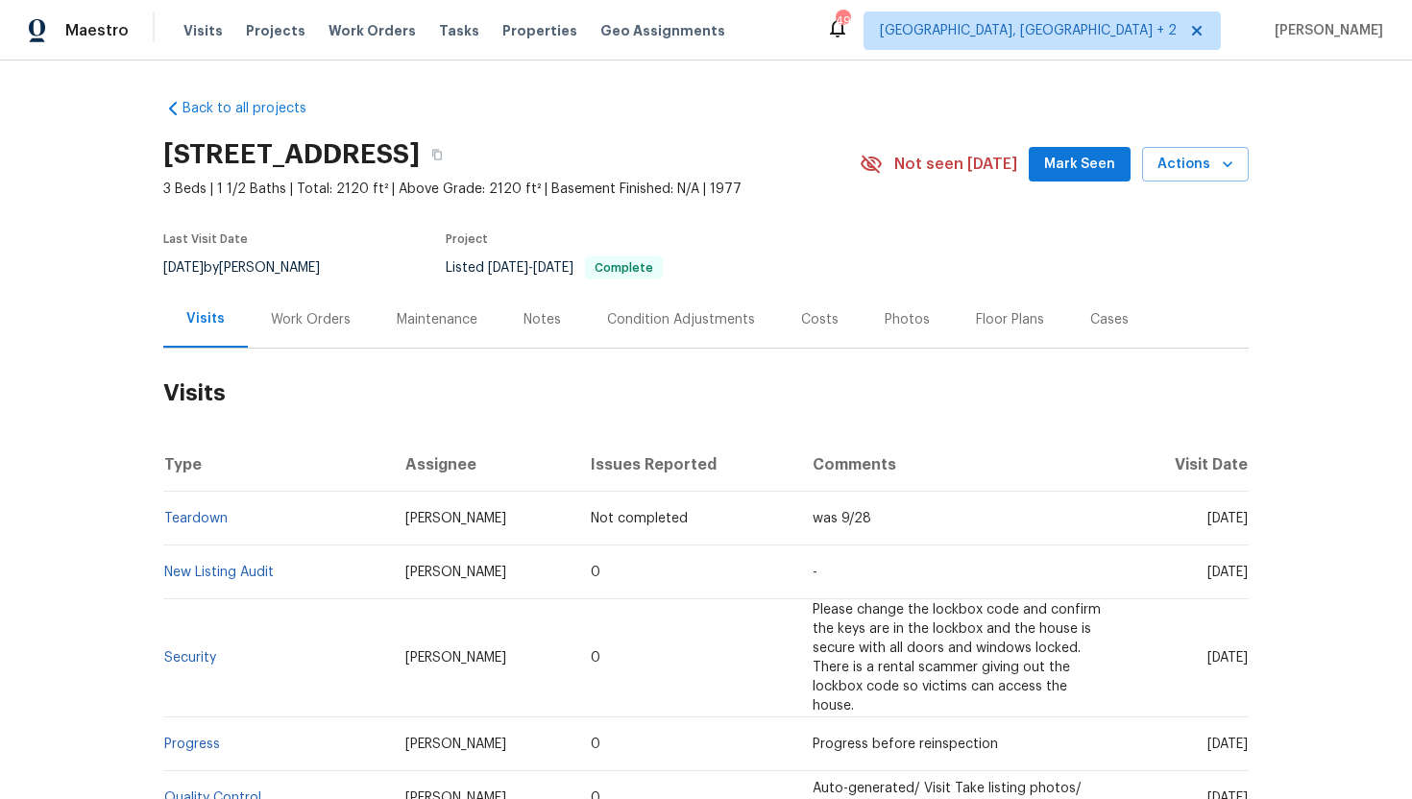
click at [313, 307] on div "Work Orders" at bounding box center [311, 319] width 126 height 57
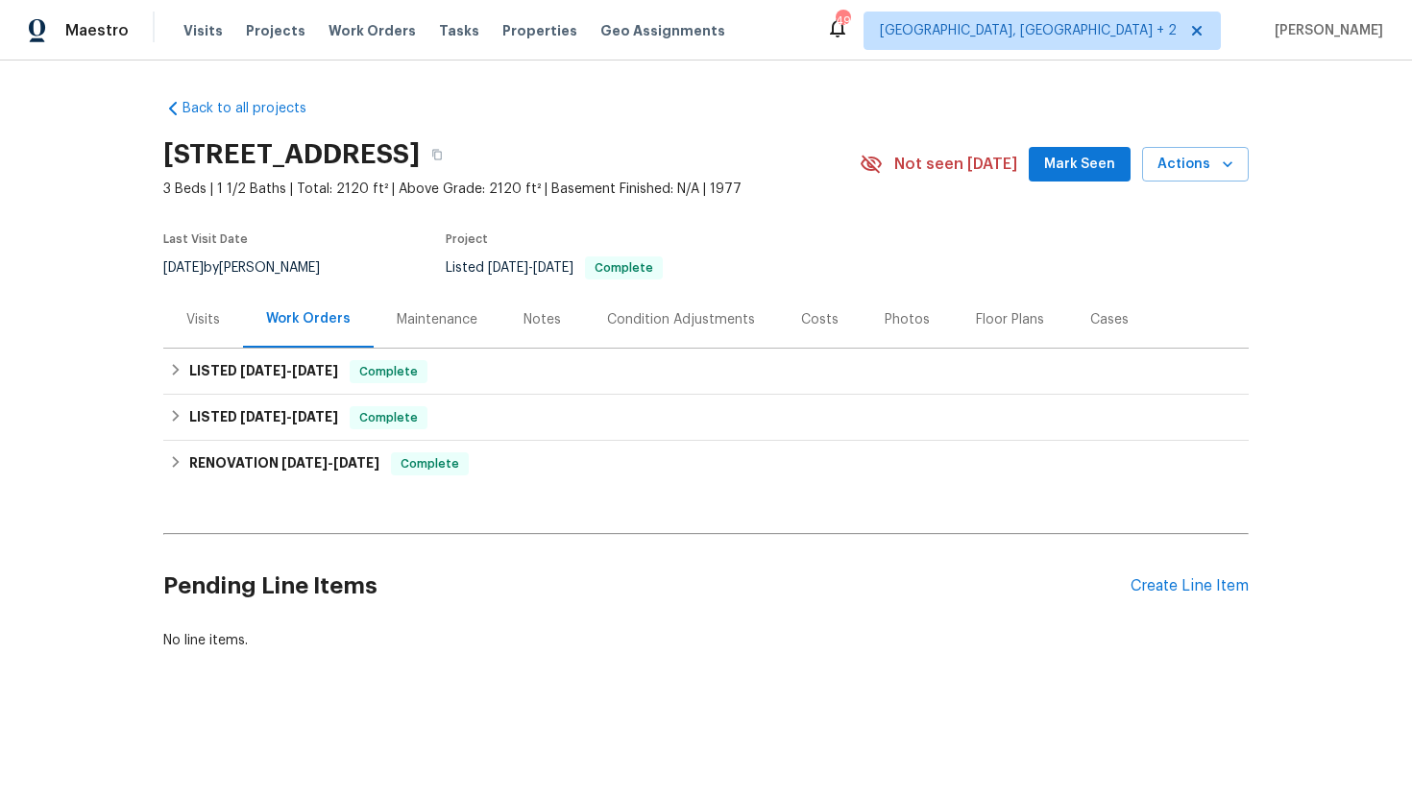
click at [222, 327] on div "Visits" at bounding box center [203, 319] width 80 height 57
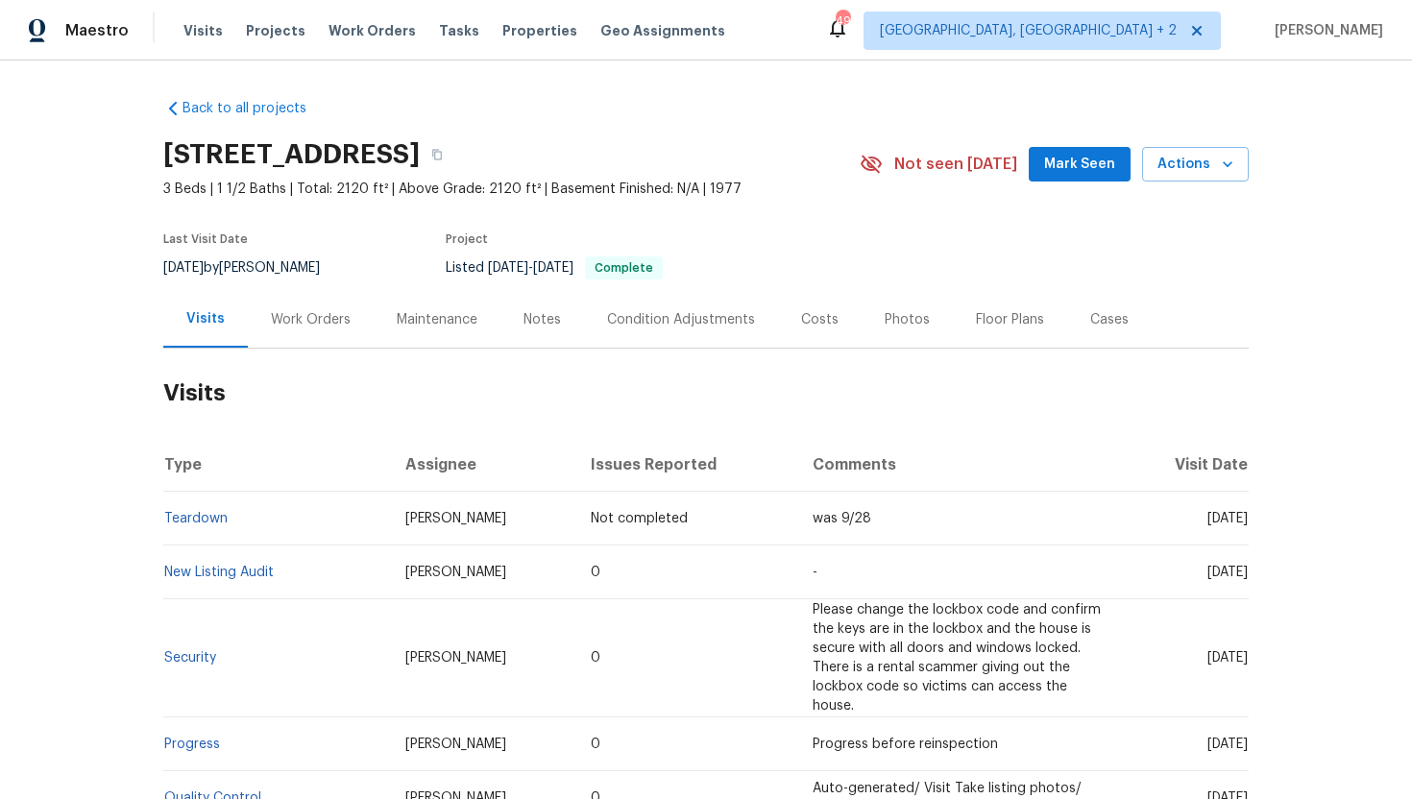
click at [302, 289] on div "Last Visit Date [DATE] by [PERSON_NAME] Project Listed [DATE] - [DATE] Complete" at bounding box center [488, 256] width 651 height 69
click at [306, 314] on div "Work Orders" at bounding box center [311, 319] width 80 height 19
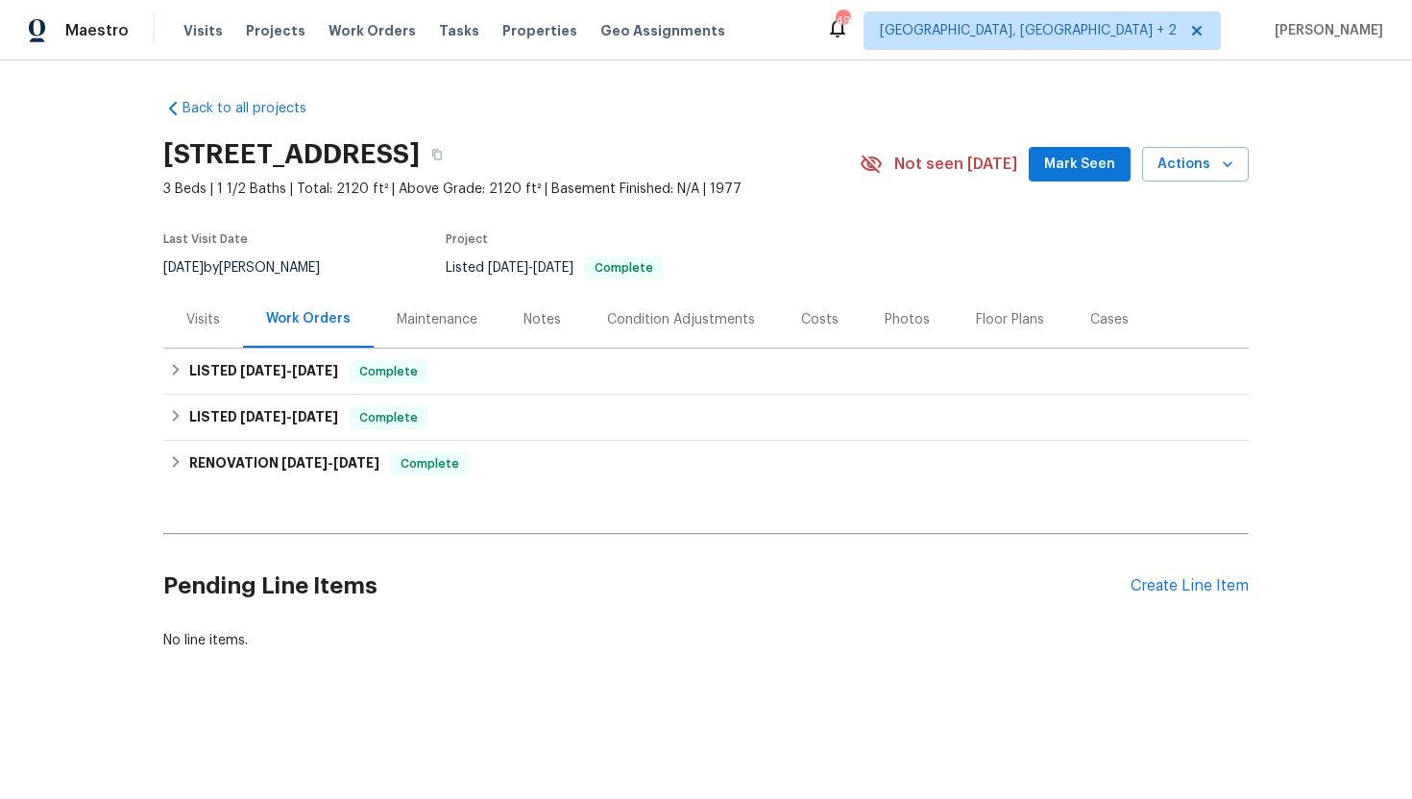
click at [201, 311] on div "Visits" at bounding box center [203, 319] width 34 height 19
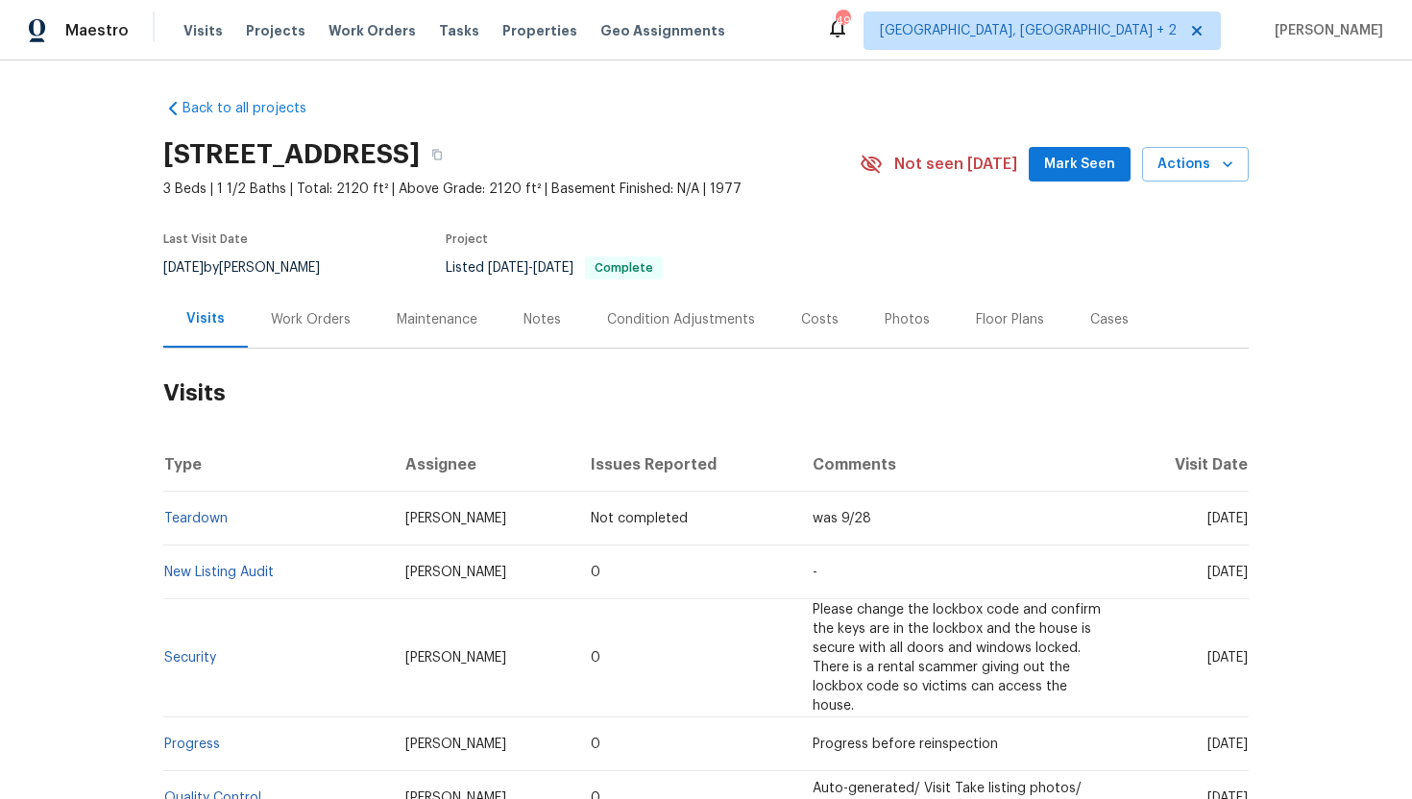
click at [295, 324] on div "Work Orders" at bounding box center [311, 319] width 80 height 19
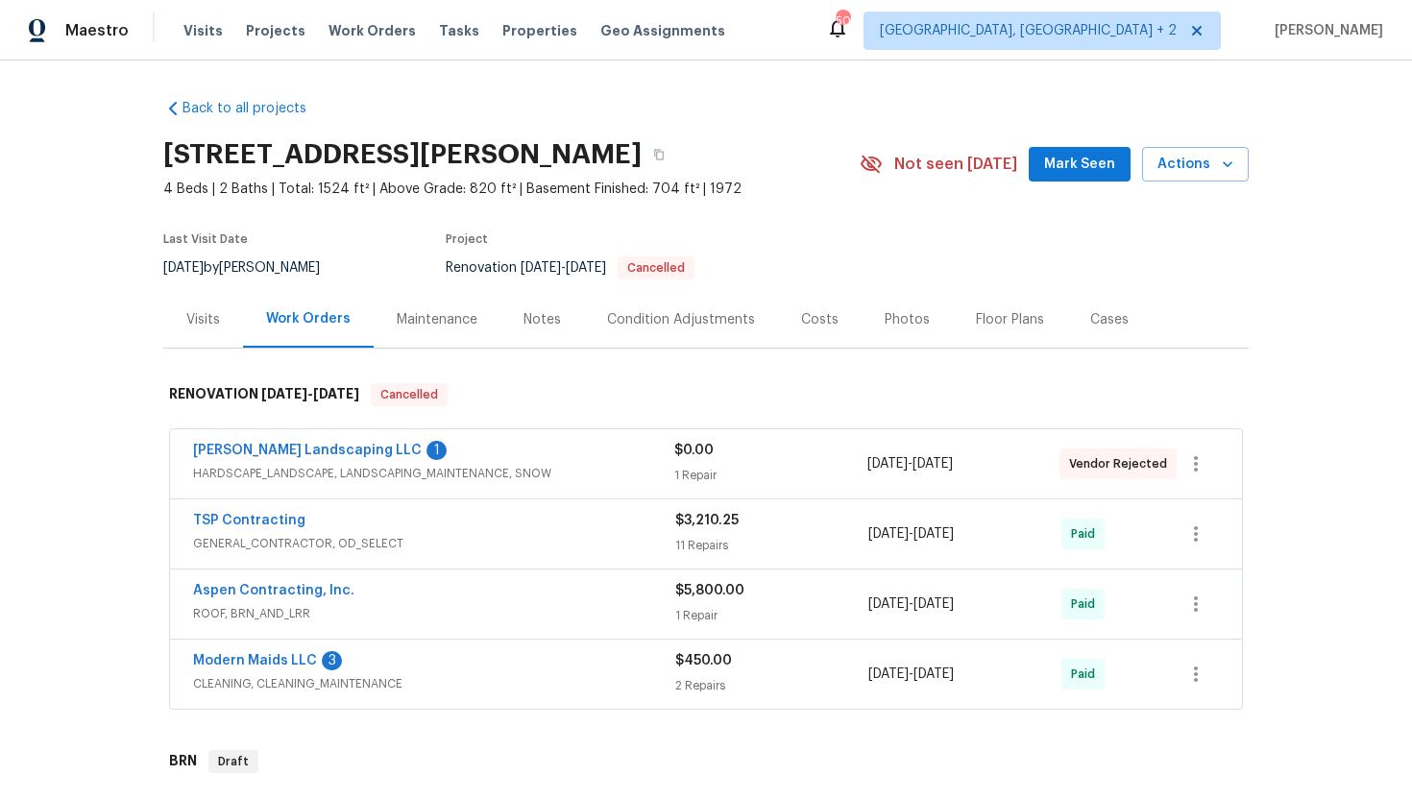
click at [386, 480] on span "HARDSCAPE_LANDSCAPE, LANDSCAPING_MAINTENANCE, SNOW" at bounding box center [433, 473] width 481 height 19
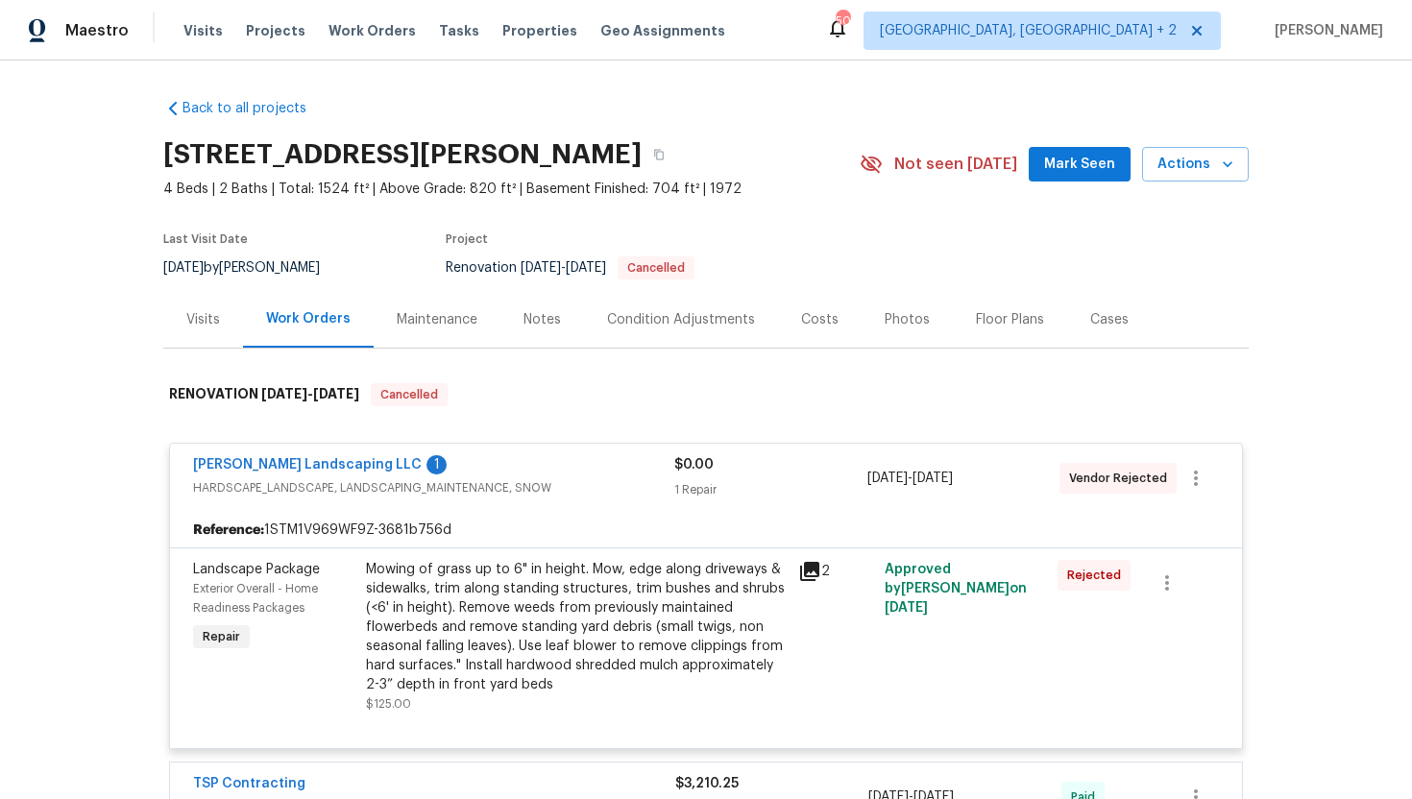
click at [209, 324] on div "Visits" at bounding box center [203, 319] width 34 height 19
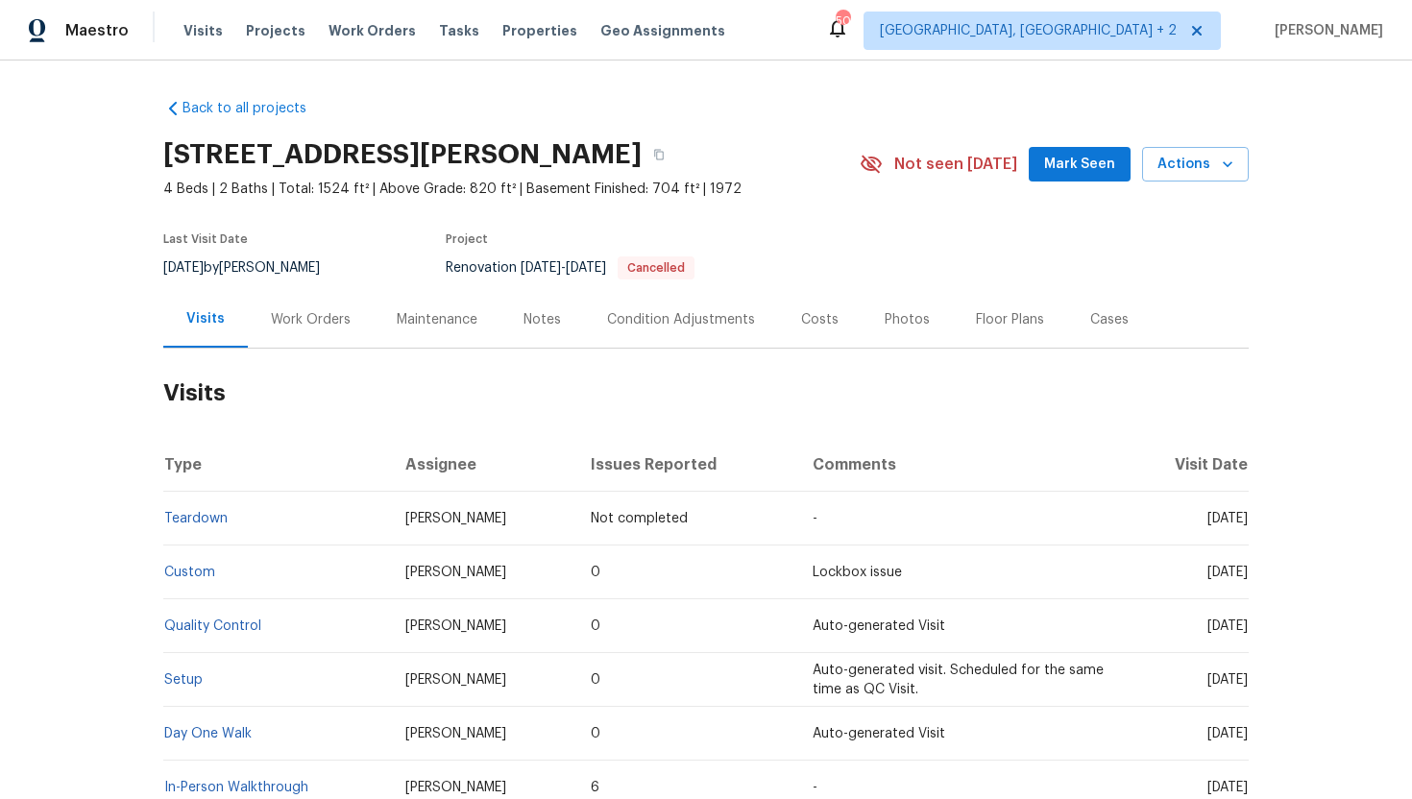
click at [298, 330] on div "Work Orders" at bounding box center [311, 319] width 126 height 57
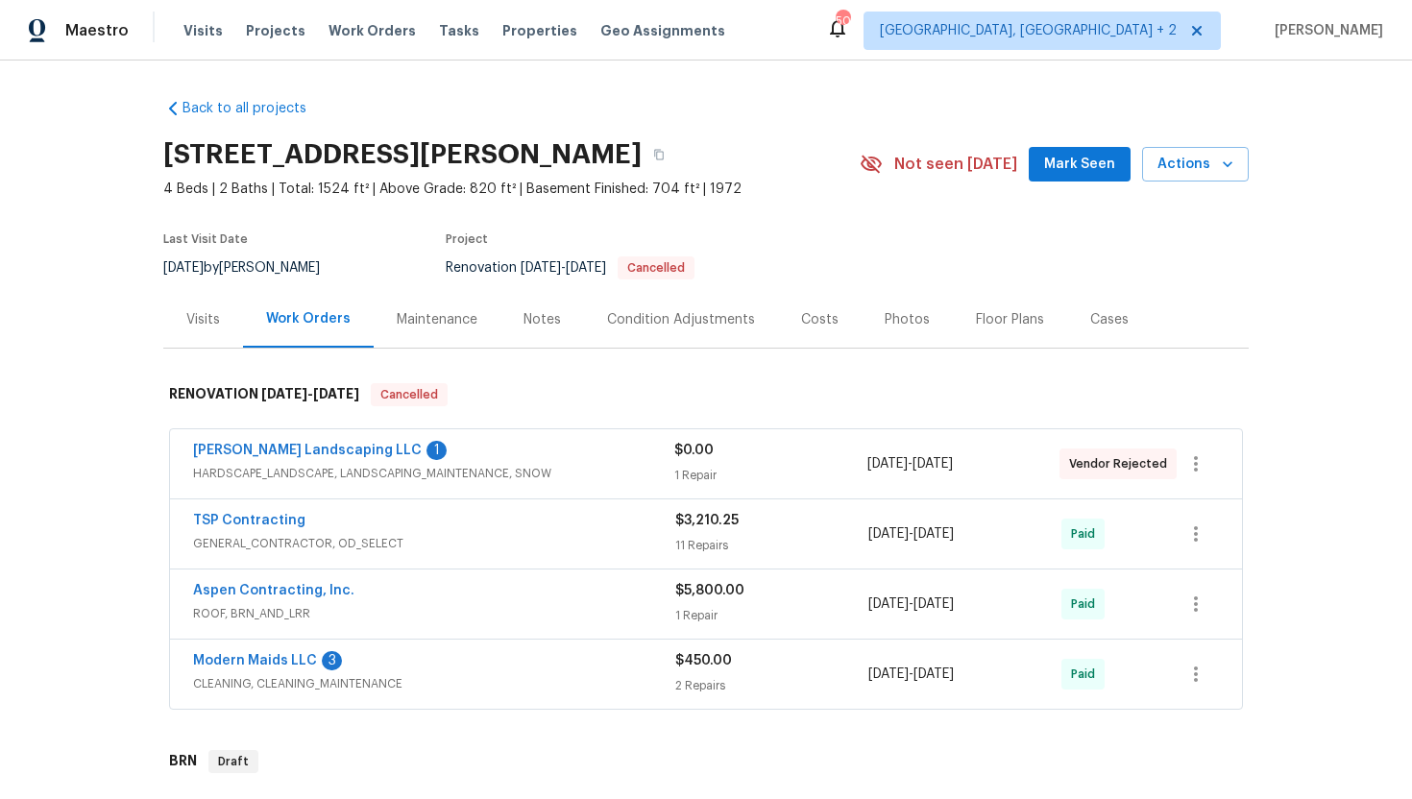
scroll to position [12, 0]
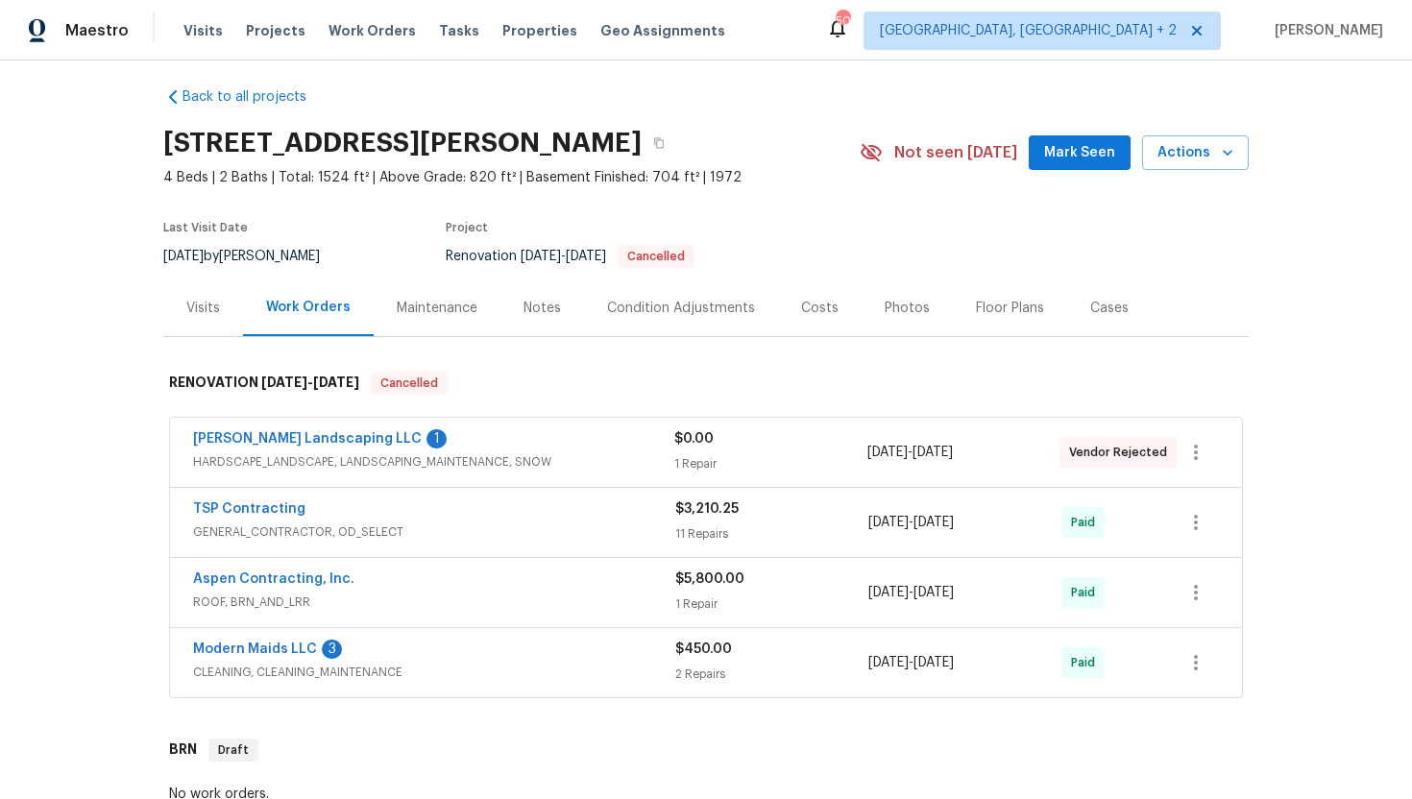
click at [535, 458] on span "HARDSCAPE_LANDSCAPE, LANDSCAPING_MAINTENANCE, SNOW" at bounding box center [433, 462] width 481 height 19
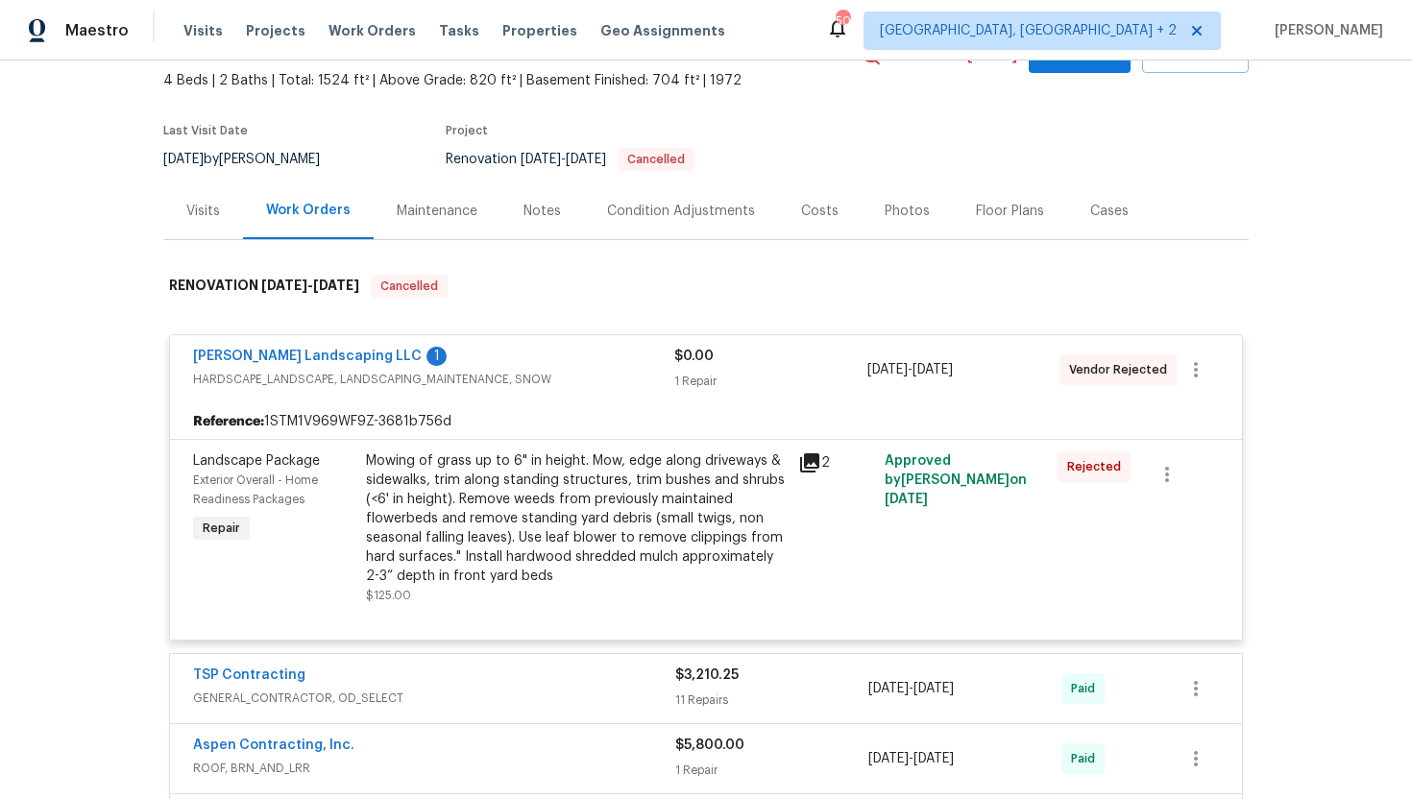
scroll to position [70, 0]
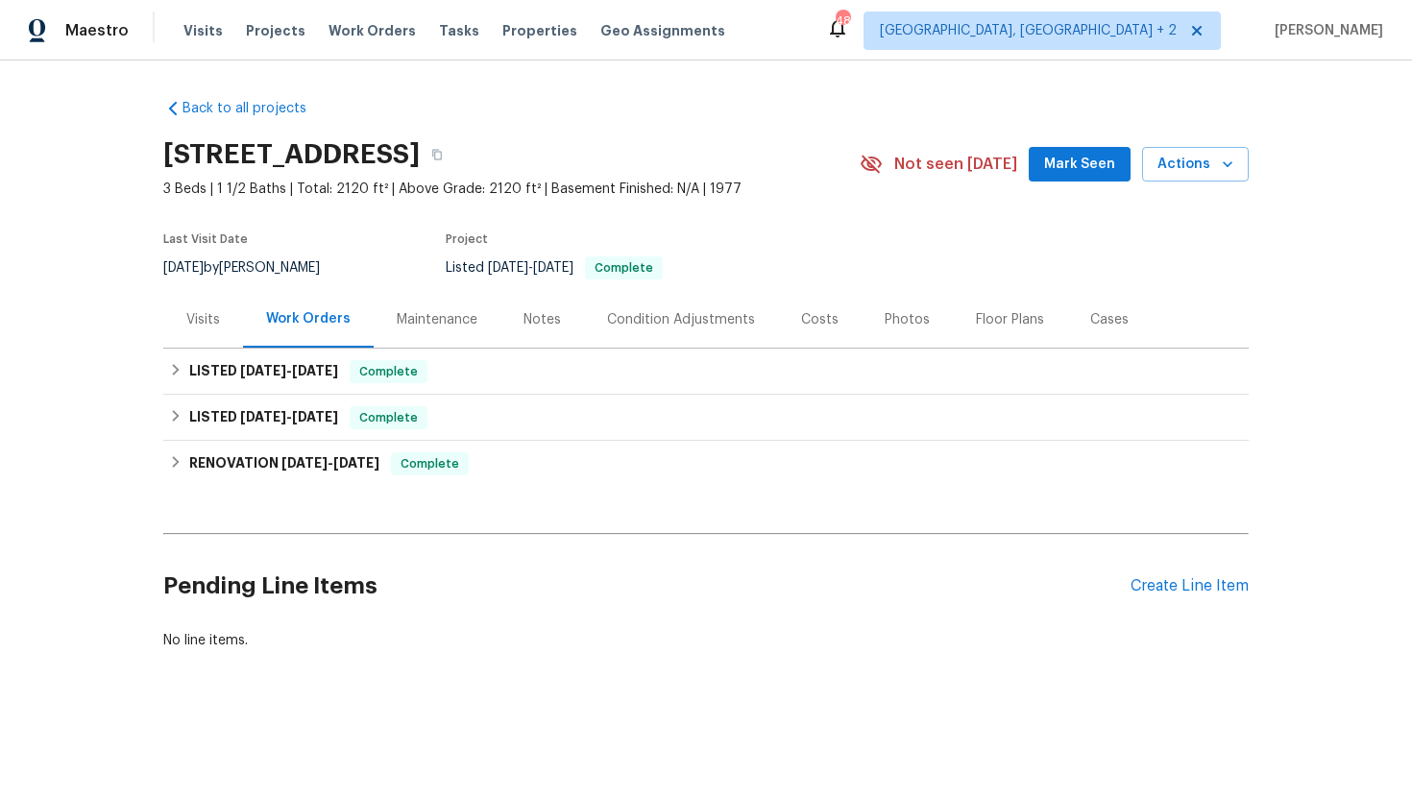
click at [170, 325] on div "Visits" at bounding box center [203, 319] width 80 height 57
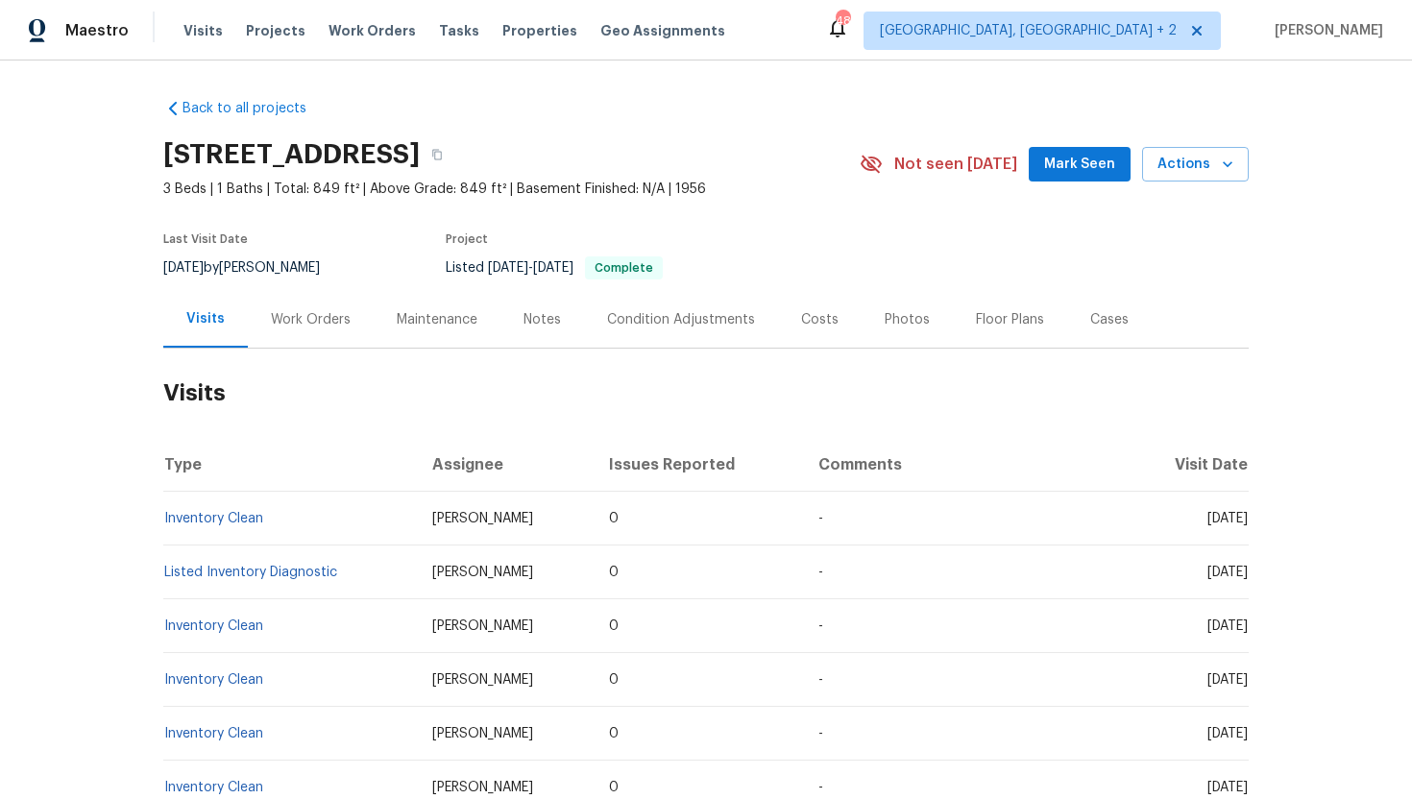
click at [1095, 322] on div "Cases" at bounding box center [1109, 319] width 38 height 19
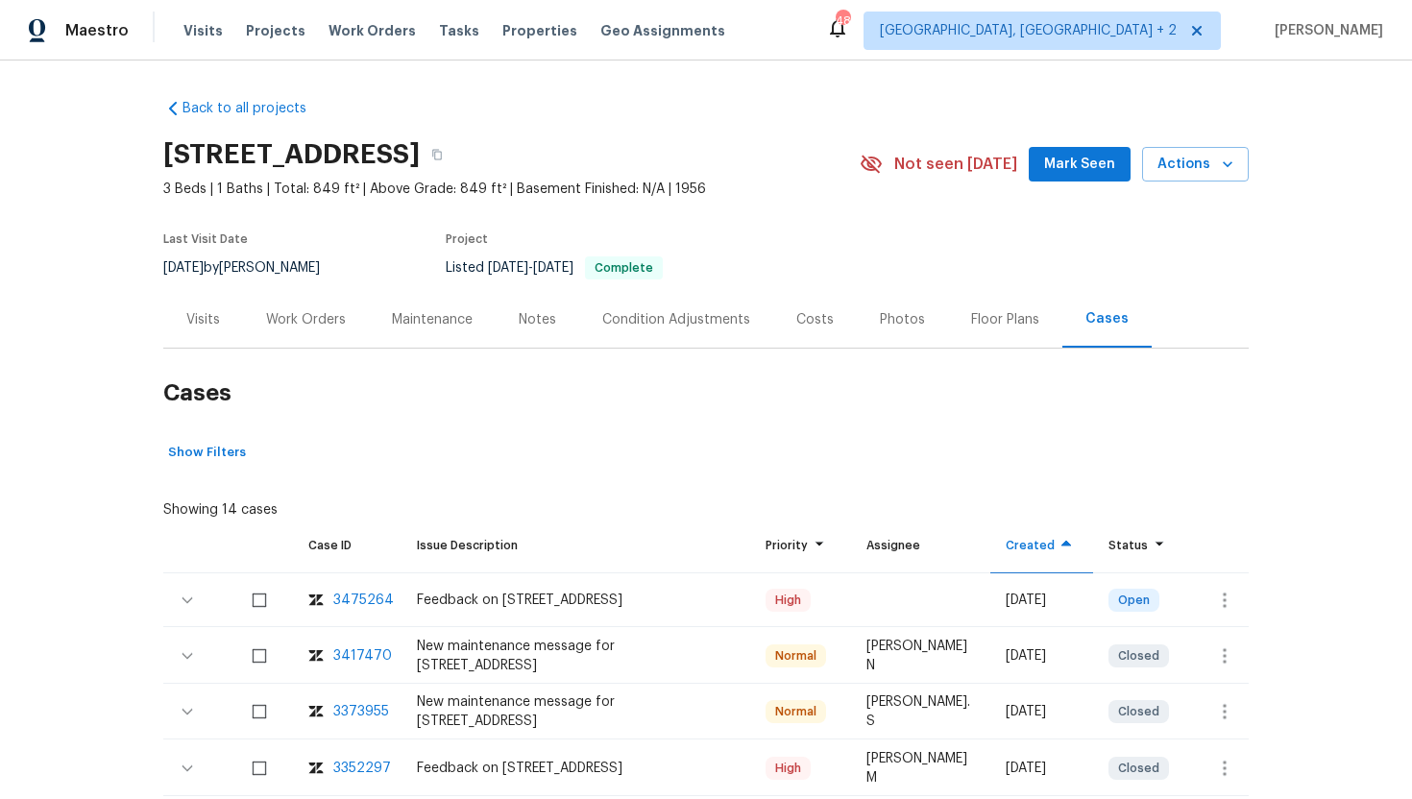
click at [210, 319] on div "Visits" at bounding box center [203, 319] width 34 height 19
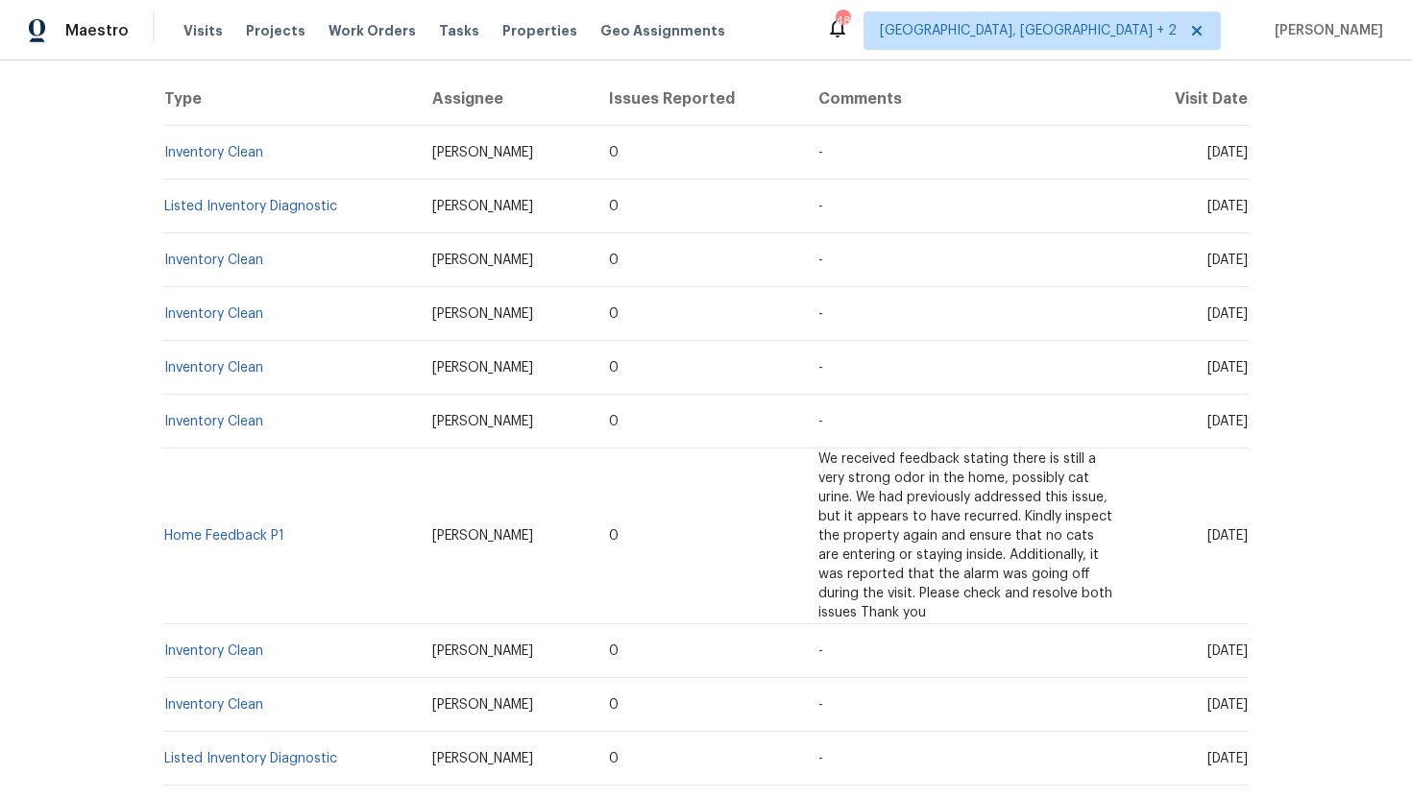
scroll to position [369, 0]
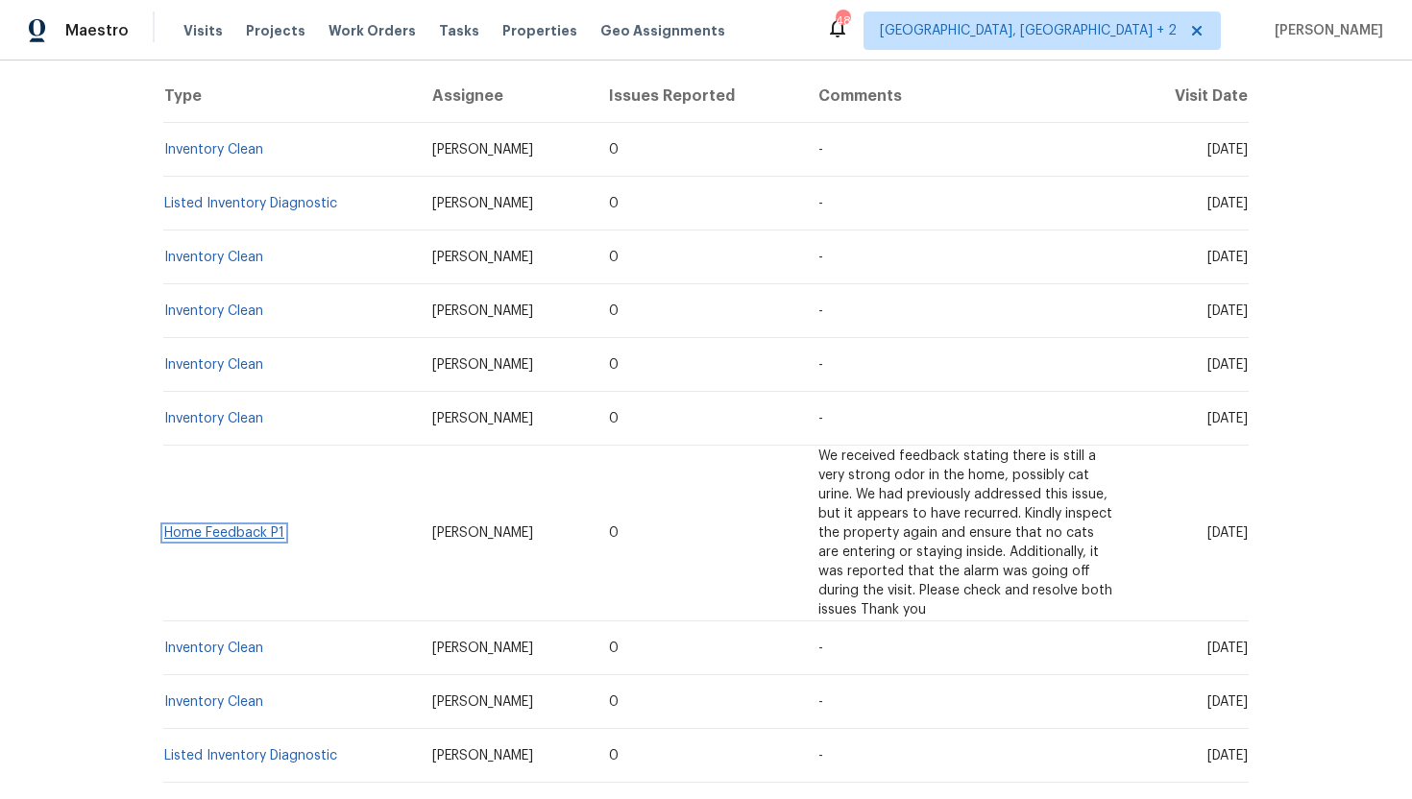
click at [249, 533] on link "Home Feedback P1" at bounding box center [224, 532] width 120 height 13
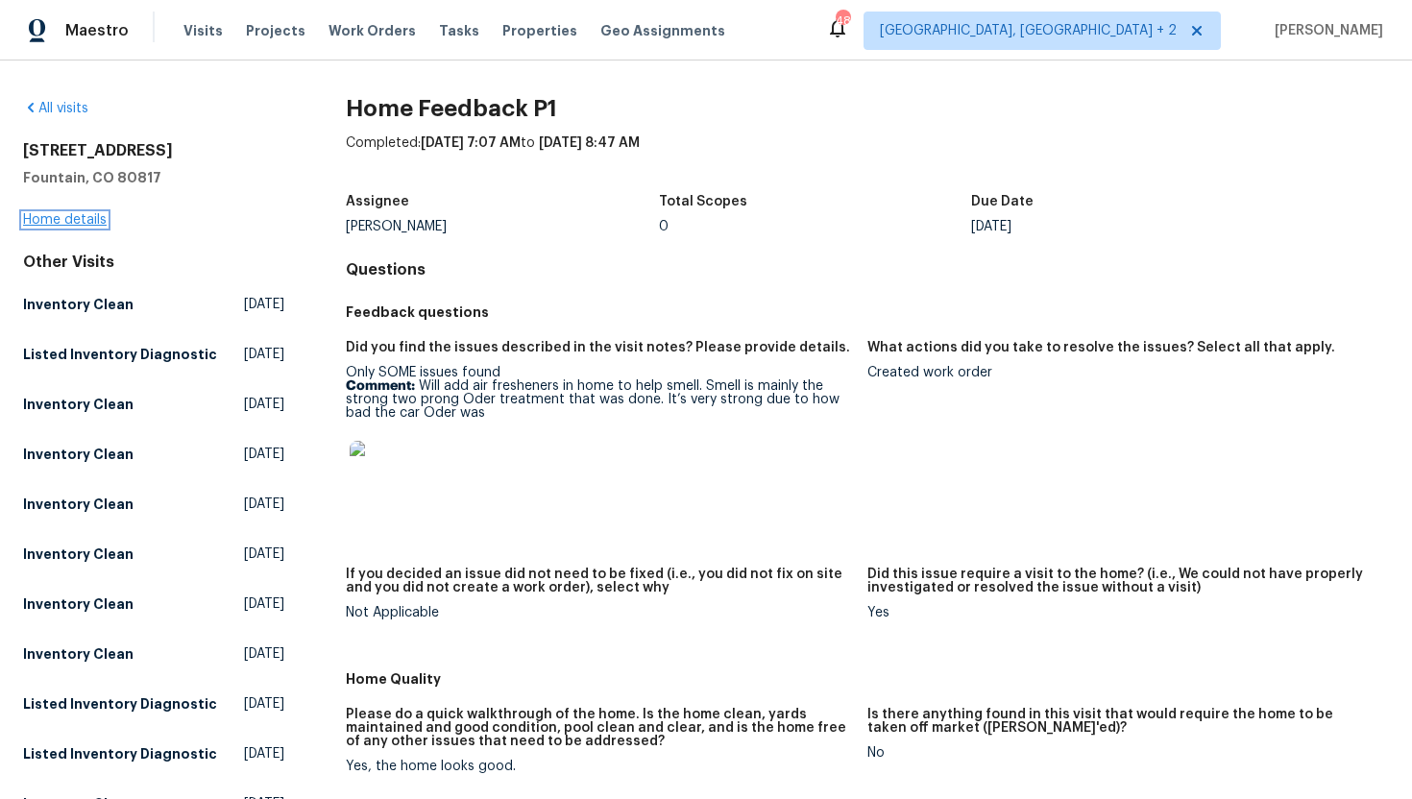
click at [68, 213] on link "Home details" at bounding box center [65, 219] width 84 height 13
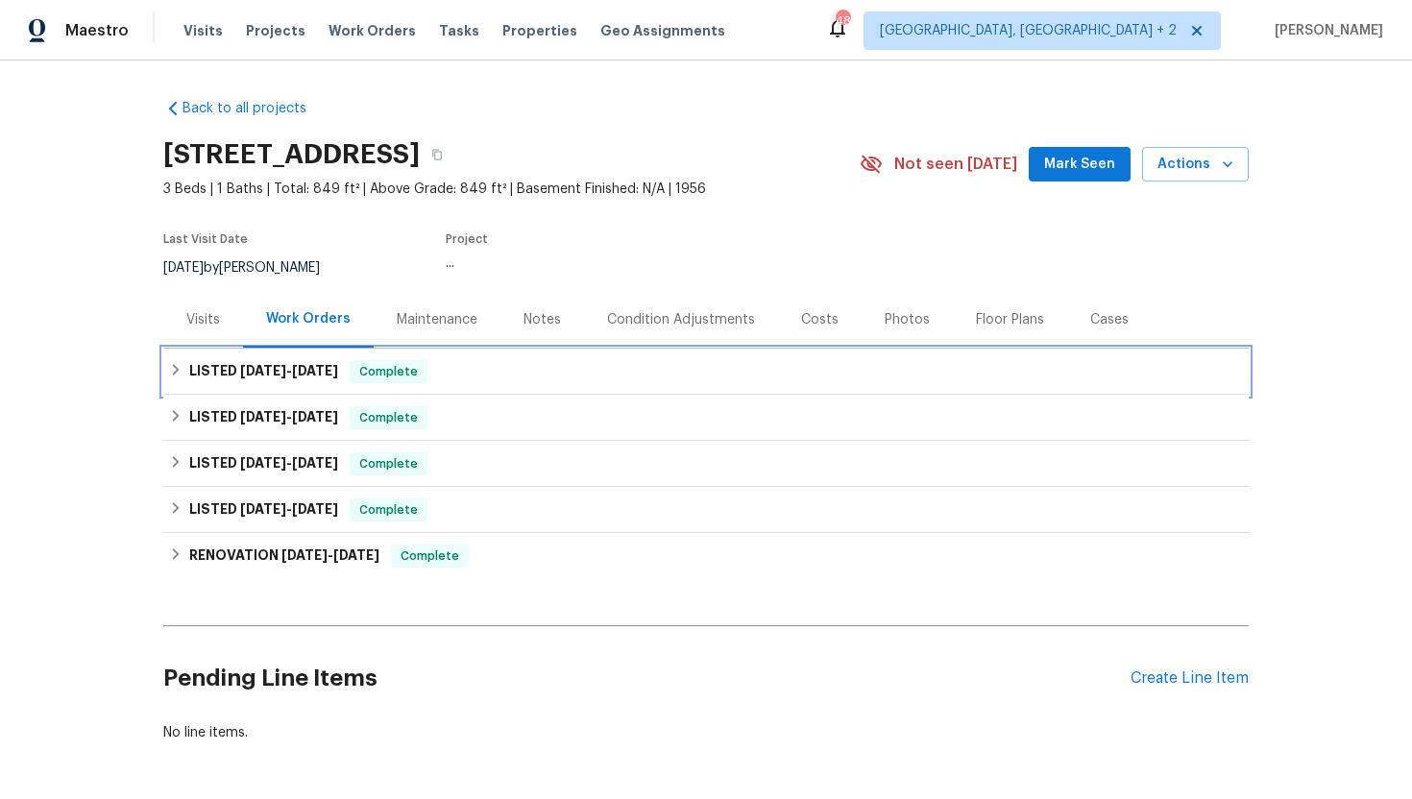
click at [325, 379] on h6 "LISTED [DATE] - [DATE]" at bounding box center [263, 371] width 149 height 23
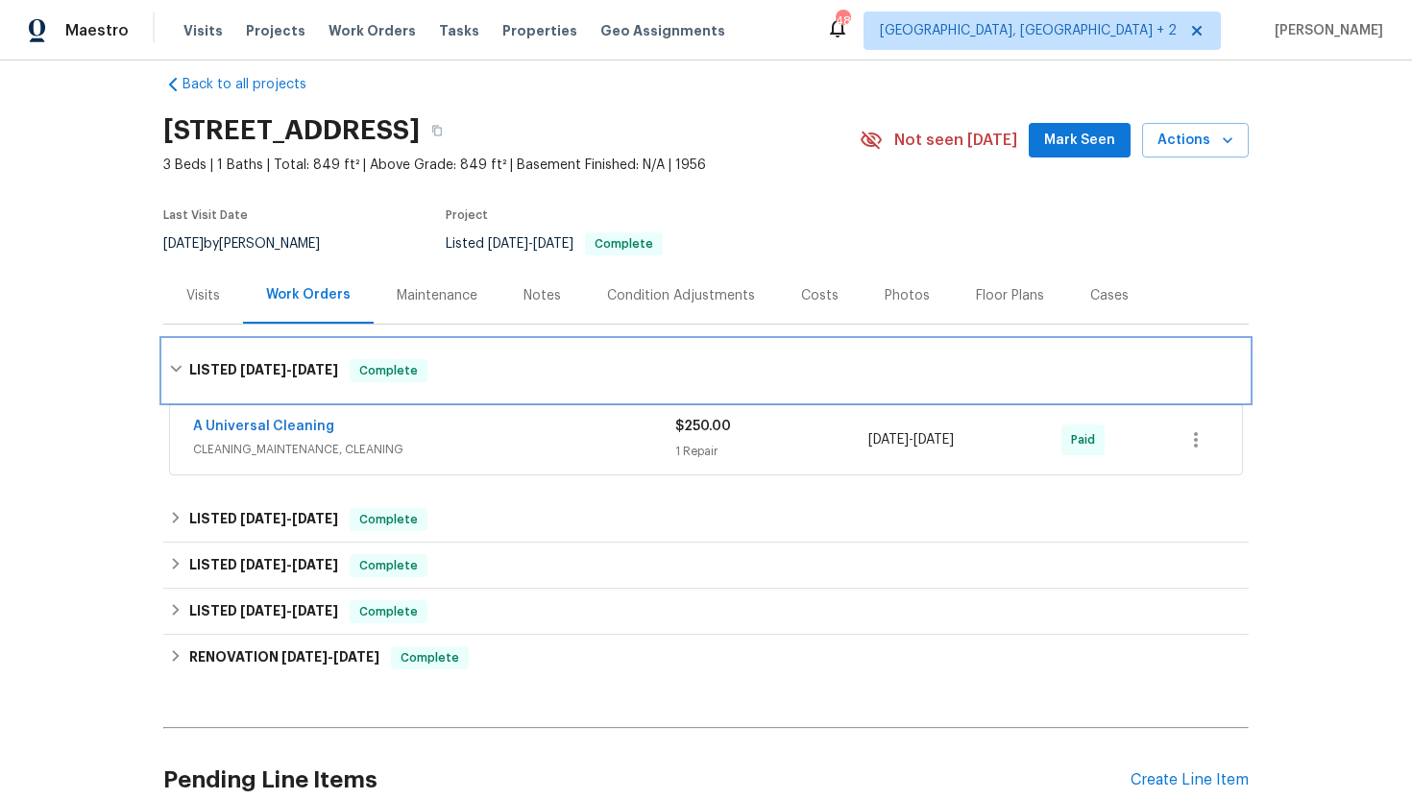
scroll to position [28, 0]
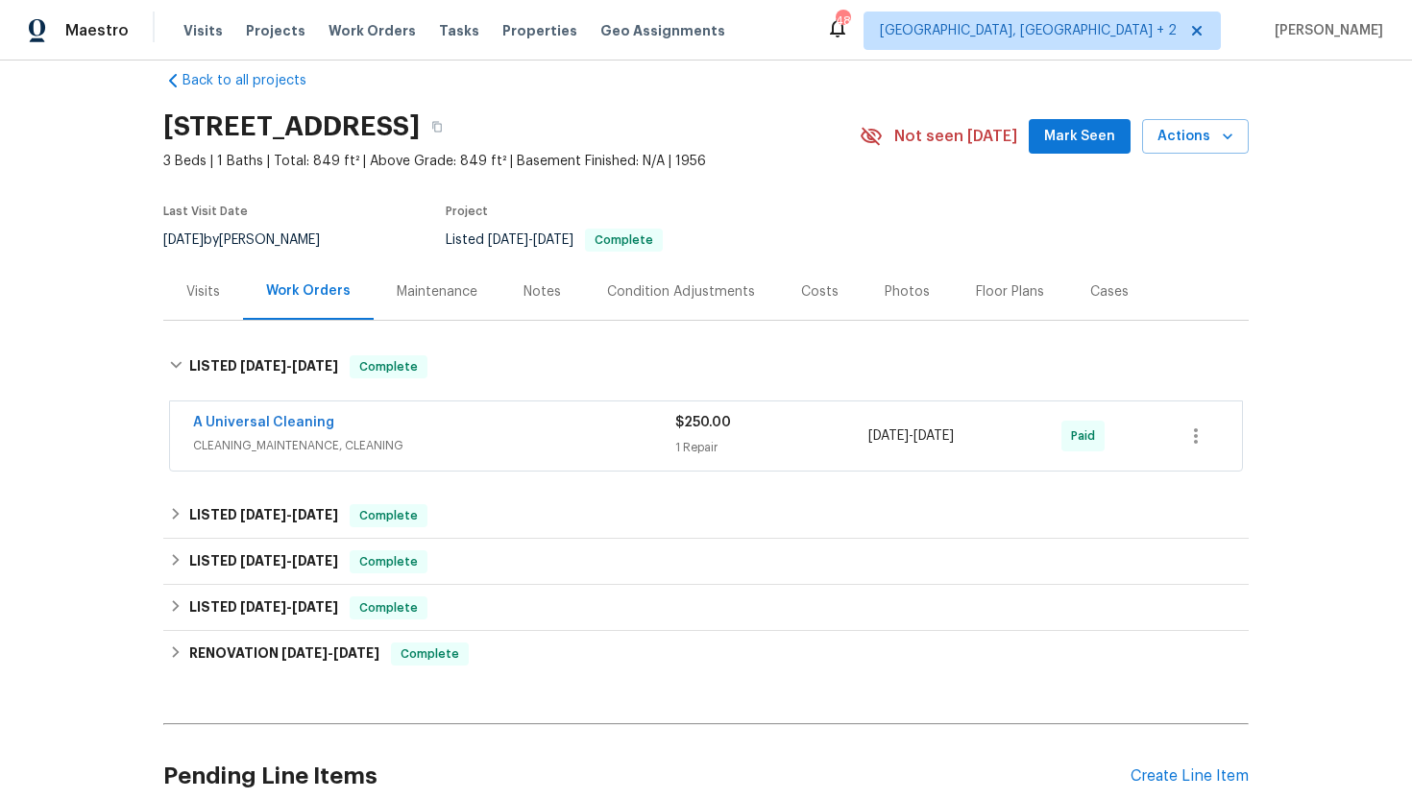
click at [437, 433] on div "A Universal Cleaning" at bounding box center [434, 424] width 482 height 23
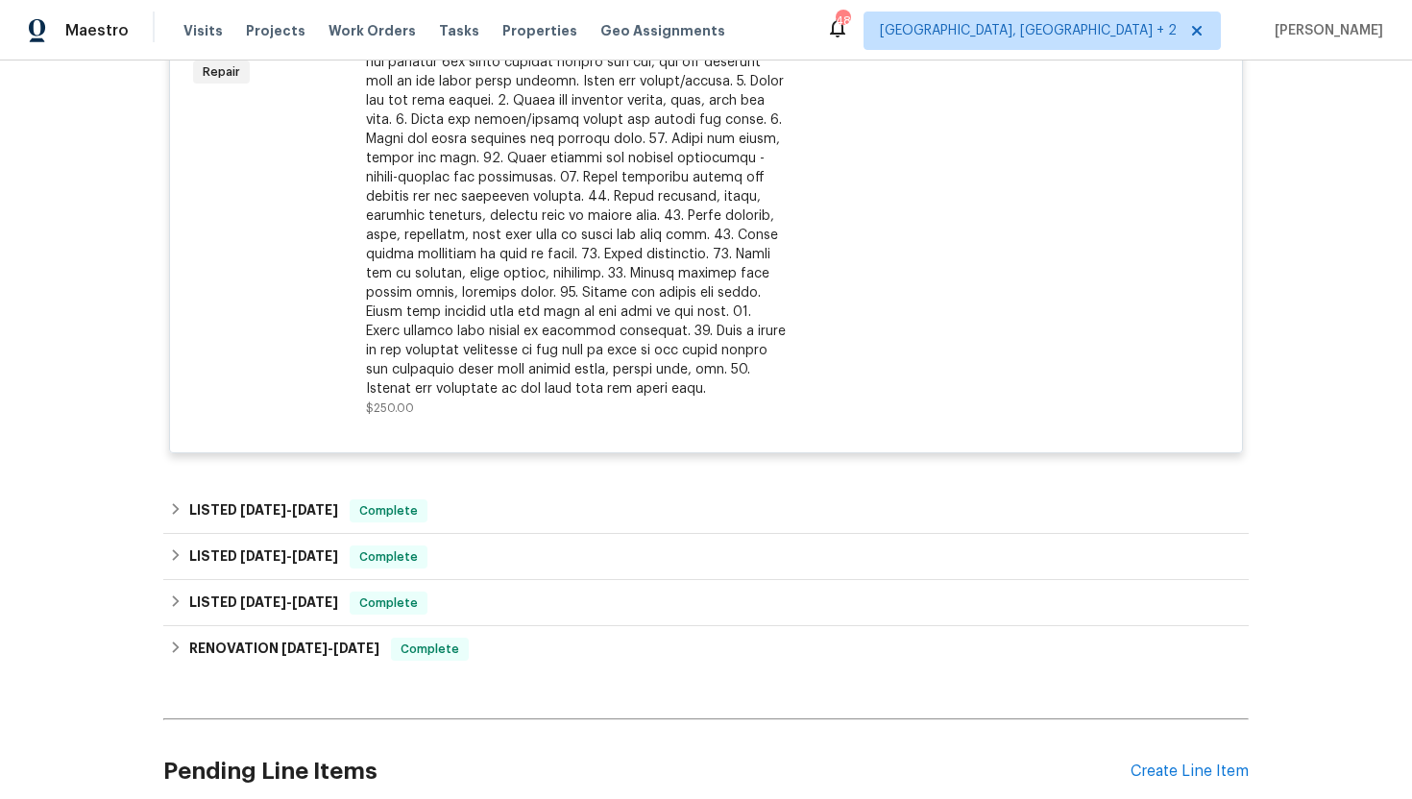
scroll to position [576, 0]
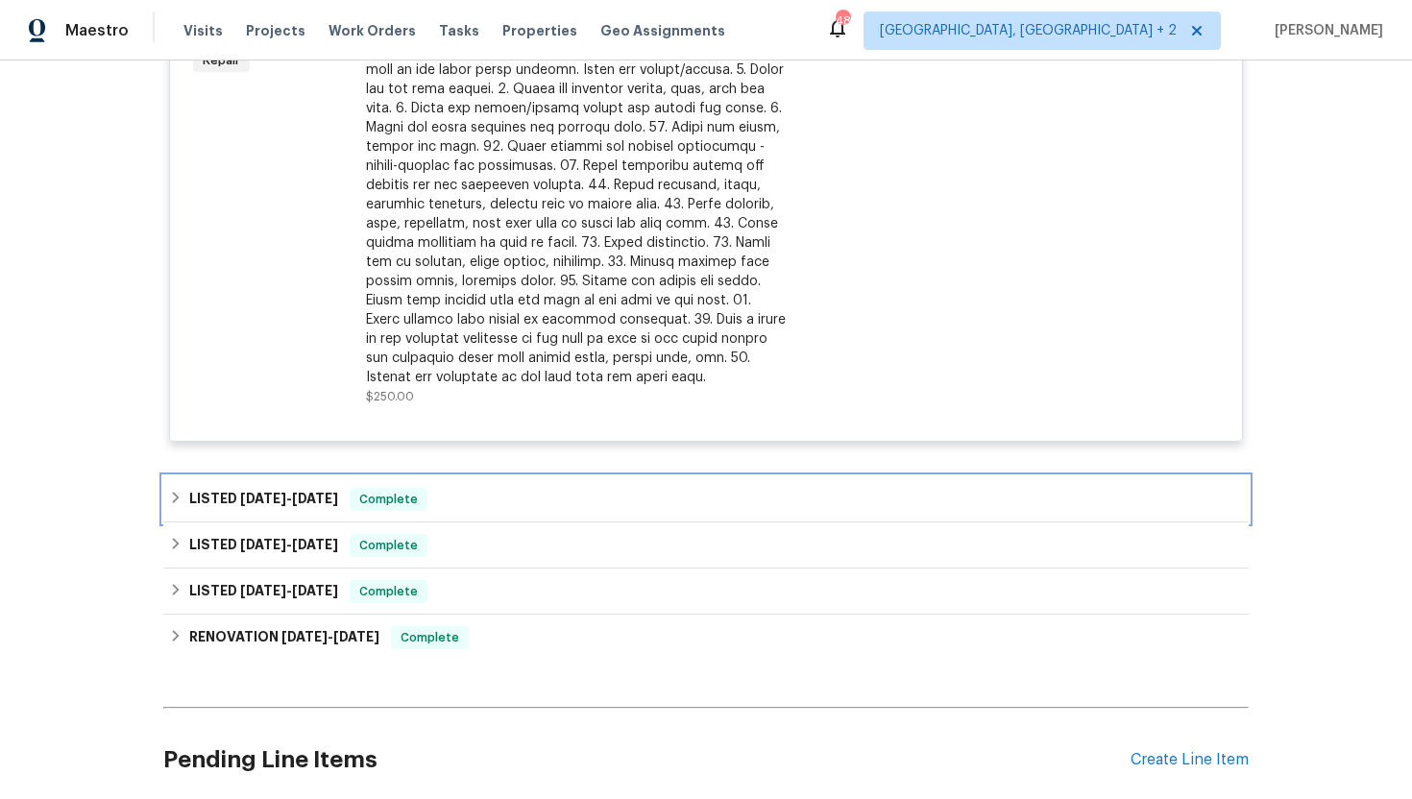
click at [408, 498] on span "Complete" at bounding box center [389, 499] width 74 height 19
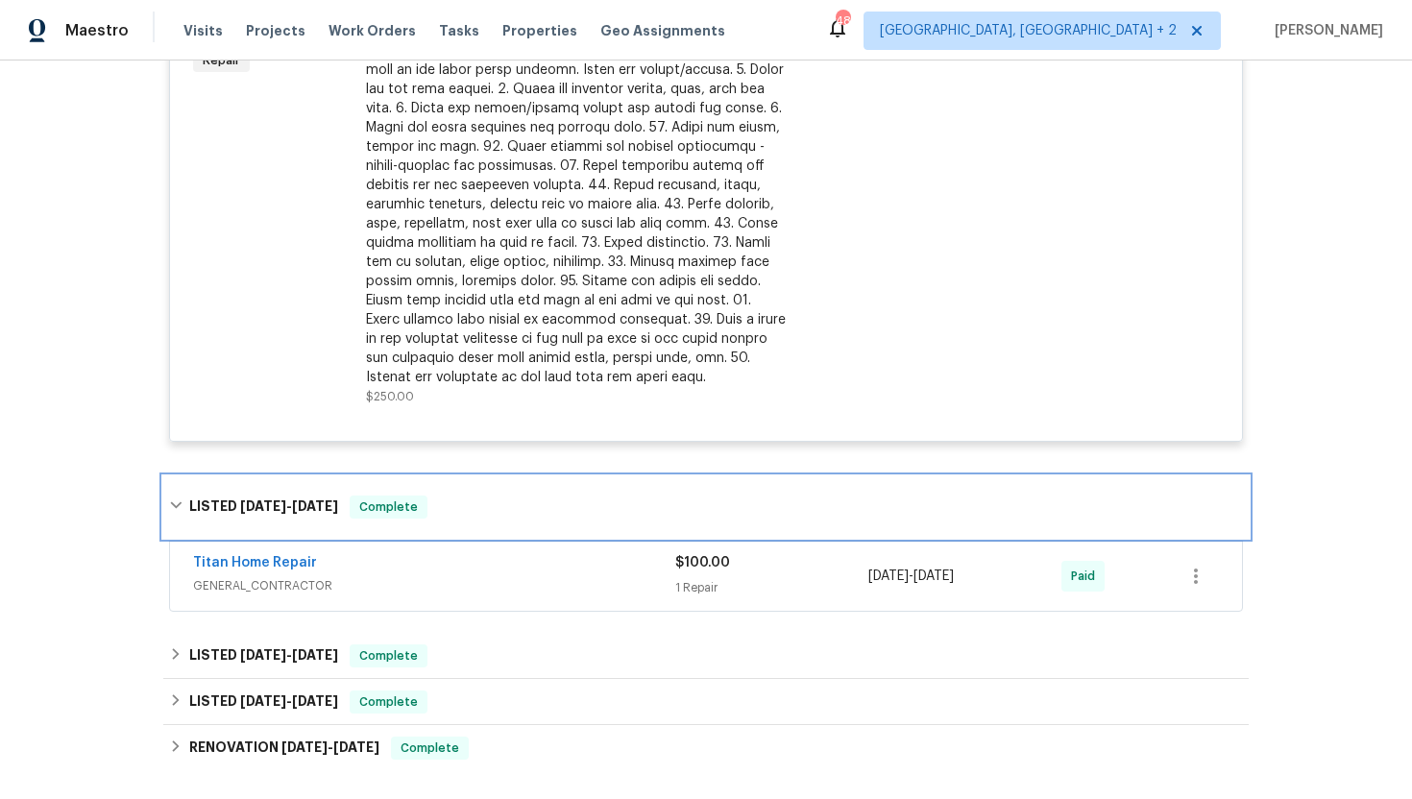
scroll to position [586, 0]
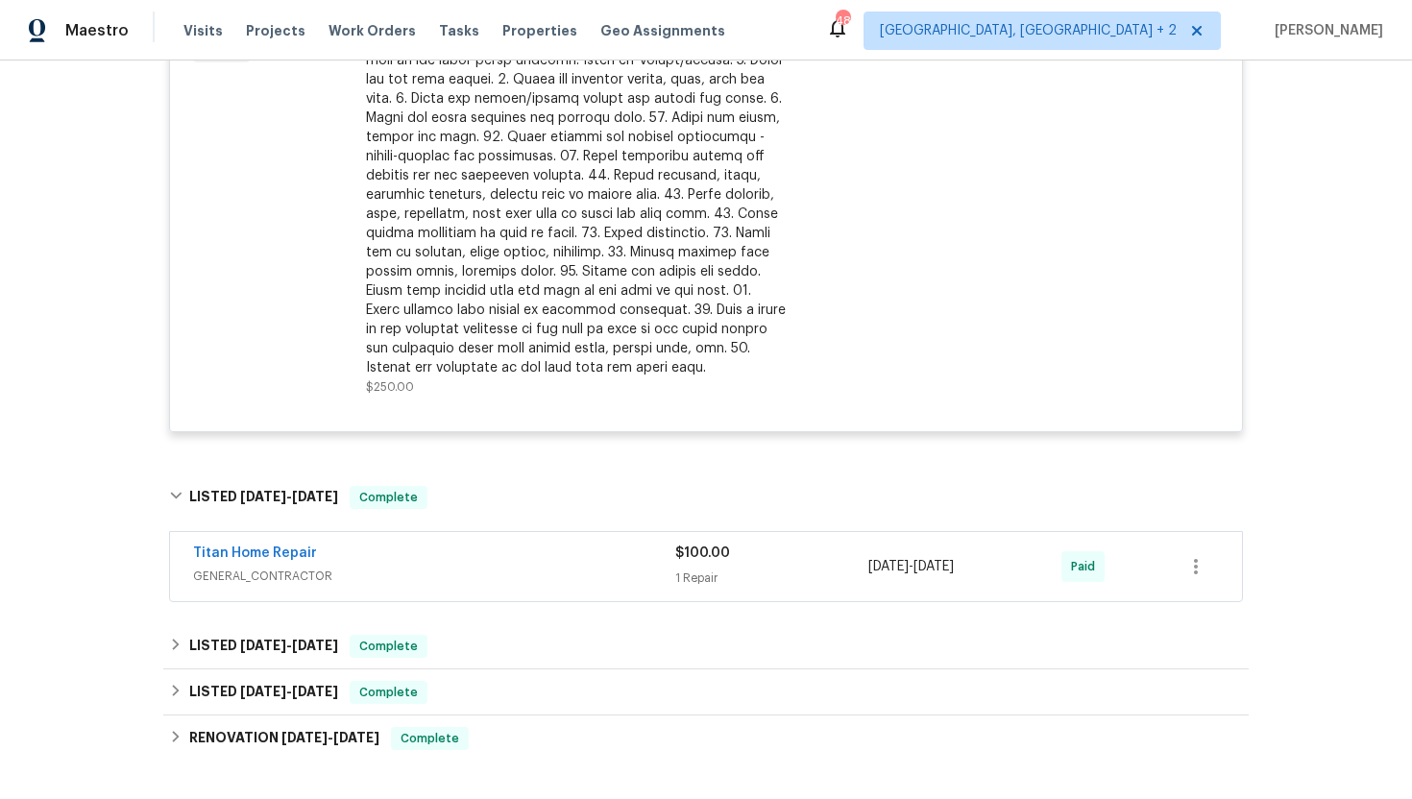
click at [450, 569] on span "GENERAL_CONTRACTOR" at bounding box center [434, 576] width 482 height 19
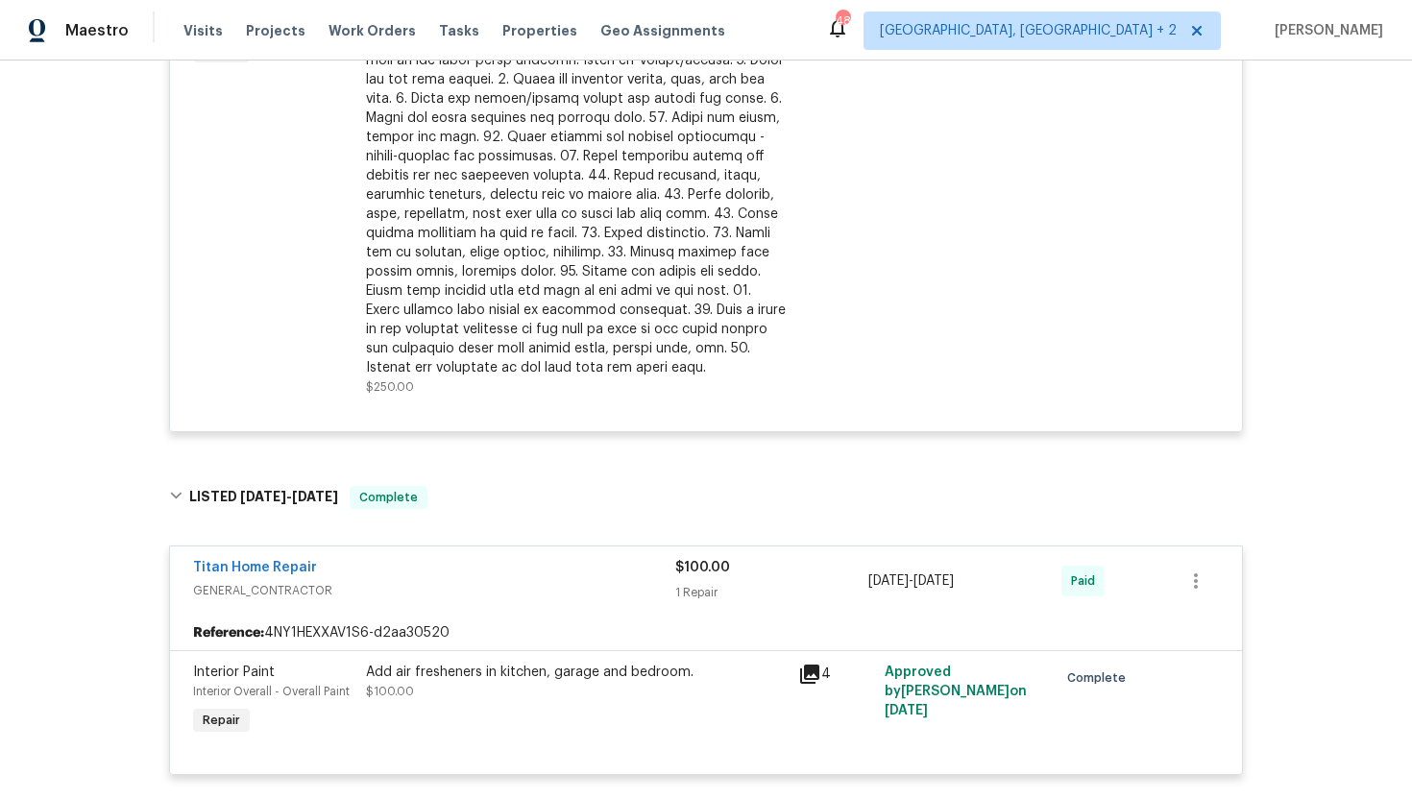
scroll to position [937, 0]
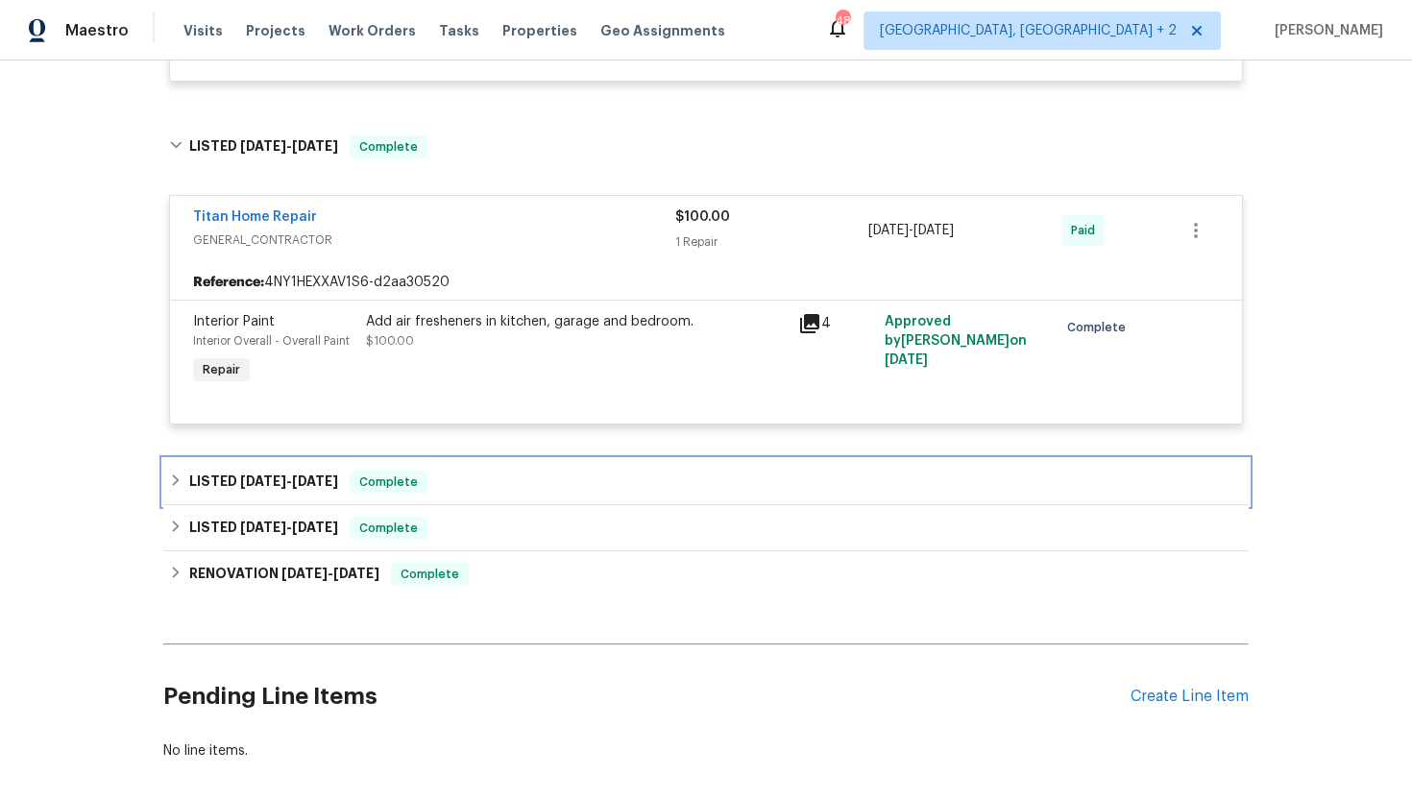
click at [475, 470] on div "LISTED [DATE] - [DATE] Complete" at bounding box center [706, 482] width 1086 height 46
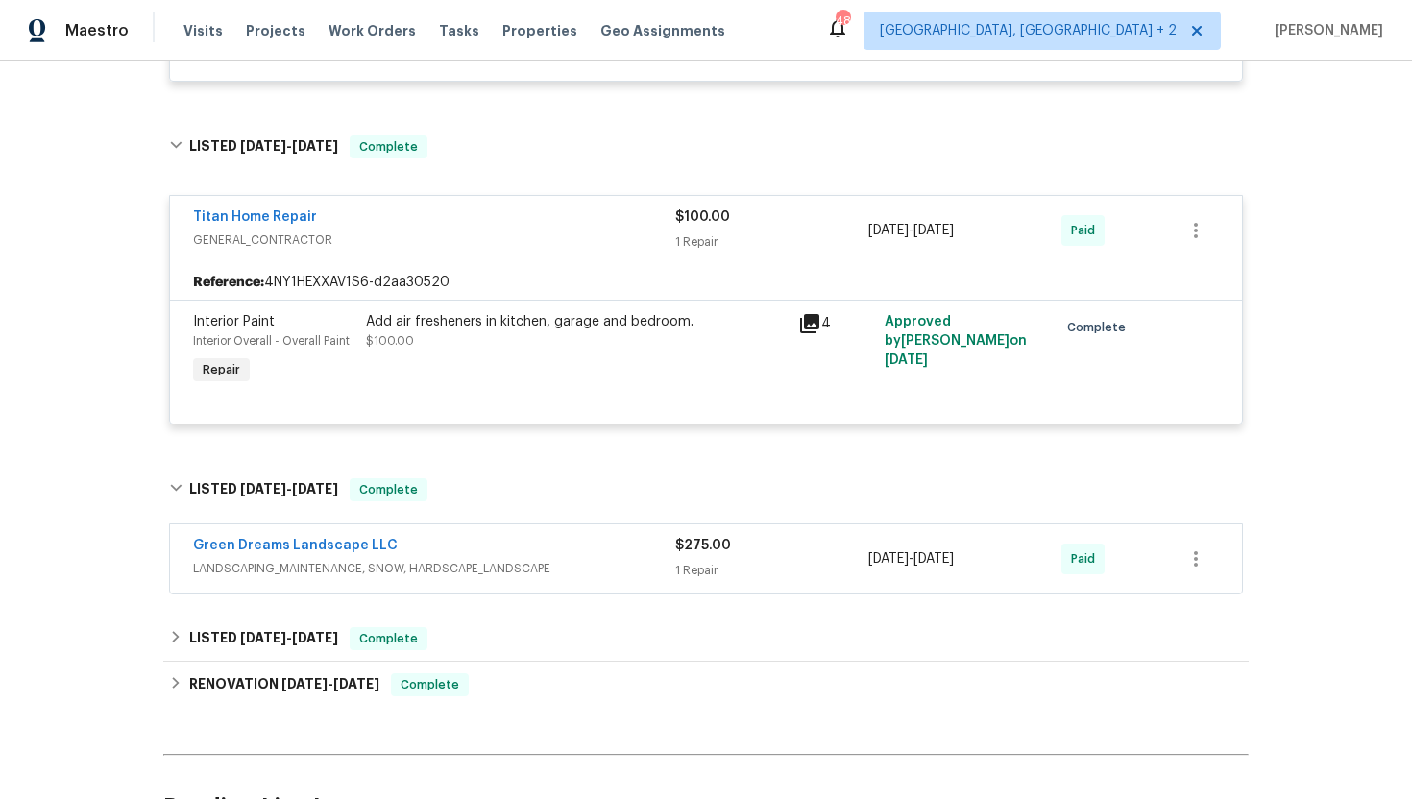
click at [477, 566] on span "LANDSCAPING_MAINTENANCE, SNOW, HARDSCAPE_LANDSCAPE" at bounding box center [434, 568] width 482 height 19
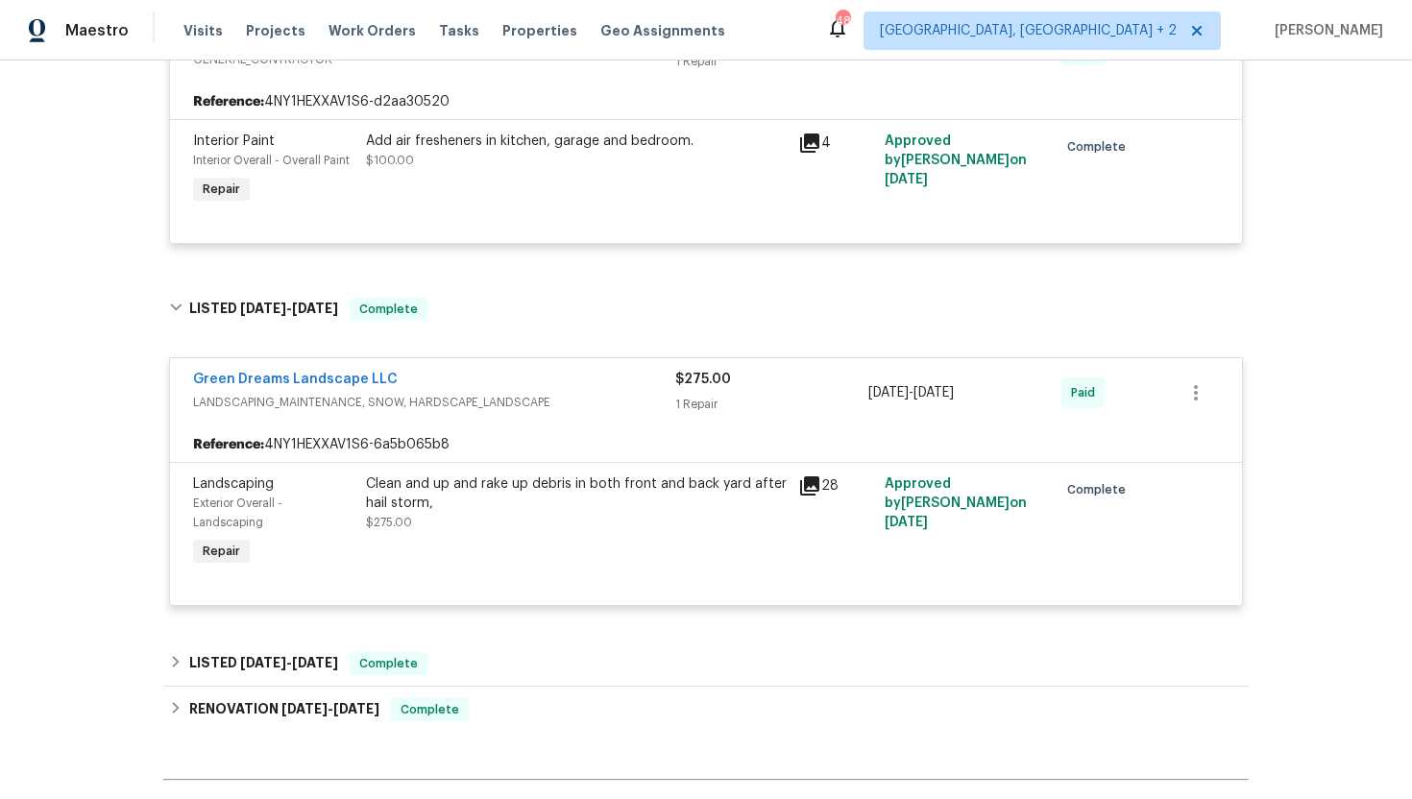
scroll to position [1228, 0]
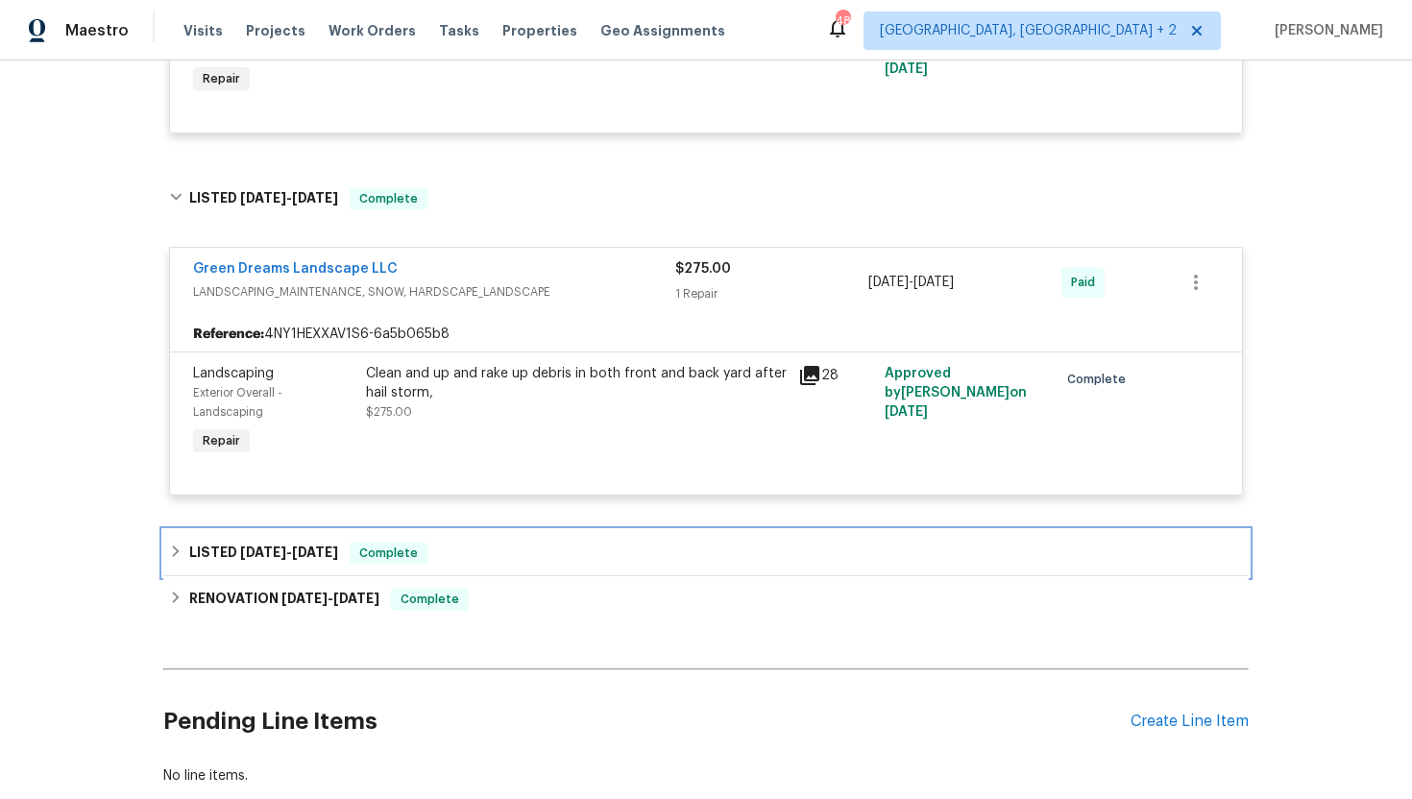
click at [442, 565] on div "LISTED [DATE] - [DATE] Complete" at bounding box center [706, 553] width 1074 height 23
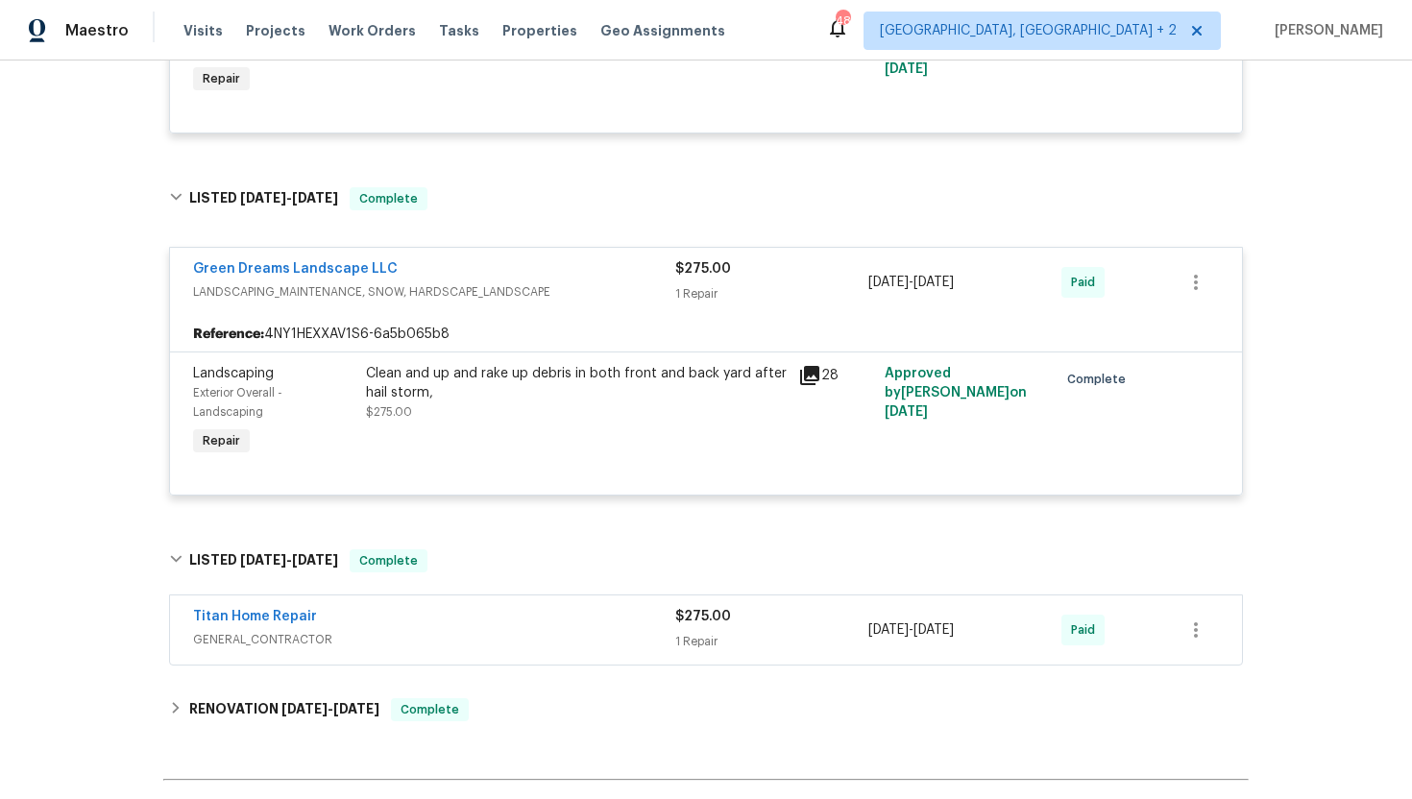
click at [470, 639] on span "GENERAL_CONTRACTOR" at bounding box center [434, 639] width 482 height 19
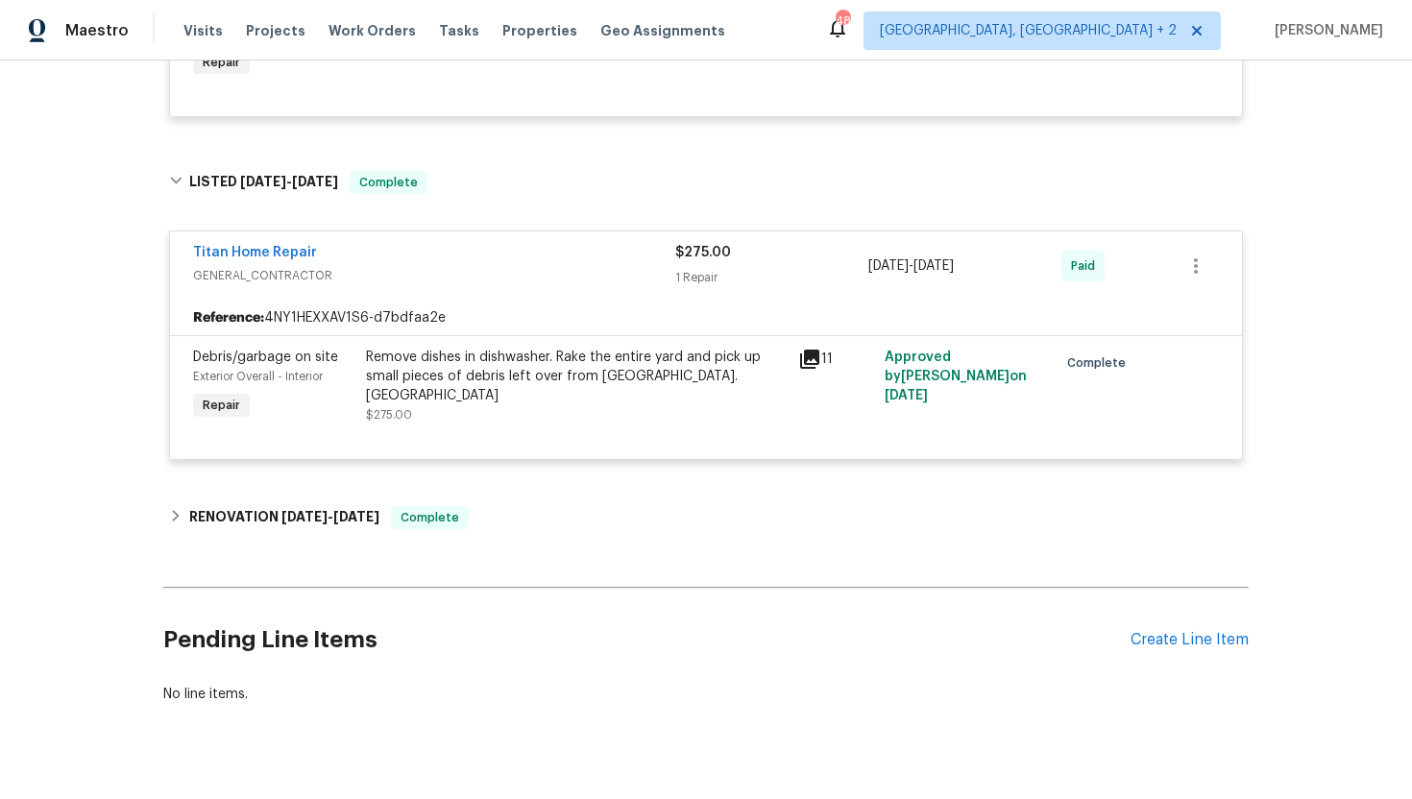
scroll to position [1644, 0]
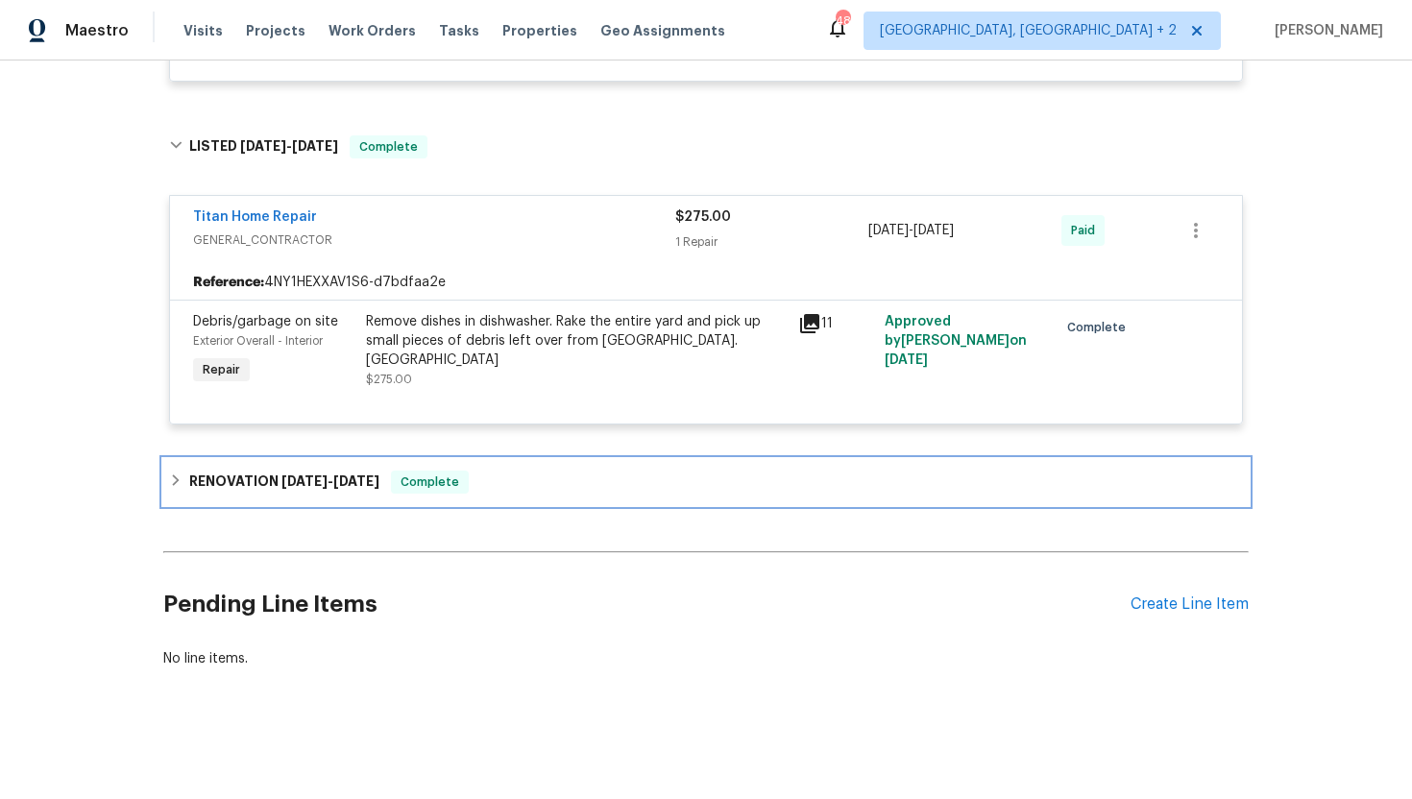
click at [436, 497] on div "RENOVATION [DATE] - [DATE] Complete" at bounding box center [706, 482] width 1086 height 46
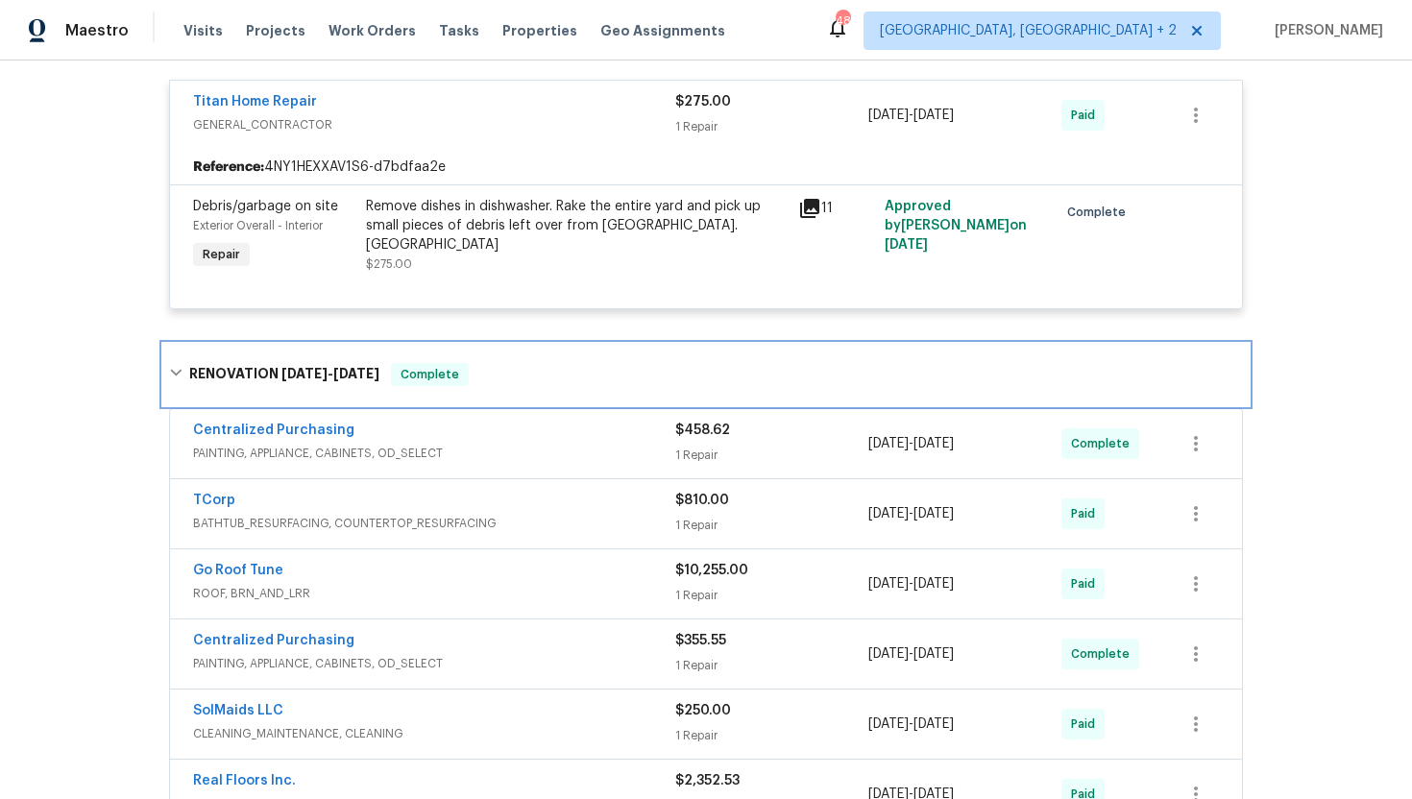
scroll to position [1769, 0]
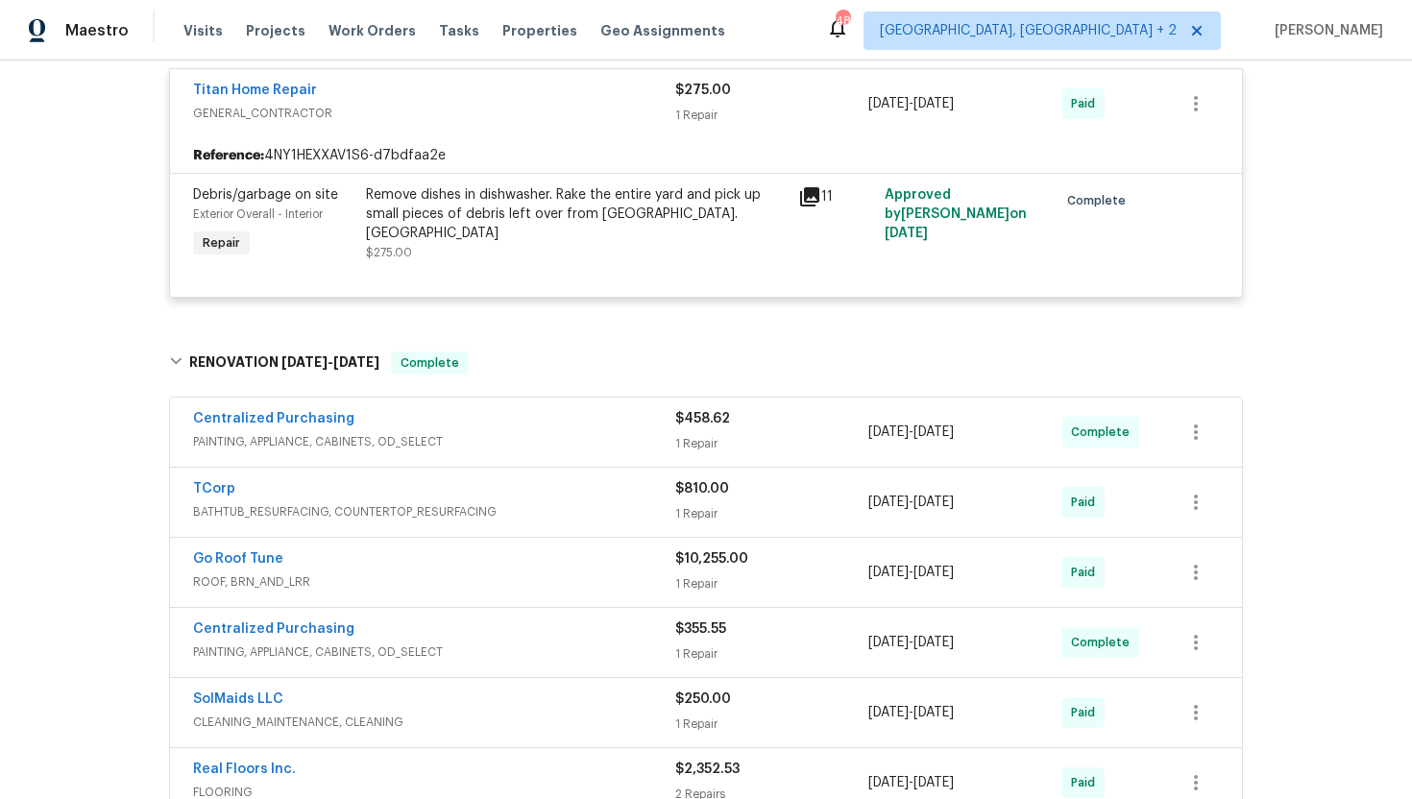
click at [523, 447] on span "PAINTING, APPLIANCE, CABINETS, OD_SELECT" at bounding box center [434, 441] width 482 height 19
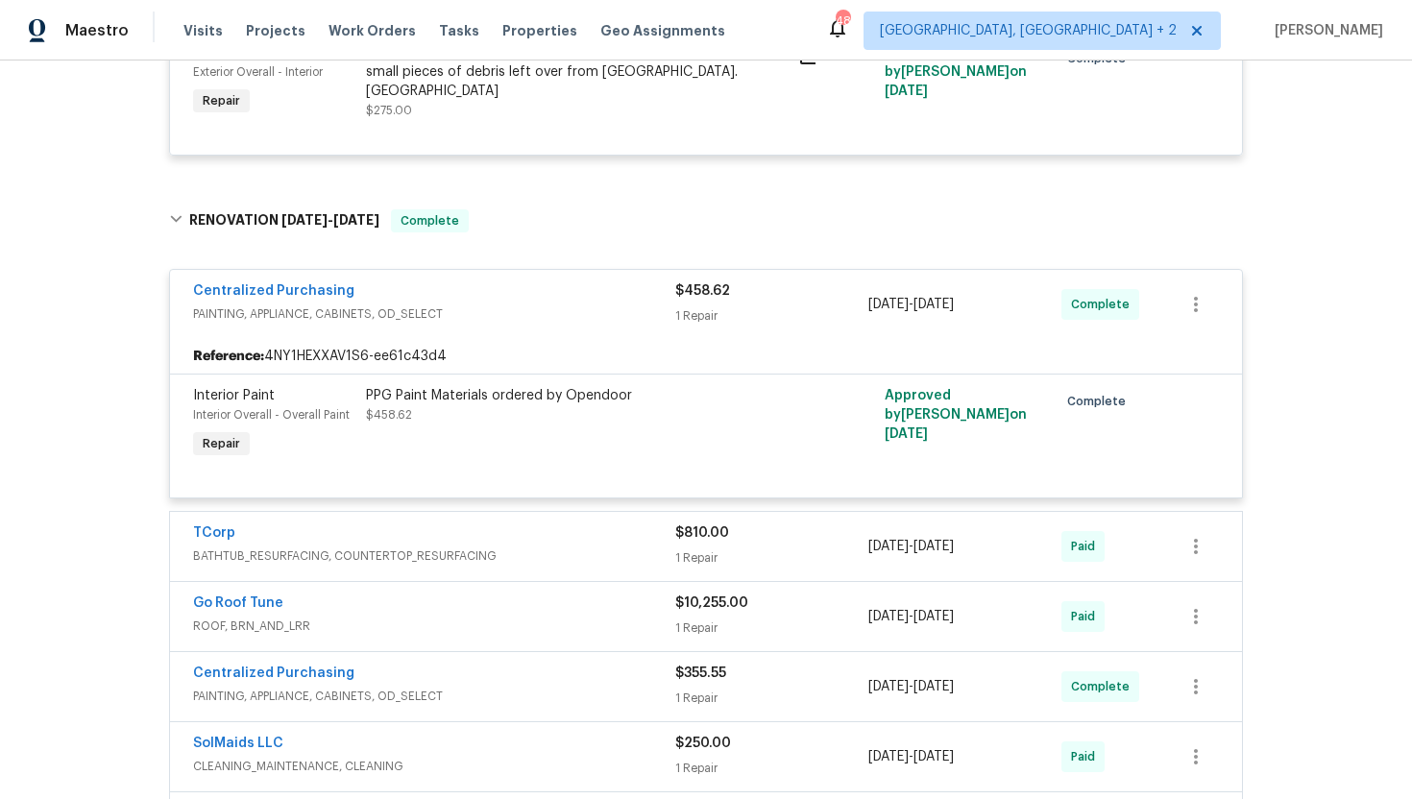
scroll to position [2027, 0]
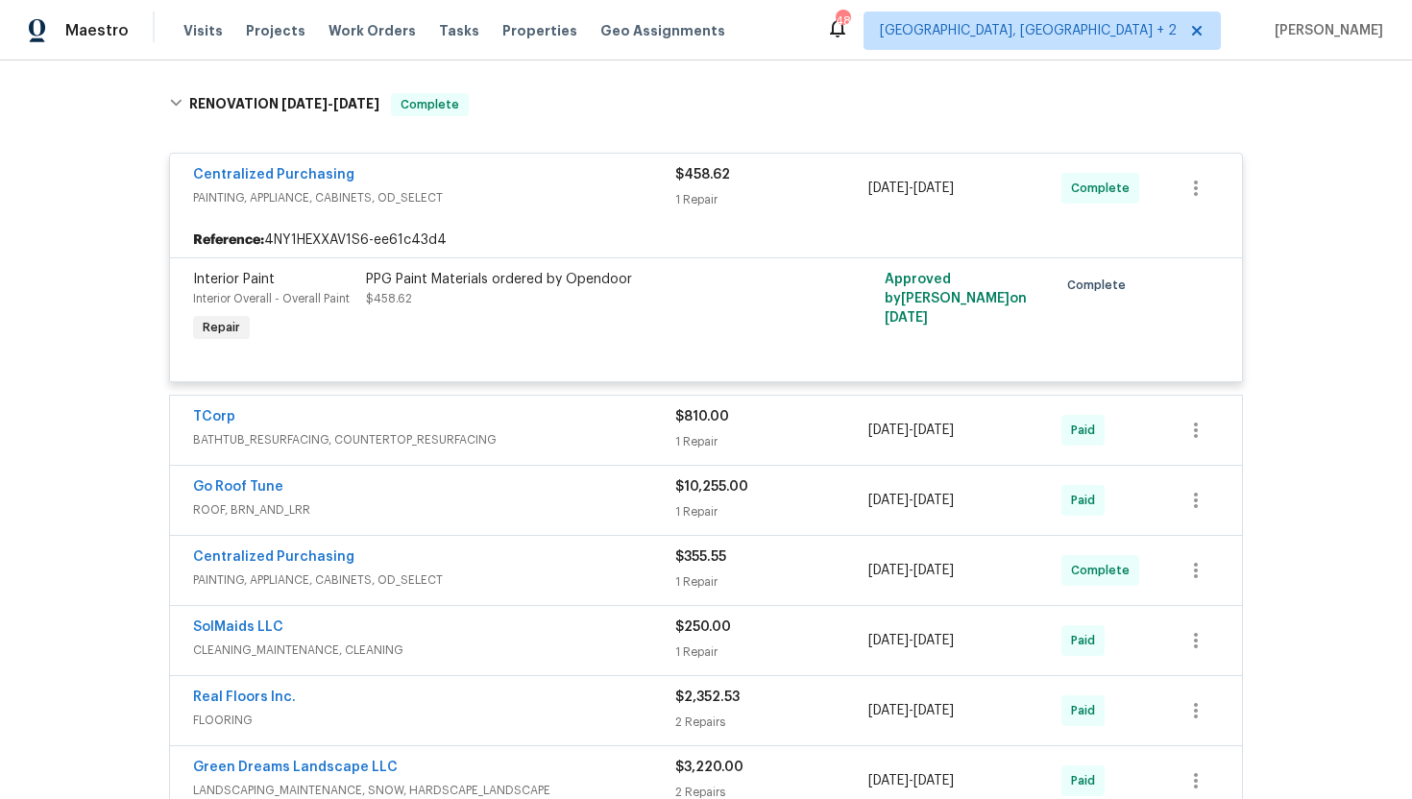
click at [516, 462] on div "TCorp BATHTUB_RESURFACING, COUNTERTOP_RESURFACING $810.00 1 Repair [DATE] - [DA…" at bounding box center [706, 430] width 1072 height 69
click at [515, 453] on div "TCorp BATHTUB_RESURFACING, COUNTERTOP_RESURFACING" at bounding box center [434, 430] width 482 height 46
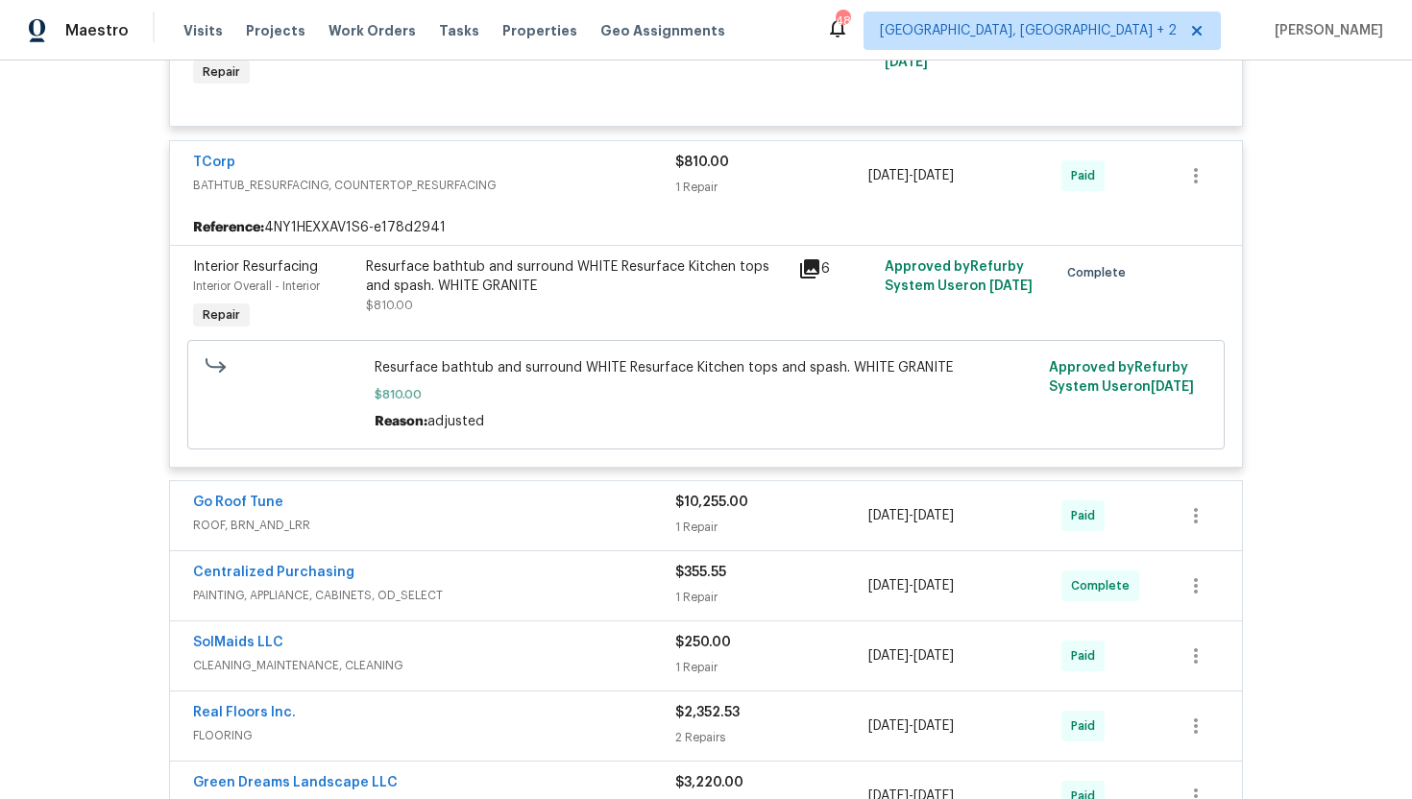
scroll to position [2330, 0]
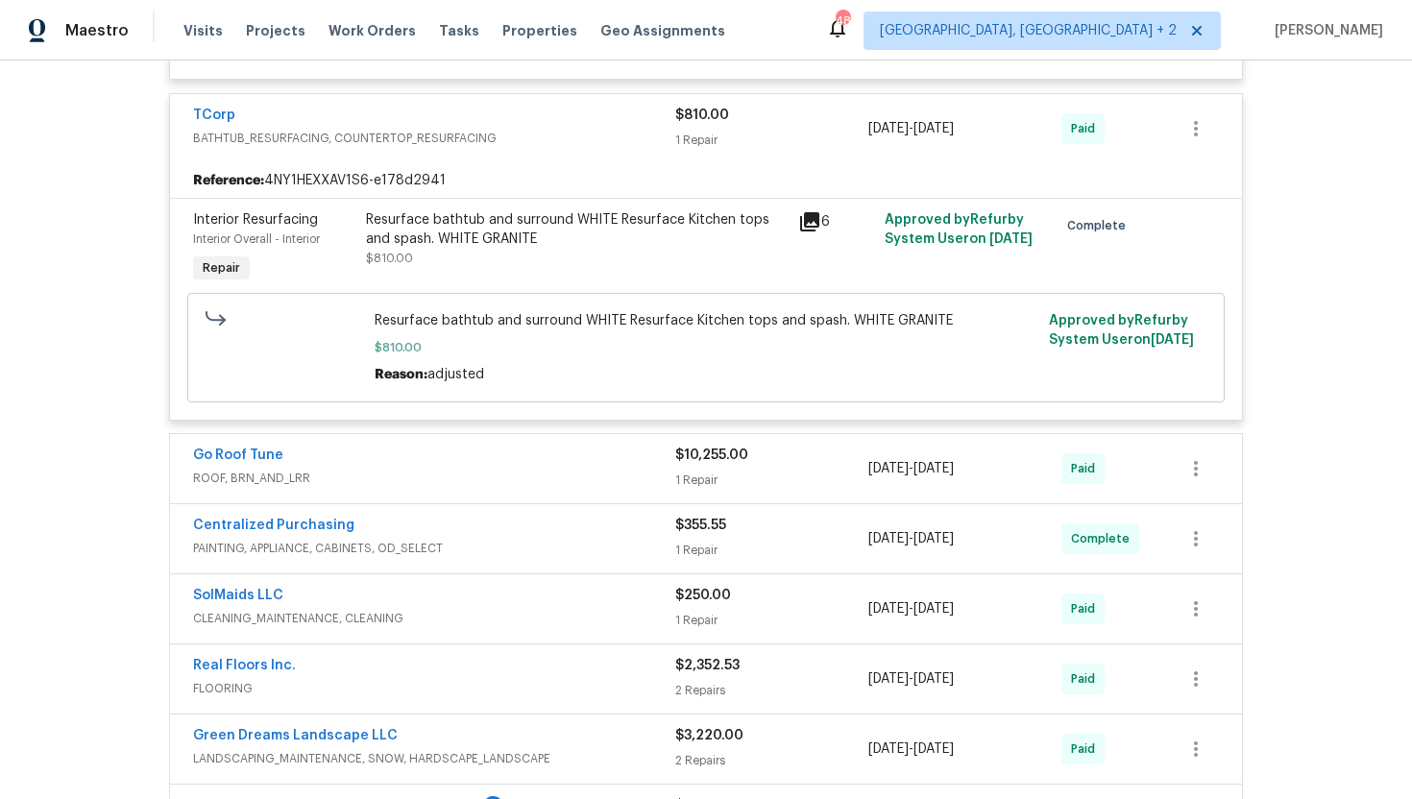
click at [544, 475] on span "ROOF, BRN_AND_LRR" at bounding box center [434, 478] width 482 height 19
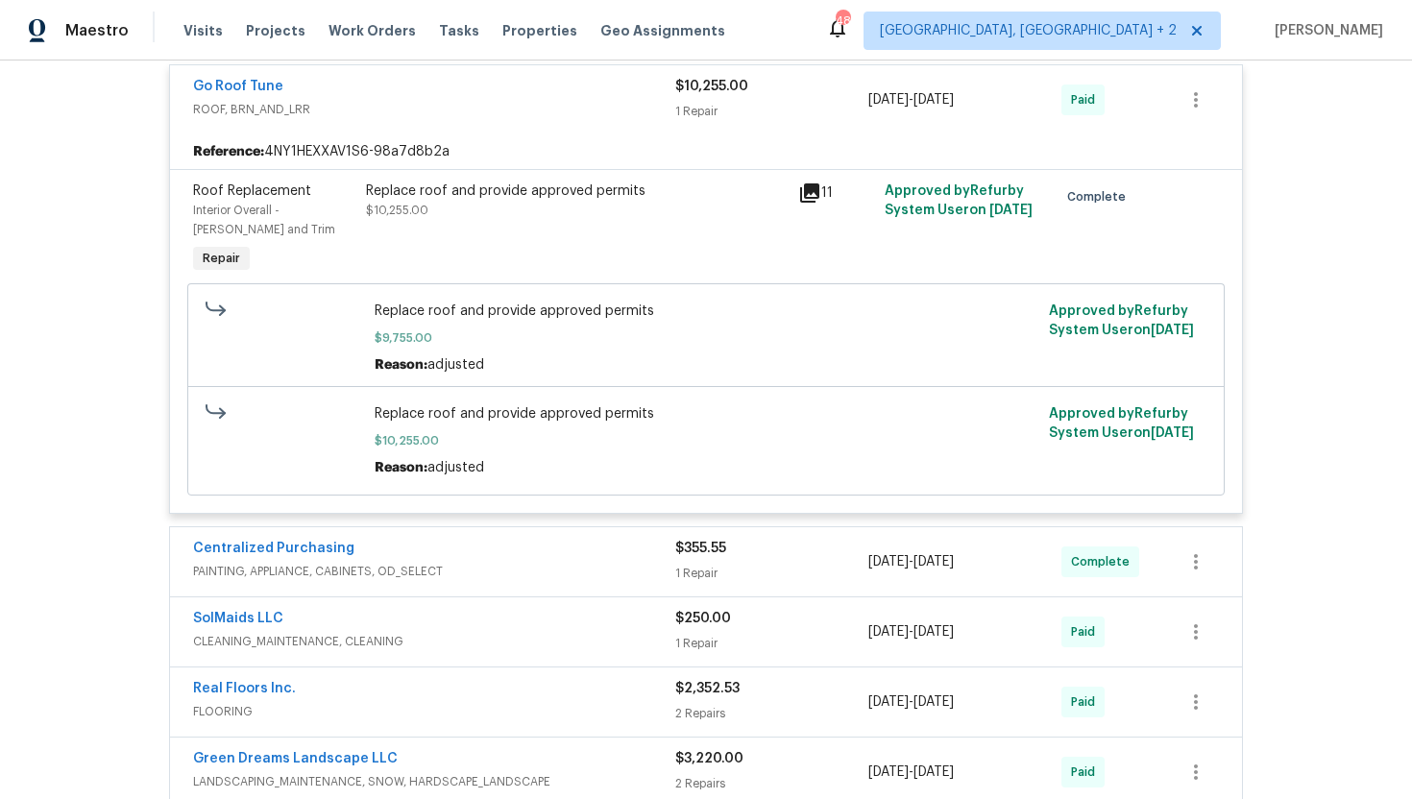
scroll to position [2756, 0]
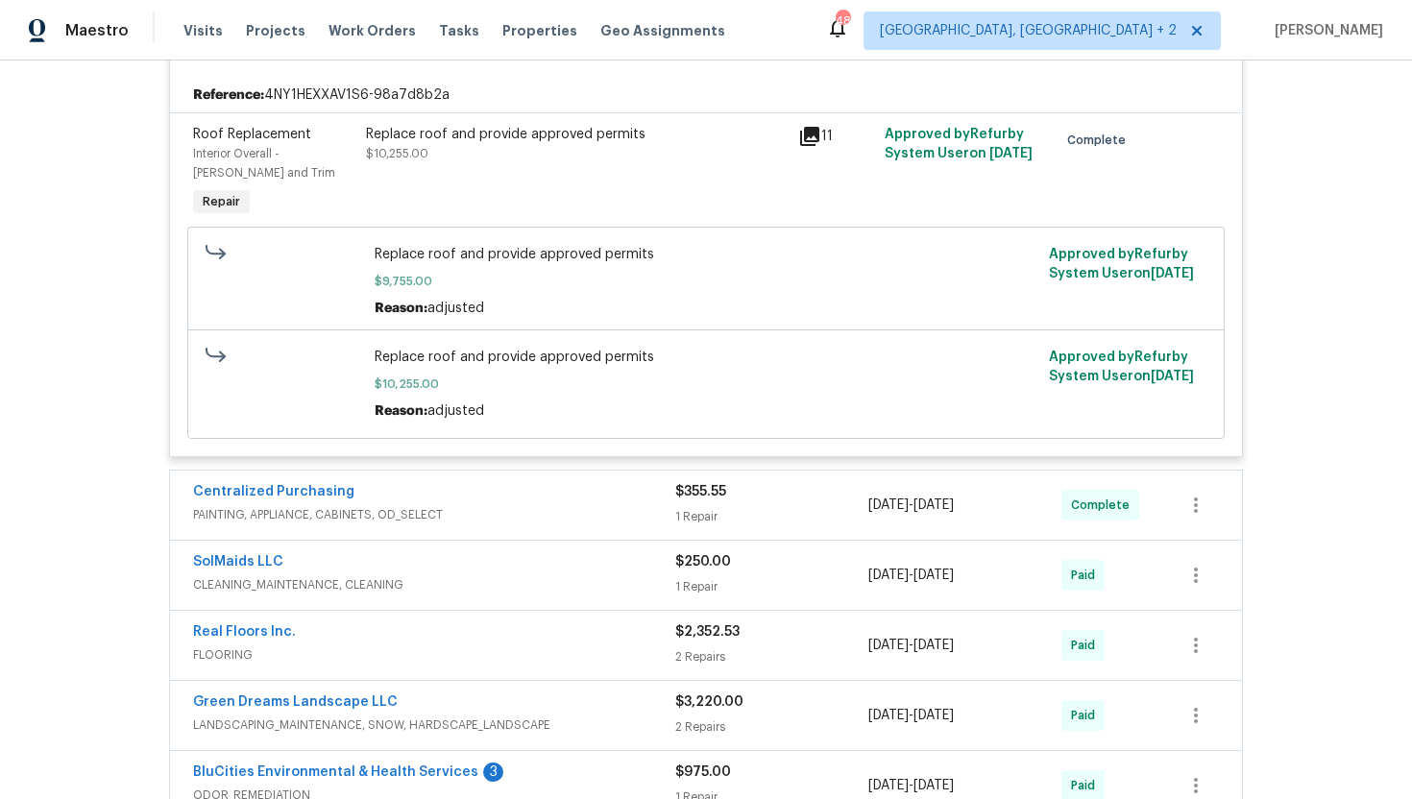
click at [539, 505] on div "Centralized Purchasing" at bounding box center [434, 493] width 482 height 23
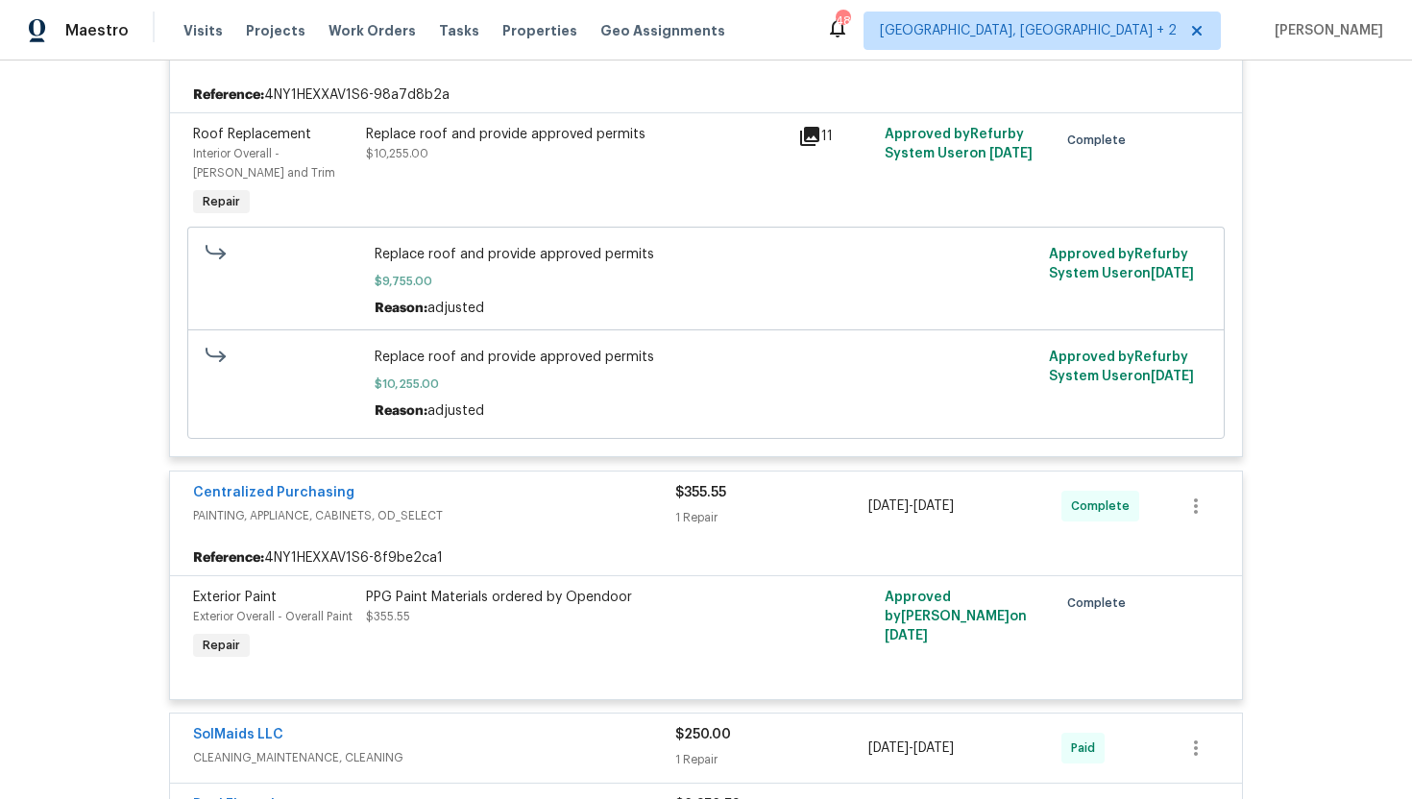
scroll to position [3333, 0]
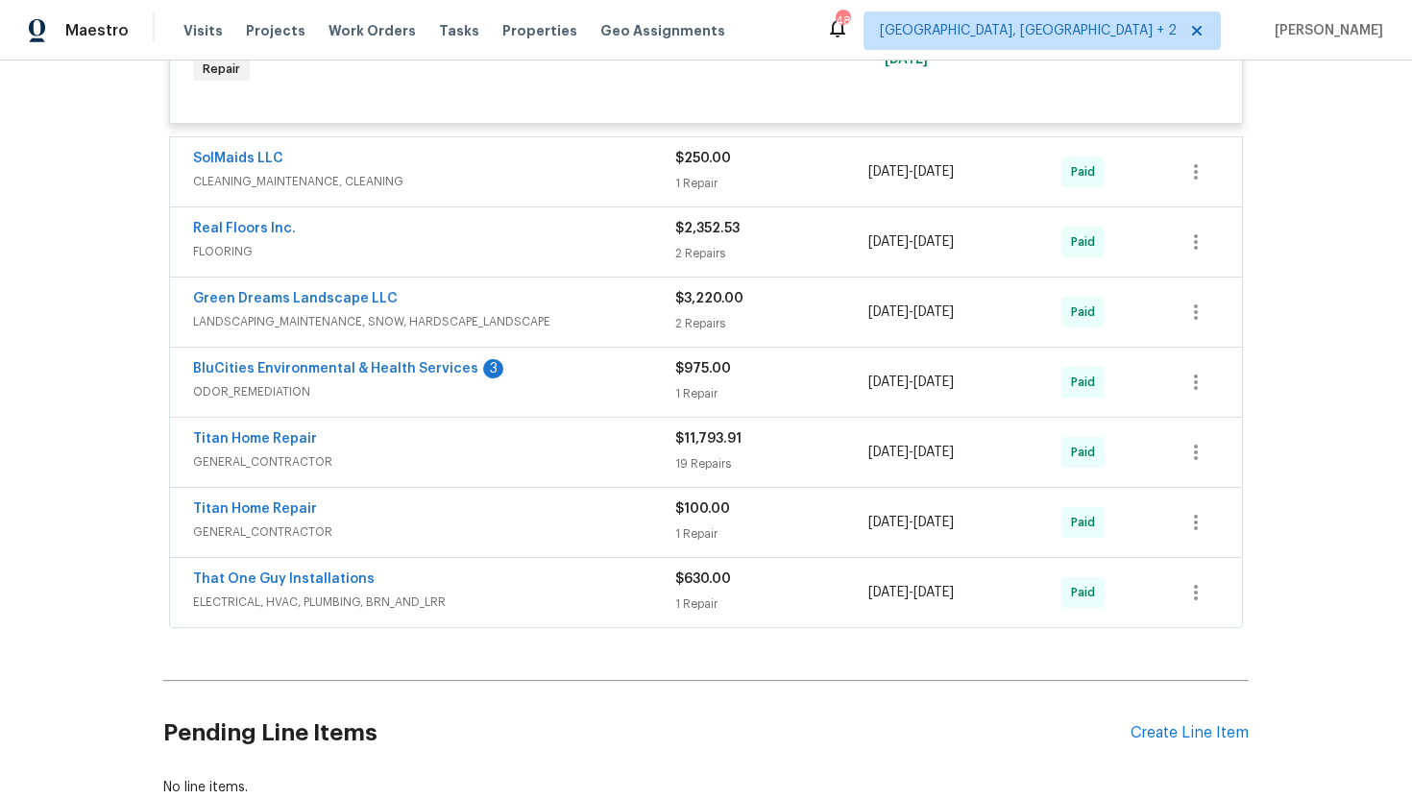
click at [567, 178] on span "CLEANING_MAINTENANCE, CLEANING" at bounding box center [434, 181] width 482 height 19
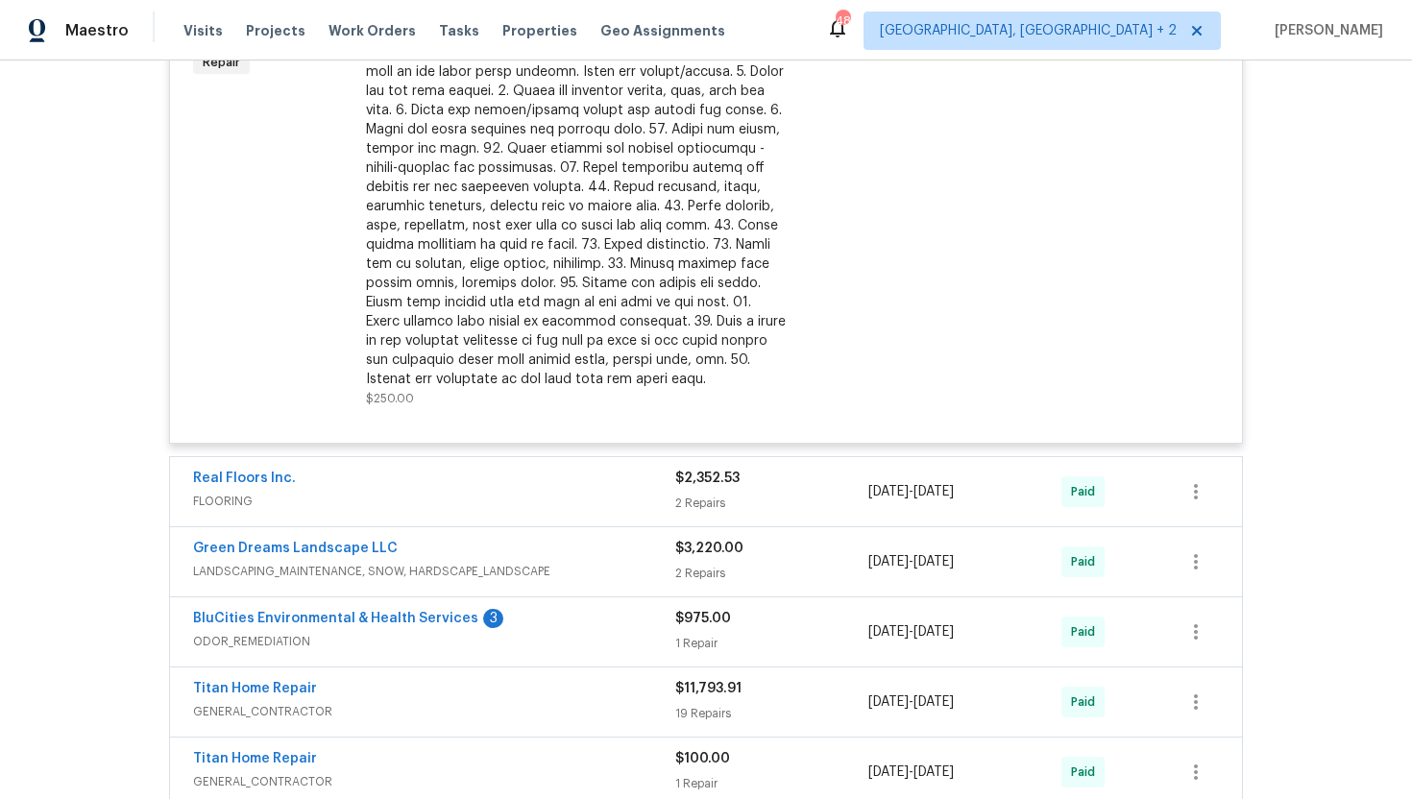
scroll to position [3692, 0]
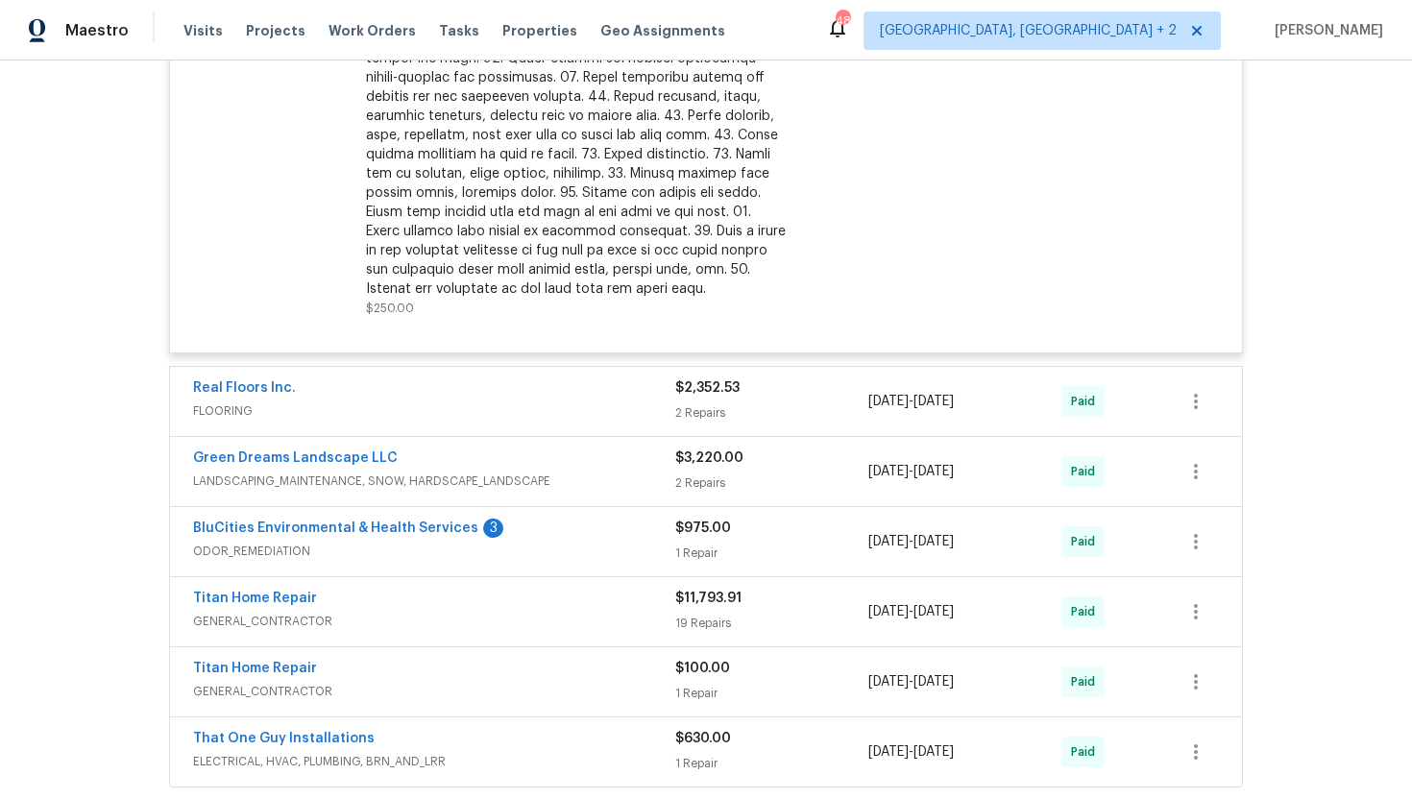
click at [547, 417] on span "FLOORING" at bounding box center [434, 411] width 482 height 19
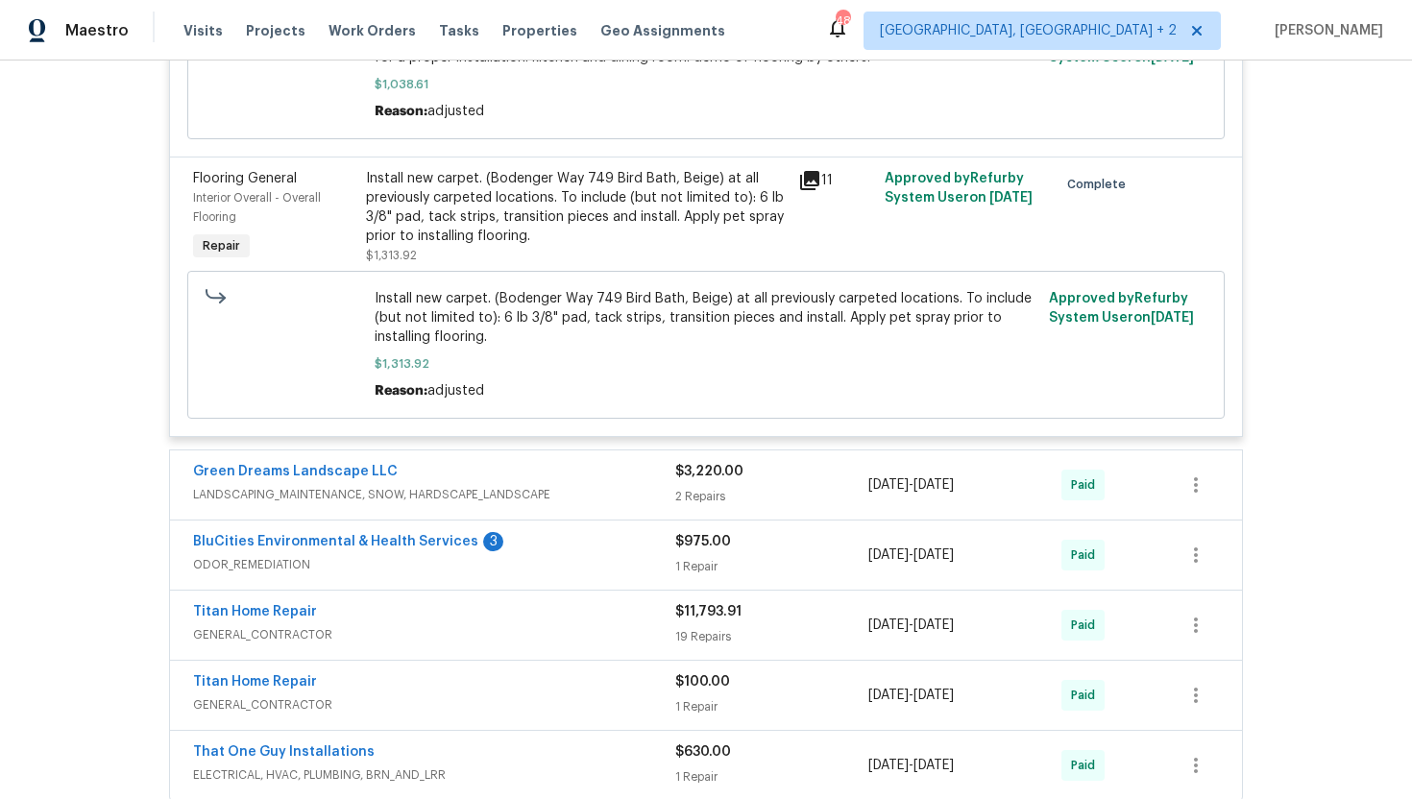
scroll to position [4350, 0]
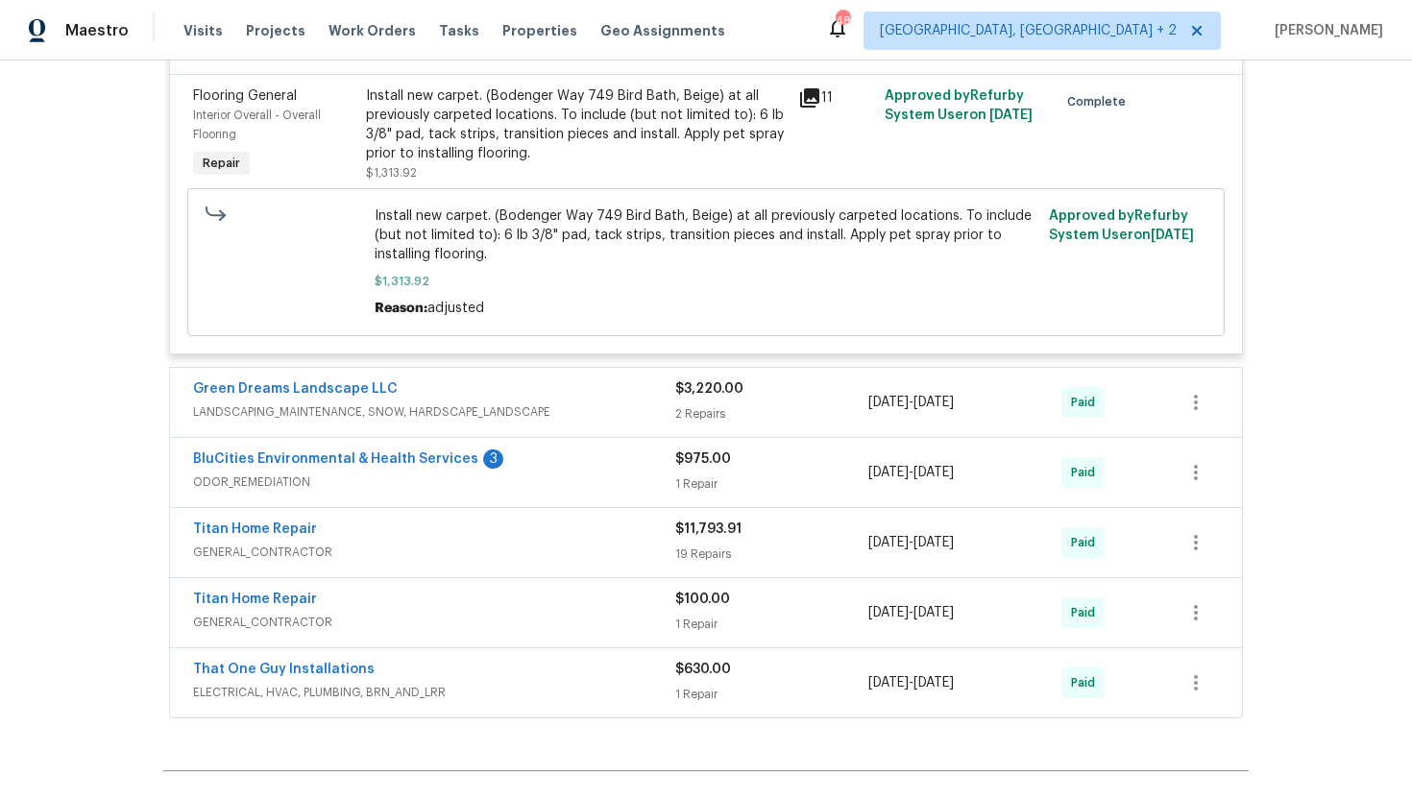
click at [547, 453] on div "BluCities Environmental & Health Services 3 ODOR_REMEDIATION $975.00 1 Repair 5…" at bounding box center [706, 472] width 1072 height 69
click at [551, 422] on span "LANDSCAPING_MAINTENANCE, SNOW, HARDSCAPE_LANDSCAPE" at bounding box center [434, 412] width 482 height 19
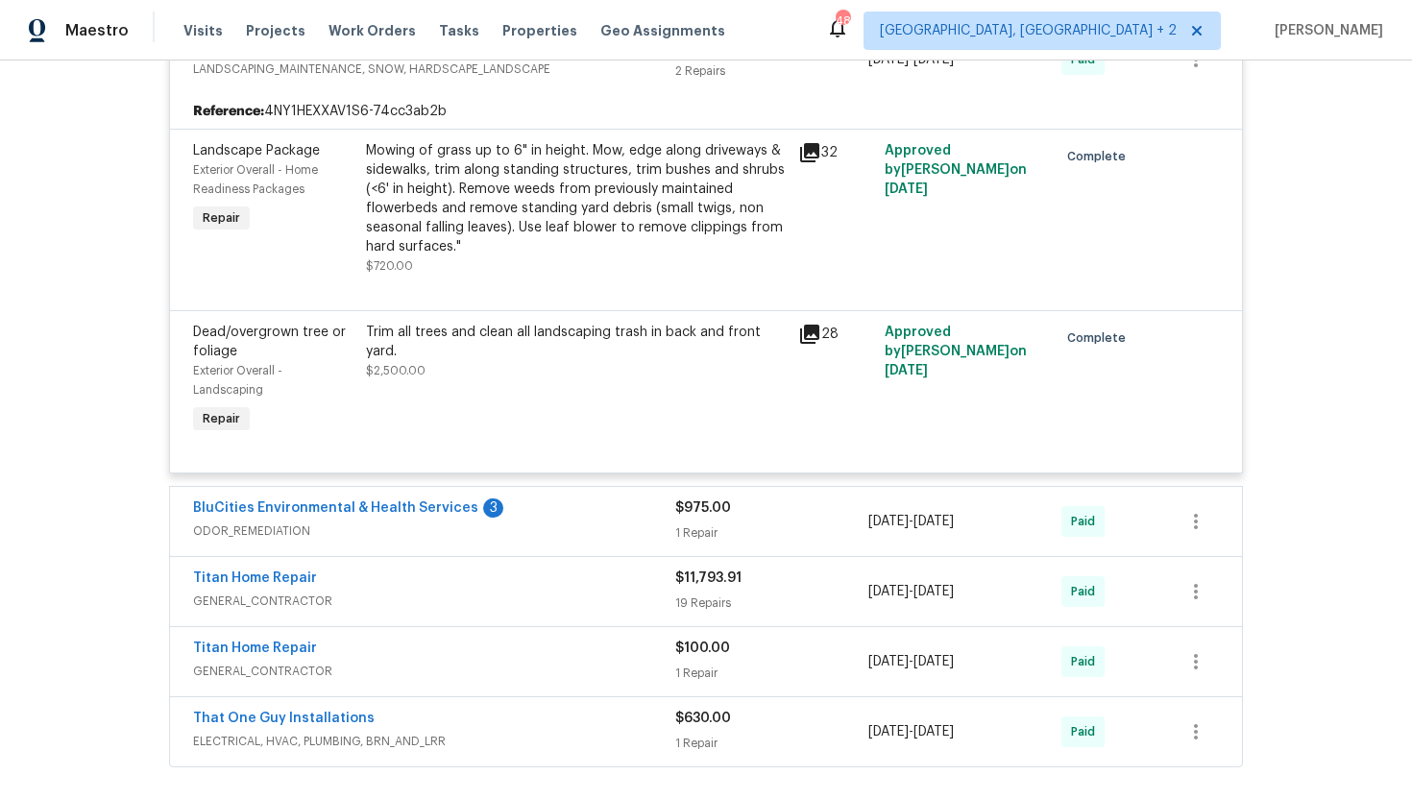
scroll to position [4973, 0]
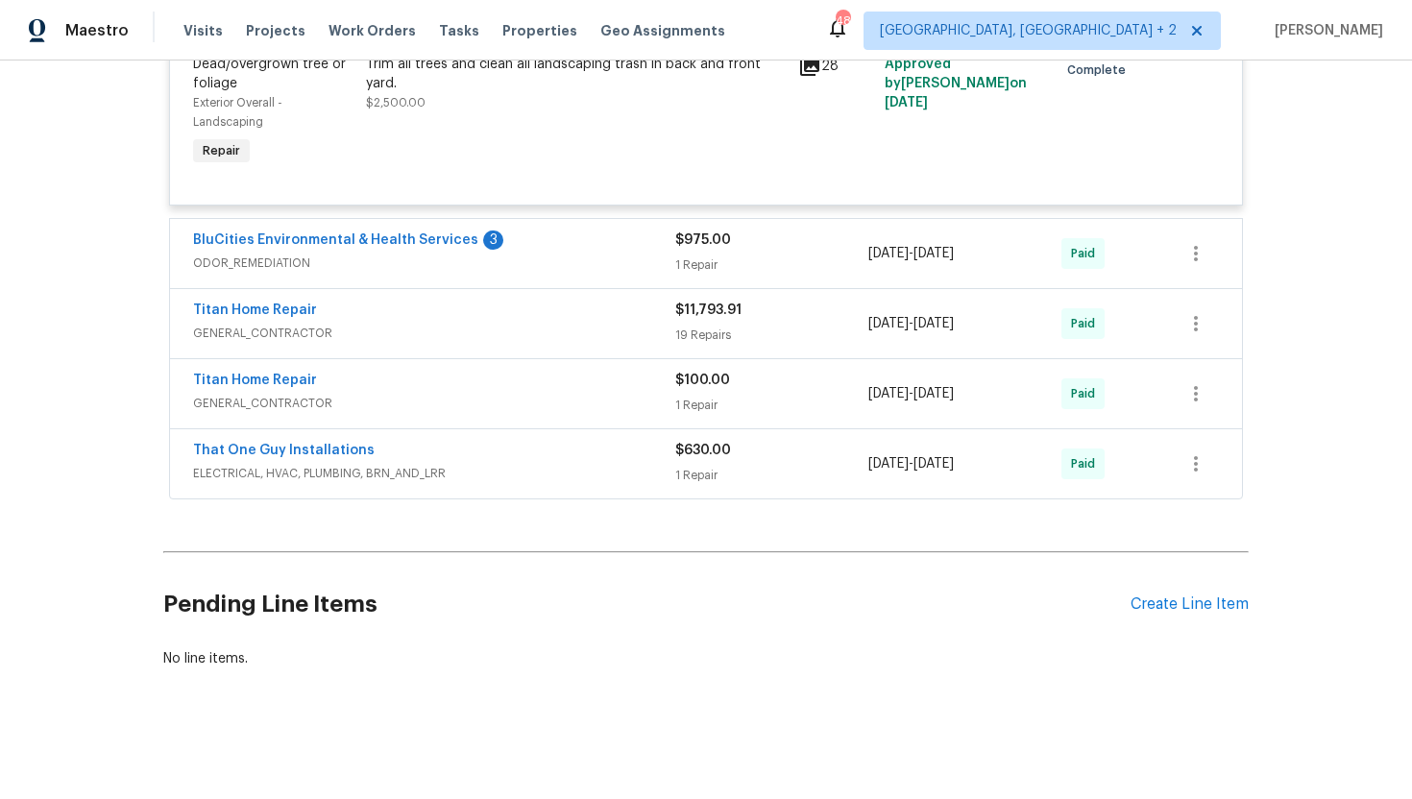
click at [562, 248] on div "BluCities Environmental & Health Services 3" at bounding box center [434, 242] width 482 height 23
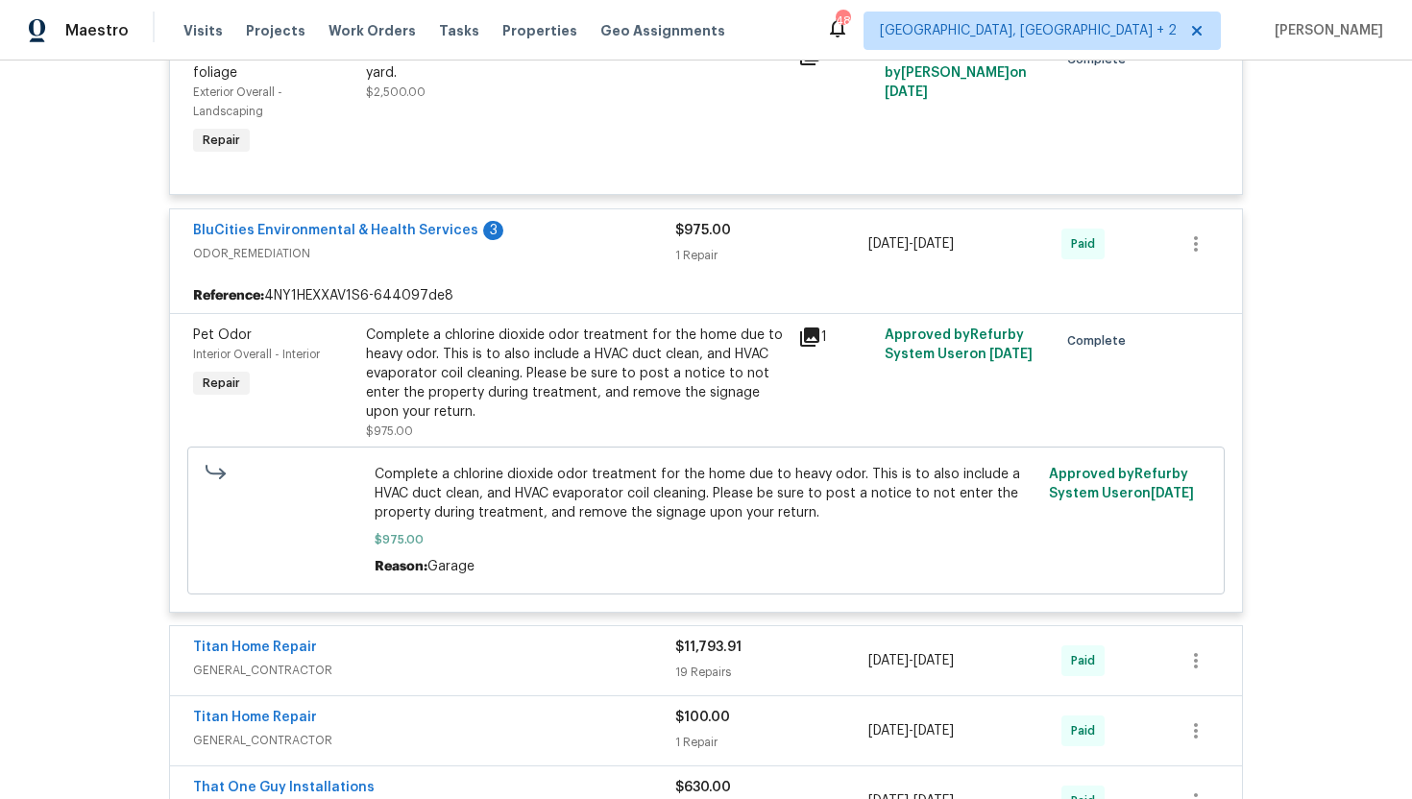
scroll to position [5322, 0]
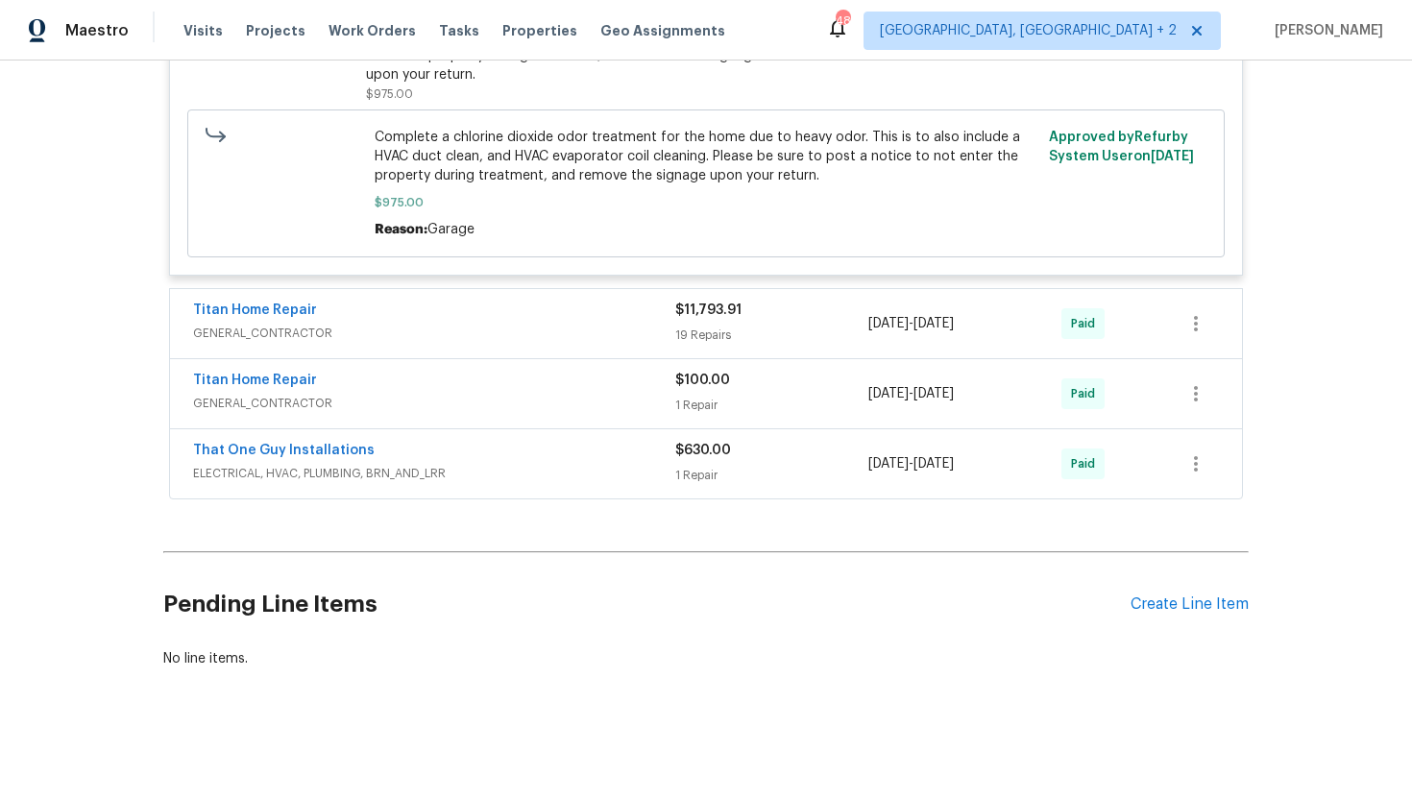
click at [568, 346] on div "Titan Home Repair GENERAL_CONTRACTOR" at bounding box center [434, 324] width 482 height 46
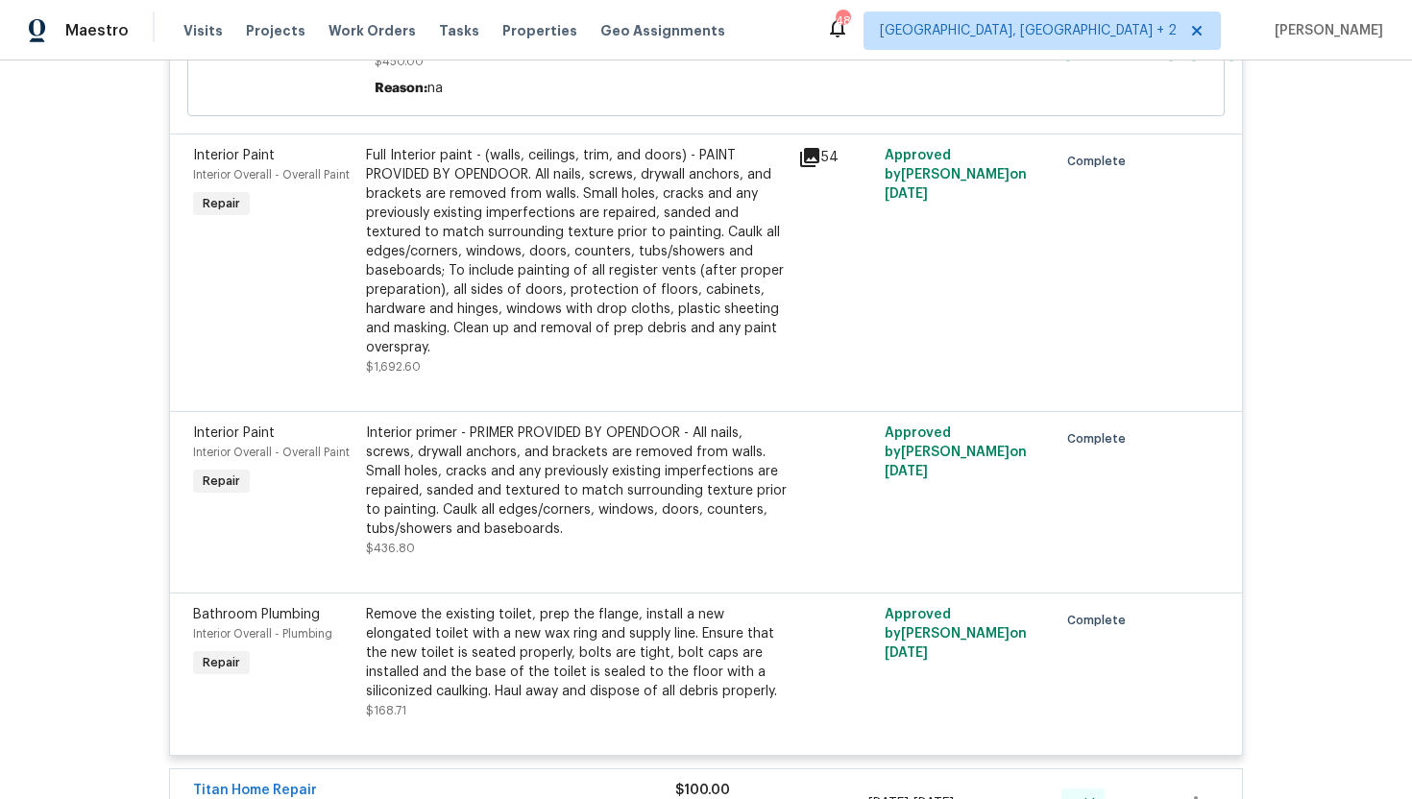
scroll to position [8356, 0]
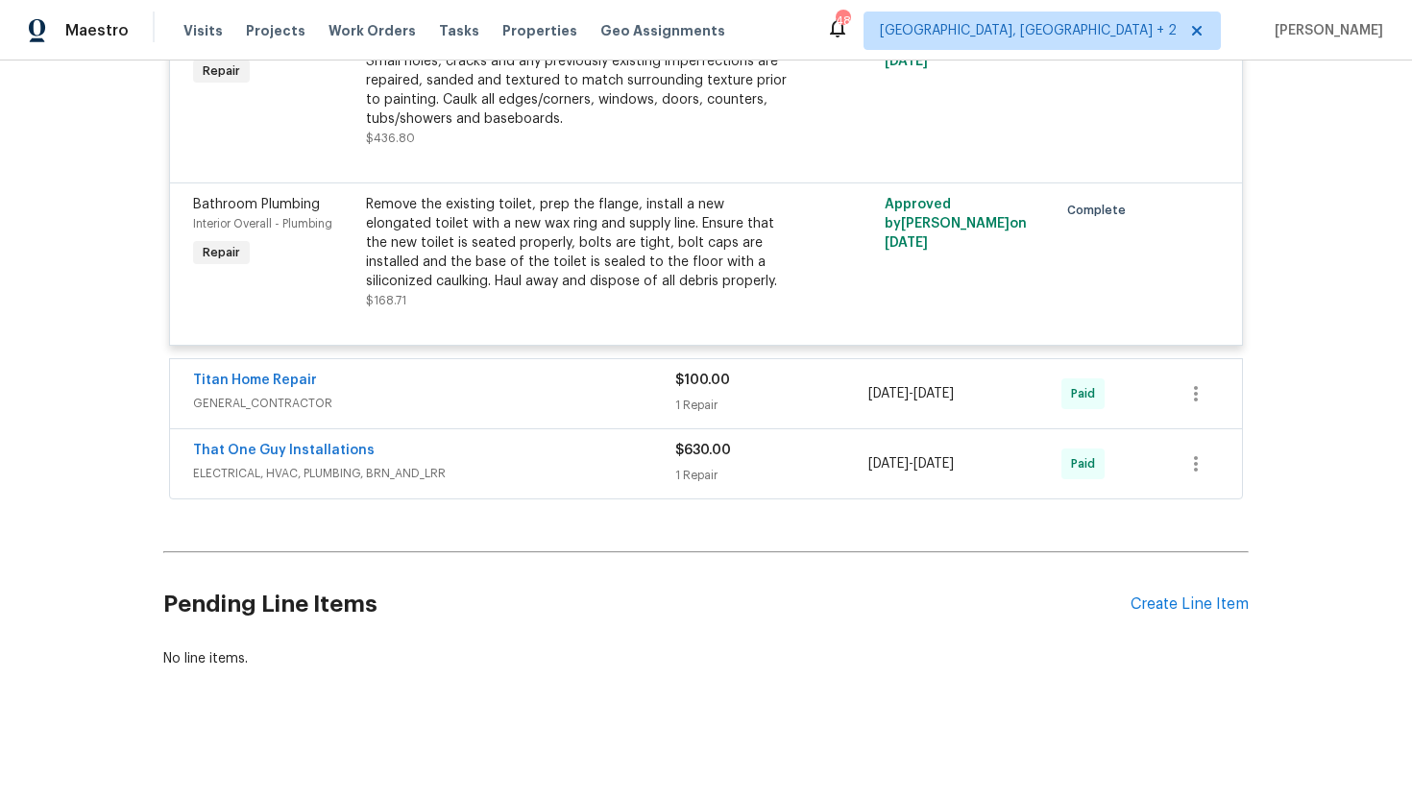
click at [566, 411] on span "GENERAL_CONTRACTOR" at bounding box center [434, 403] width 482 height 19
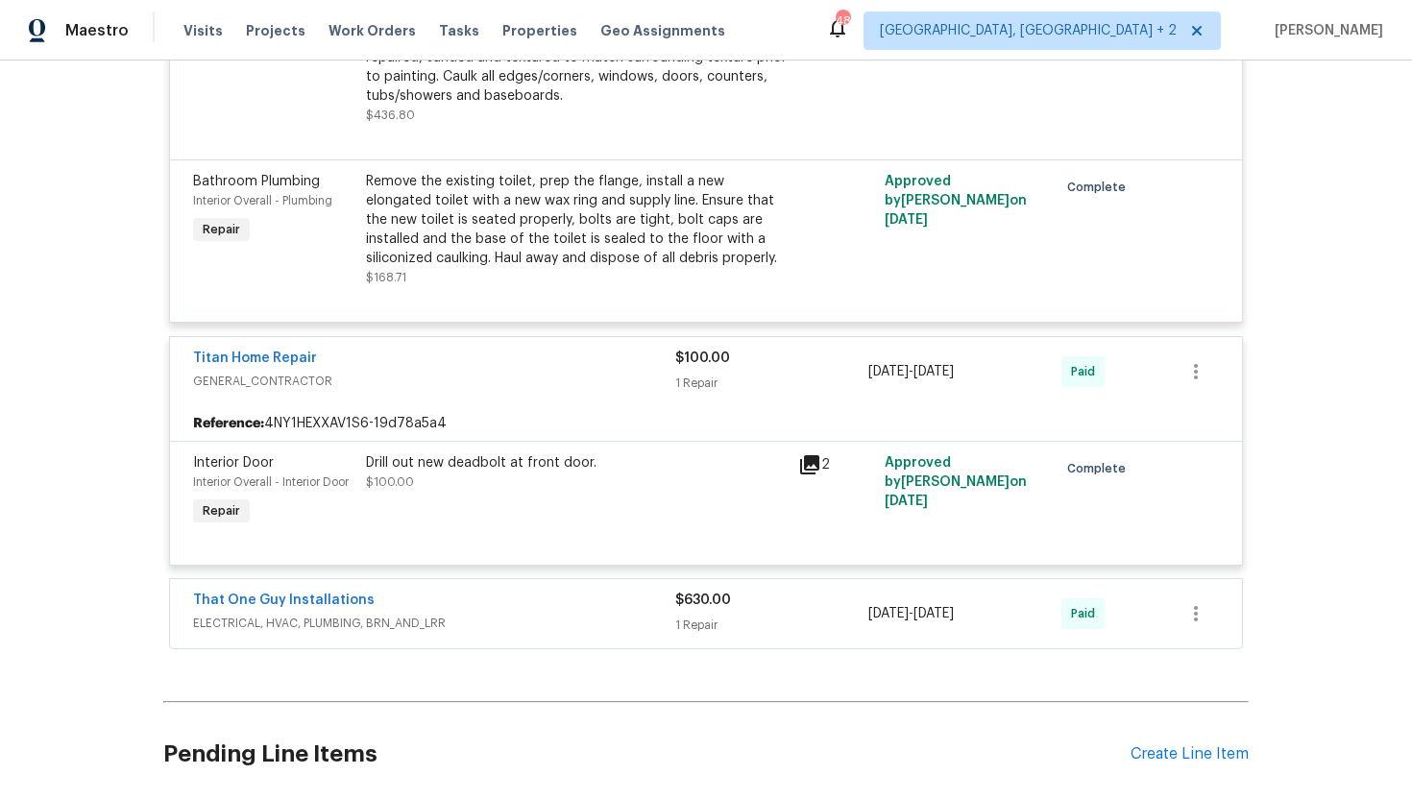
scroll to position [8529, 0]
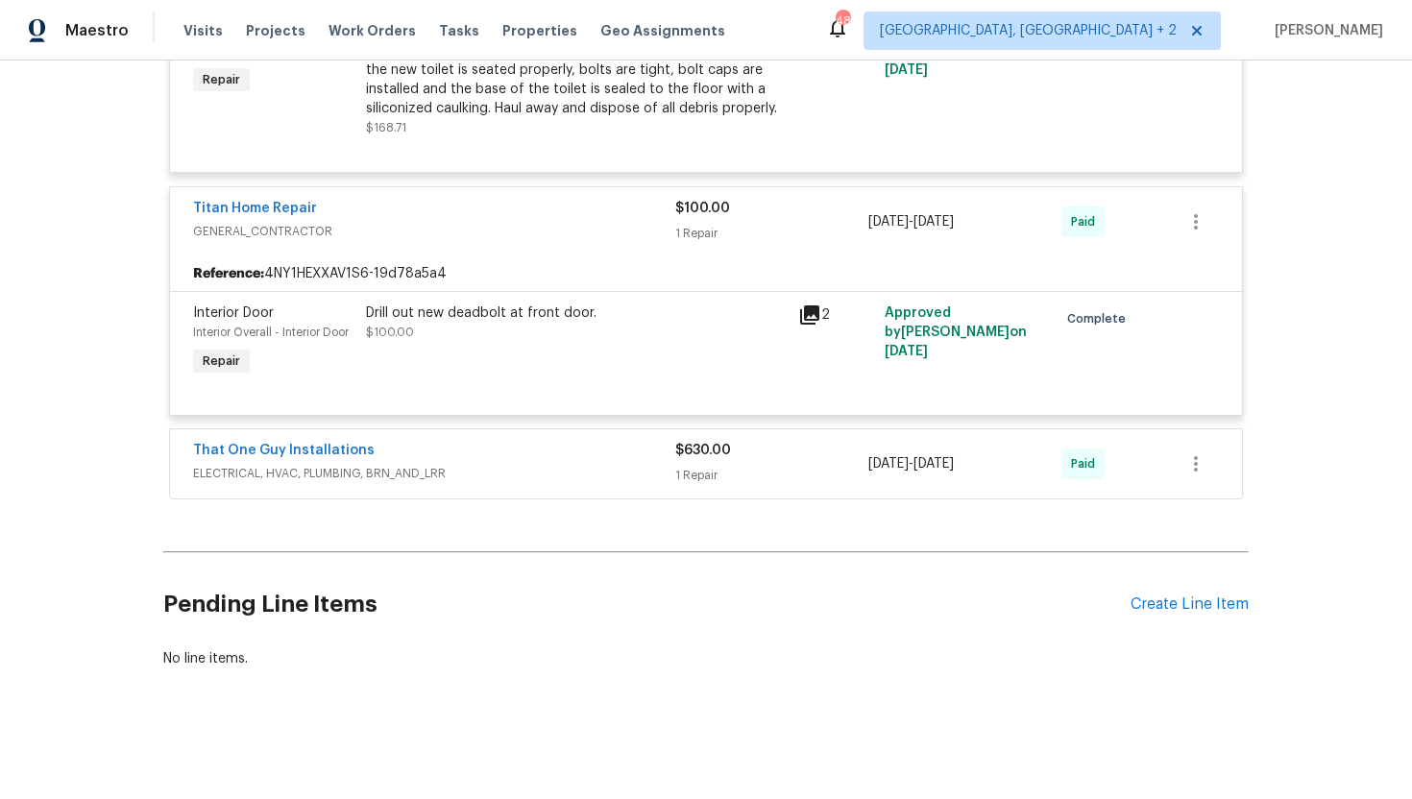
click at [560, 479] on span "ELECTRICAL, HVAC, PLUMBING, BRN_AND_LRR" at bounding box center [434, 473] width 482 height 19
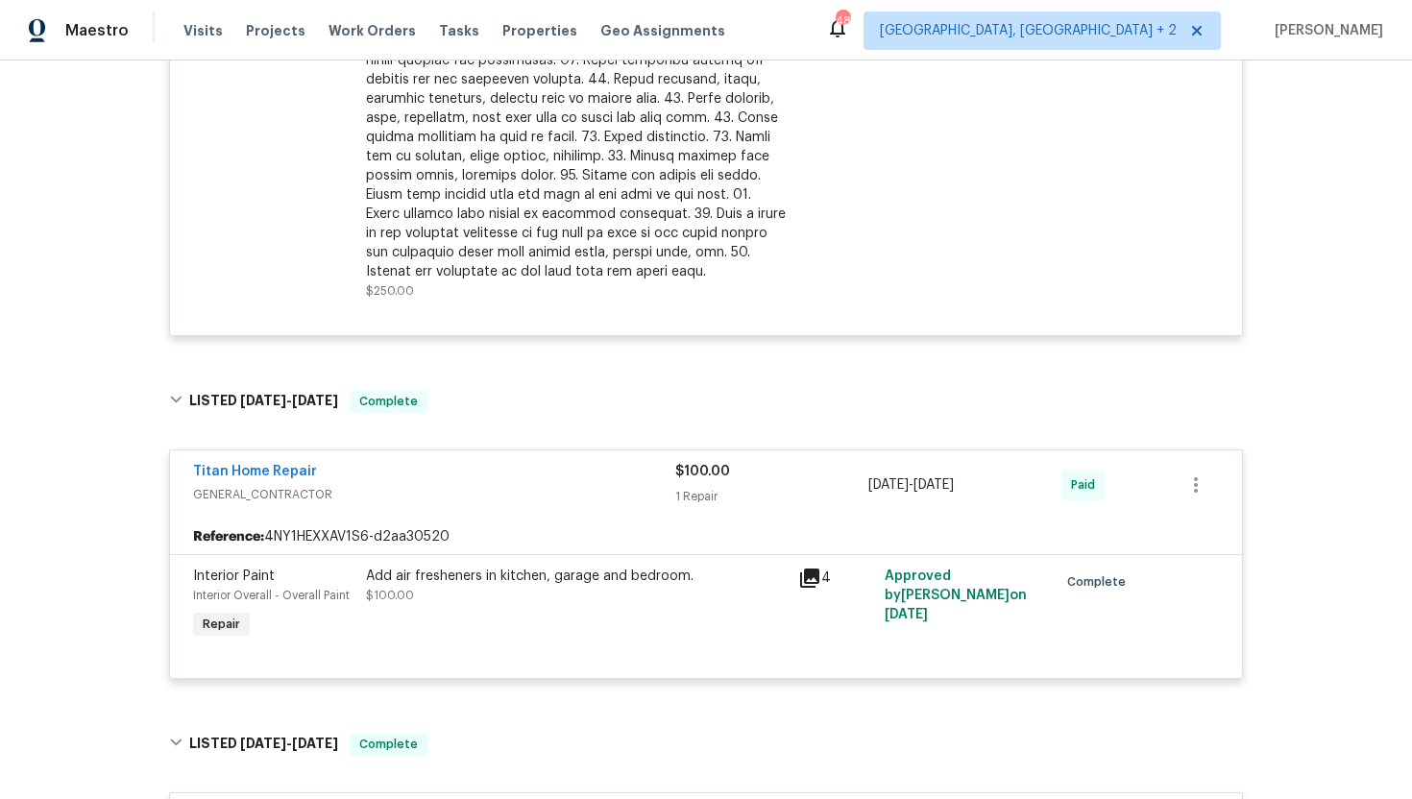
scroll to position [0, 0]
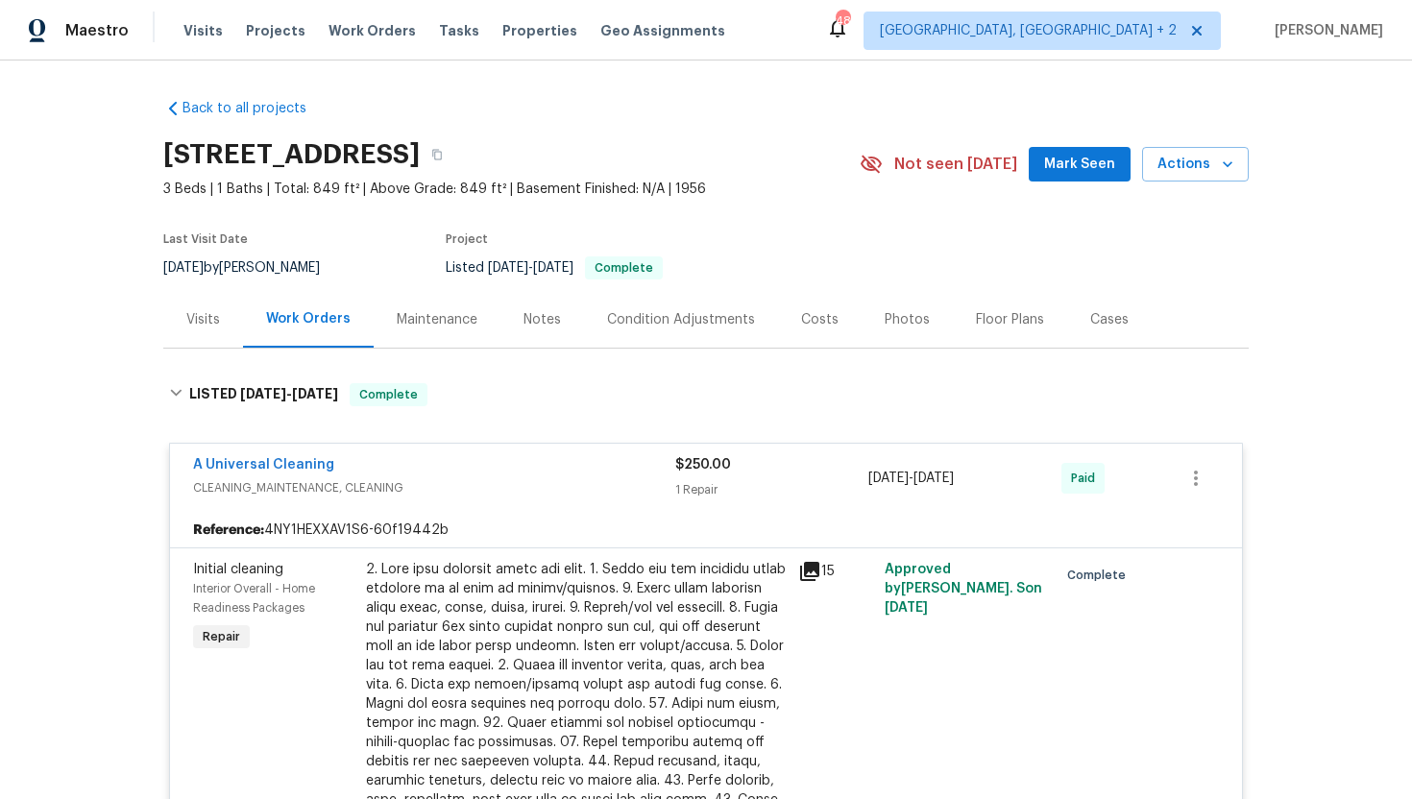
click at [207, 319] on div "Visits" at bounding box center [203, 319] width 34 height 19
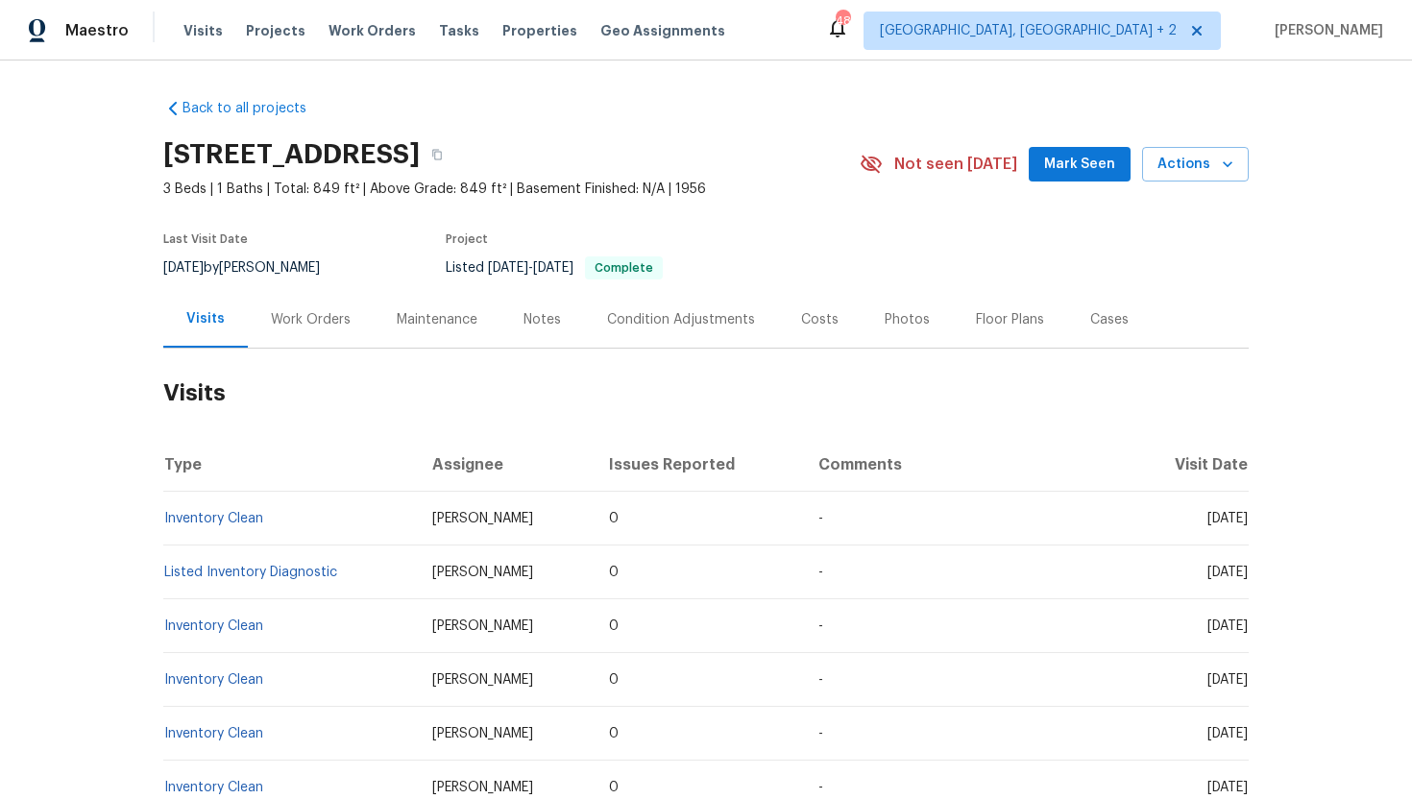
drag, startPoint x: 1169, startPoint y: 518, endPoint x: 1245, endPoint y: 525, distance: 76.2
click at [1245, 525] on span "Wed, Sep 03 2025" at bounding box center [1228, 518] width 40 height 13
copy span "Sep 03 2025"
click at [336, 320] on div "Work Orders" at bounding box center [311, 319] width 80 height 19
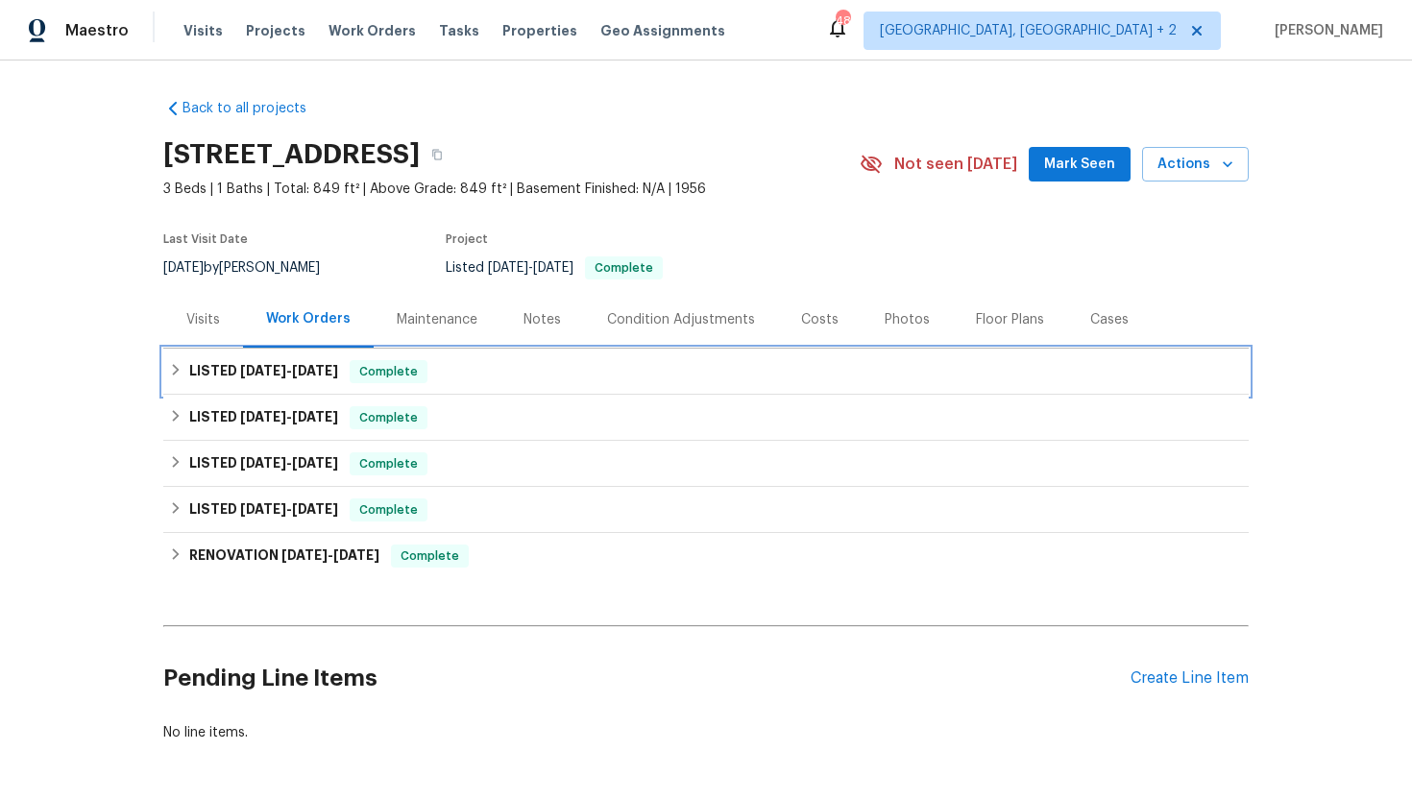
click at [392, 355] on div "LISTED 7/31/25 - 8/1/25 Complete" at bounding box center [706, 372] width 1086 height 46
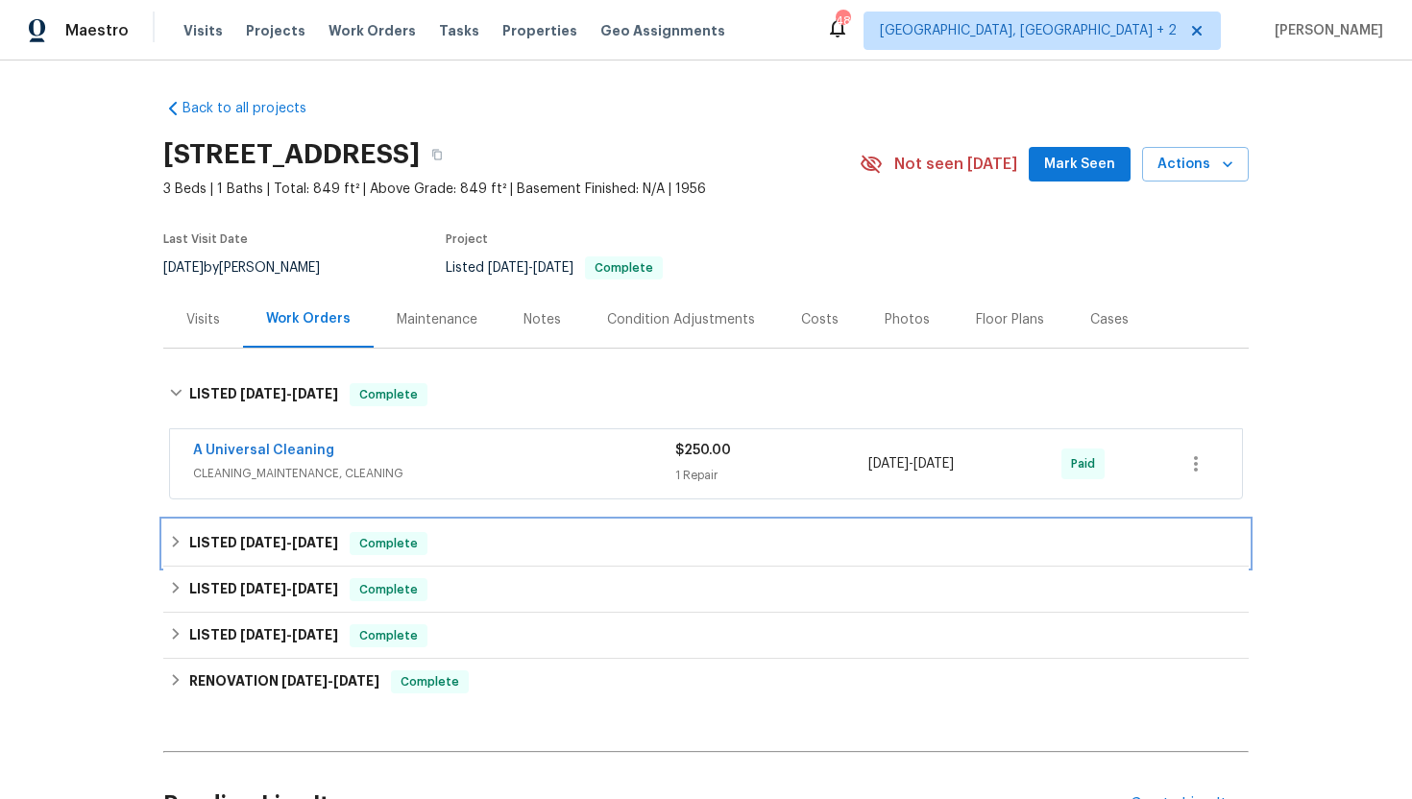
click at [423, 544] on span "Complete" at bounding box center [389, 543] width 74 height 19
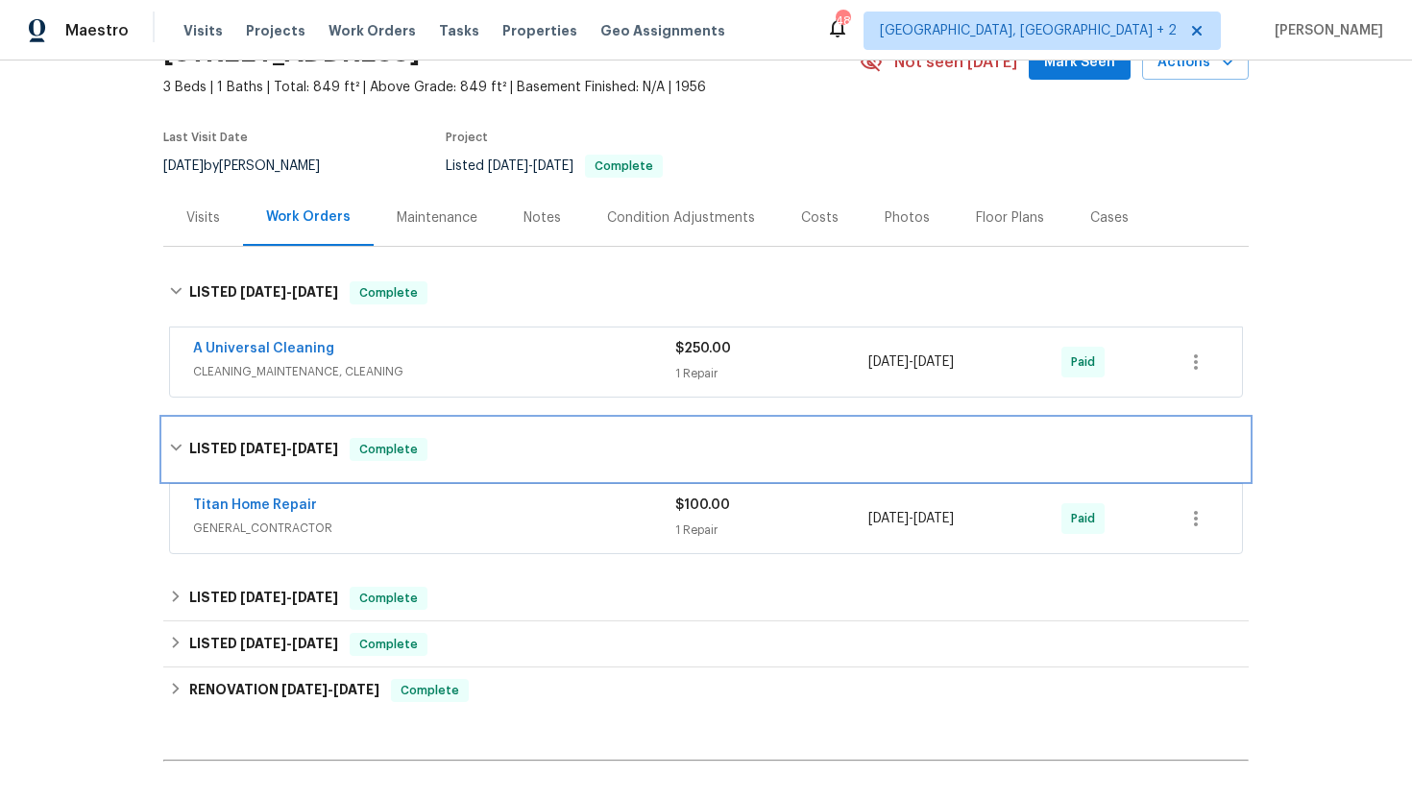
scroll to position [182, 0]
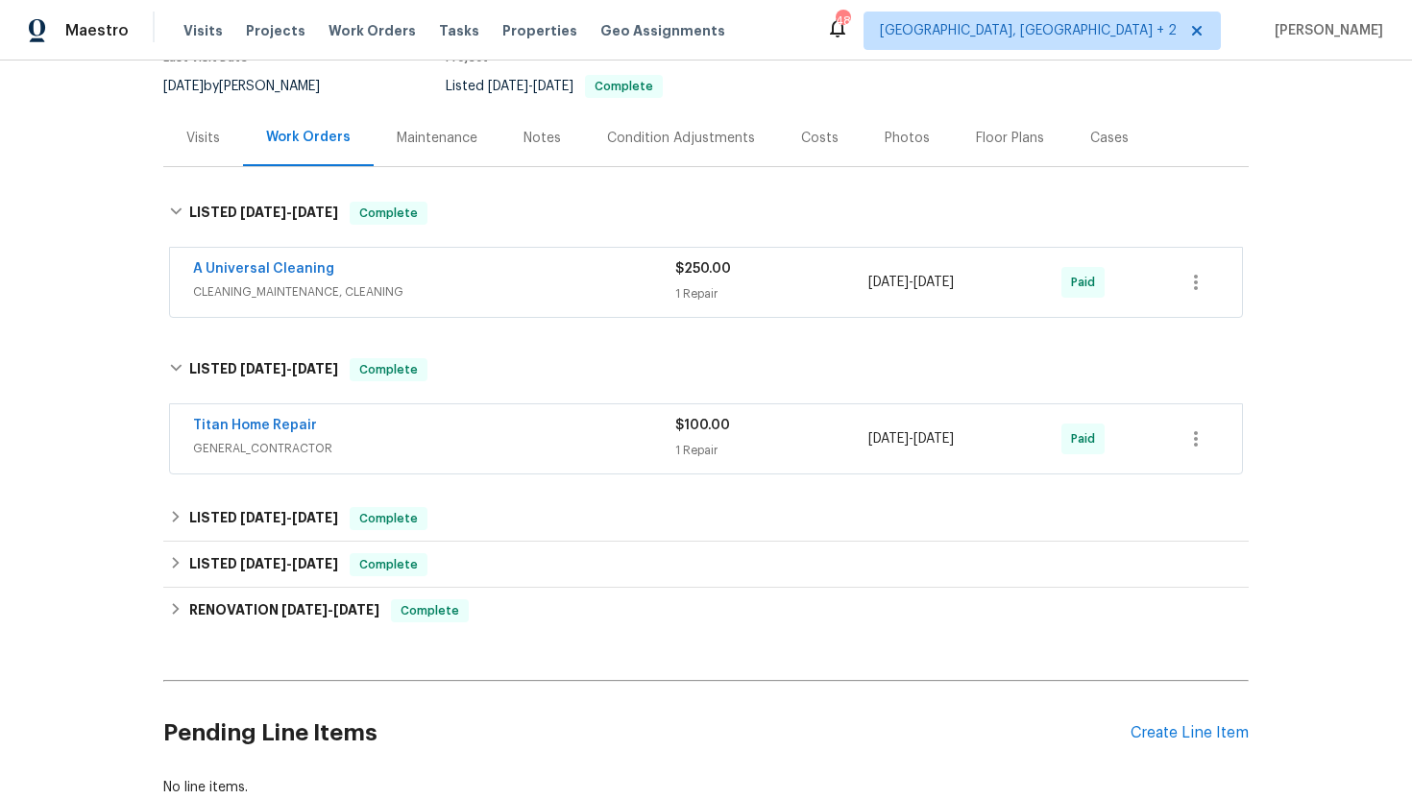
click at [448, 446] on span "GENERAL_CONTRACTOR" at bounding box center [434, 448] width 482 height 19
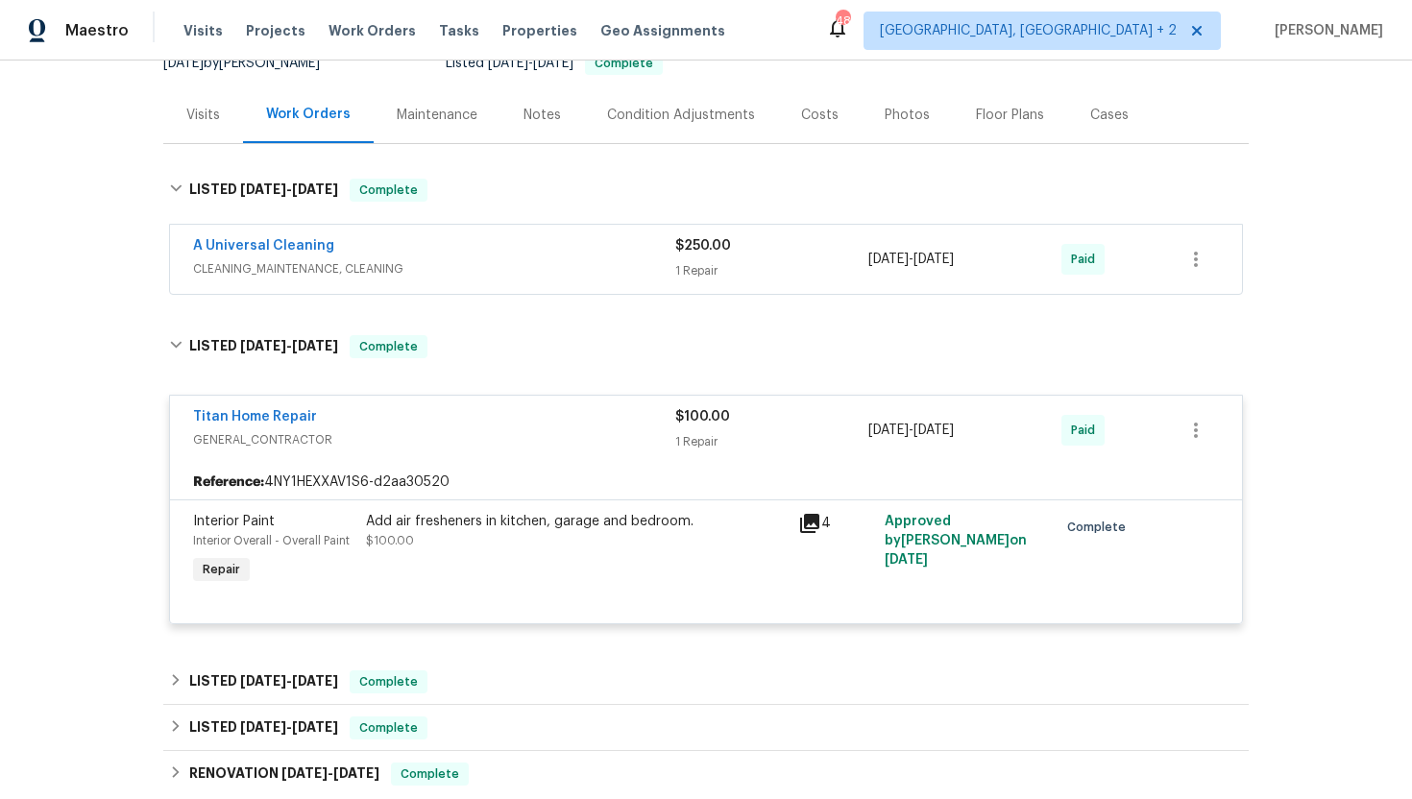
scroll to position [211, 0]
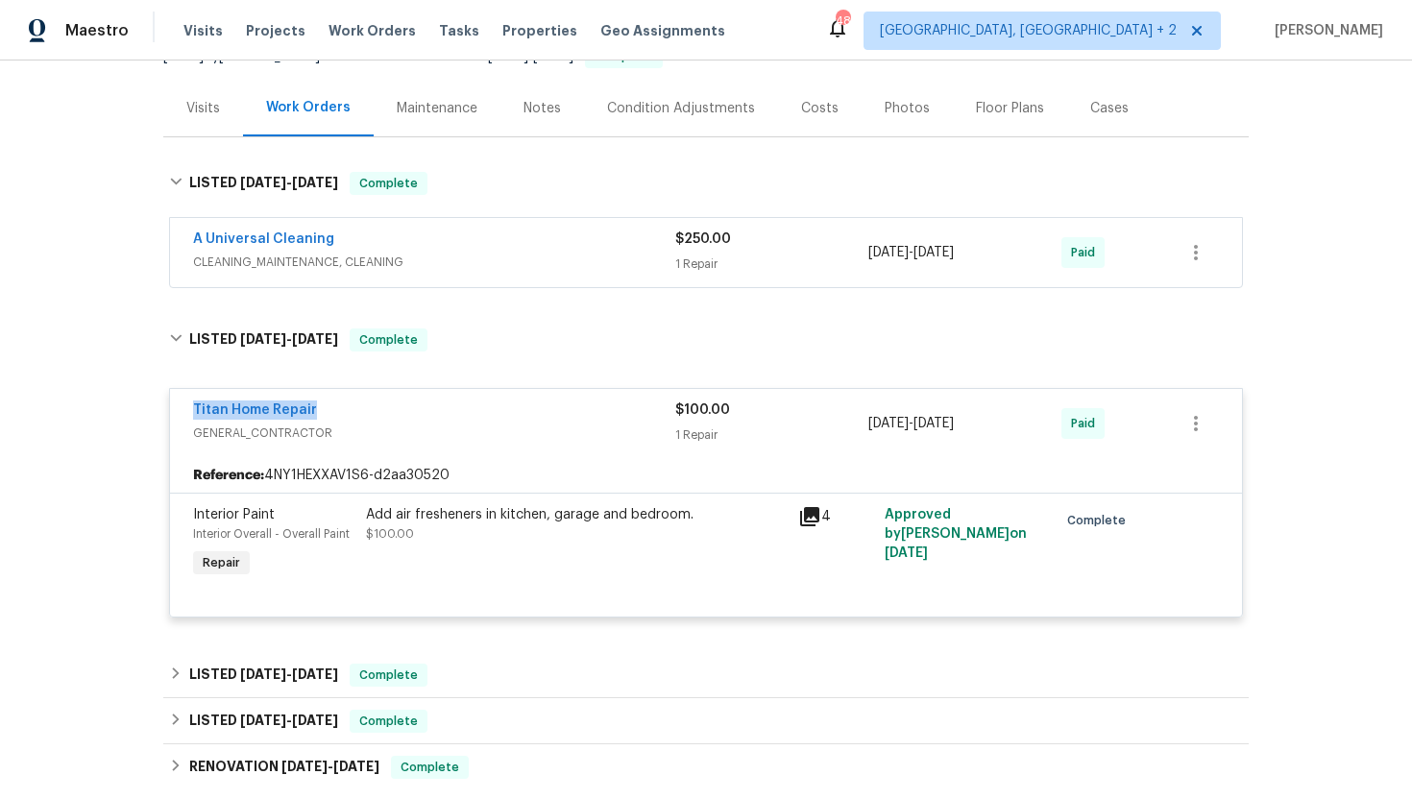
drag, startPoint x: 329, startPoint y: 411, endPoint x: 166, endPoint y: 410, distance: 162.4
click at [166, 410] on div "Titan Home Repair GENERAL_CONTRACTOR $100.00 1 Repair 7/23/2025 - 7/25/2025 Pai…" at bounding box center [706, 504] width 1086 height 266
copy link "Titan Home Repair"
drag, startPoint x: 1012, startPoint y: 429, endPoint x: 845, endPoint y: 429, distance: 166.2
click at [845, 429] on div "Titan Home Repair GENERAL_CONTRACTOR $100.00 1 Repair 7/23/2025 - 7/25/2025 Paid" at bounding box center [683, 424] width 980 height 46
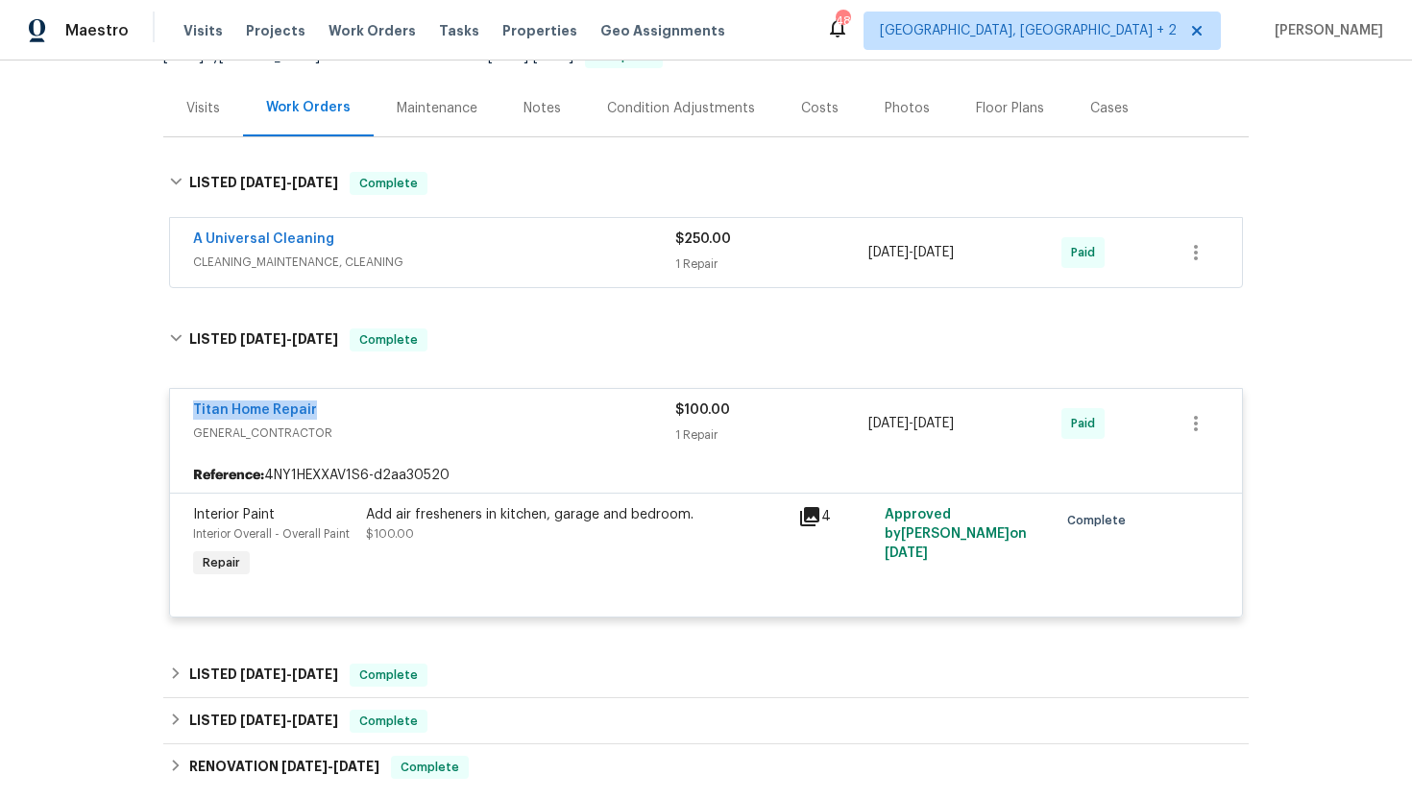
copy div "7/23/2025 - 7/25/2025"
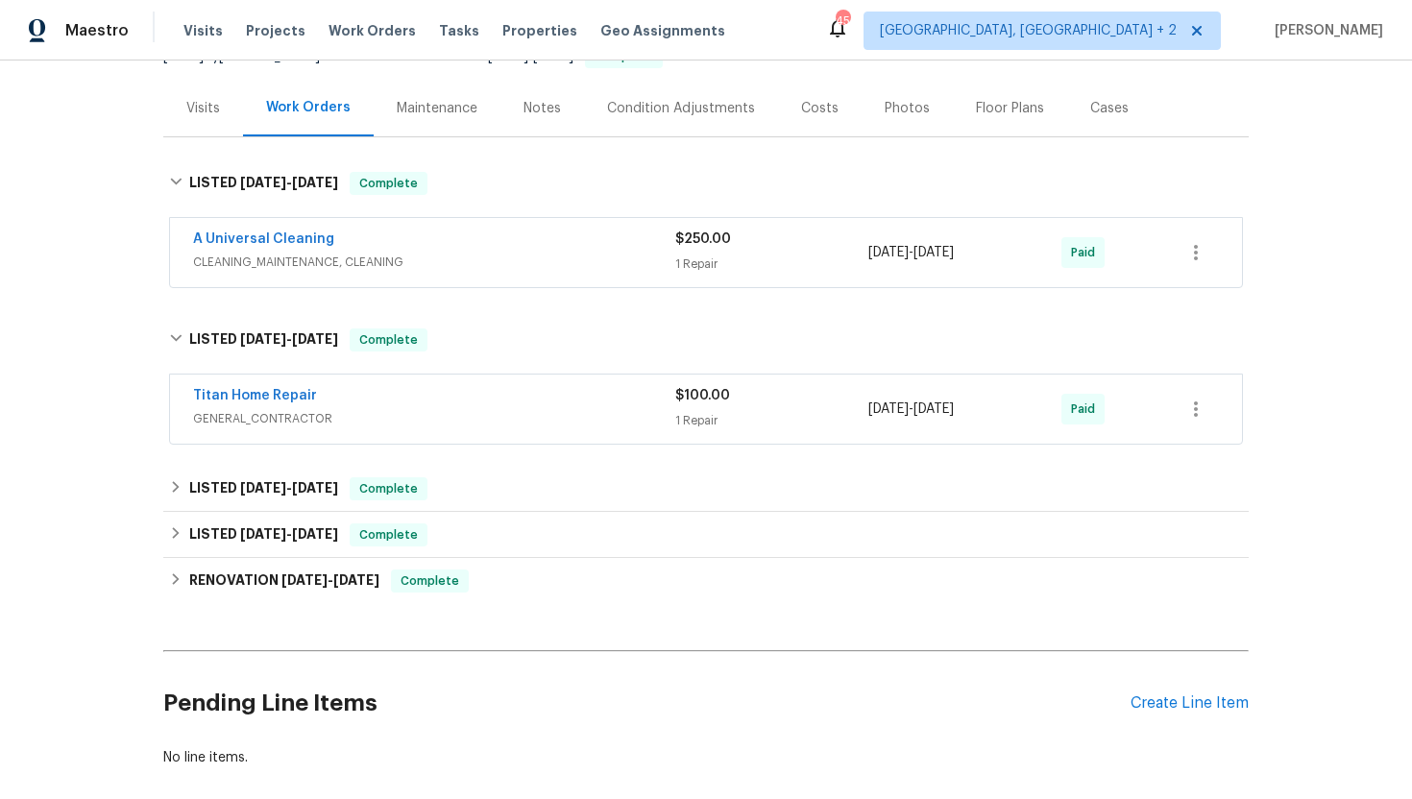
click at [402, 428] on span "GENERAL_CONTRACTOR" at bounding box center [434, 418] width 482 height 19
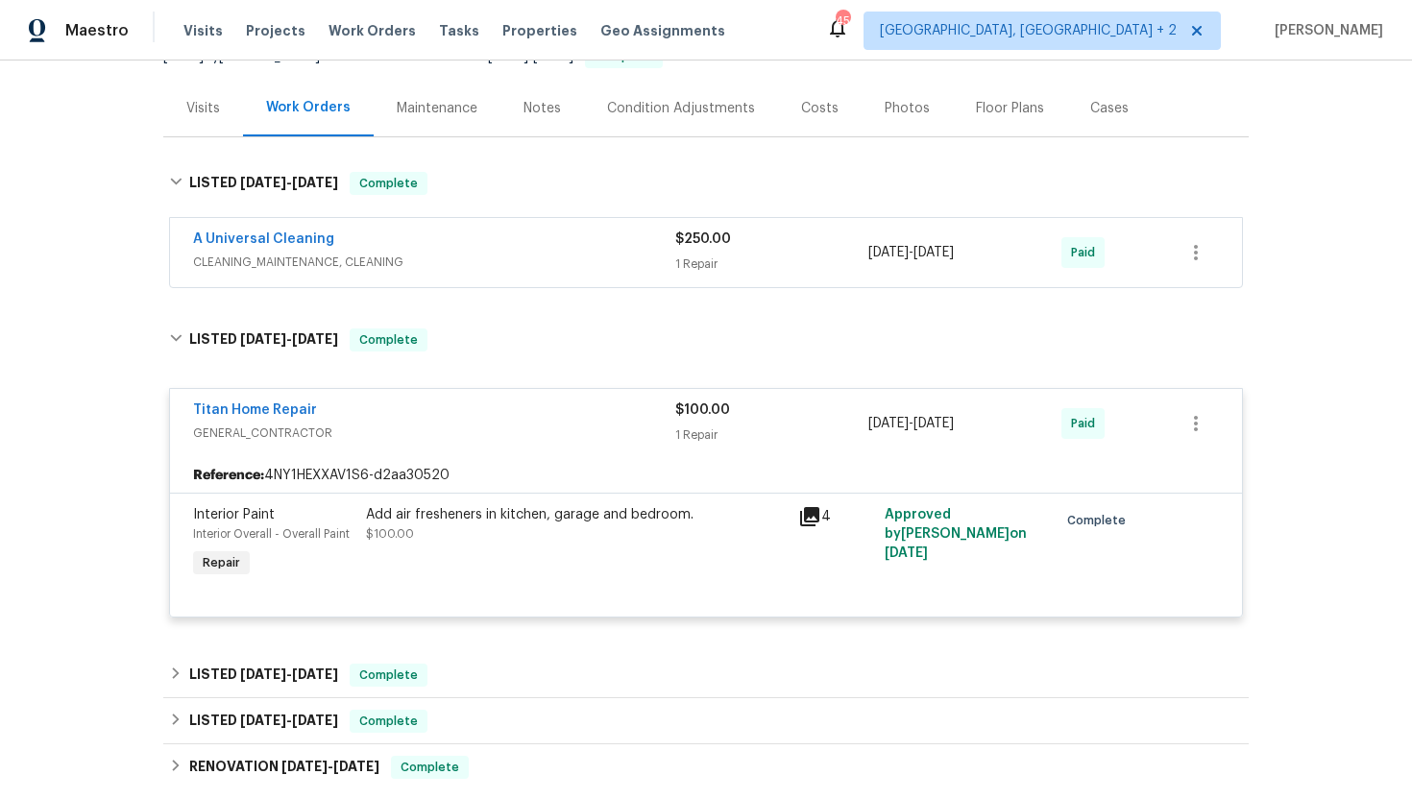
click at [203, 112] on div "Visits" at bounding box center [203, 108] width 34 height 19
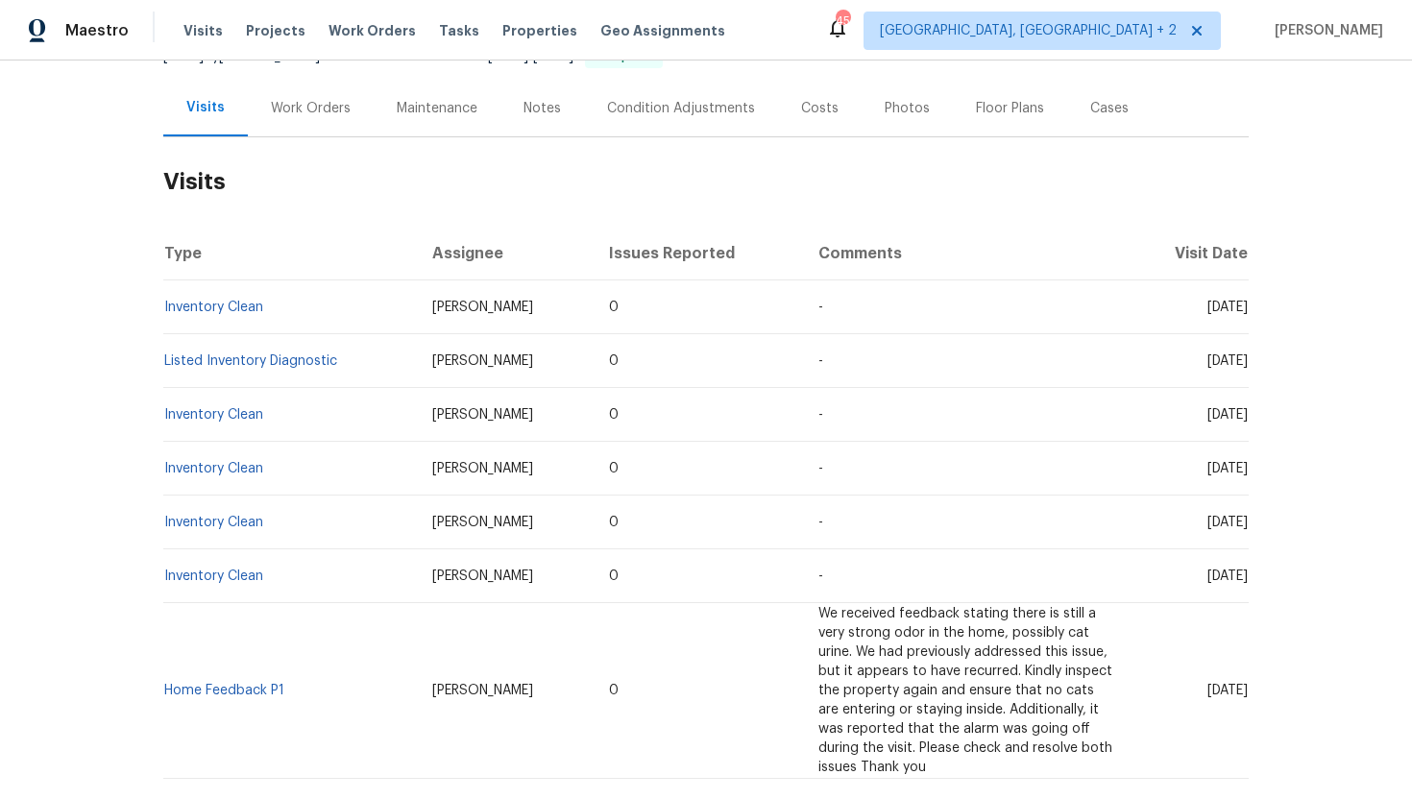
click at [1112, 111] on div "Cases" at bounding box center [1109, 108] width 38 height 19
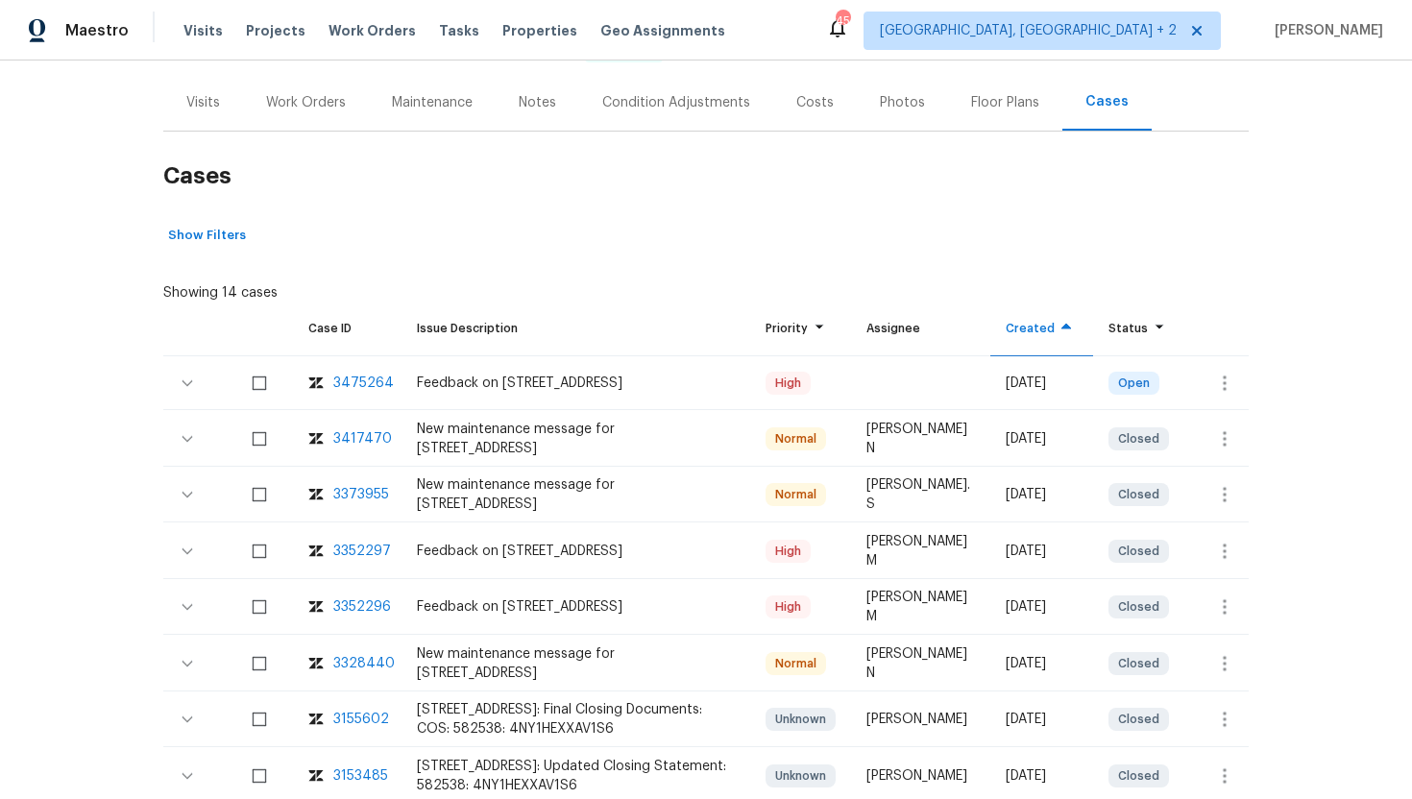
scroll to position [281, 0]
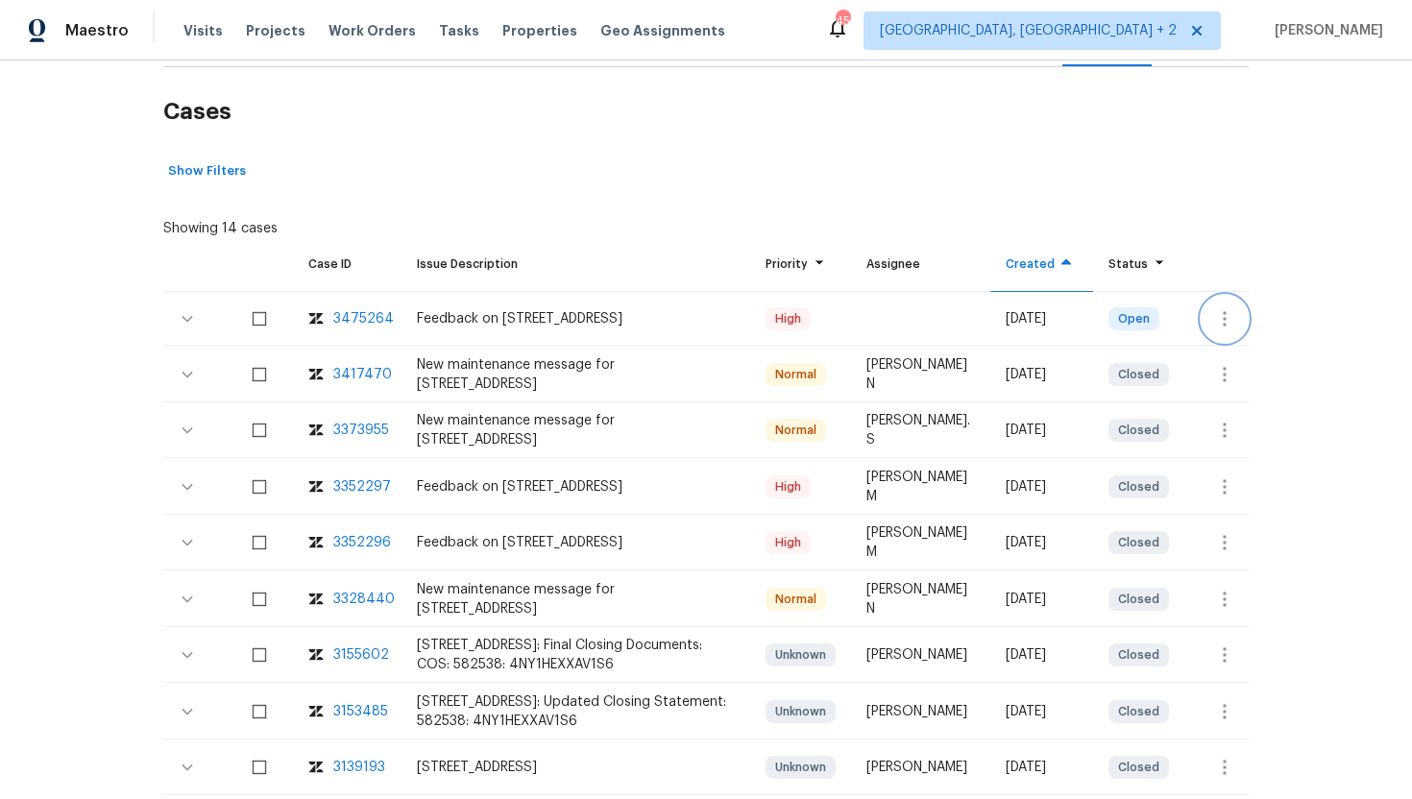
click at [1233, 321] on icon "button" at bounding box center [1224, 318] width 23 height 23
click at [1241, 328] on li "Create a visit" at bounding box center [1299, 319] width 199 height 32
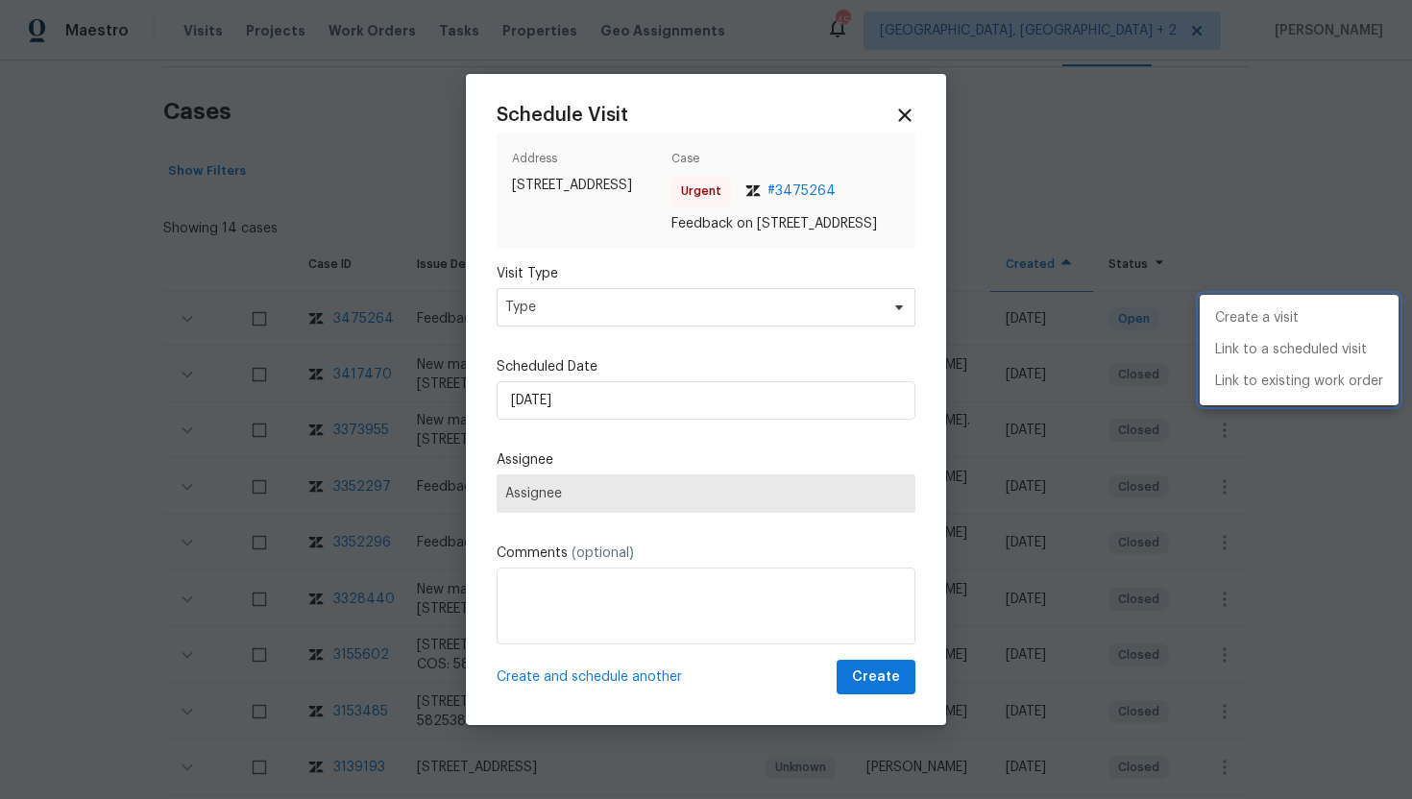
click at [638, 313] on div at bounding box center [706, 399] width 1412 height 799
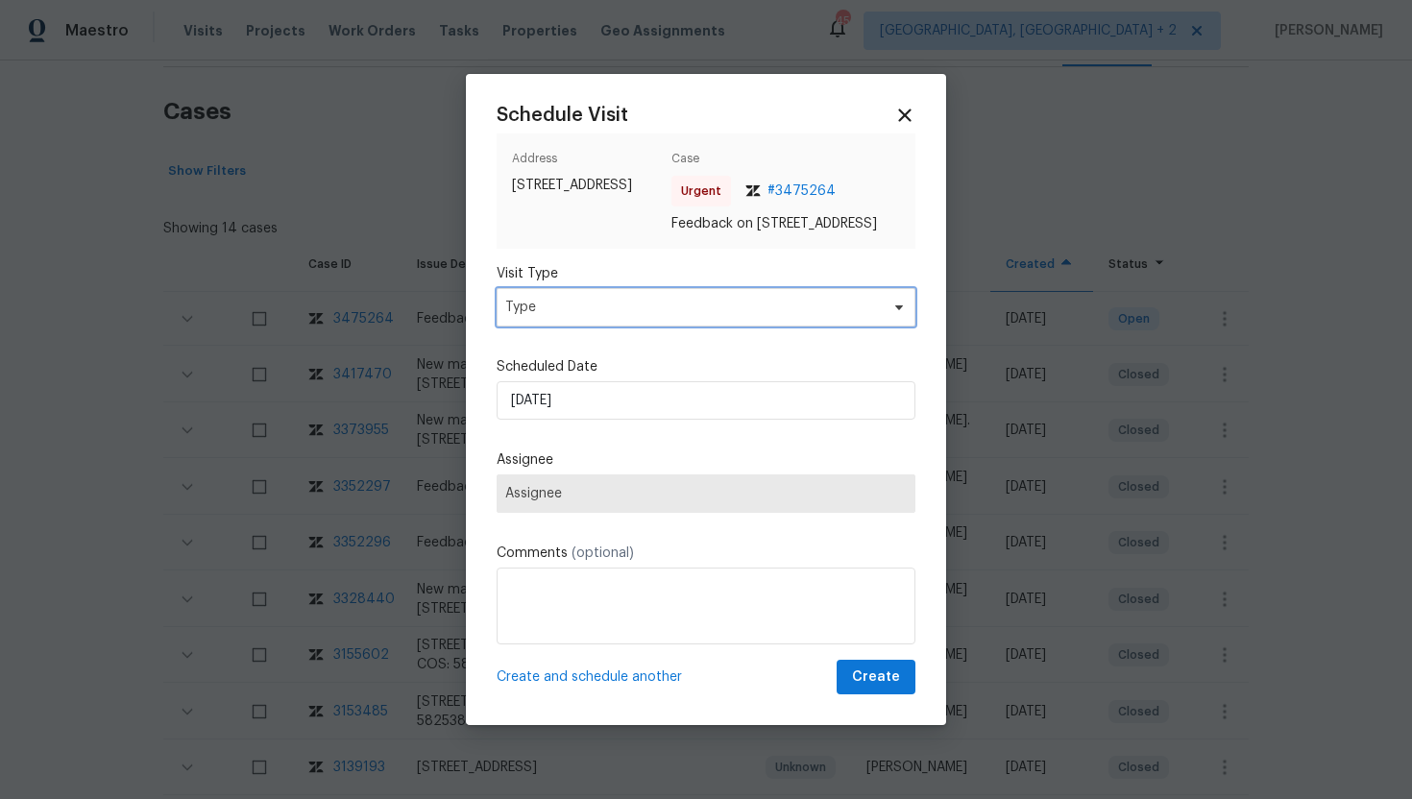
click at [617, 317] on span "Type" at bounding box center [692, 307] width 374 height 19
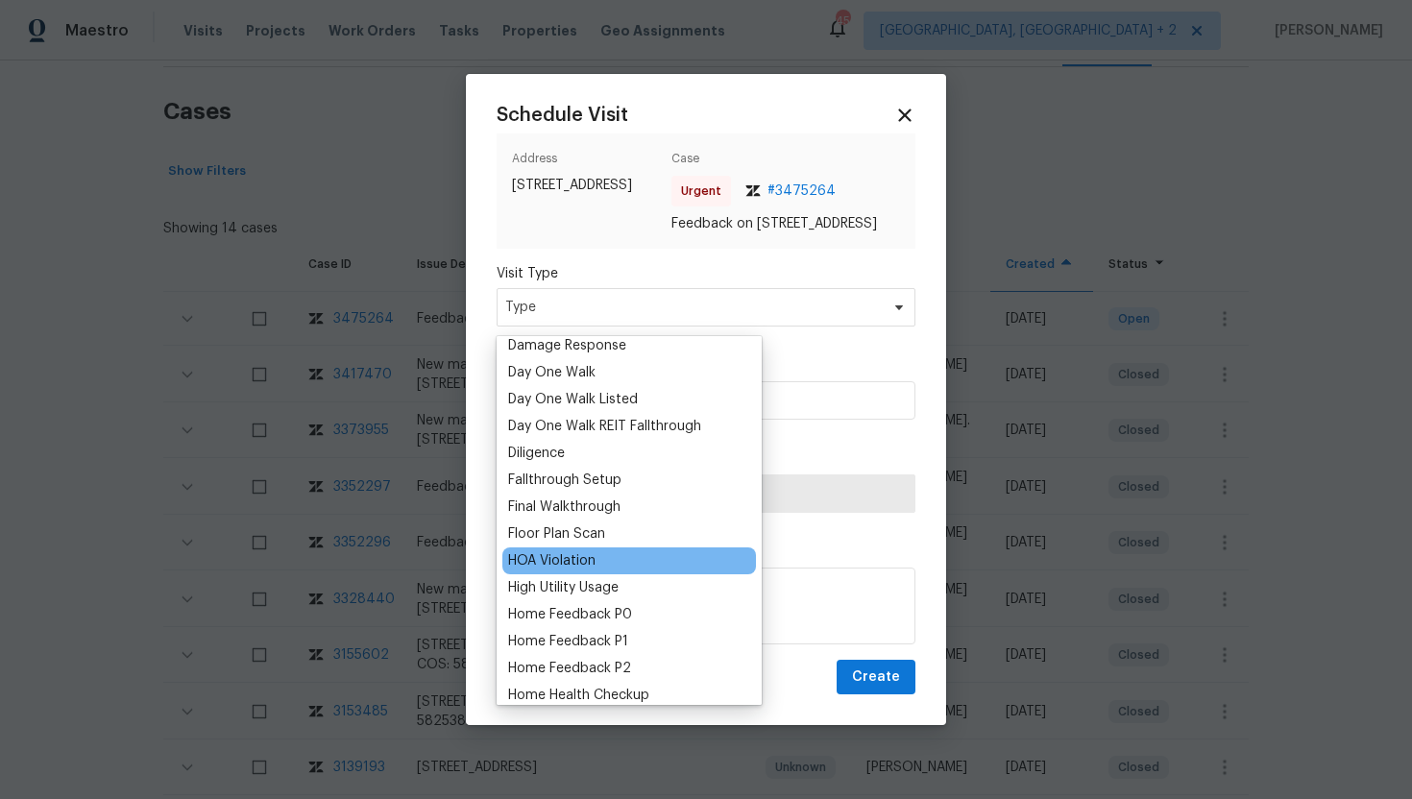
scroll to position [361, 0]
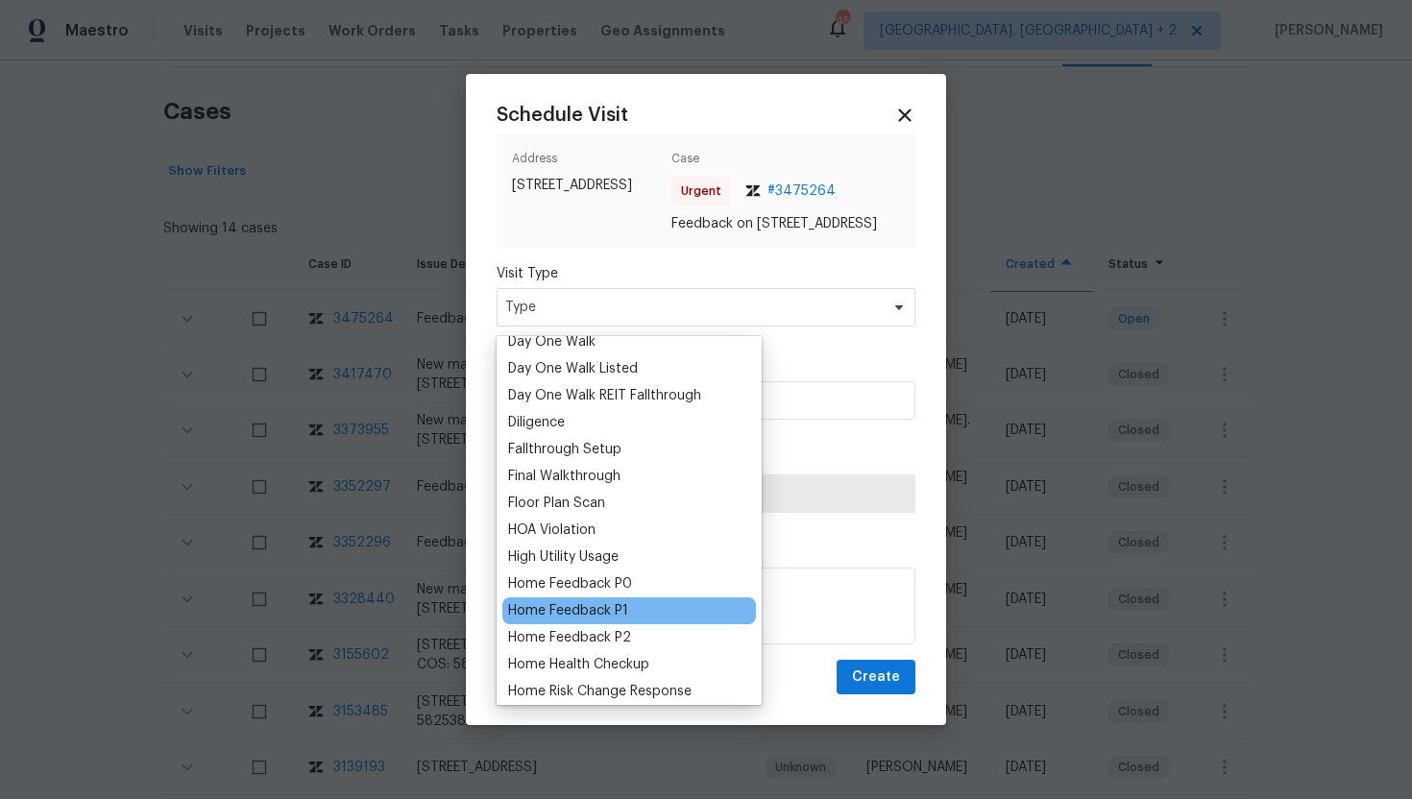
click at [605, 612] on div "Home Feedback P1" at bounding box center [568, 610] width 120 height 19
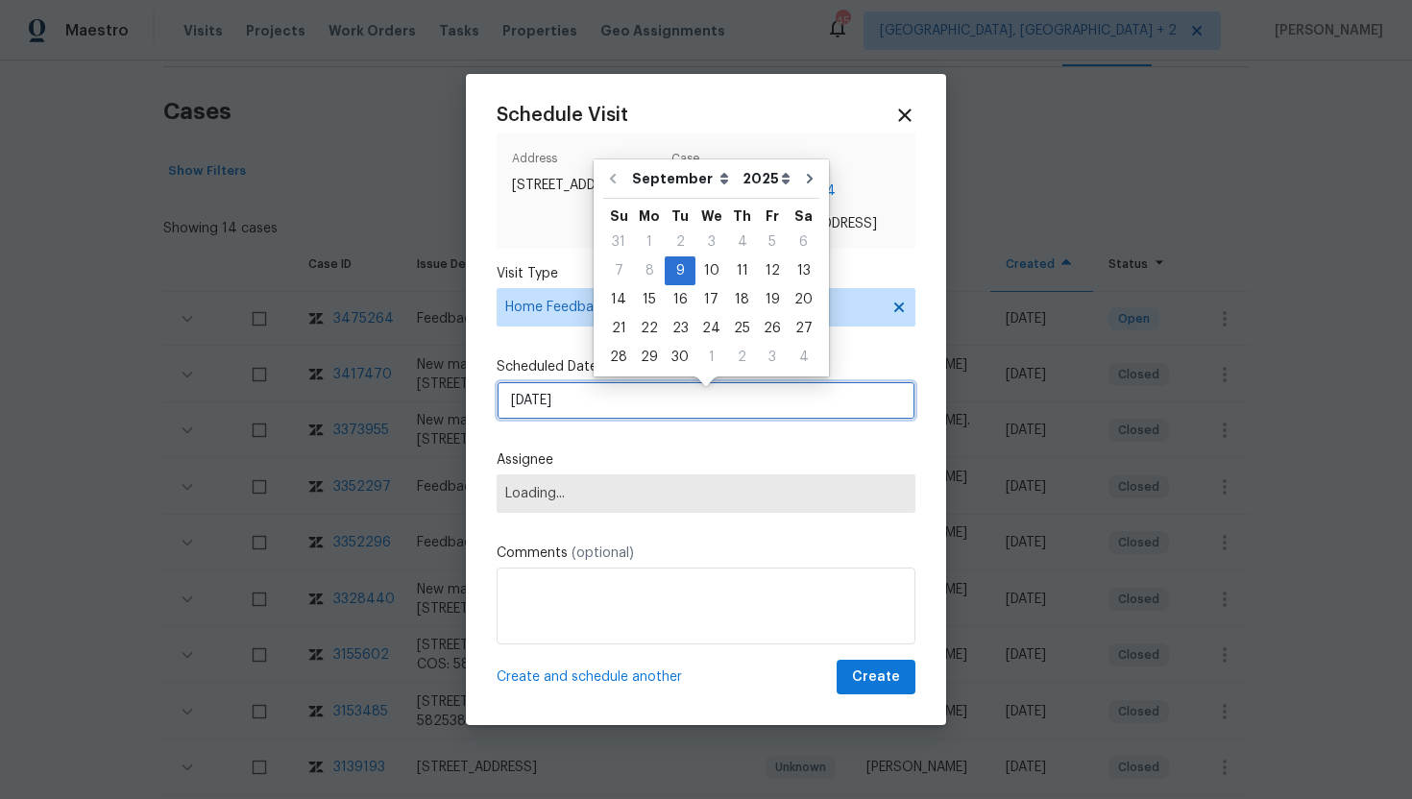
click at [610, 408] on input "9/9/2025" at bounding box center [706, 400] width 419 height 38
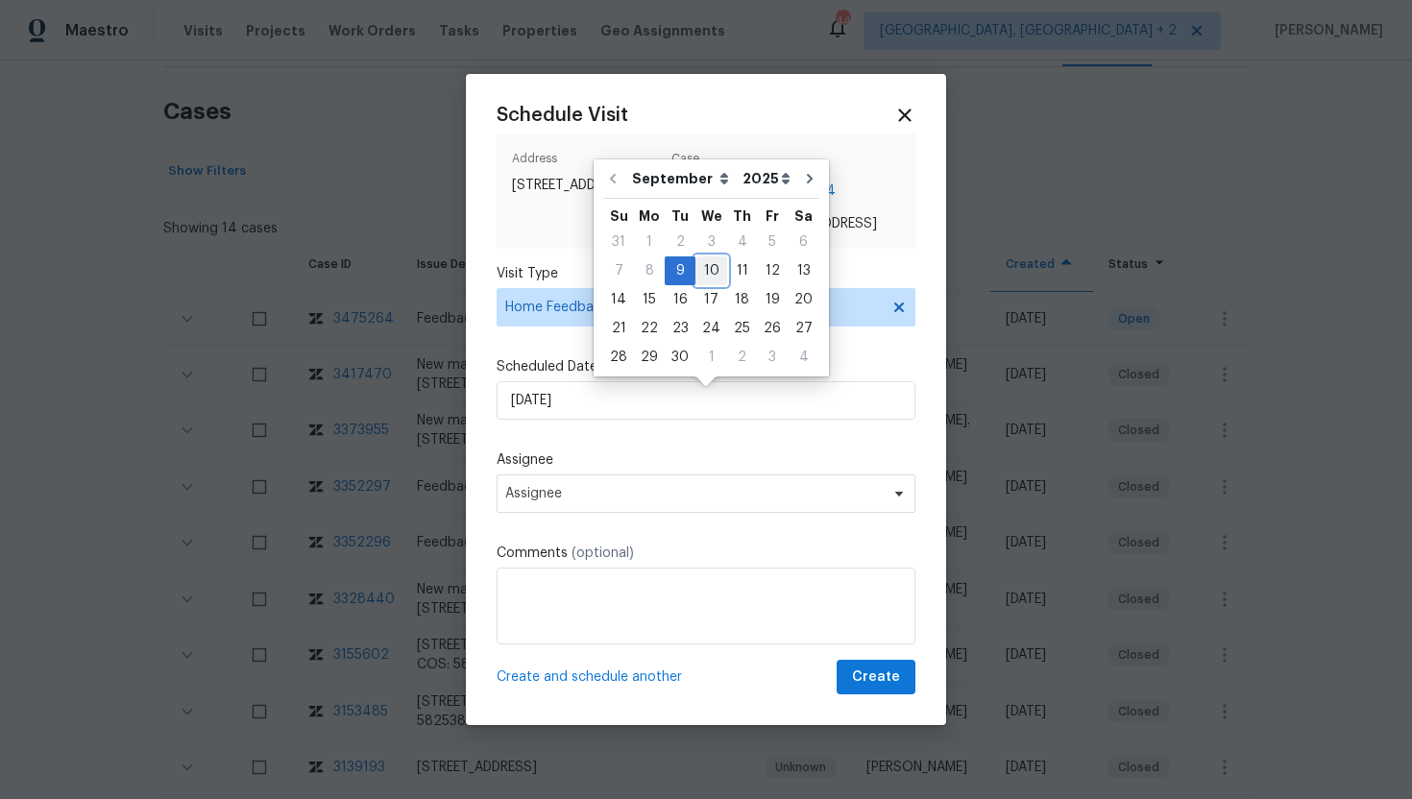
click at [700, 271] on div "10" at bounding box center [712, 270] width 32 height 27
type input "9/10/2025"
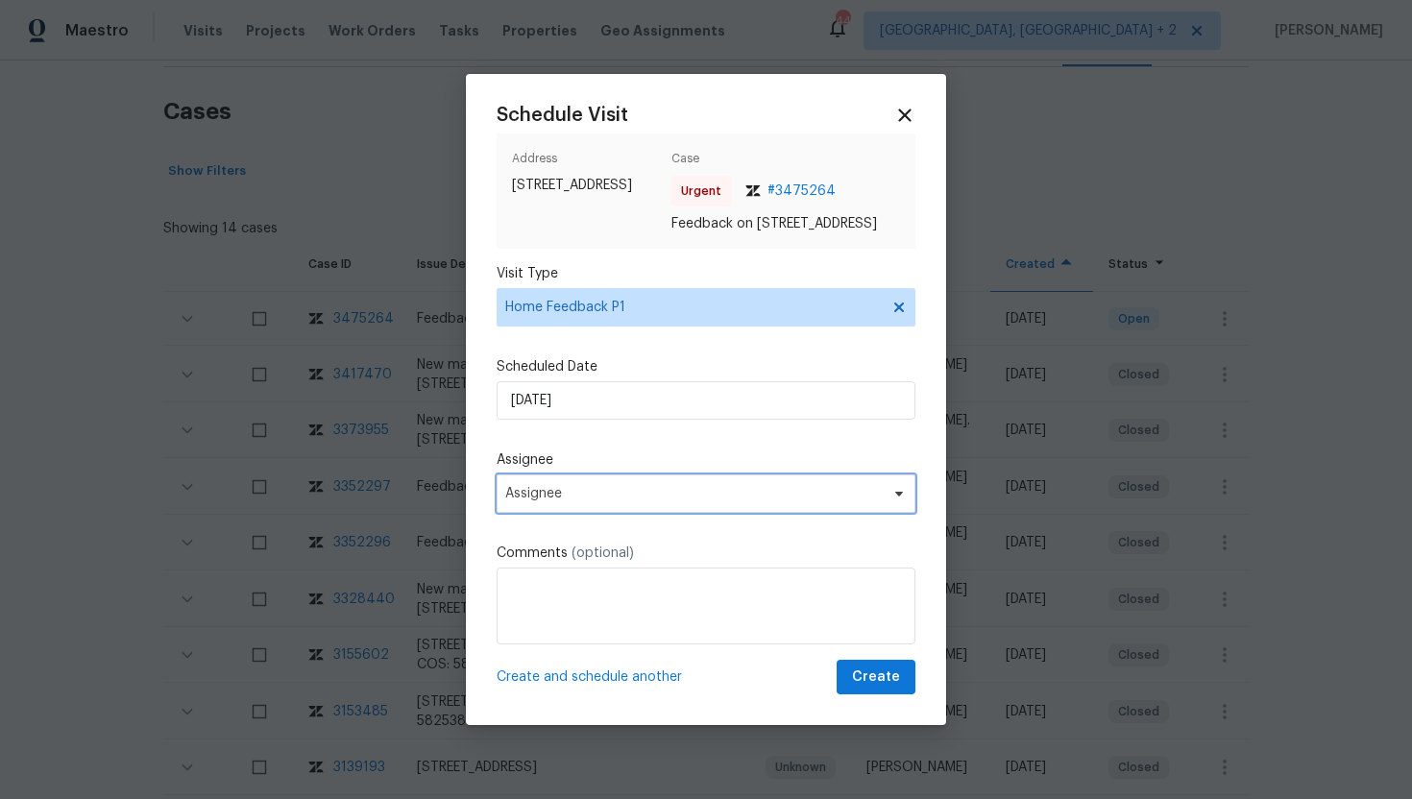
click at [586, 510] on span "Assignee" at bounding box center [706, 494] width 419 height 38
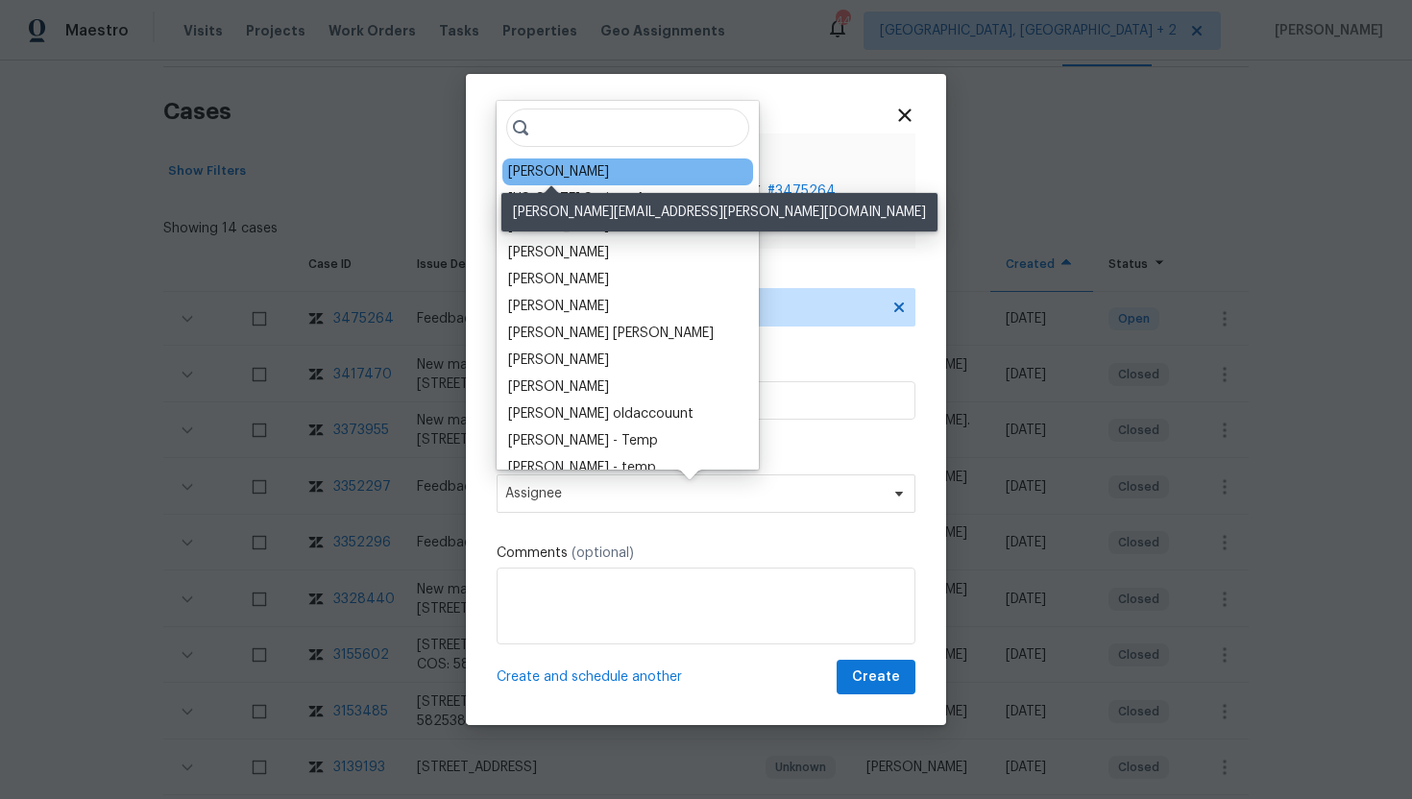
click at [569, 178] on div "Chris Thomas" at bounding box center [558, 171] width 101 height 19
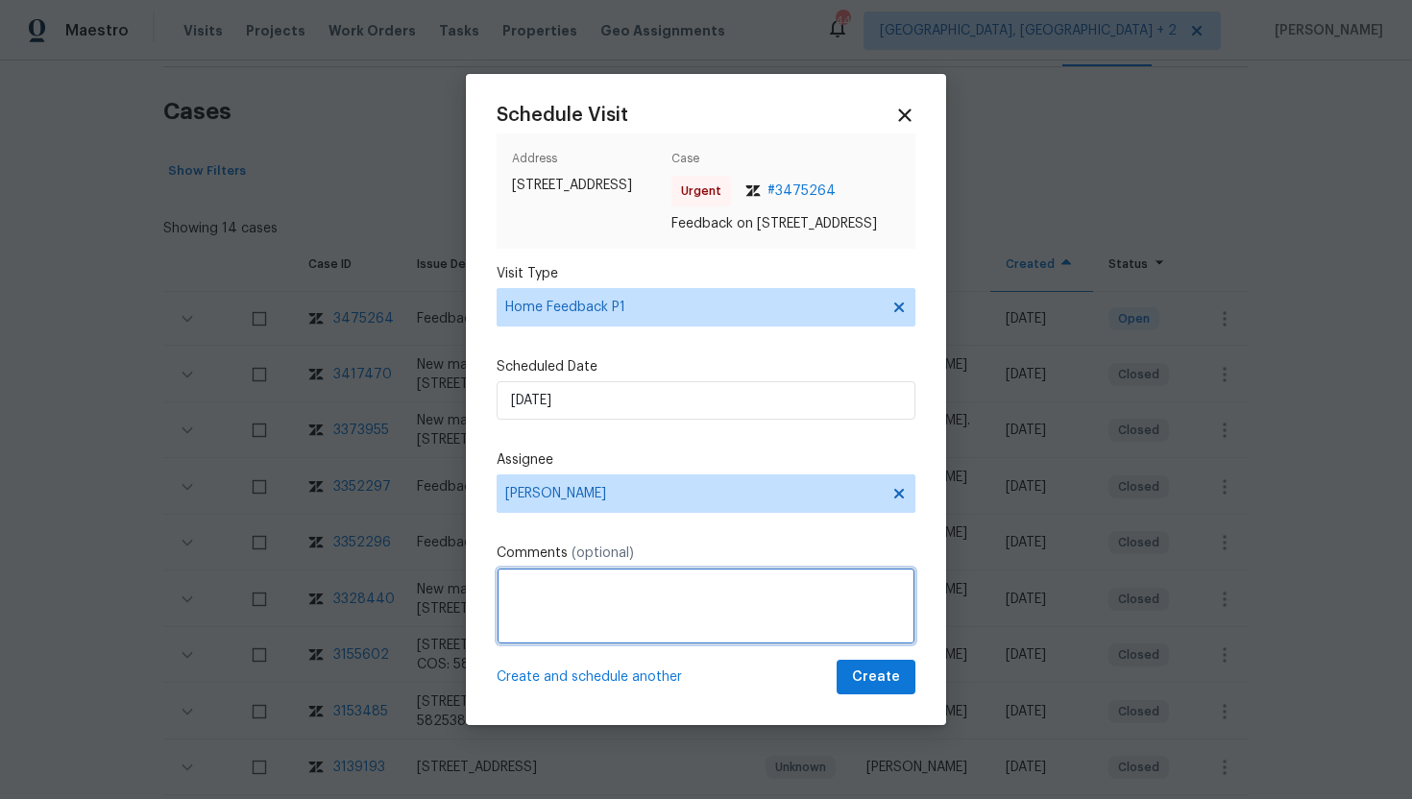
click at [537, 602] on textarea at bounding box center [706, 606] width 419 height 77
paste textarea "Feedback Message: The home has a very strong odor. My client thought it was cat…"
type textarea "Feedback Message: The home has a very strong odor. My client thought it was cat…"
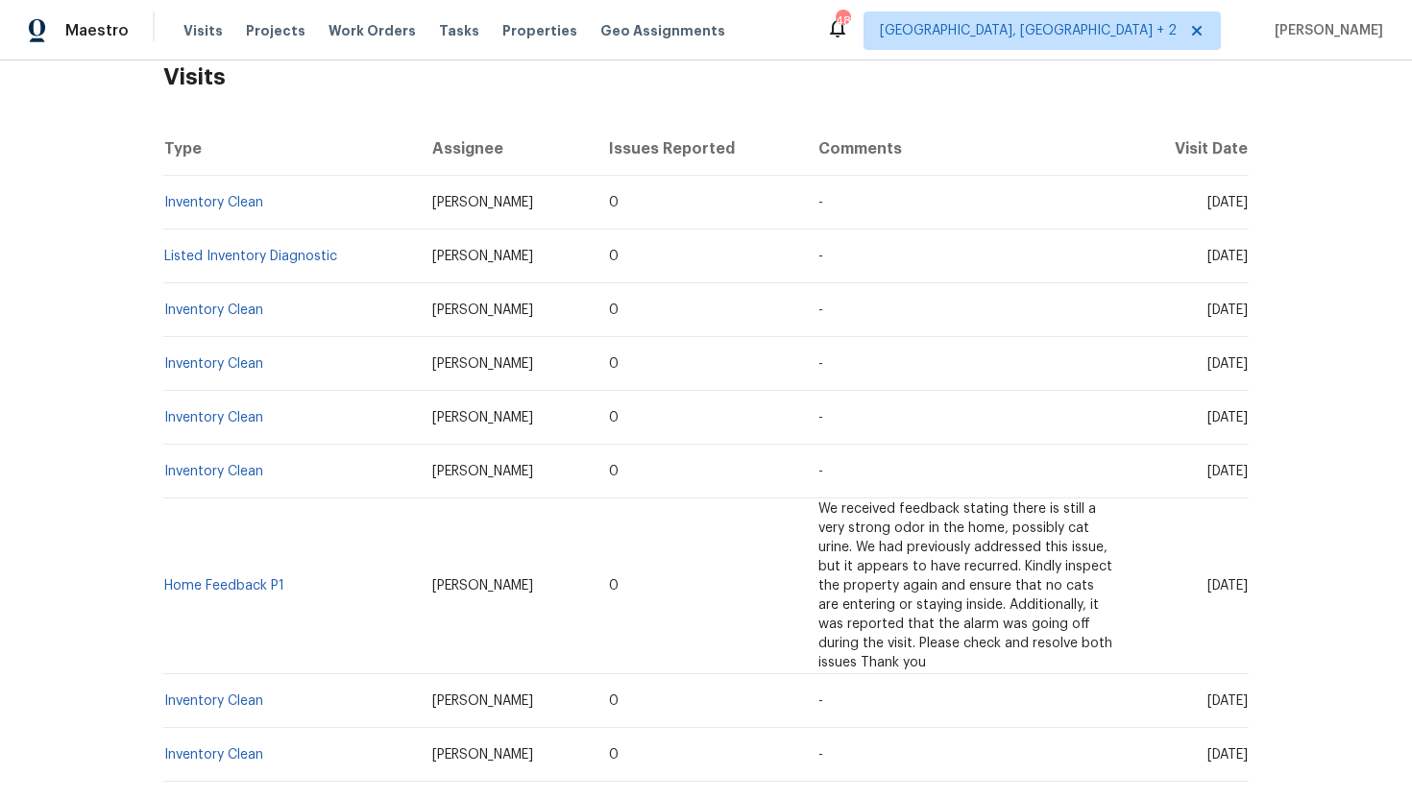
scroll to position [334, 0]
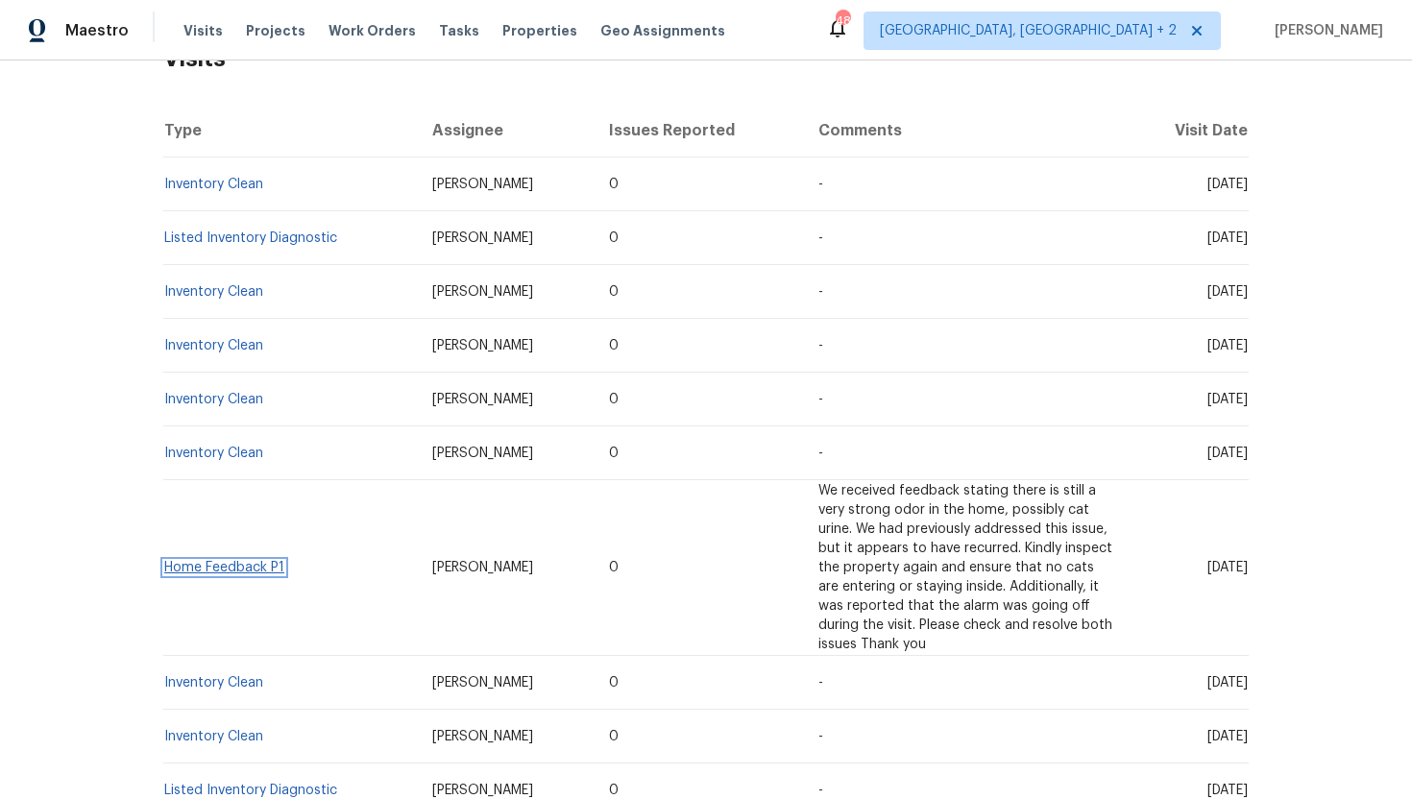
click at [257, 571] on link "Home Feedback P1" at bounding box center [224, 567] width 120 height 13
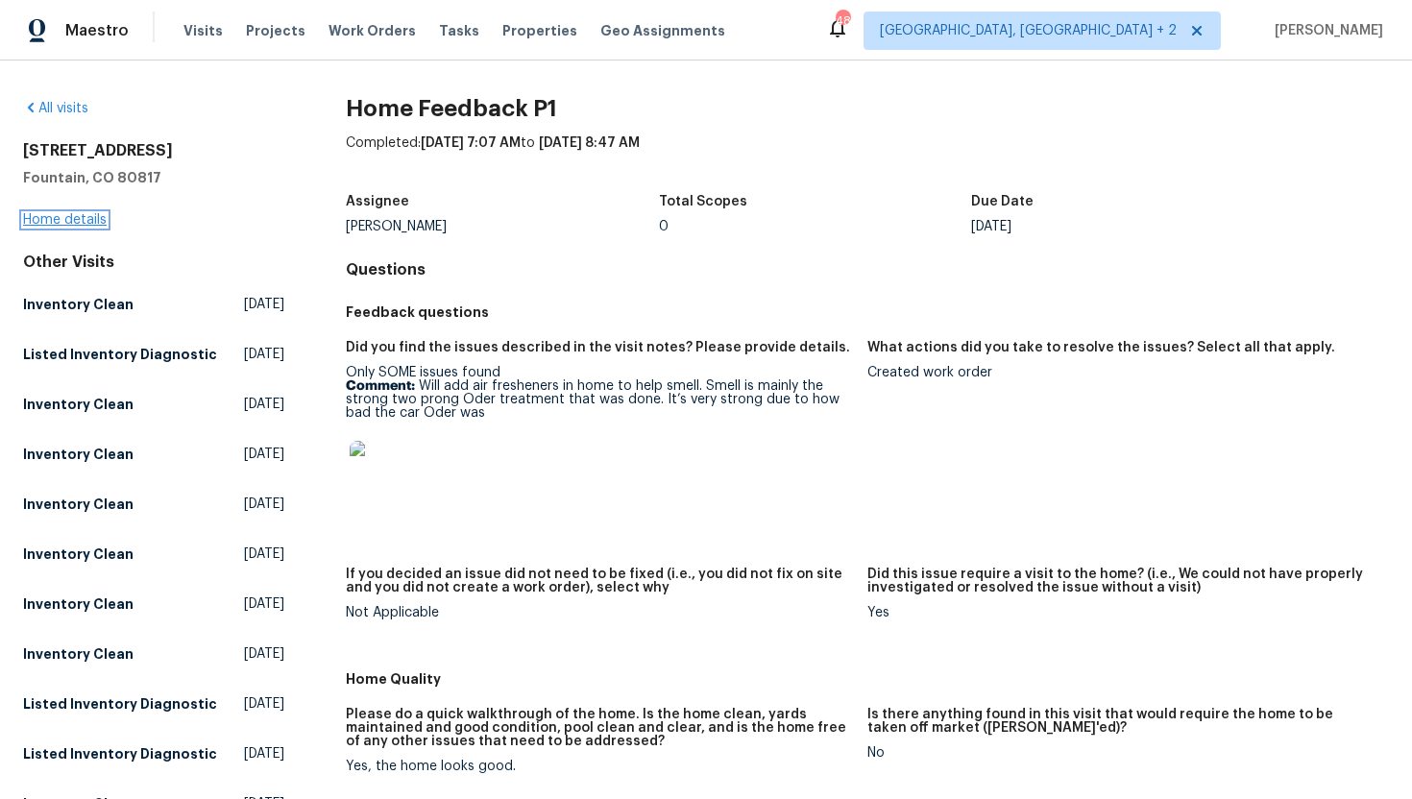
click at [86, 215] on link "Home details" at bounding box center [65, 219] width 84 height 13
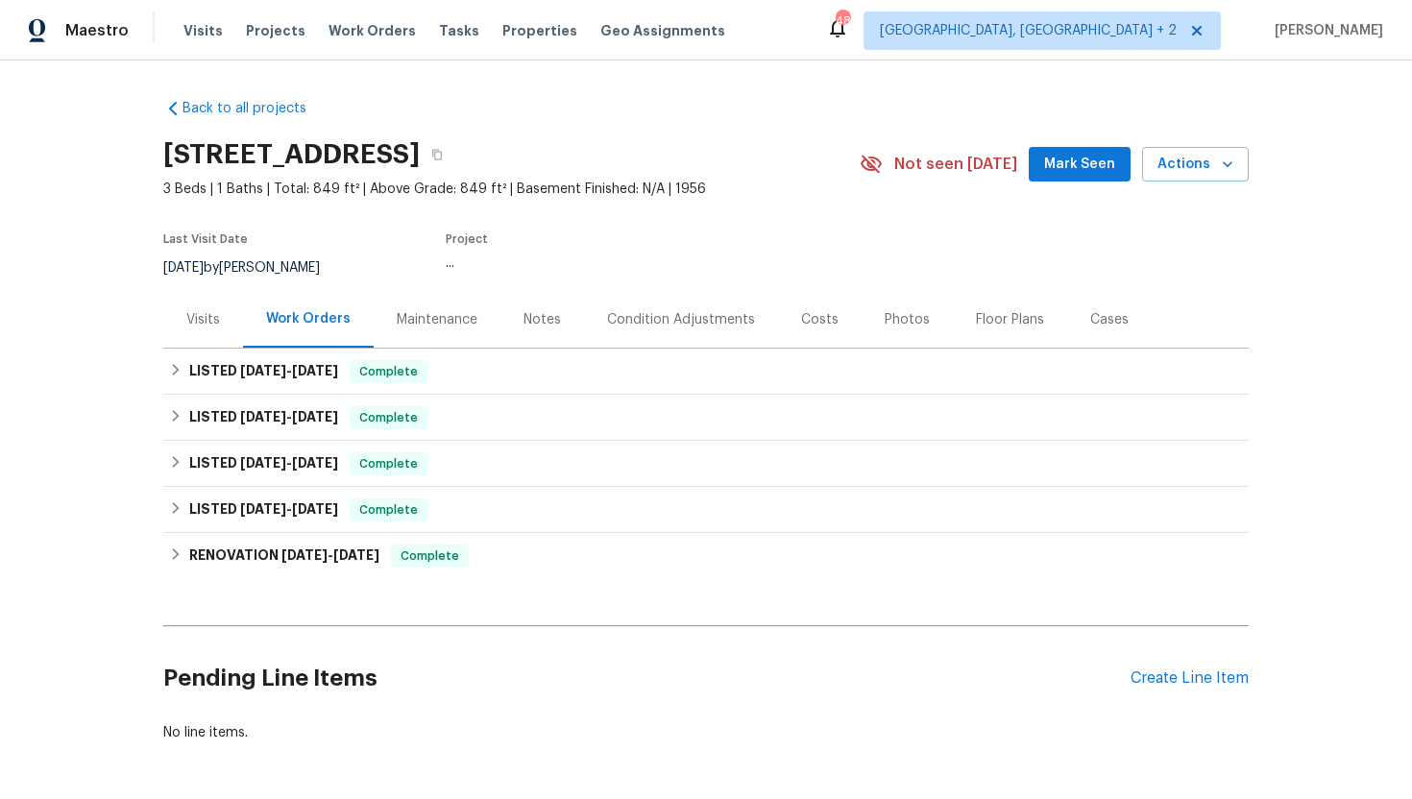
click at [218, 340] on div "Visits" at bounding box center [203, 319] width 80 height 57
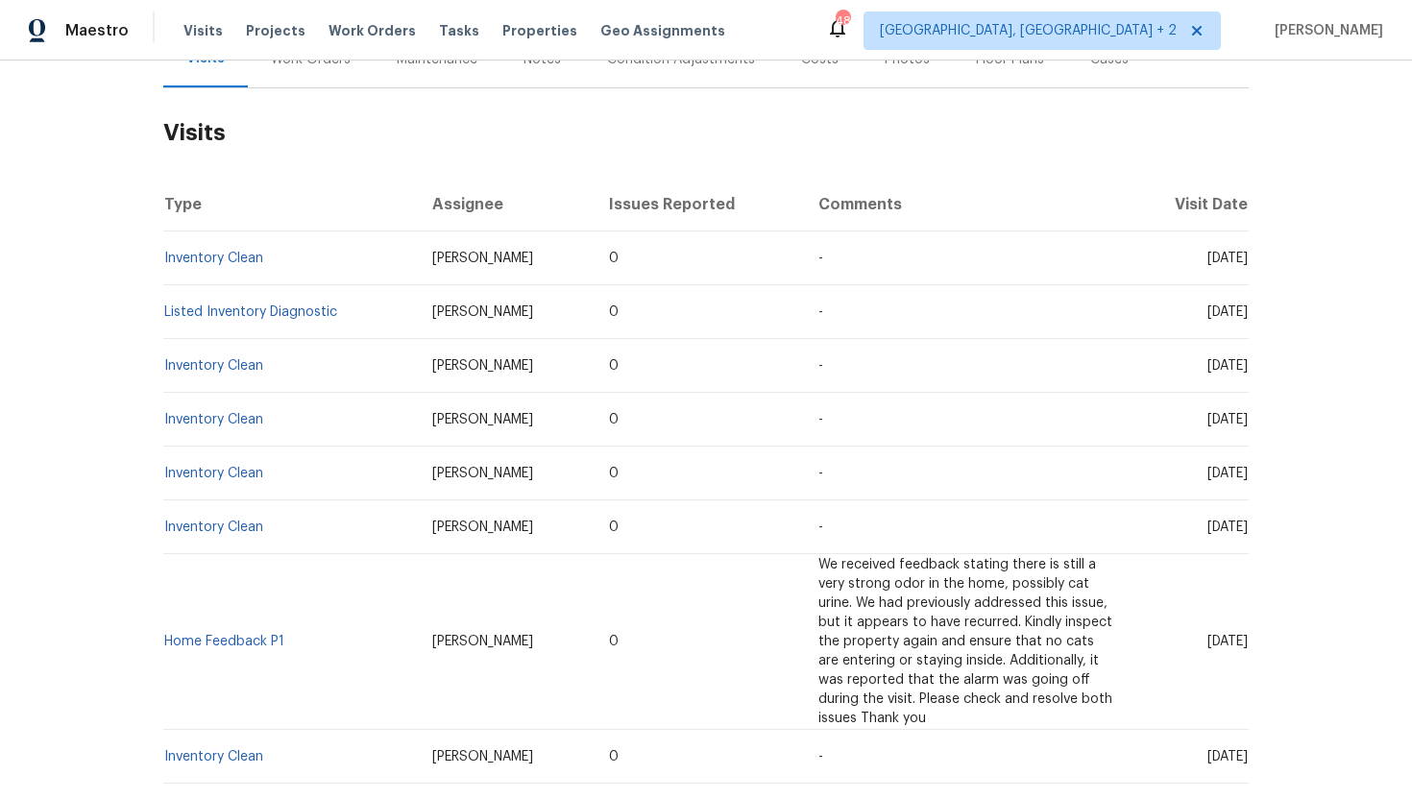
scroll to position [369, 0]
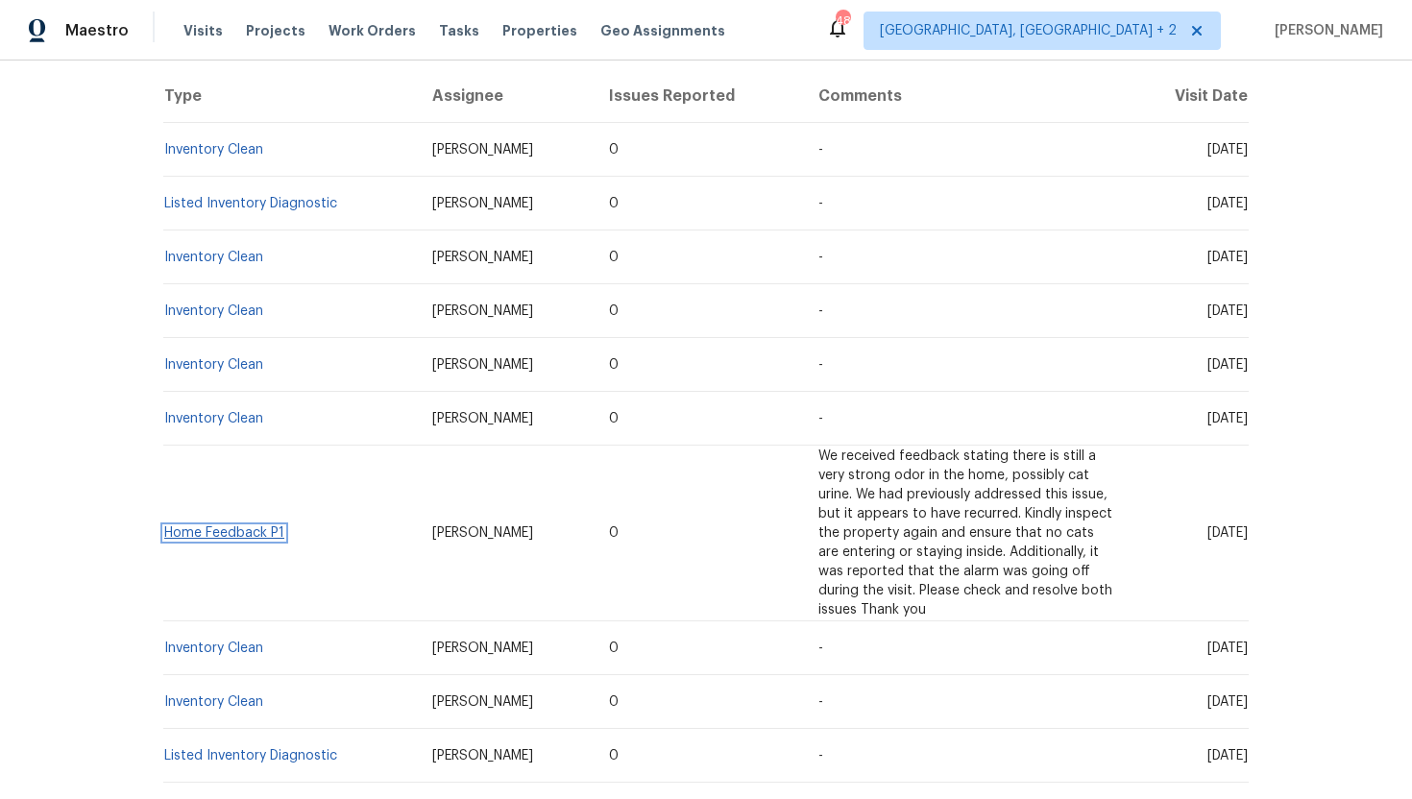
click at [256, 533] on link "Home Feedback P1" at bounding box center [224, 532] width 120 height 13
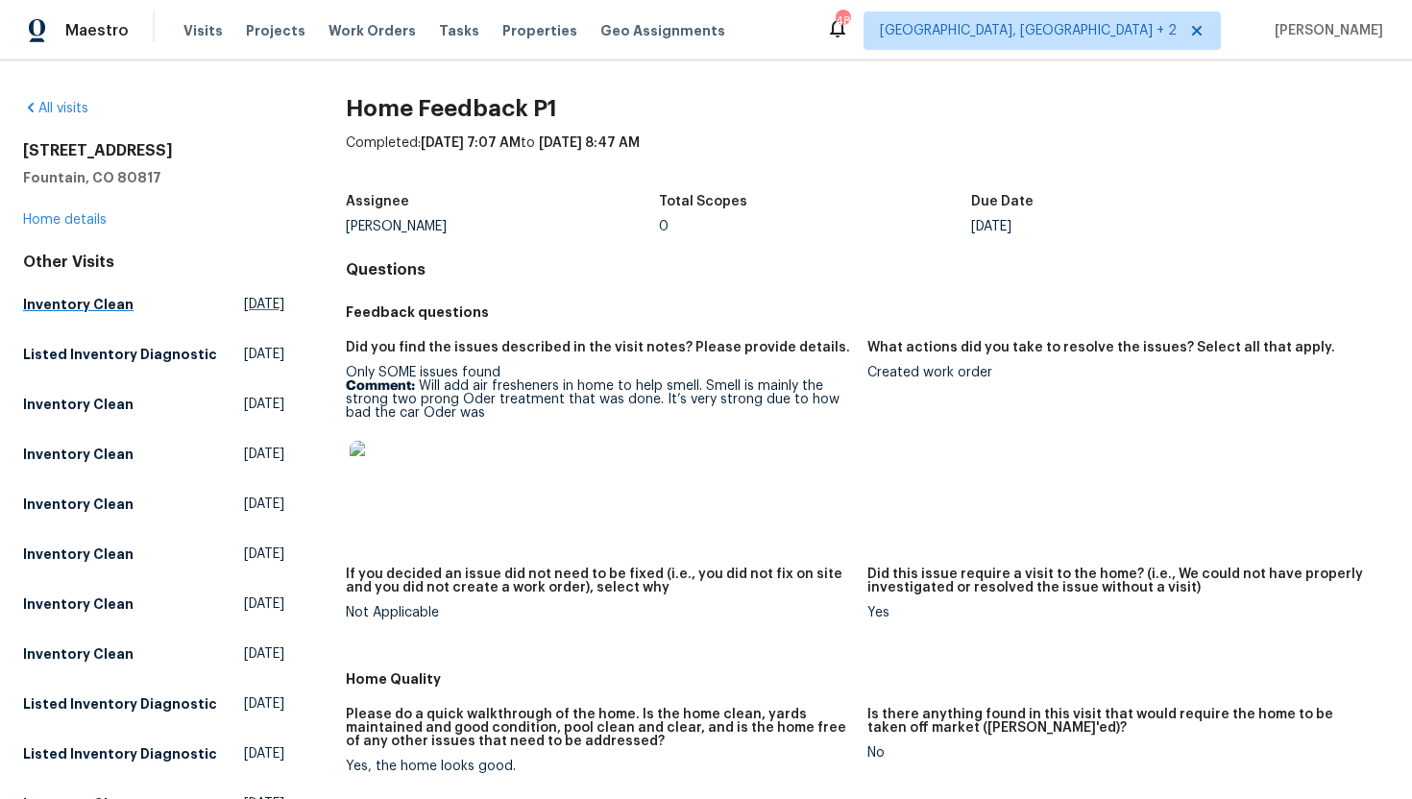
drag, startPoint x: 303, startPoint y: 308, endPoint x: 202, endPoint y: 307, distance: 100.9
click at [202, 307] on div "All visits [STREET_ADDRESS] Home details Other Visits Inventory Clean [DATE] Li…" at bounding box center [706, 742] width 1366 height 1287
copy span "[DATE]"
click at [60, 225] on link "Home details" at bounding box center [65, 219] width 84 height 13
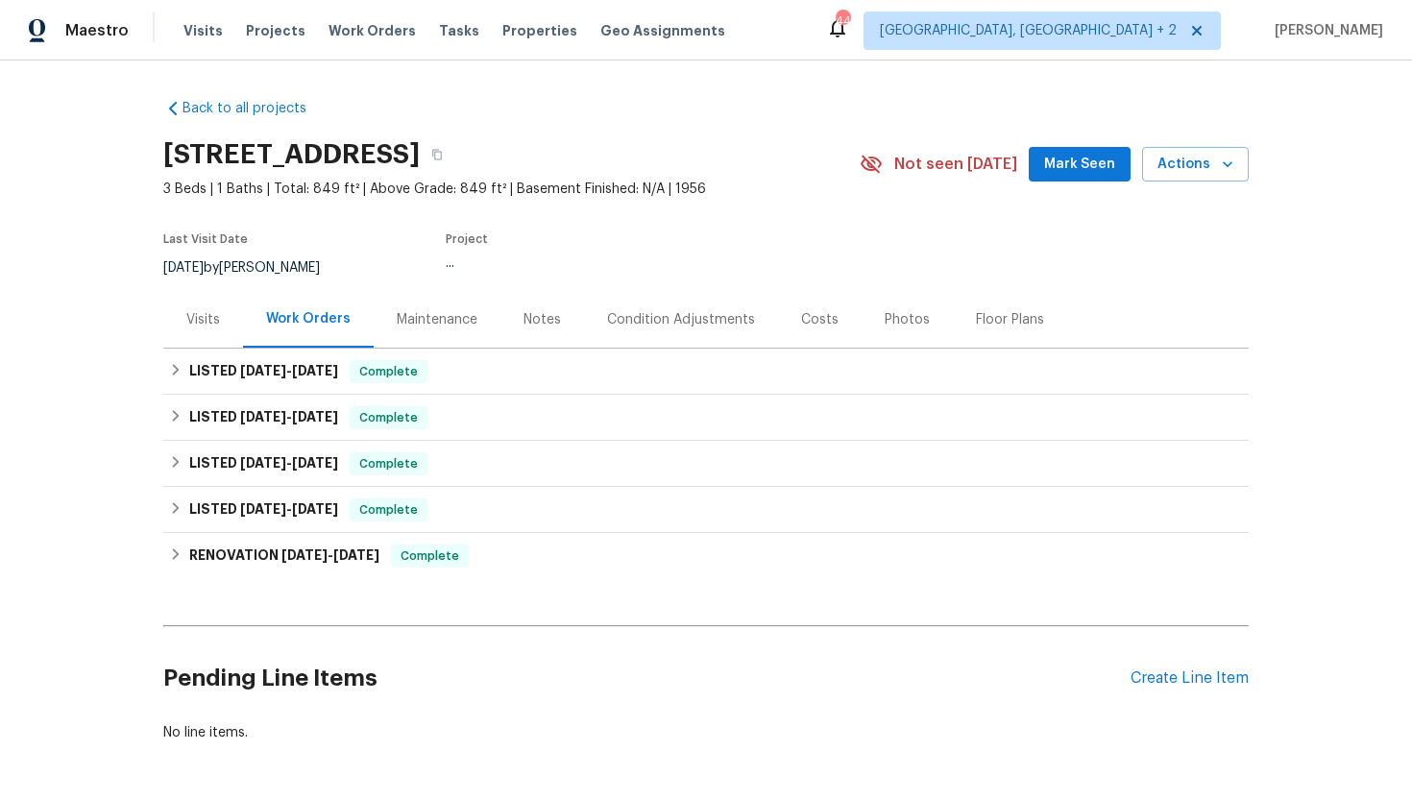
click at [196, 316] on div "Visits" at bounding box center [203, 319] width 34 height 19
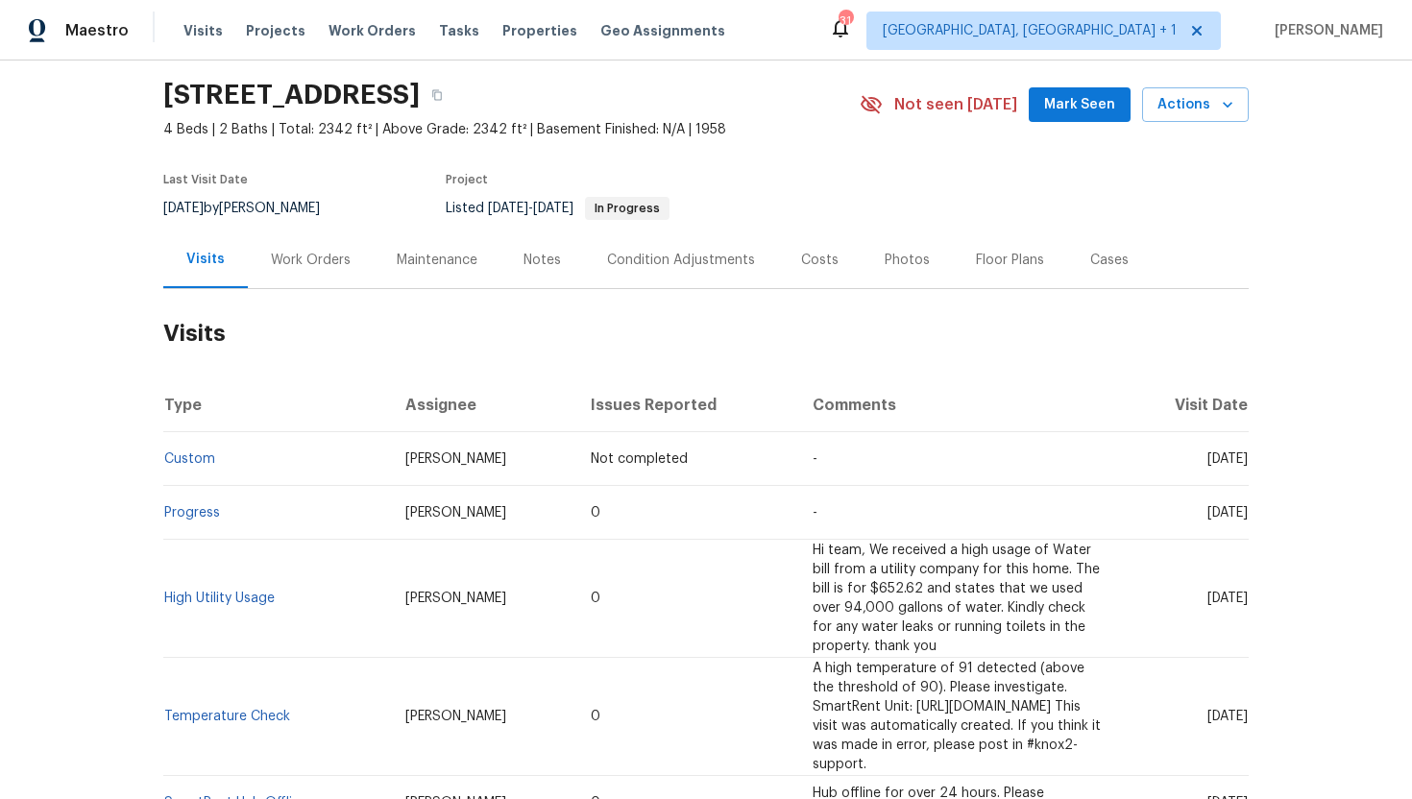
scroll to position [47, 0]
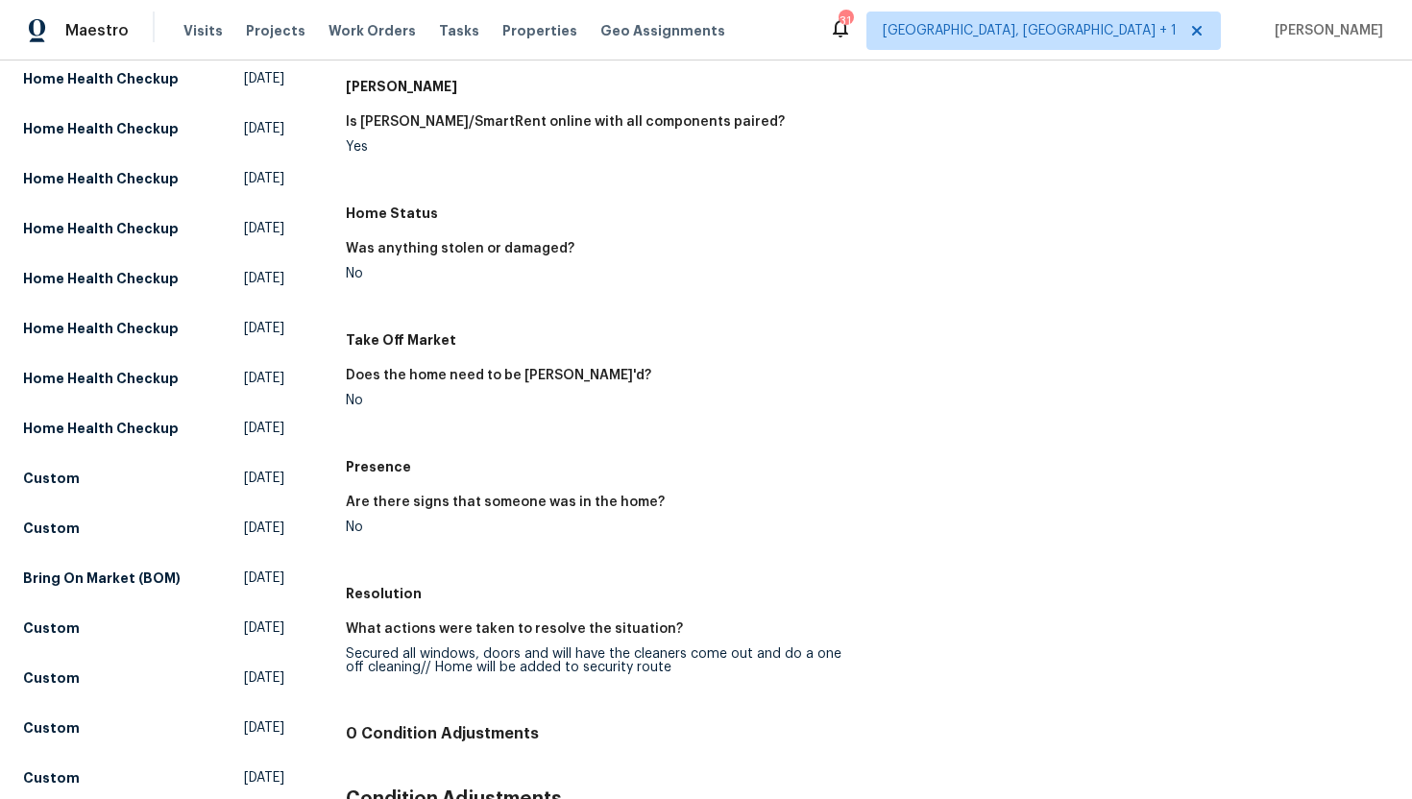
scroll to position [397, 0]
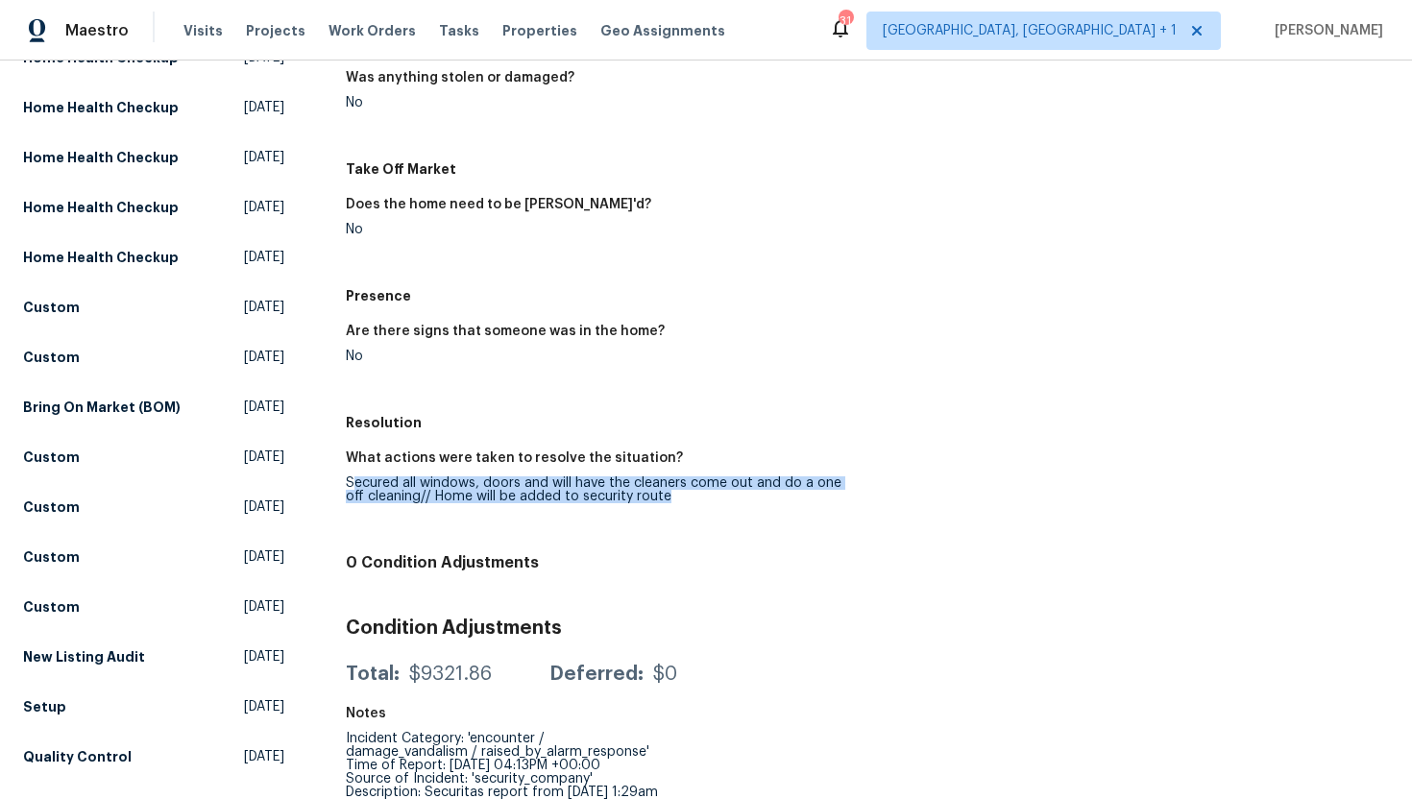
drag, startPoint x: 699, startPoint y: 501, endPoint x: 353, endPoint y: 482, distance: 347.3
click at [353, 482] on div "Secured all windows, doors and will have the cleaners come out and do a one off…" at bounding box center [599, 490] width 506 height 27
click at [656, 538] on div "What actions were taken to resolve the situation? Secured all windows, doors an…" at bounding box center [867, 493] width 1043 height 106
drag, startPoint x: 686, startPoint y: 493, endPoint x: 341, endPoint y: 481, distance: 345.1
click at [341, 481] on div "All visits [STREET_ADDRESS] Home details Other Visits Home Health Checkup [DATE…" at bounding box center [706, 357] width 1366 height 1310
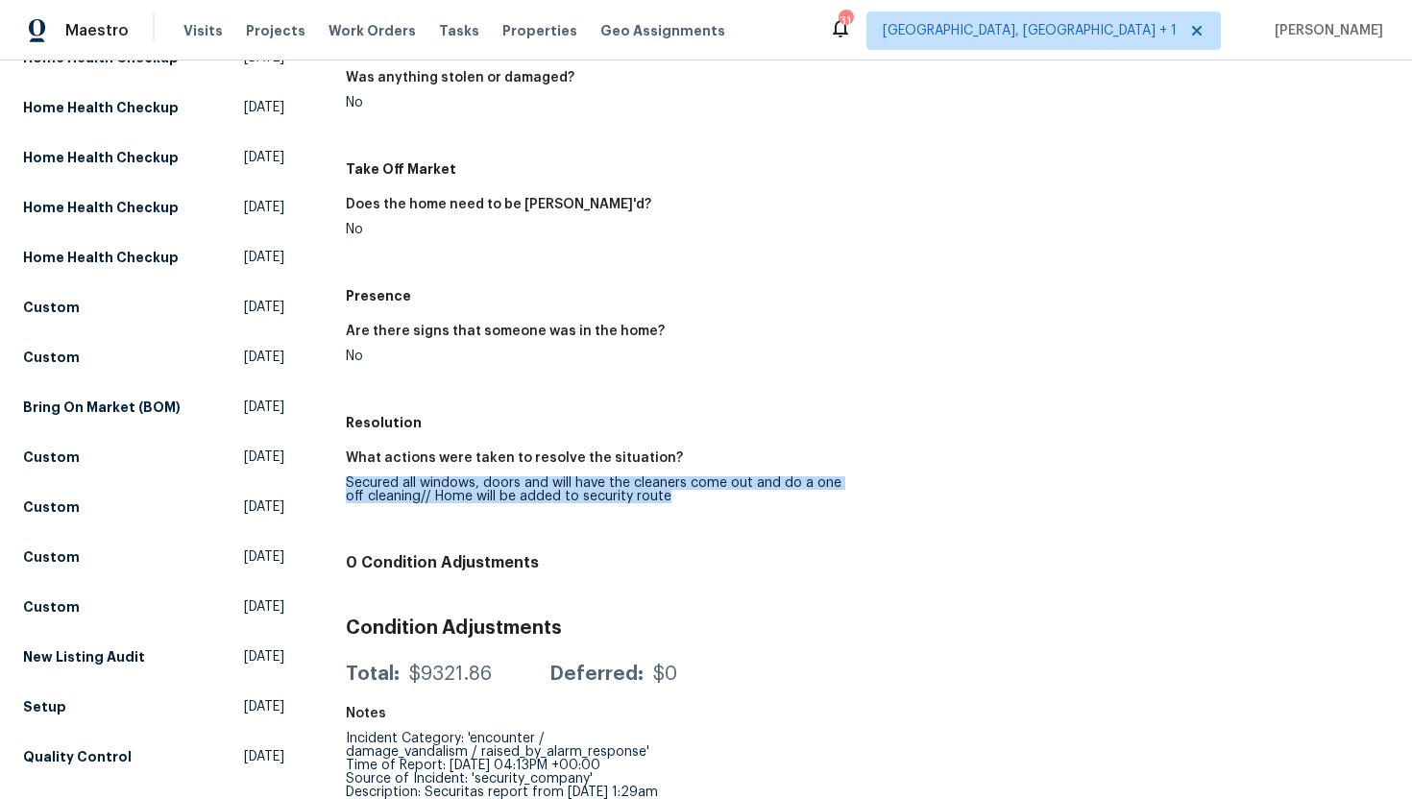
copy div "Secured all windows, doors and will have the cleaners come out and do a one off…"
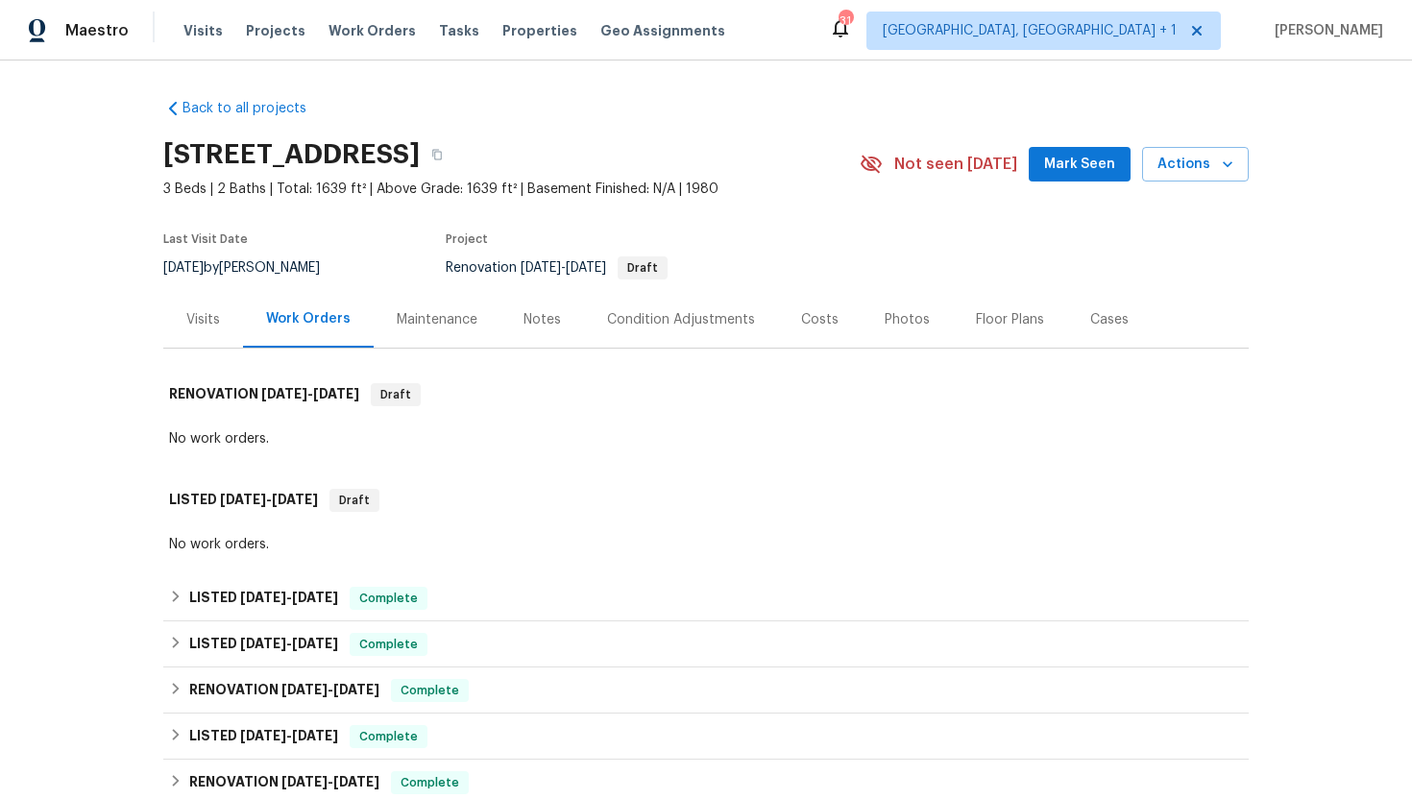
scroll to position [137, 0]
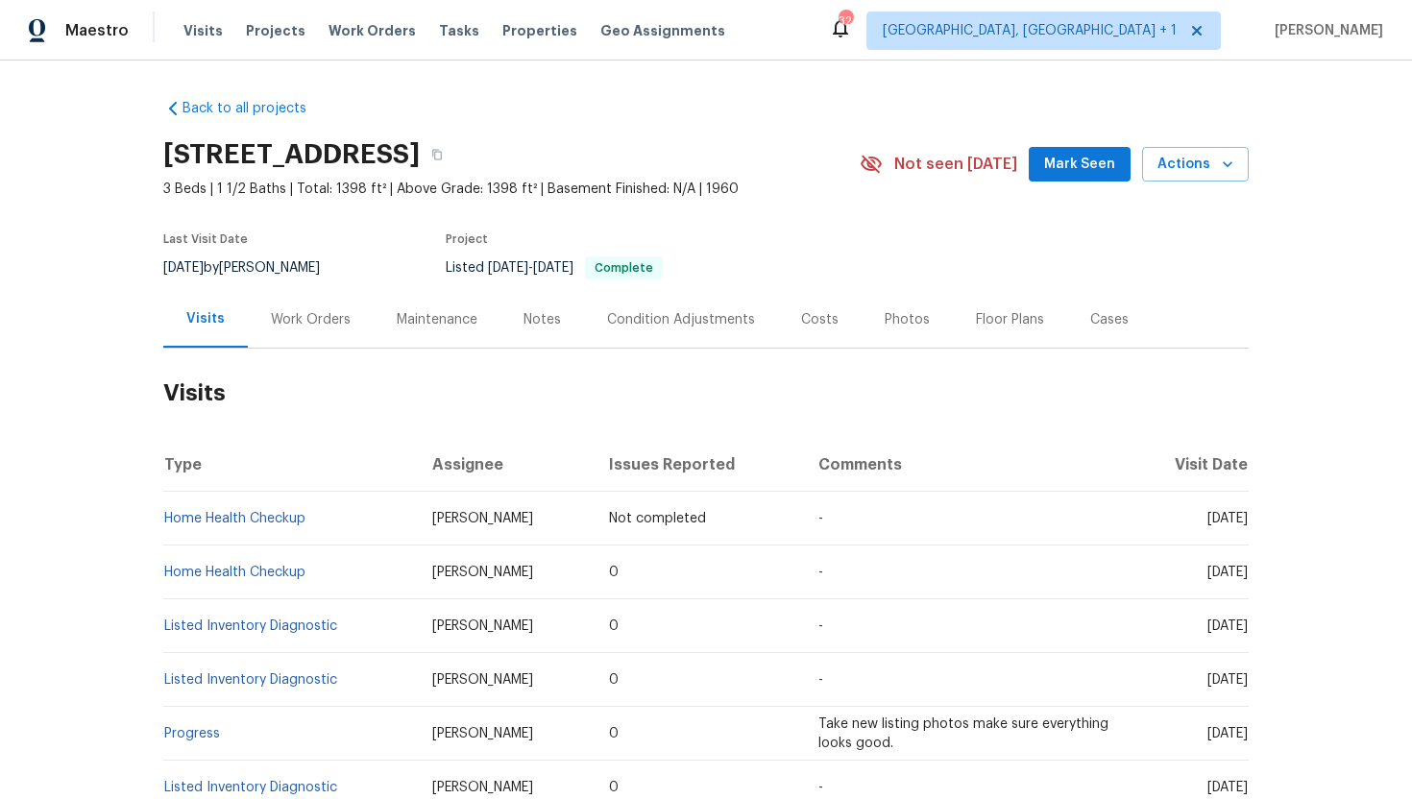
click at [312, 321] on div "Work Orders" at bounding box center [311, 319] width 80 height 19
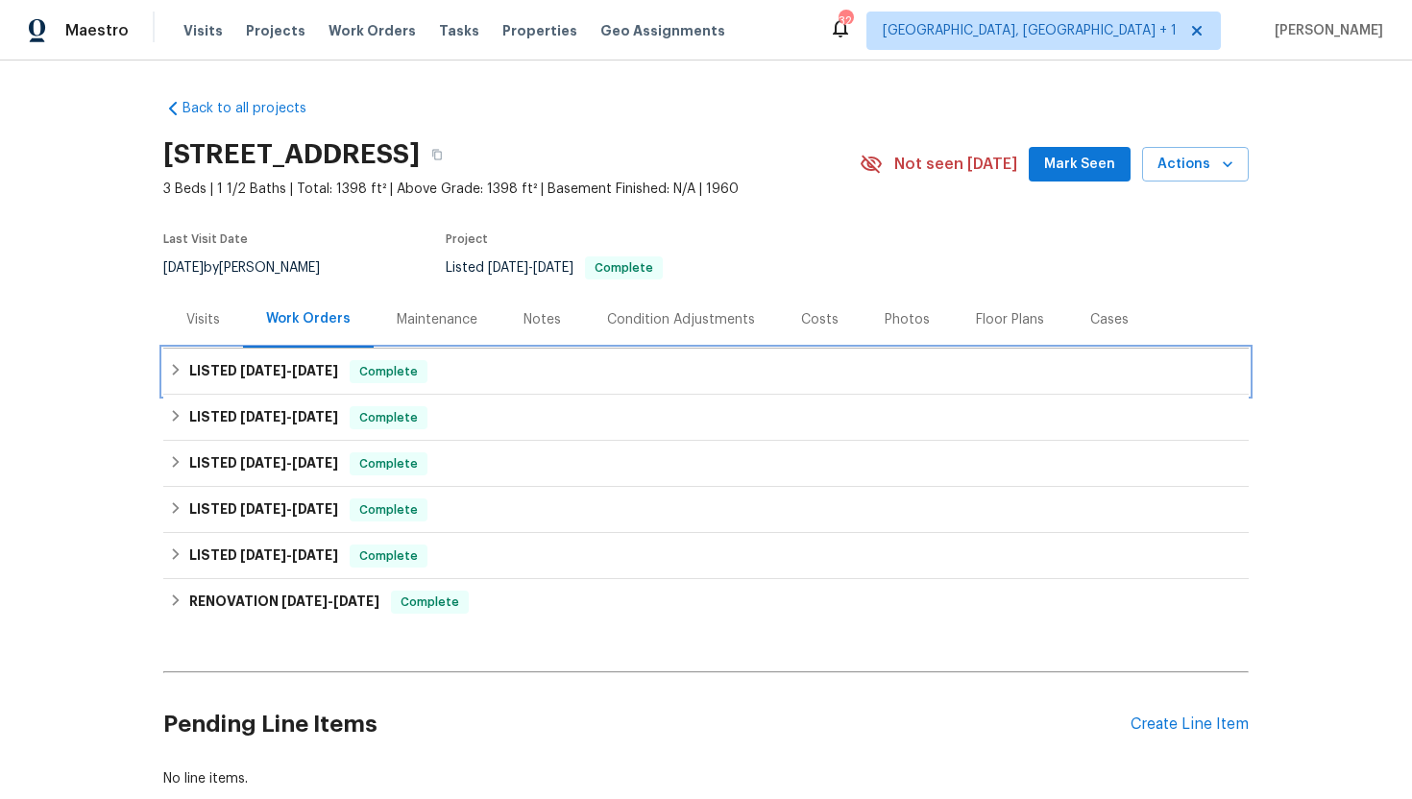
click at [304, 384] on div "LISTED [DATE] - [DATE] Complete" at bounding box center [706, 372] width 1086 height 46
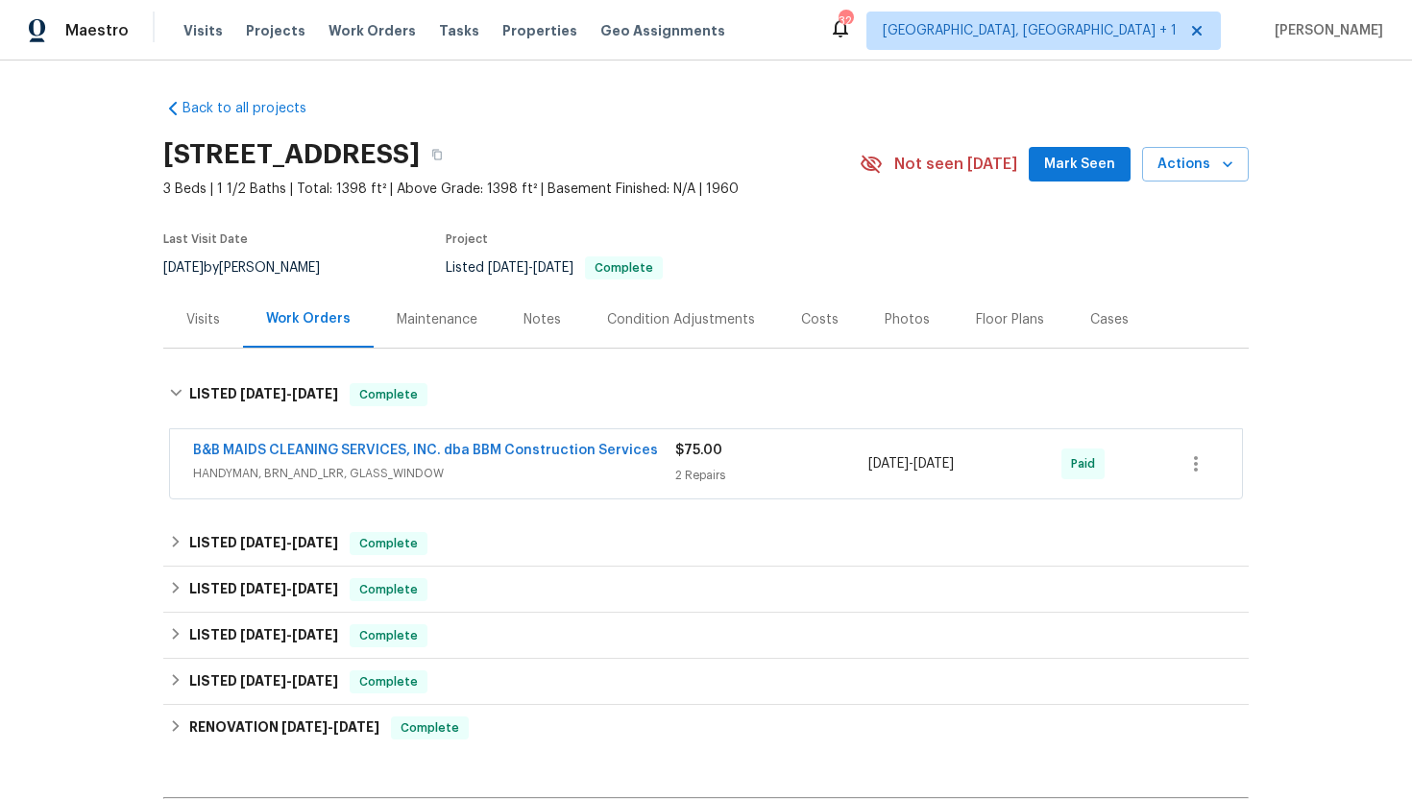
click at [217, 314] on div "Visits" at bounding box center [203, 319] width 34 height 19
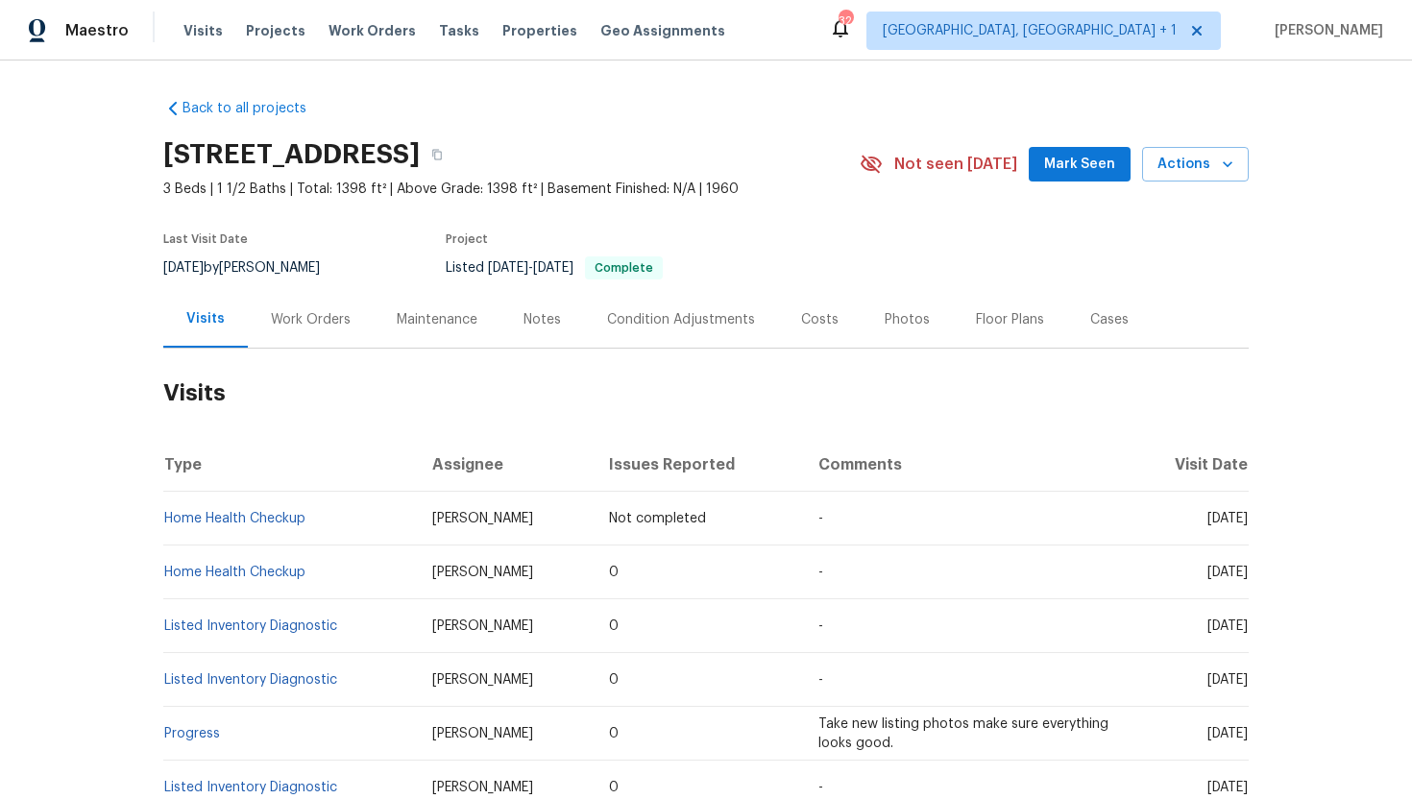
click at [318, 319] on div "Work Orders" at bounding box center [311, 319] width 80 height 19
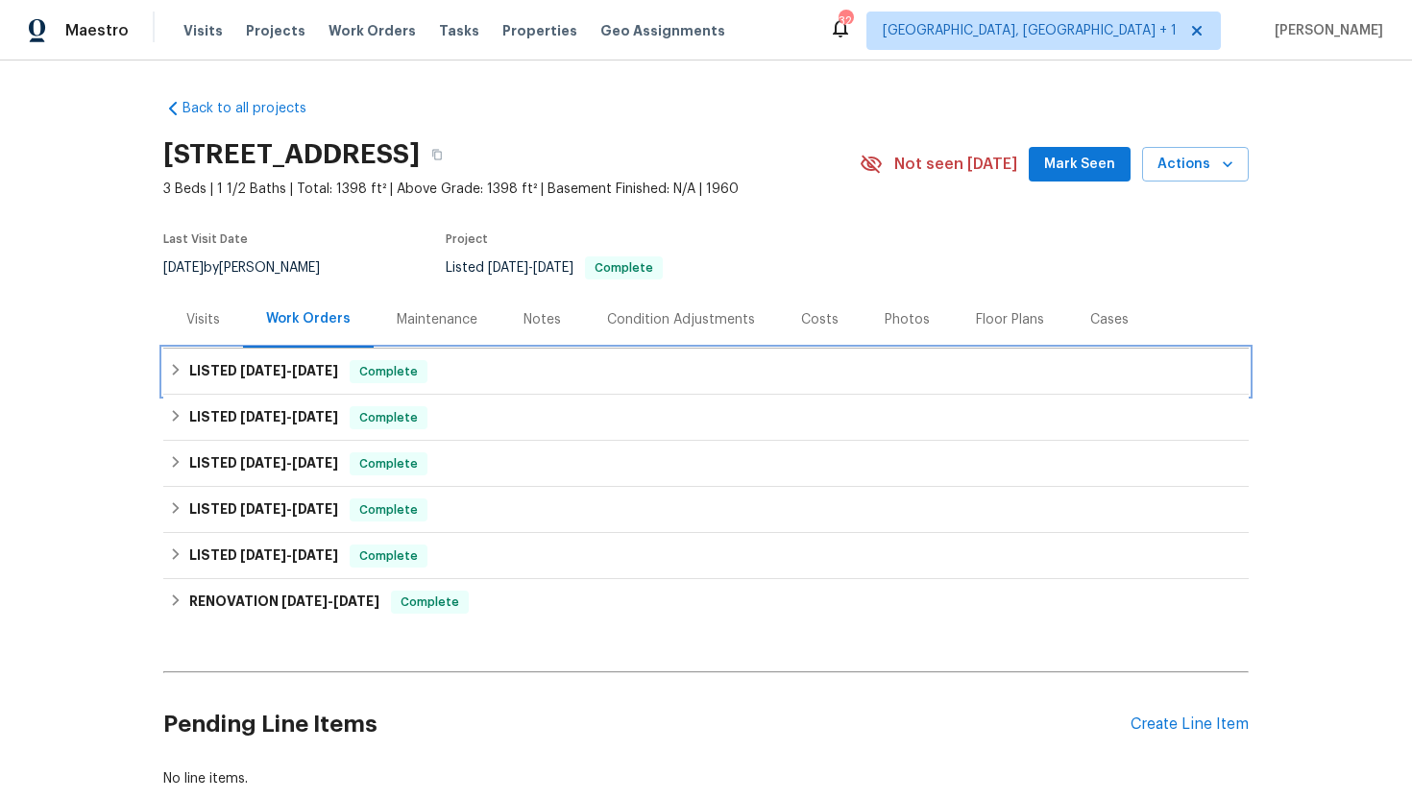
click at [346, 384] on div "LISTED [DATE] - [DATE] Complete" at bounding box center [706, 372] width 1086 height 46
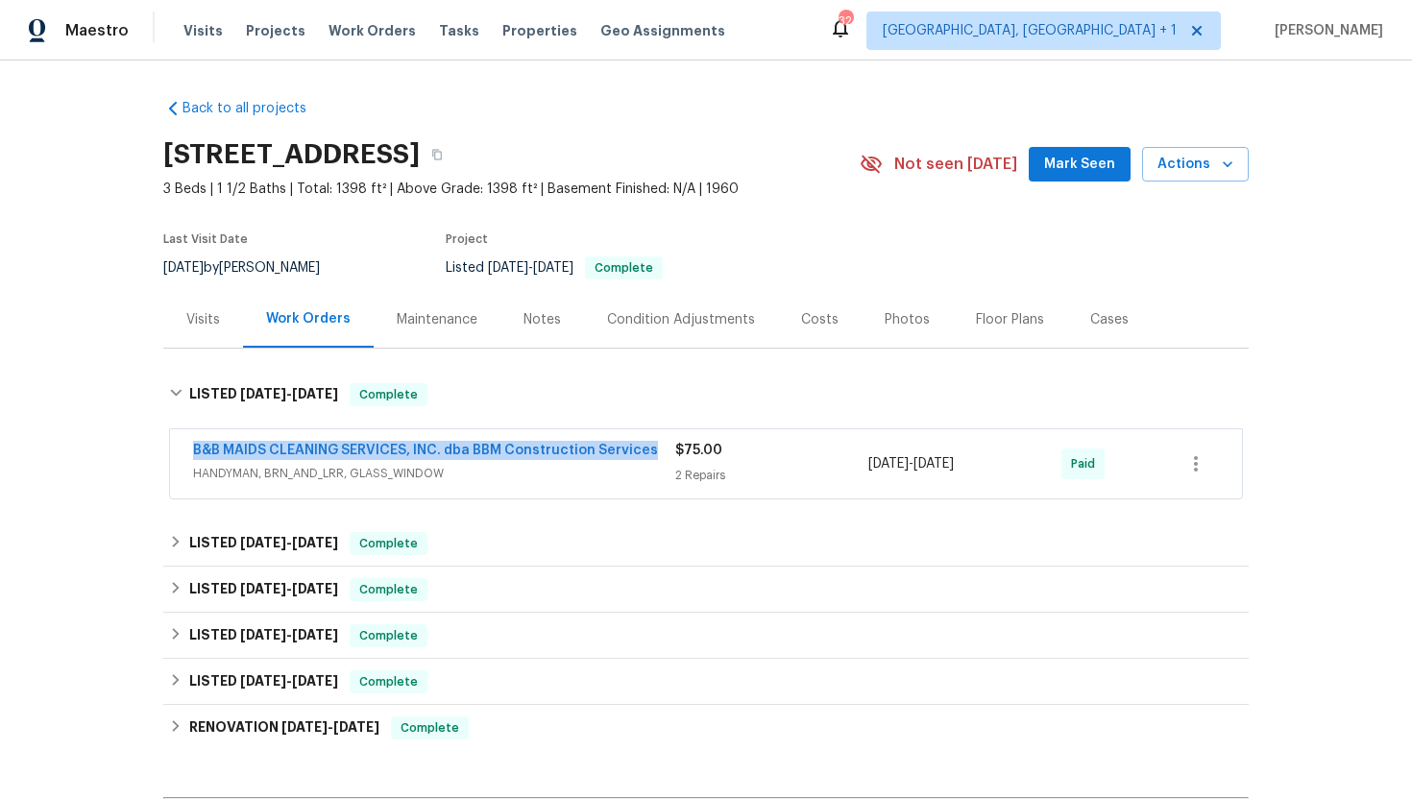
drag, startPoint x: 638, startPoint y: 449, endPoint x: 175, endPoint y: 444, distance: 463.1
click at [175, 444] on div "B&B MAIDS CLEANING SERVICES, INC. dba BBM Construction Services HANDYMAN, BRN_A…" at bounding box center [706, 463] width 1072 height 69
copy link "B&B MAIDS CLEANING SERVICES, INC. dba BBM Construction Services"
drag, startPoint x: 1021, startPoint y: 467, endPoint x: 846, endPoint y: 467, distance: 174.9
click at [845, 467] on div "B&B MAIDS CLEANING SERVICES, INC. dba BBM Construction Services HANDYMAN, BRN_A…" at bounding box center [683, 464] width 980 height 46
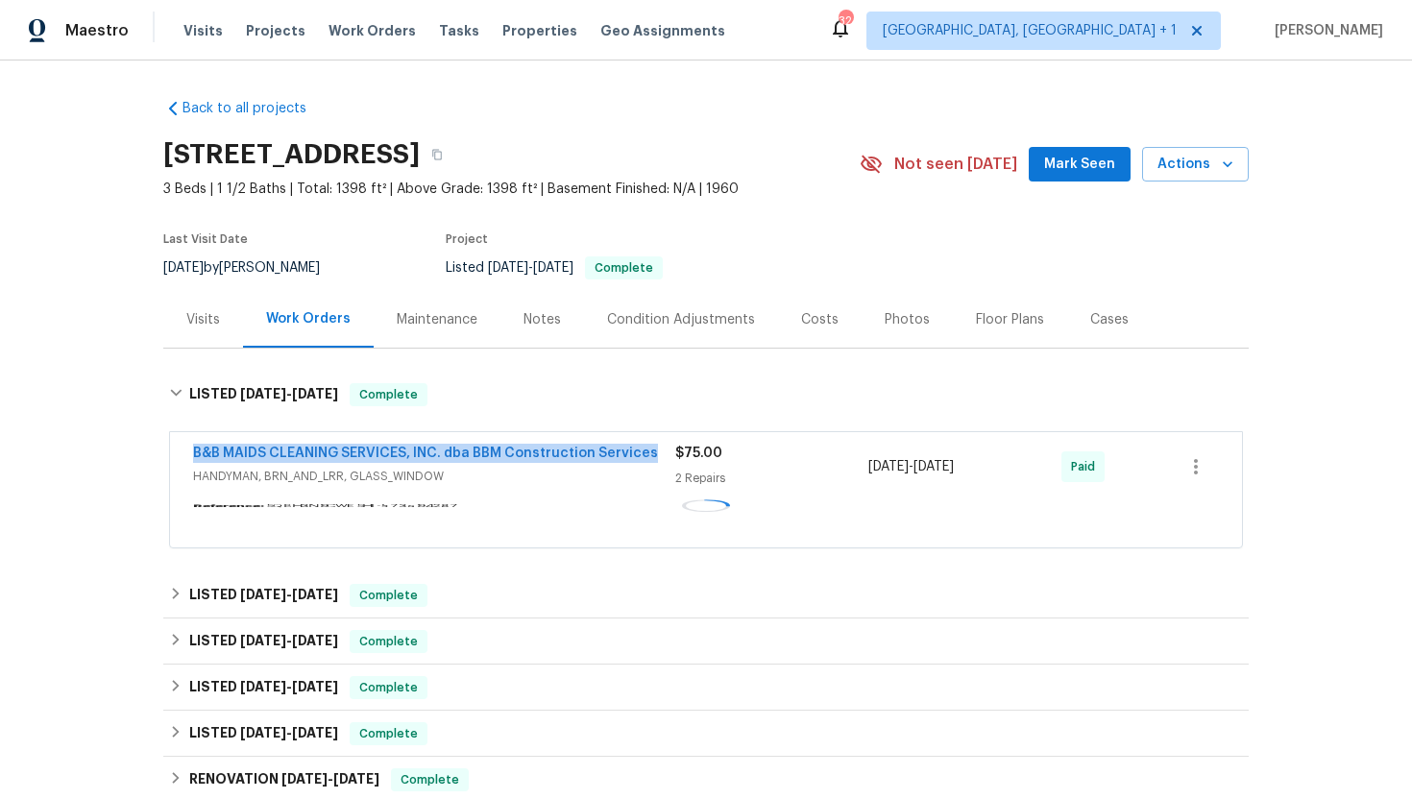
copy div "[DATE] - [DATE]"
